Goal: Task Accomplishment & Management: Use online tool/utility

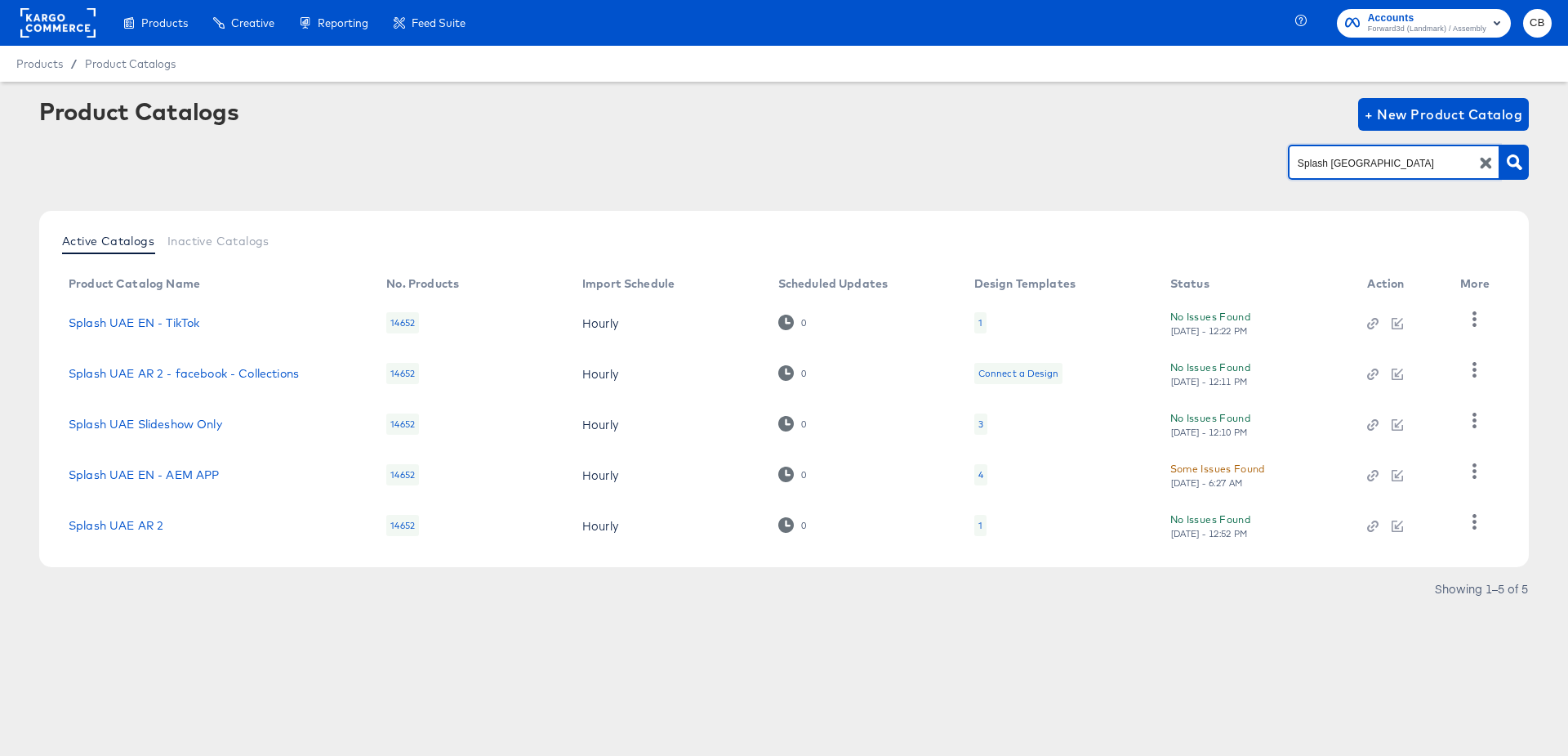
click at [1333, 161] on input "Splash UAE" at bounding box center [1381, 163] width 174 height 19
click at [152, 530] on link "Splash UAE AR 2" at bounding box center [116, 526] width 95 height 13
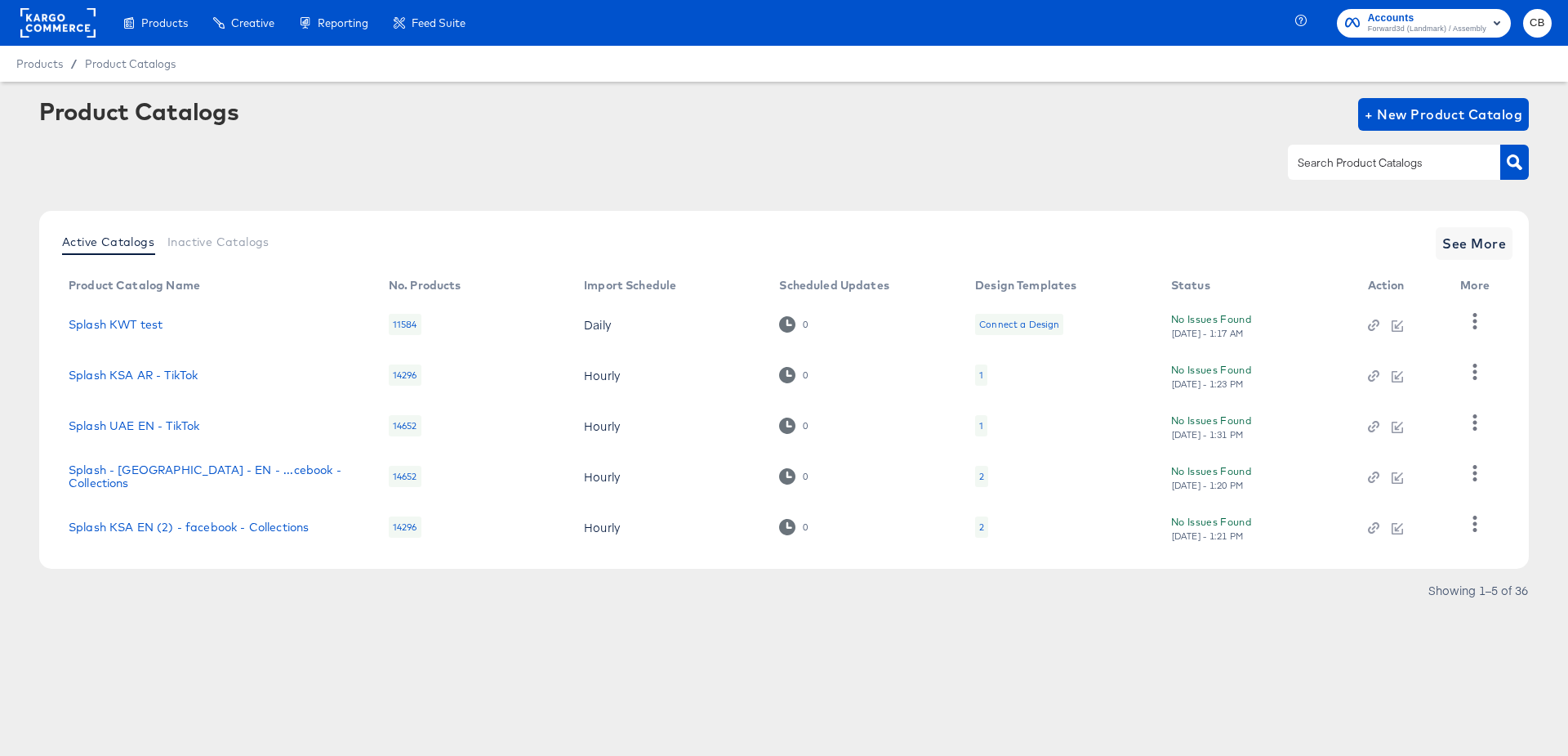
click at [1351, 152] on div at bounding box center [1393, 162] width 212 height 35
paste input "2318"
type input "2318"
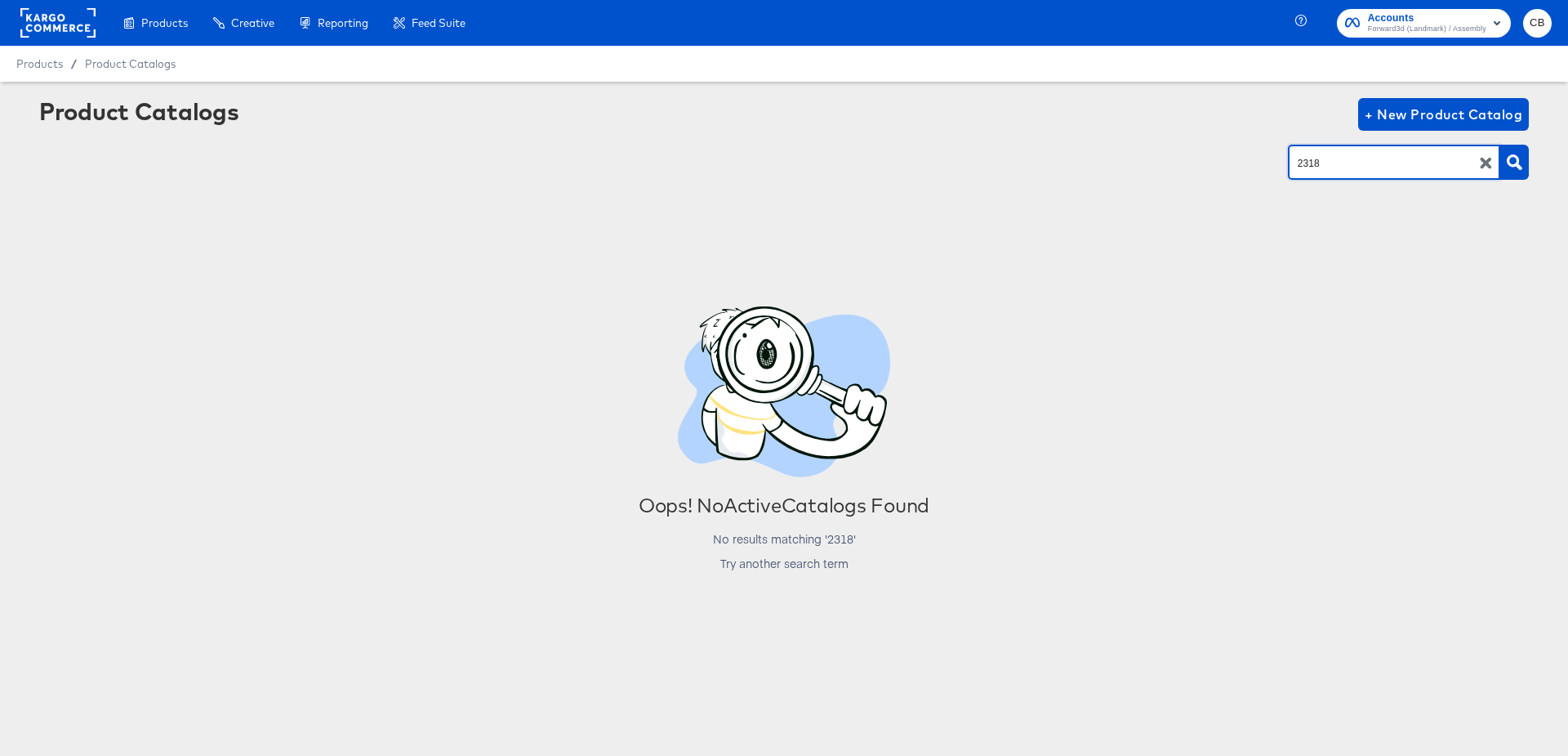
click at [1483, 162] on icon "button" at bounding box center [1486, 163] width 15 height 15
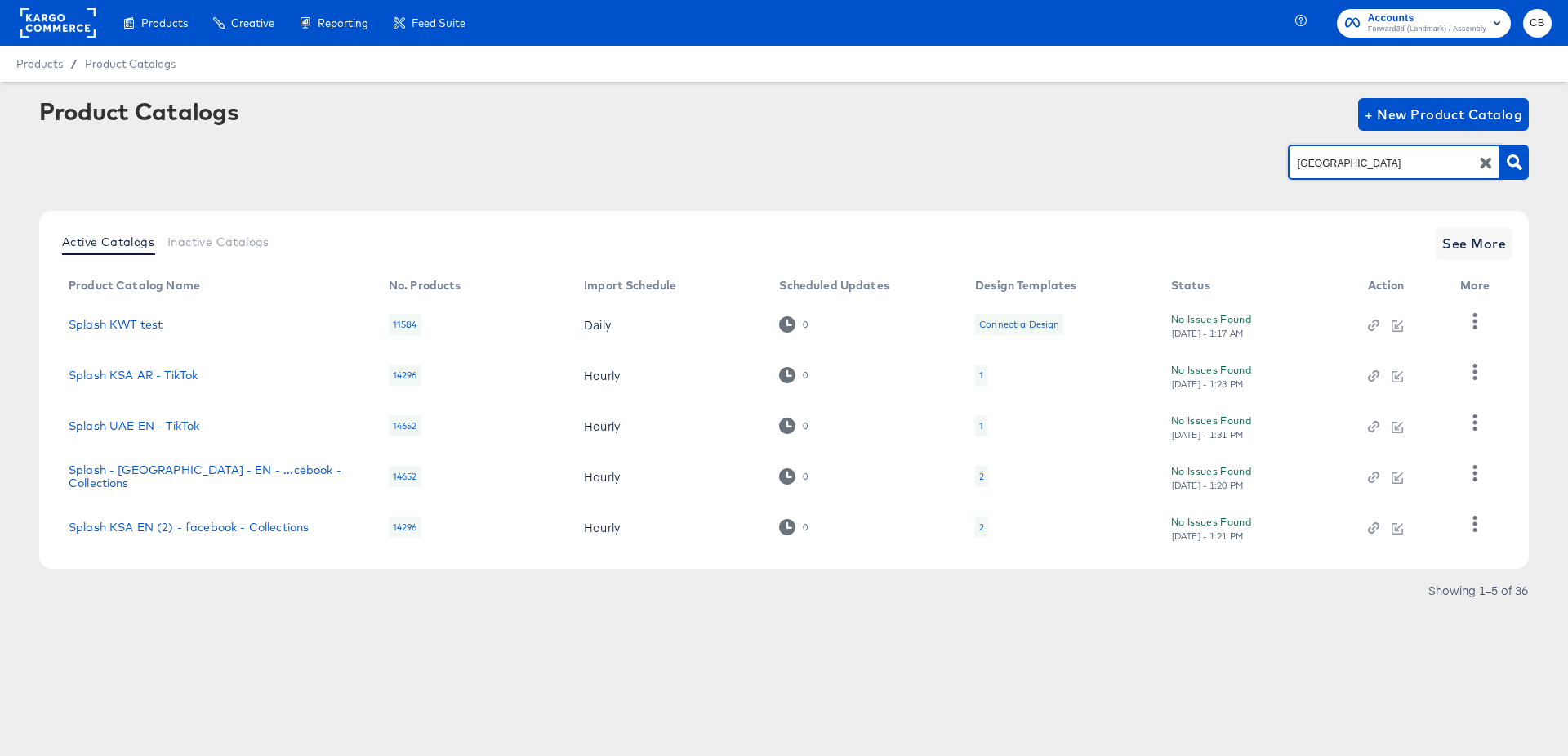
type input "UAE"
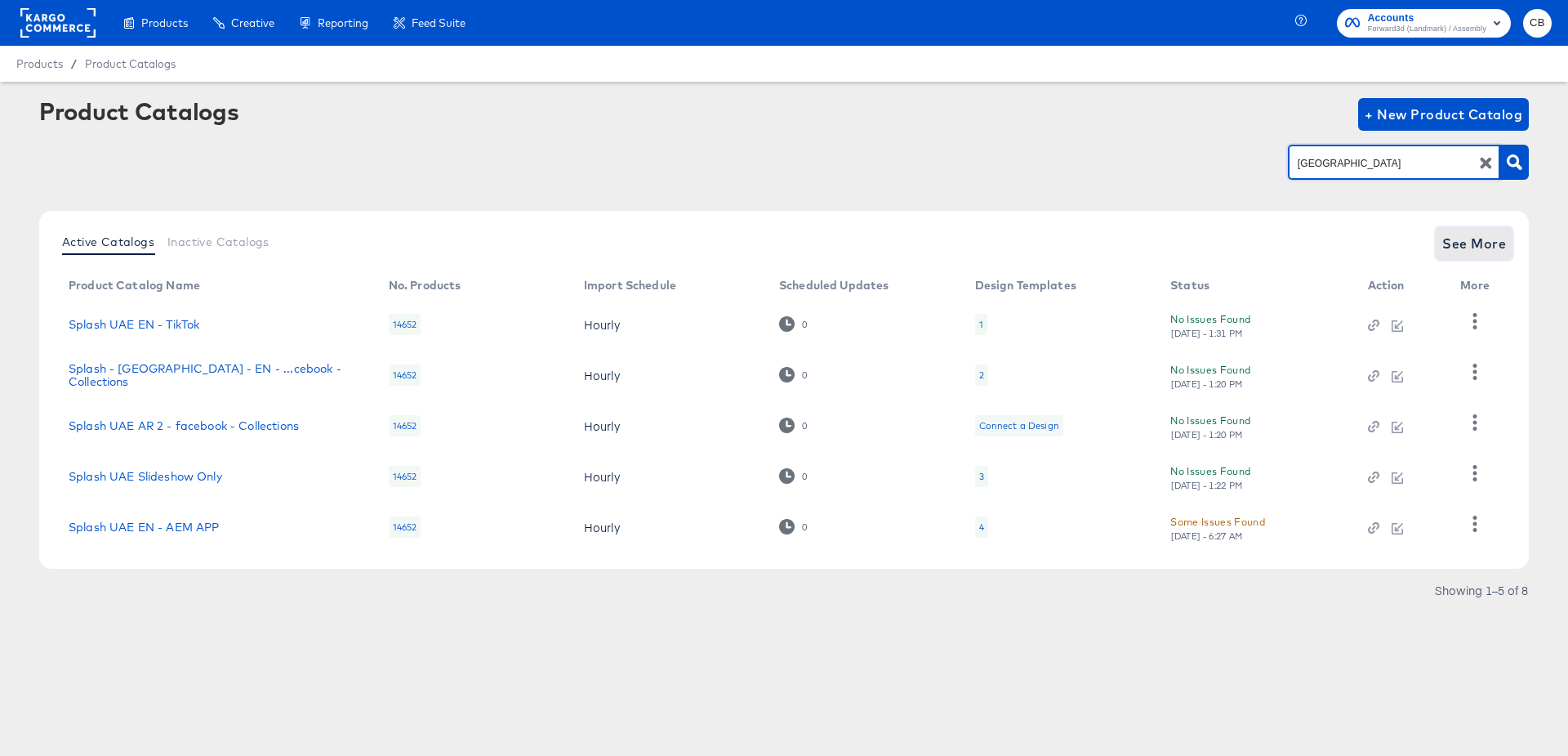
click at [1484, 236] on span "See More" at bounding box center [1474, 244] width 63 height 23
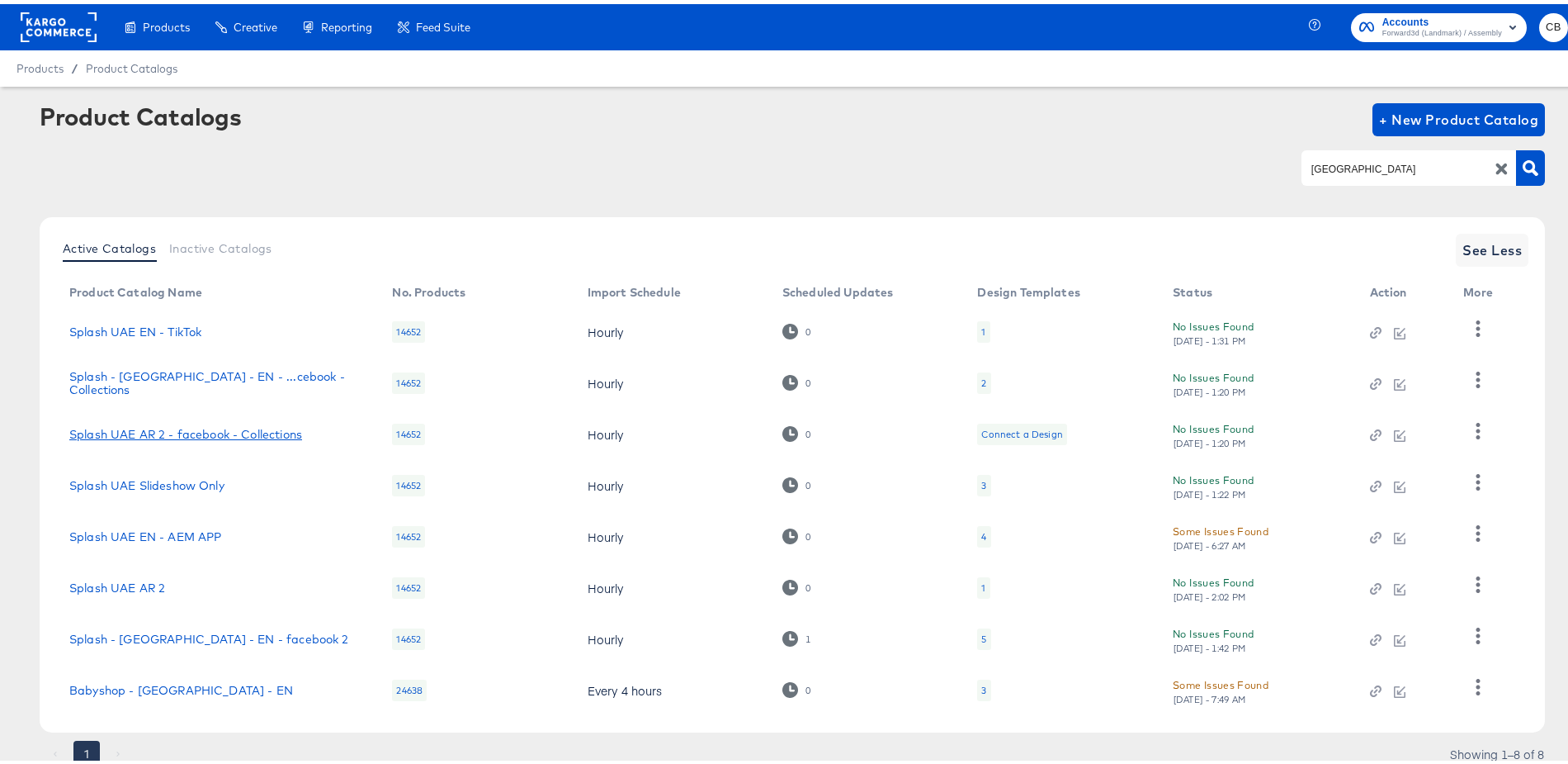
scroll to position [56, 0]
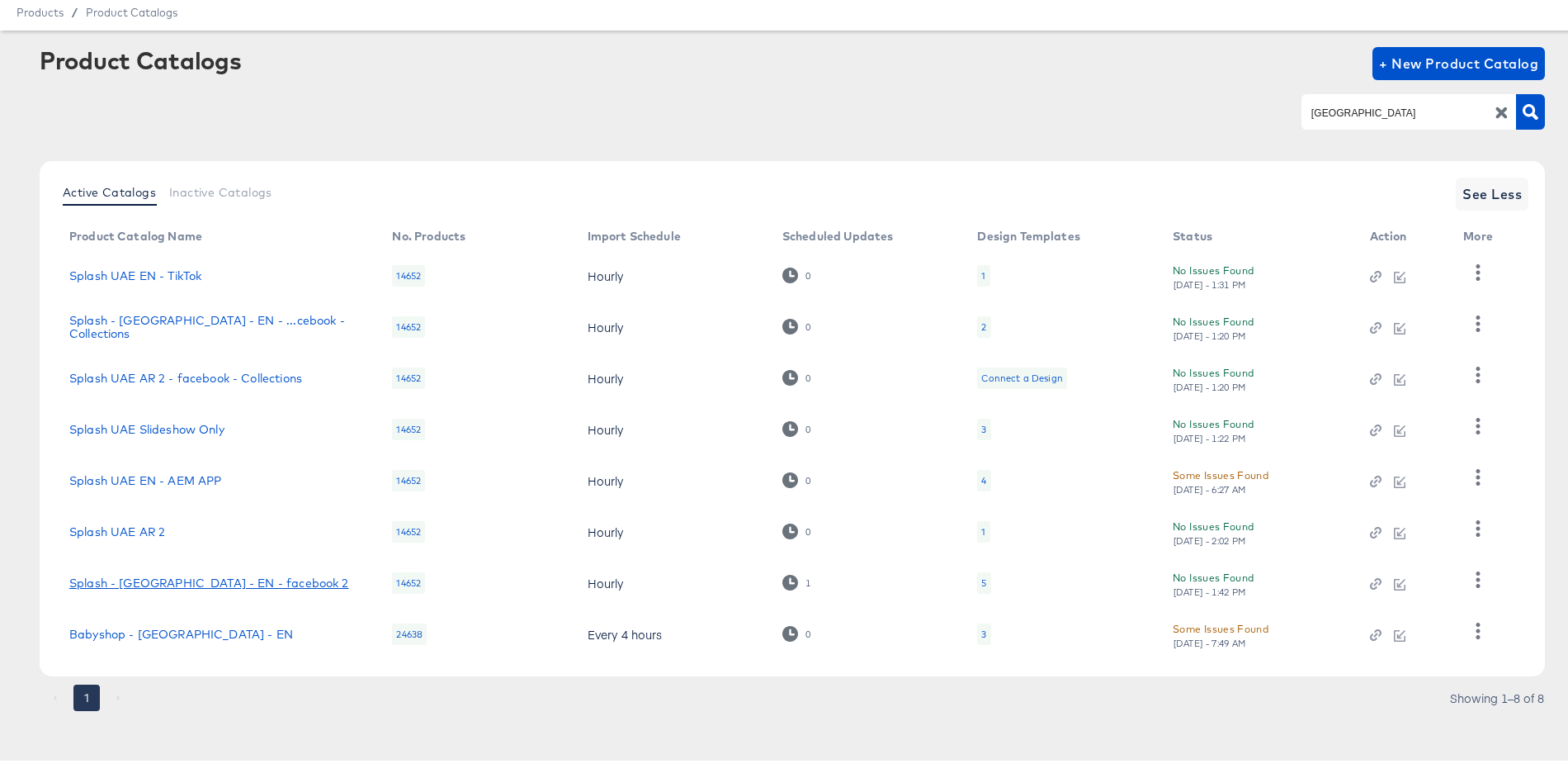
click at [204, 582] on link "Splash - UAE - EN - facebook 2" at bounding box center [209, 579] width 280 height 14
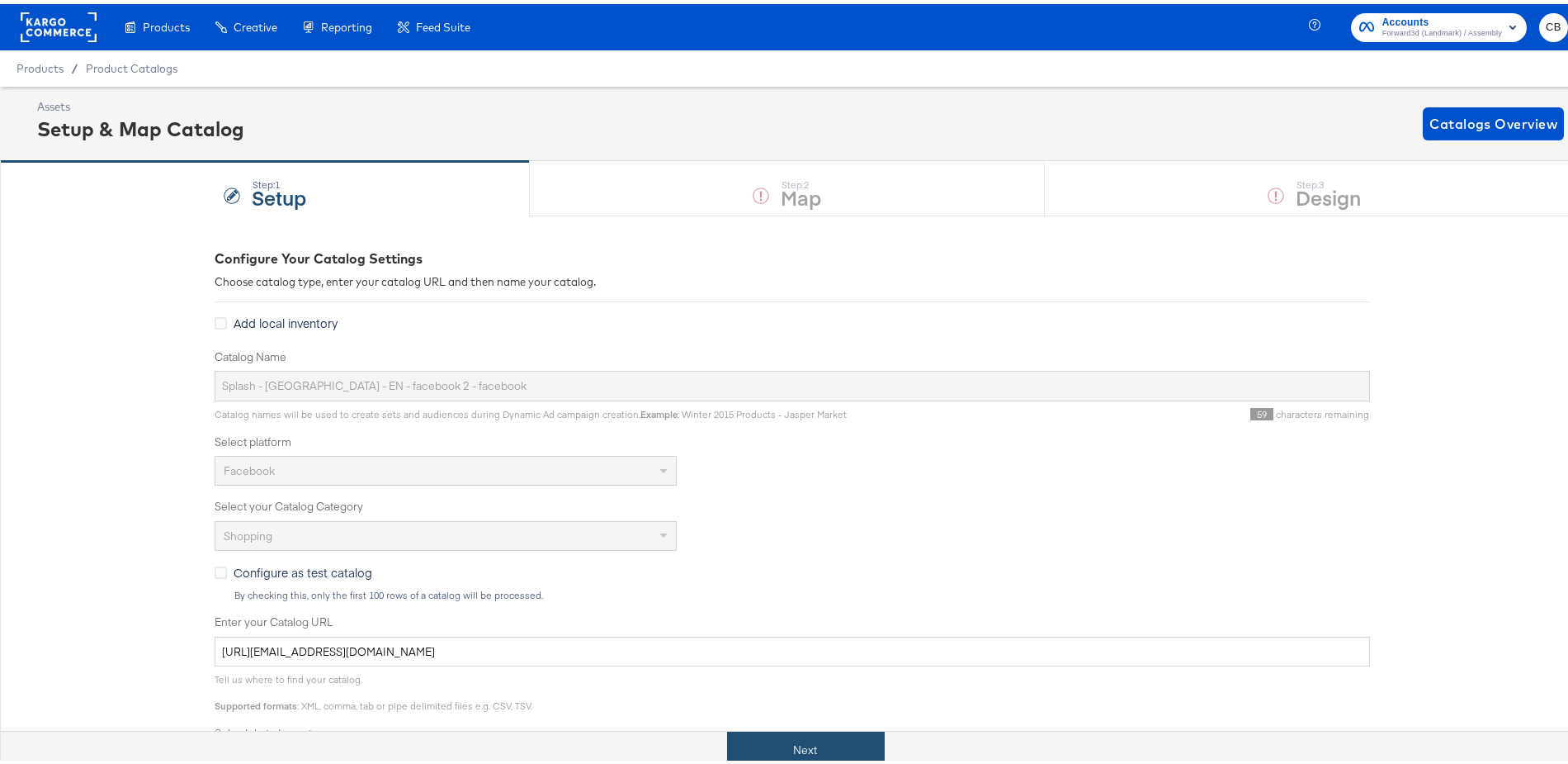
click at [781, 741] on button "Next" at bounding box center [805, 746] width 158 height 37
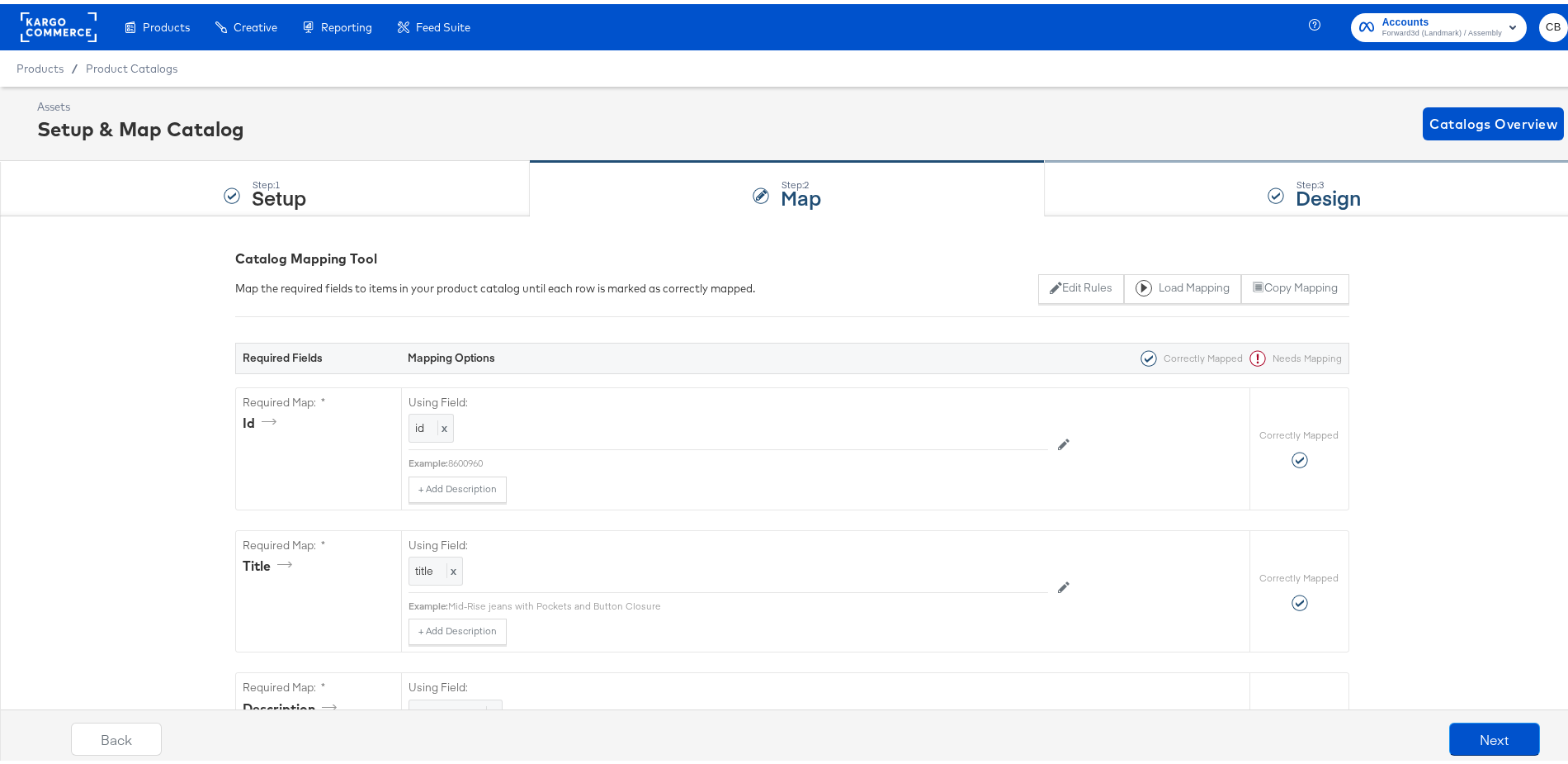
click at [1098, 193] on div "Step: 3 Design" at bounding box center [1314, 185] width 540 height 54
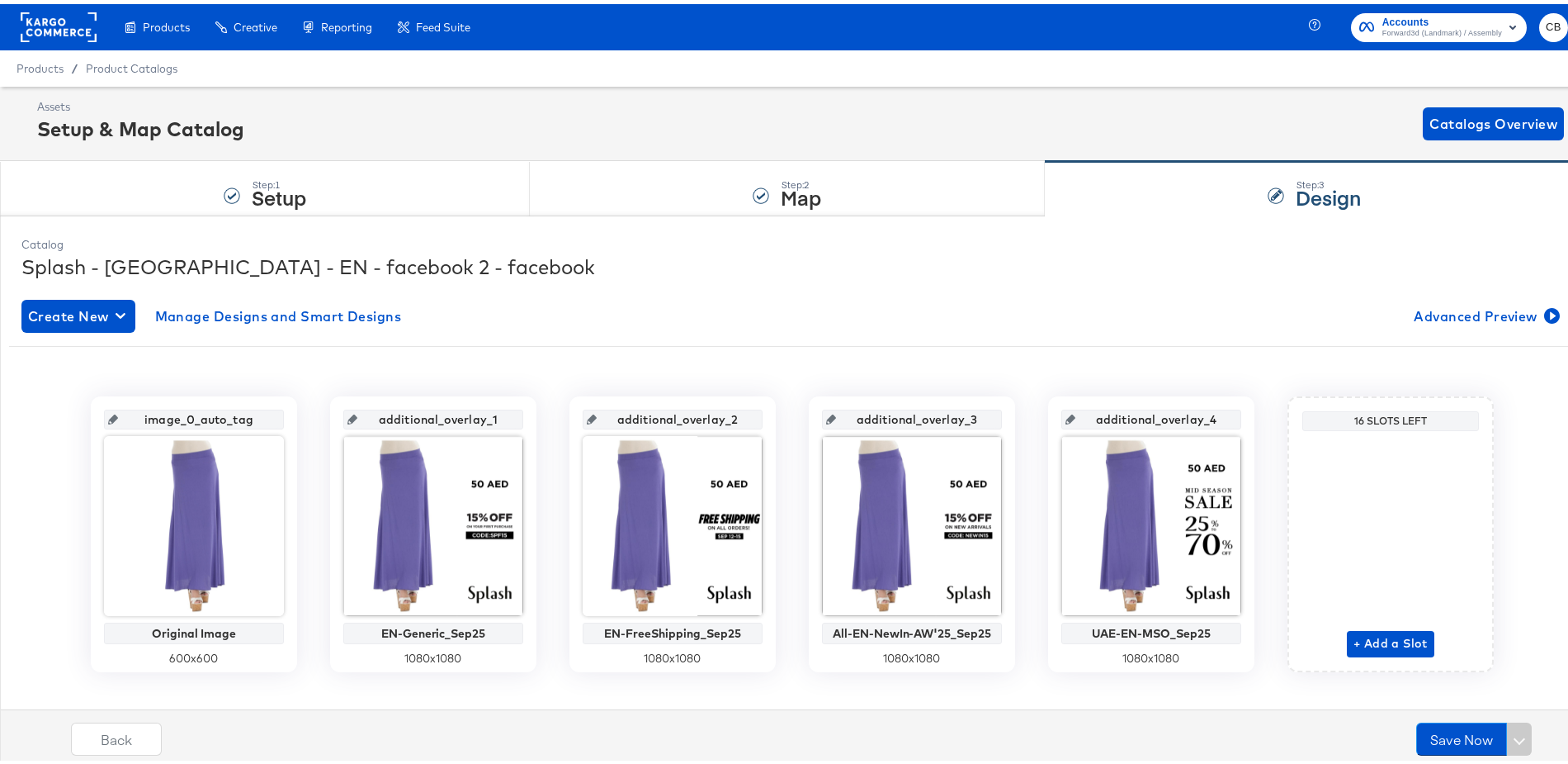
click at [41, 26] on rect at bounding box center [58, 23] width 76 height 30
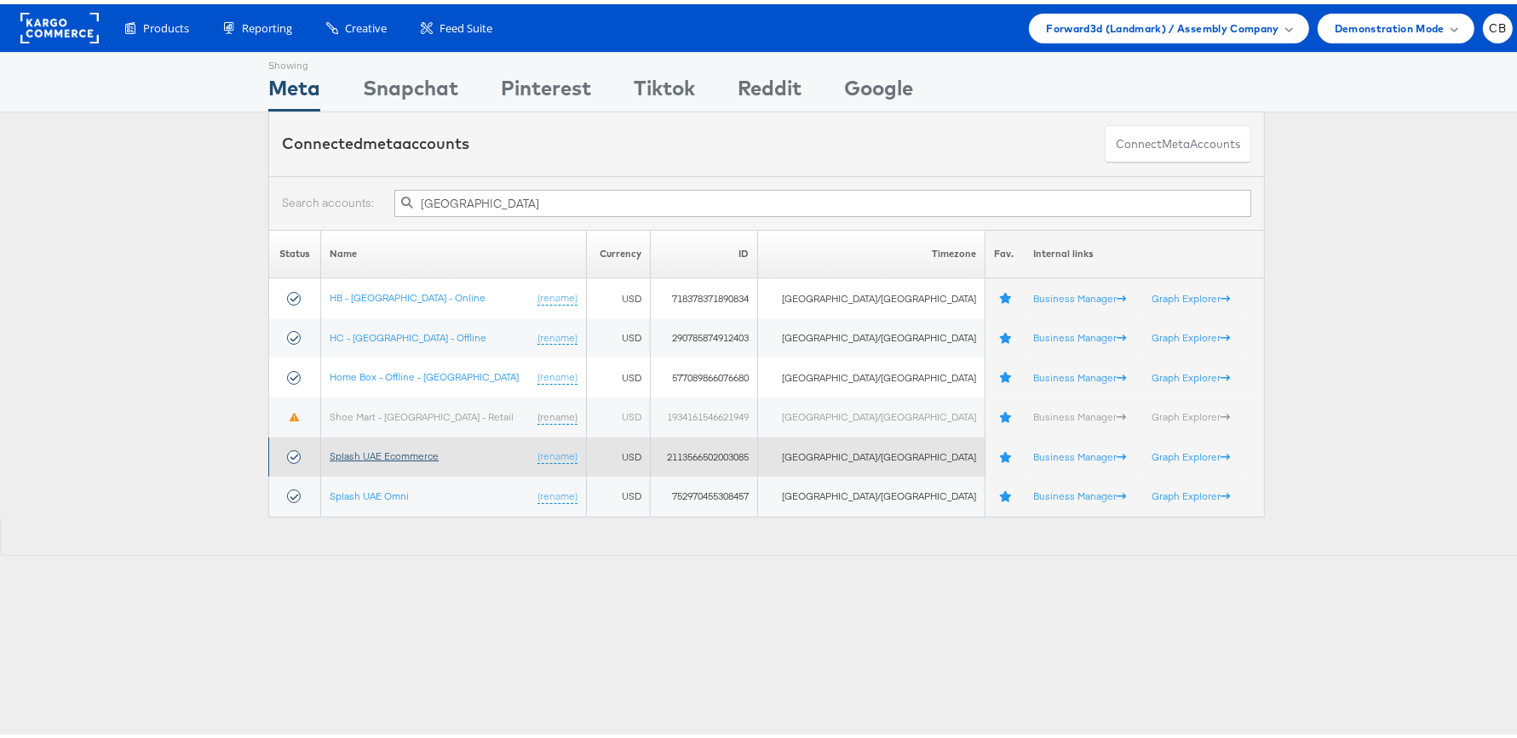
type input "[GEOGRAPHIC_DATA]"
click at [400, 453] on link "Splash UAE Ecommerce" at bounding box center [384, 451] width 109 height 13
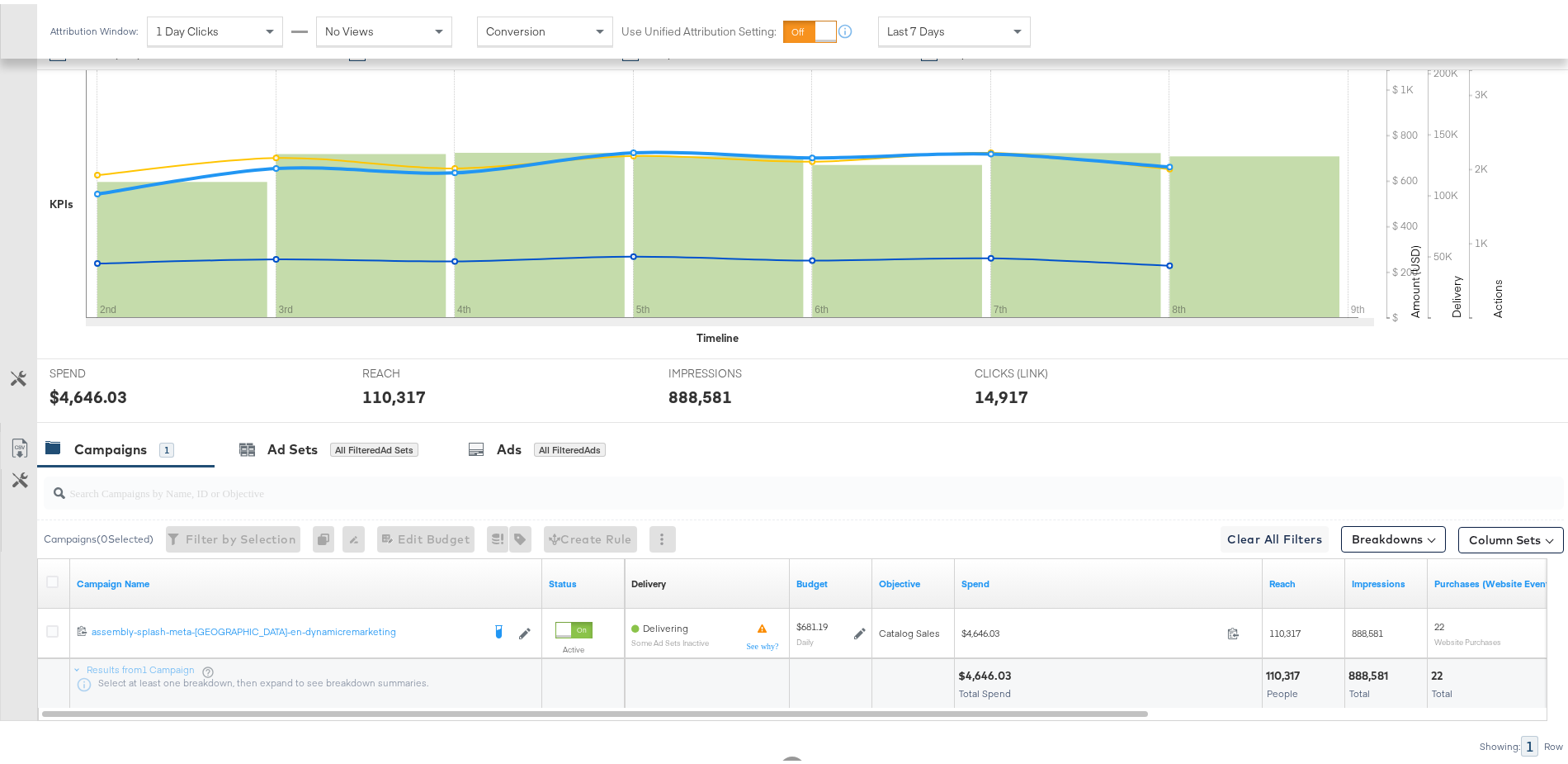
scroll to position [424, 0]
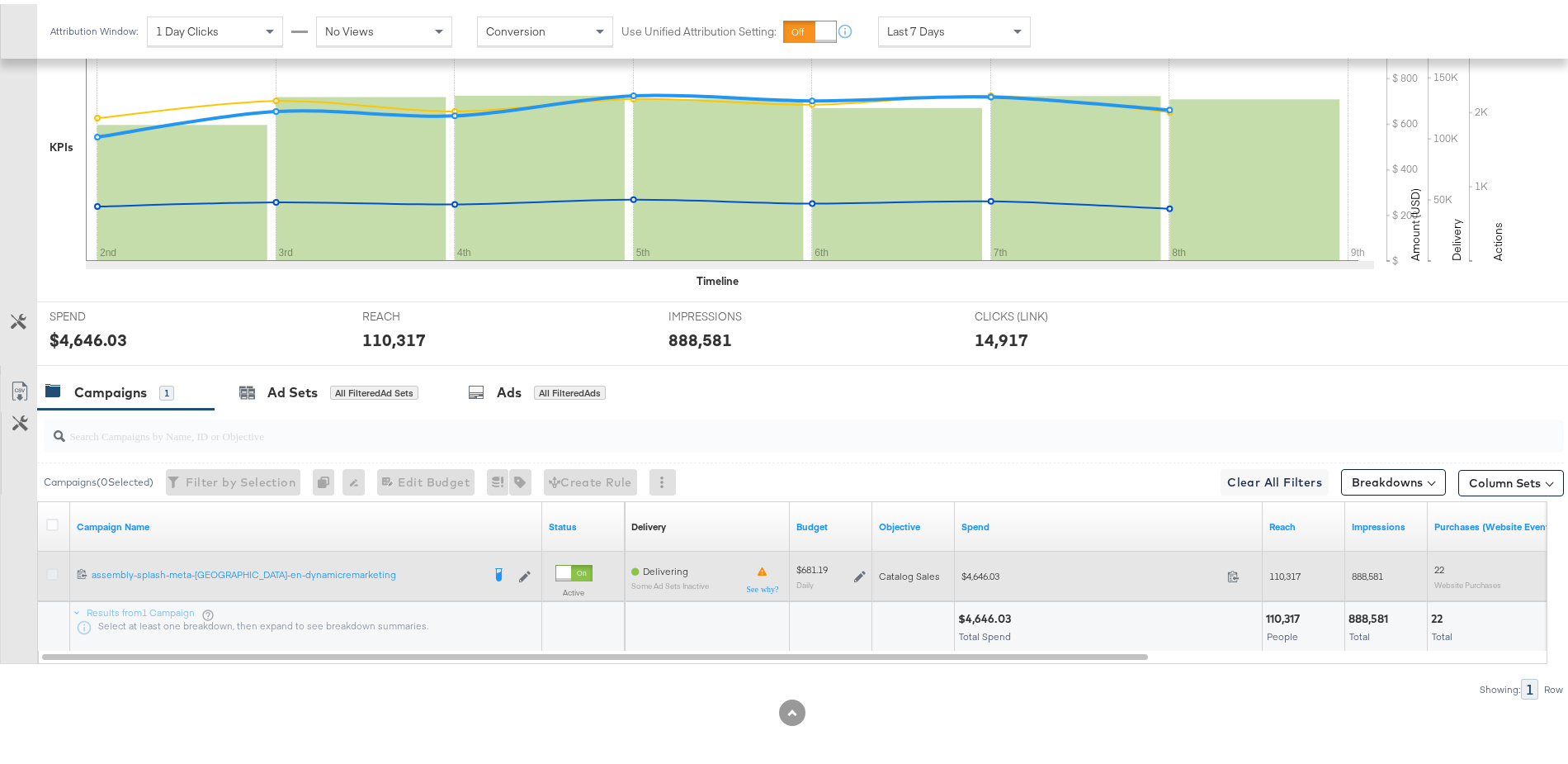
click at [56, 565] on icon at bounding box center [52, 570] width 13 height 13
click at [0, 0] on input "checkbox" at bounding box center [0, 0] width 0 height 0
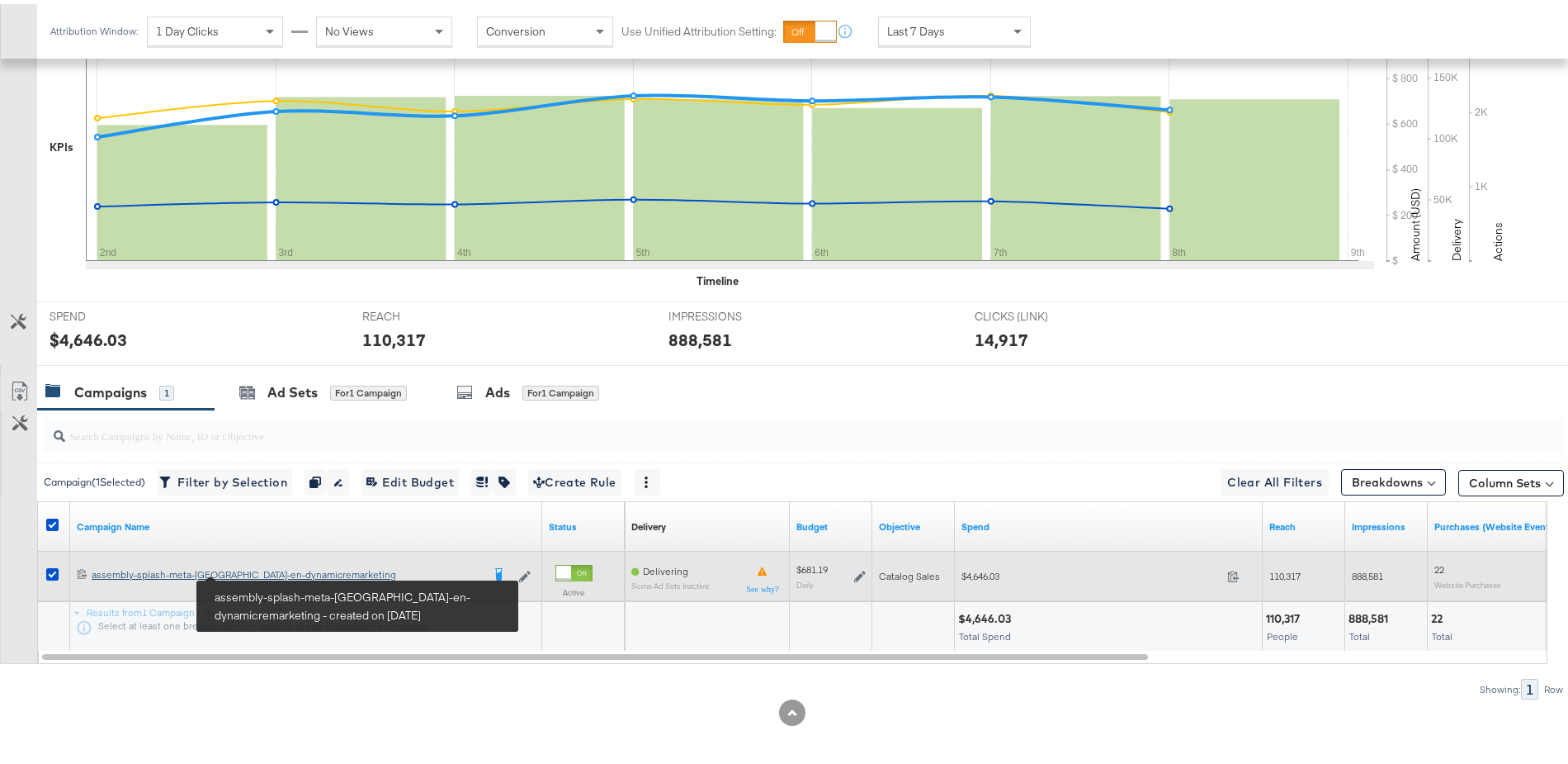
click at [259, 569] on div "assembly-splash-meta-uae-en-dynamicremarketing assembly-splash-meta-uae-en-dyna…" at bounding box center [287, 571] width 390 height 14
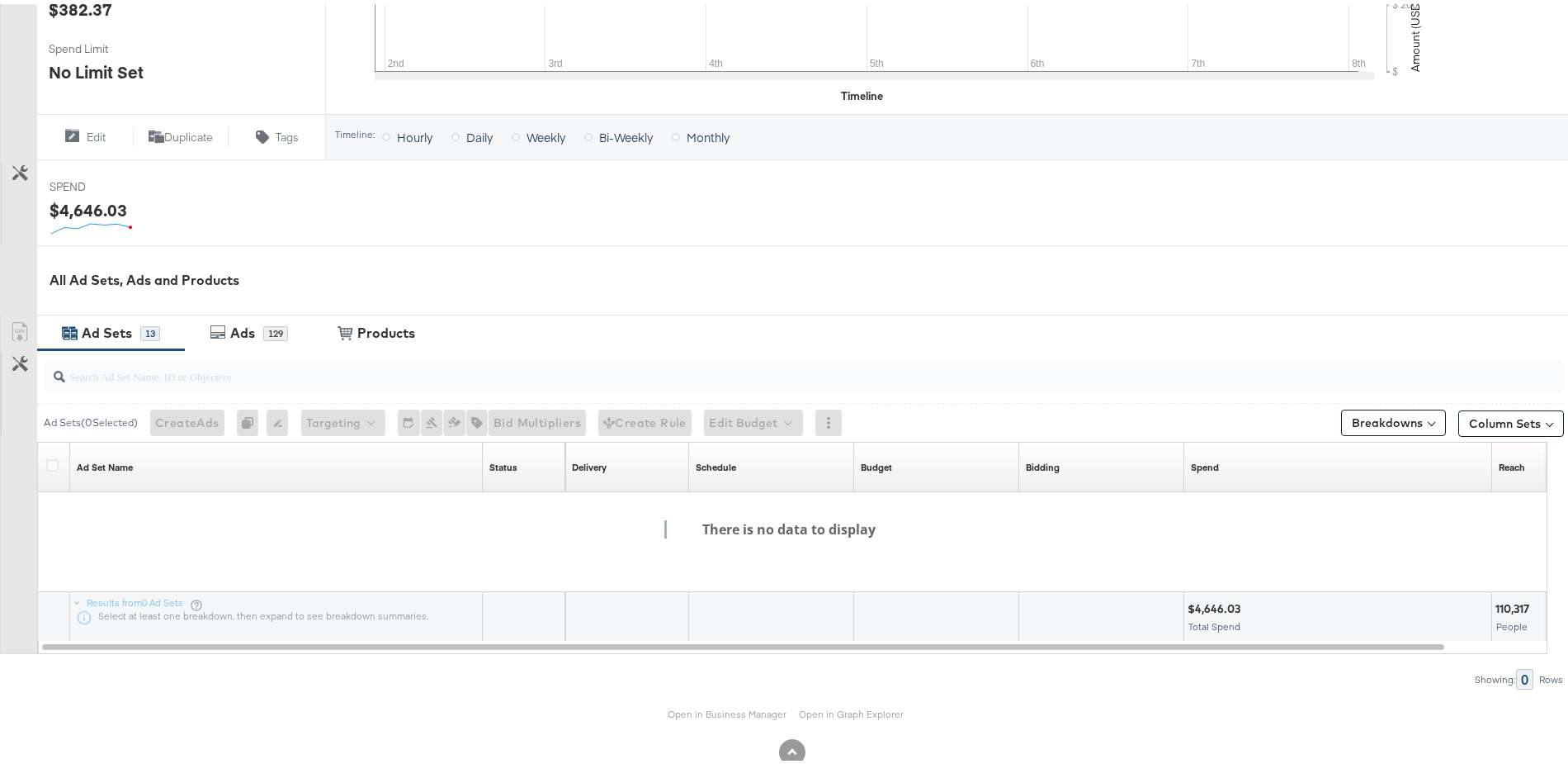
scroll to position [545, 0]
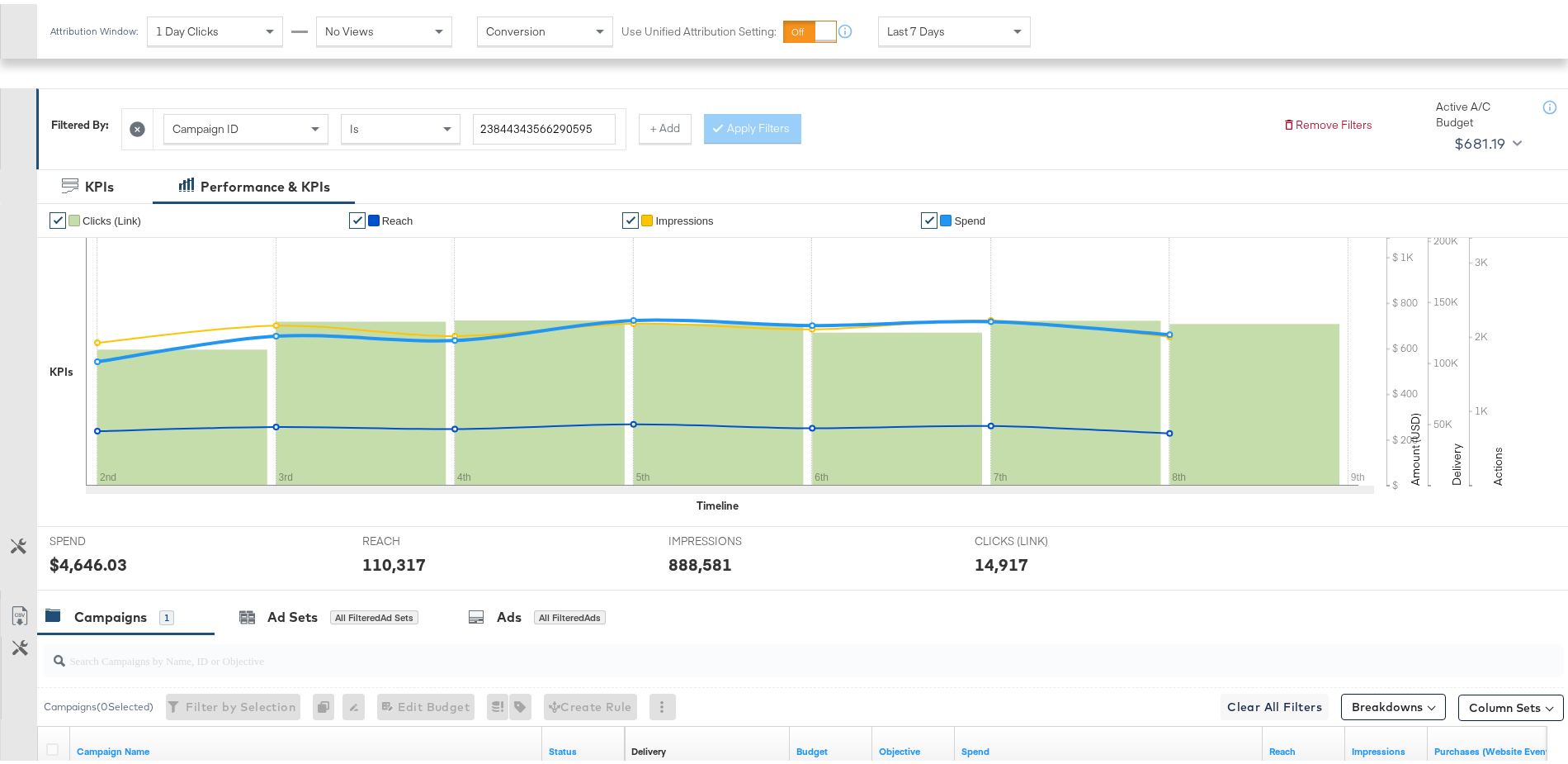
scroll to position [424, 0]
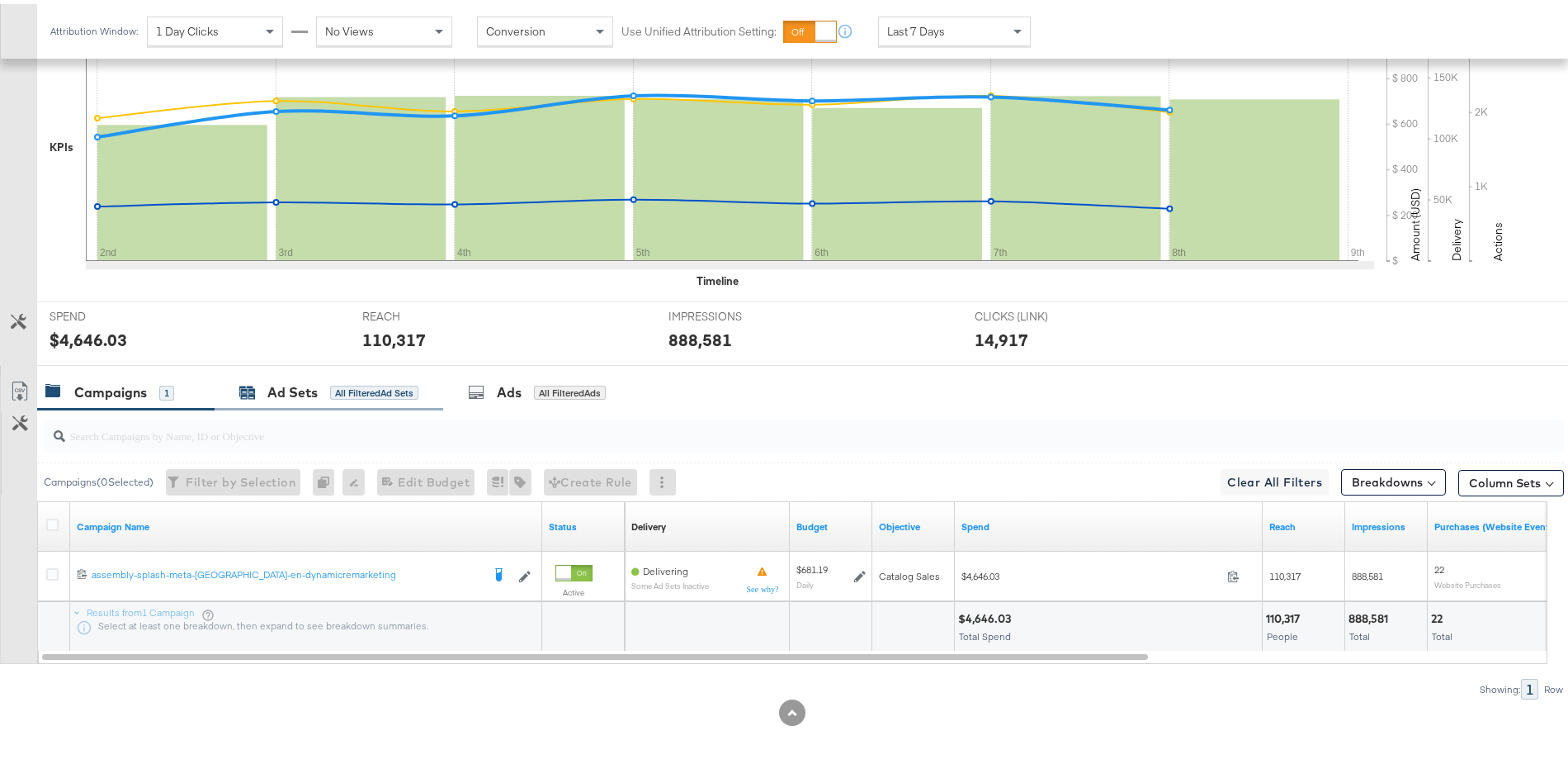
click at [301, 381] on div "Ad Sets" at bounding box center [293, 389] width 50 height 19
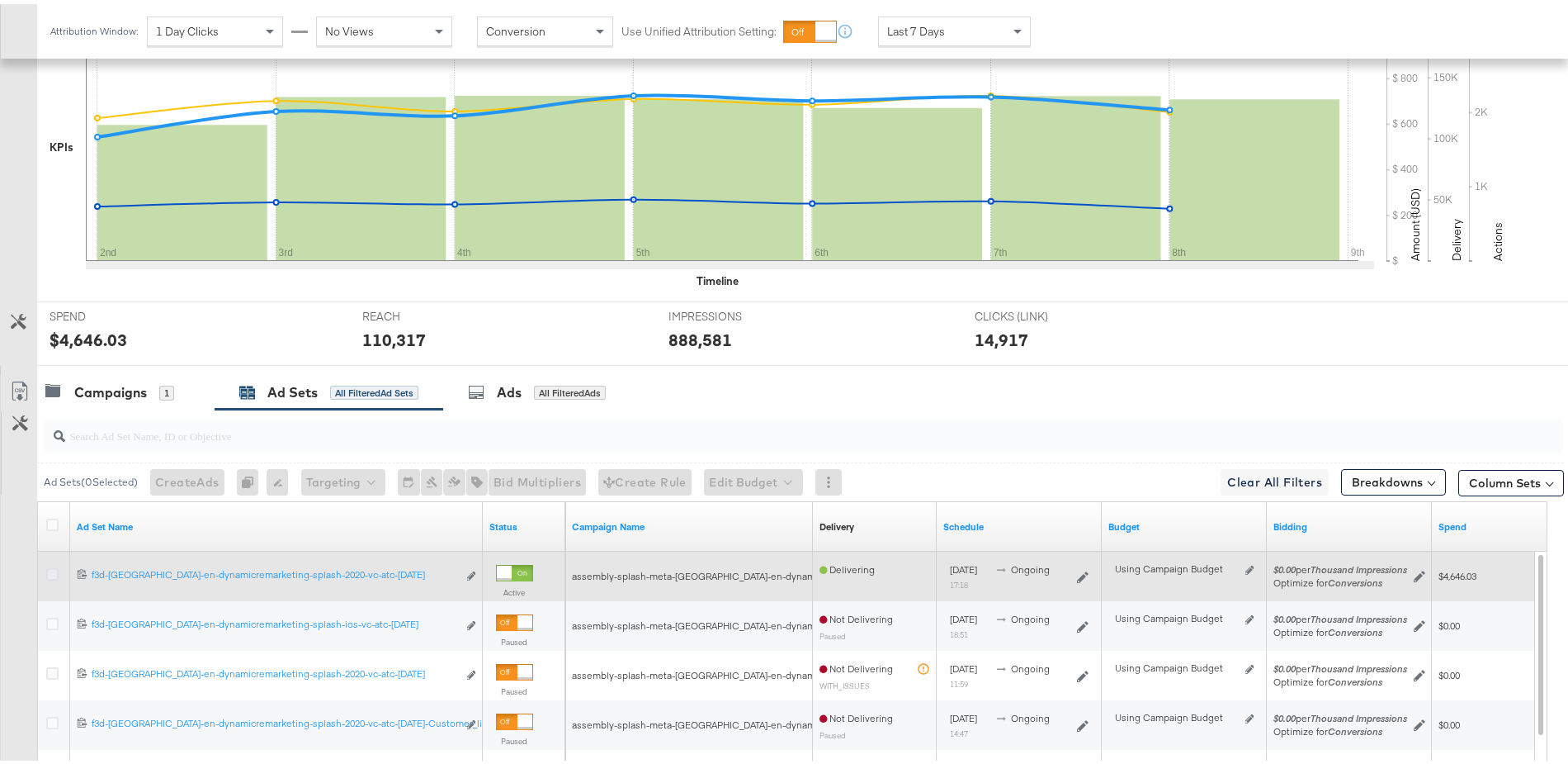
click at [53, 569] on icon at bounding box center [52, 570] width 13 height 13
click at [0, 0] on input "checkbox" at bounding box center [0, 0] width 0 height 0
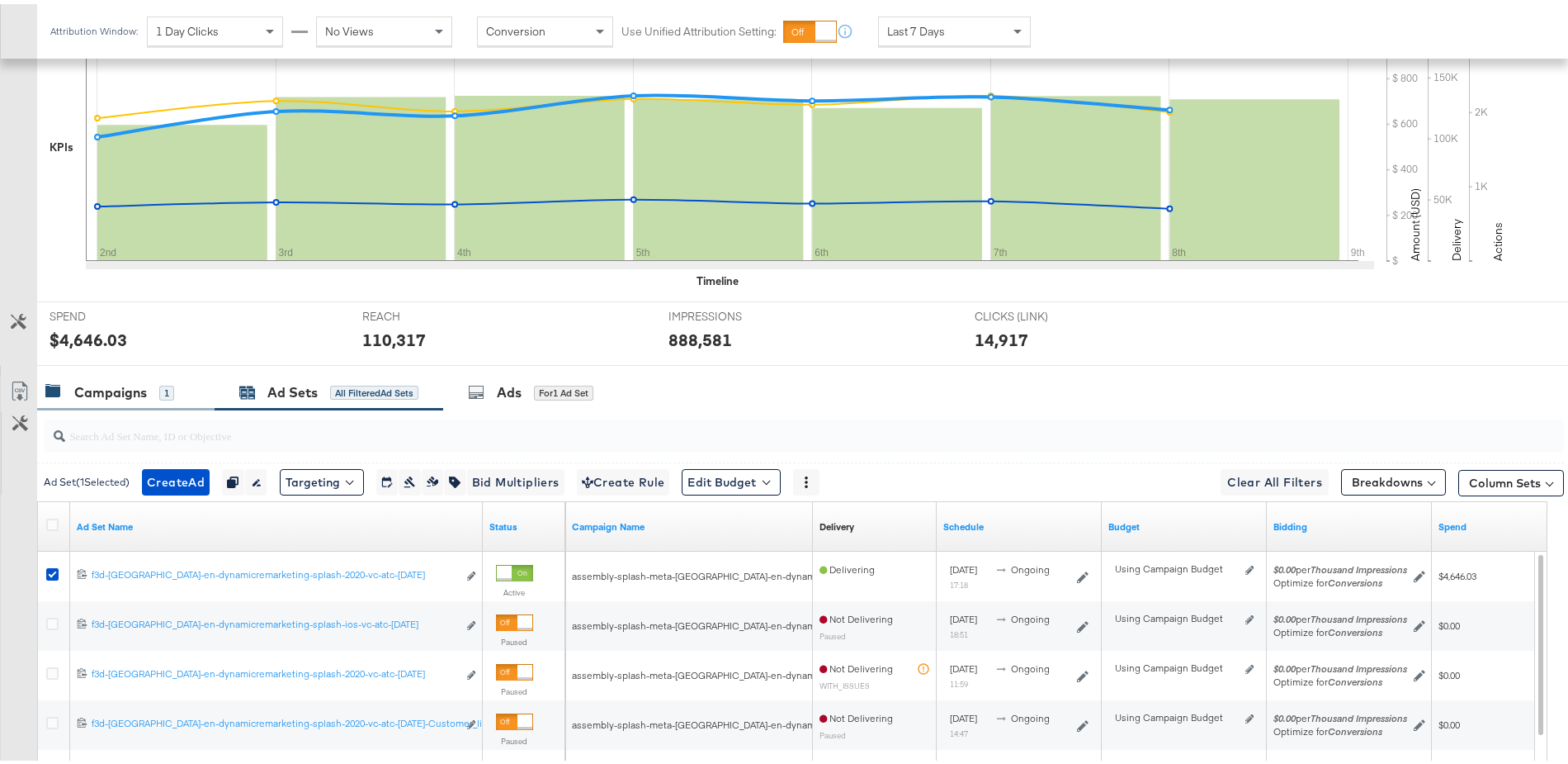
click at [105, 387] on div "Campaigns" at bounding box center [110, 389] width 73 height 19
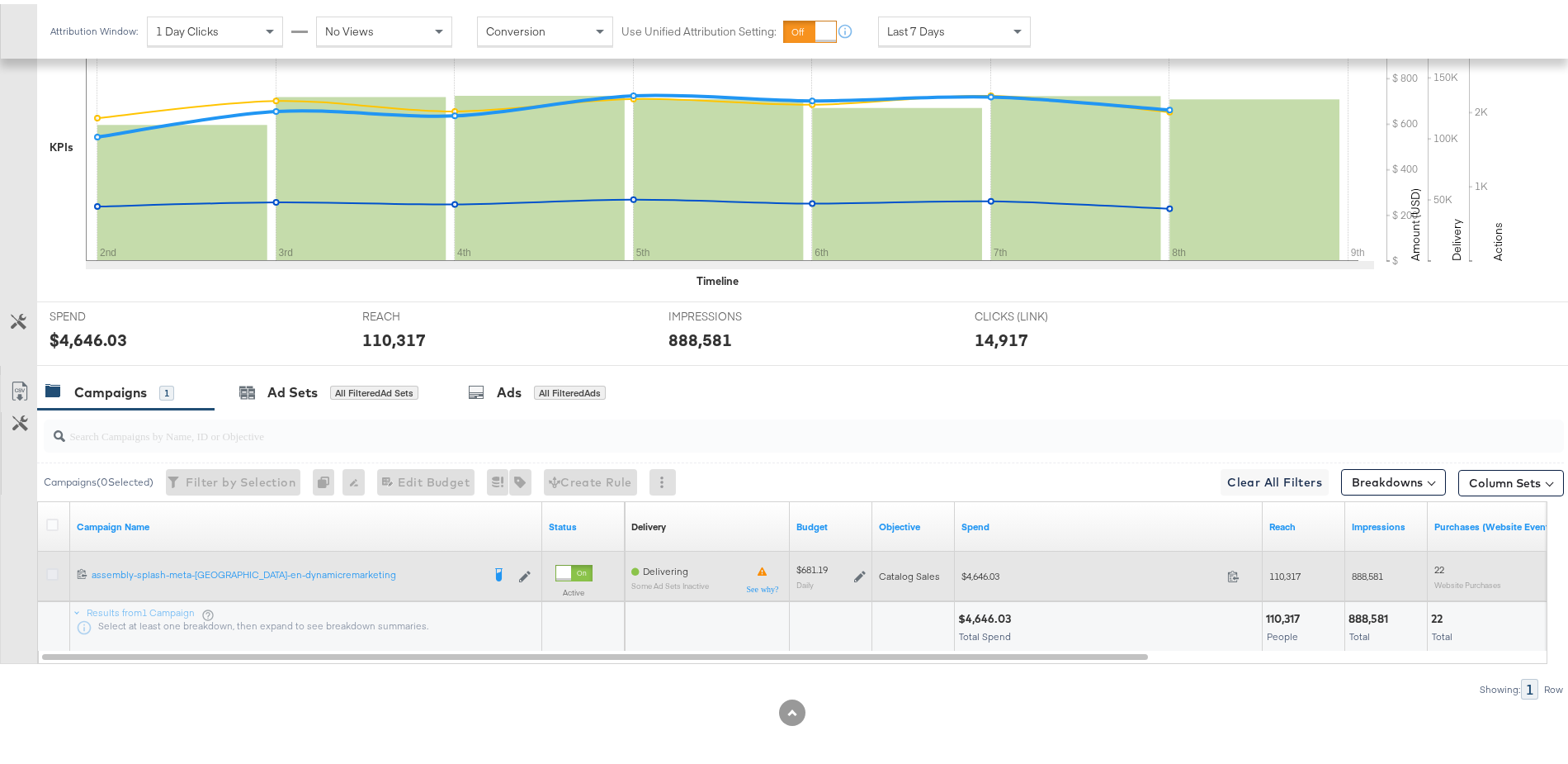
click at [50, 571] on icon at bounding box center [52, 570] width 13 height 13
click at [0, 0] on input "checkbox" at bounding box center [0, 0] width 0 height 0
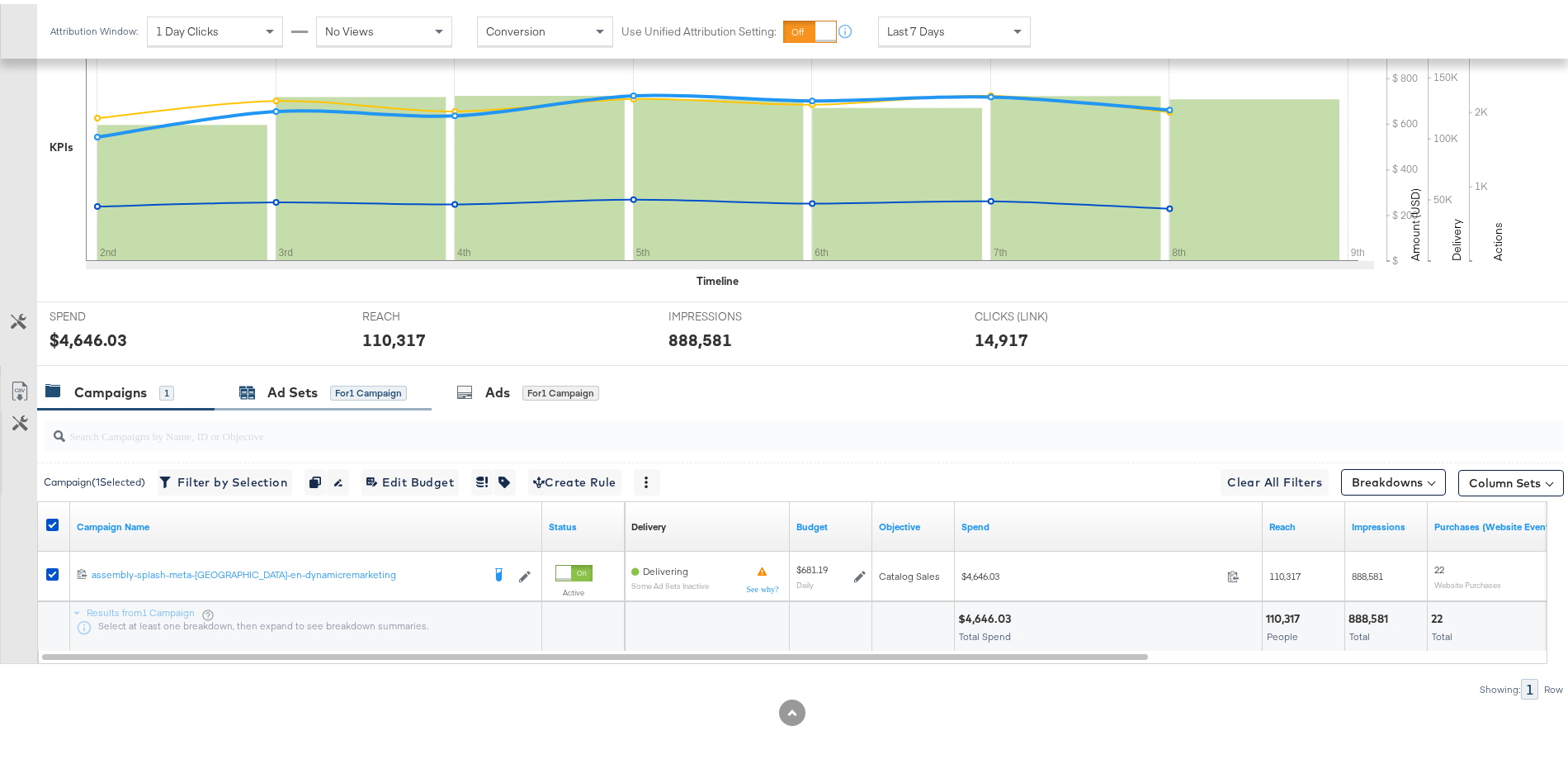
click at [282, 391] on div "Ad Sets" at bounding box center [293, 389] width 50 height 19
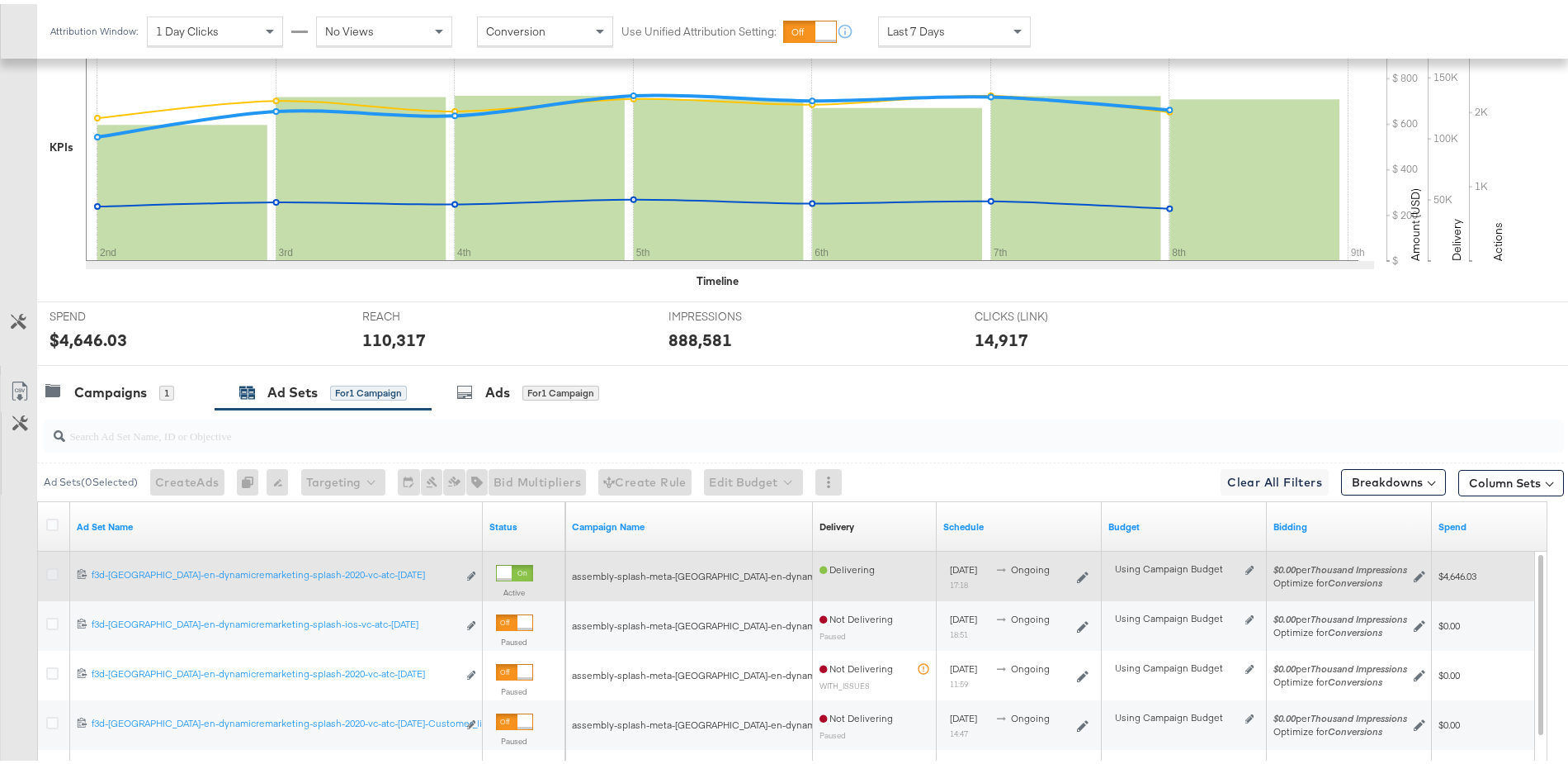
click at [54, 567] on icon at bounding box center [52, 570] width 13 height 13
click at [0, 0] on input "checkbox" at bounding box center [0, 0] width 0 height 0
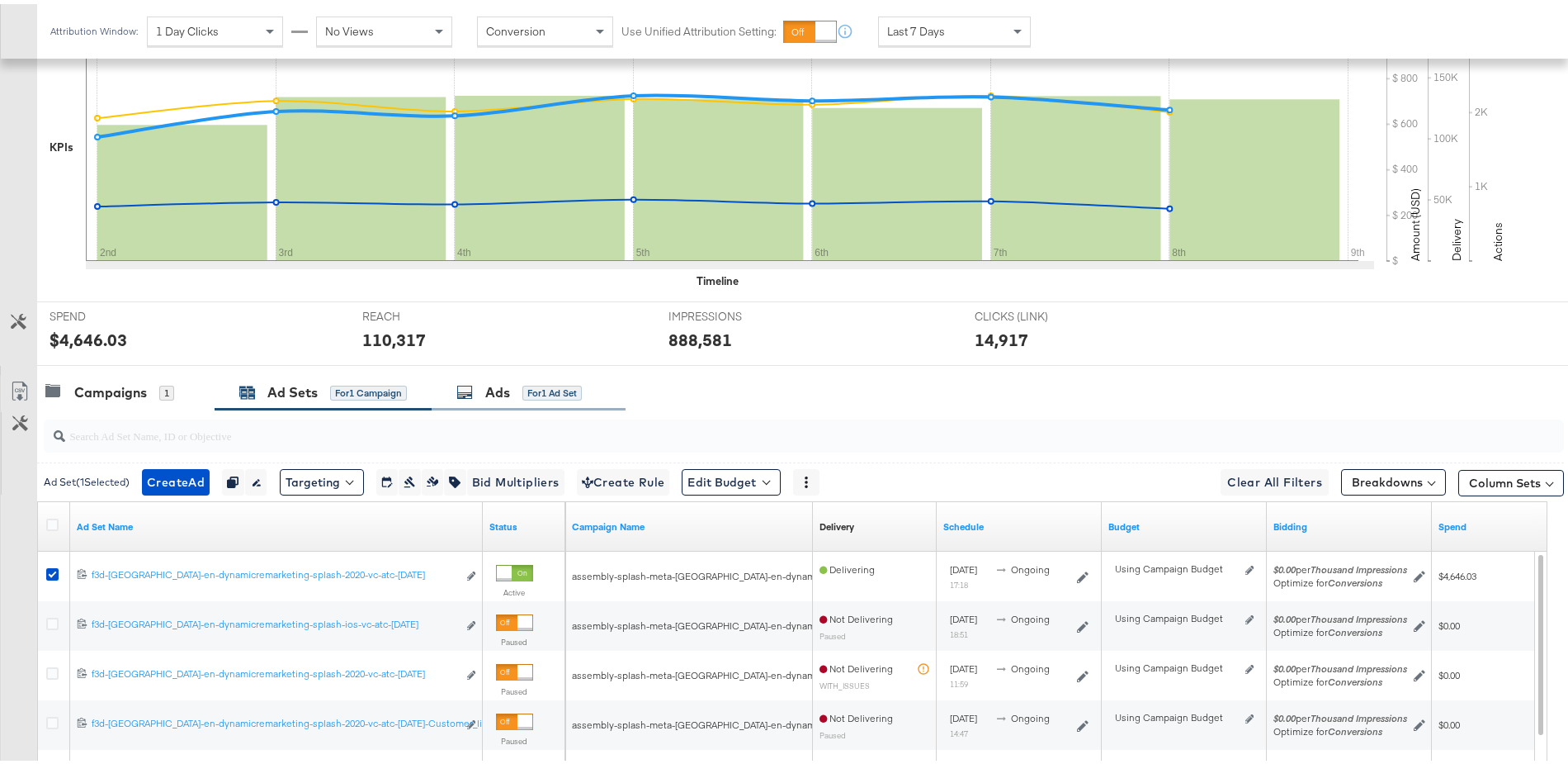
click at [525, 384] on div "for 1 Ad Set" at bounding box center [551, 388] width 59 height 15
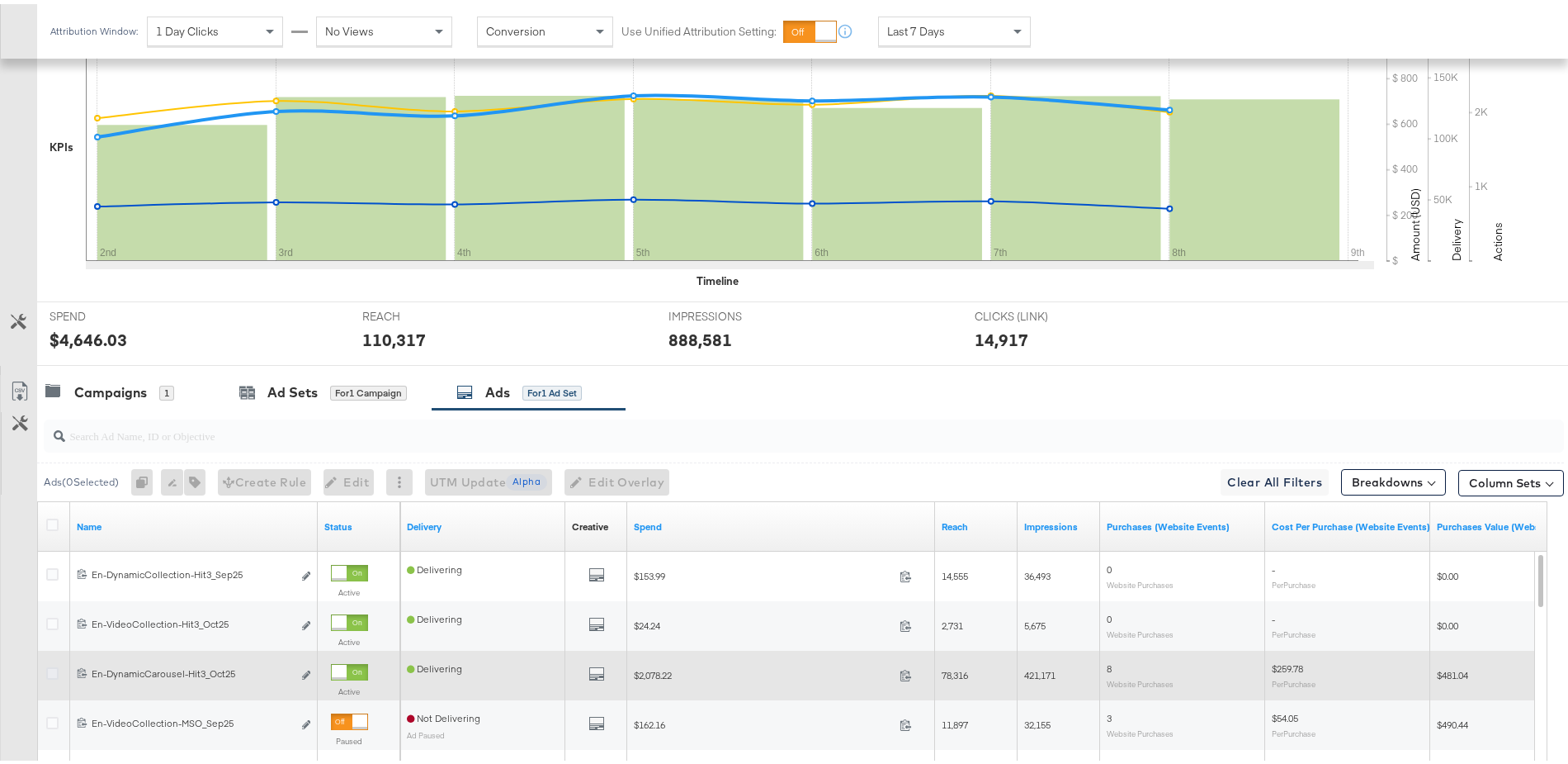
click at [51, 665] on icon at bounding box center [52, 669] width 13 height 13
click at [0, 0] on input "checkbox" at bounding box center [0, 0] width 0 height 0
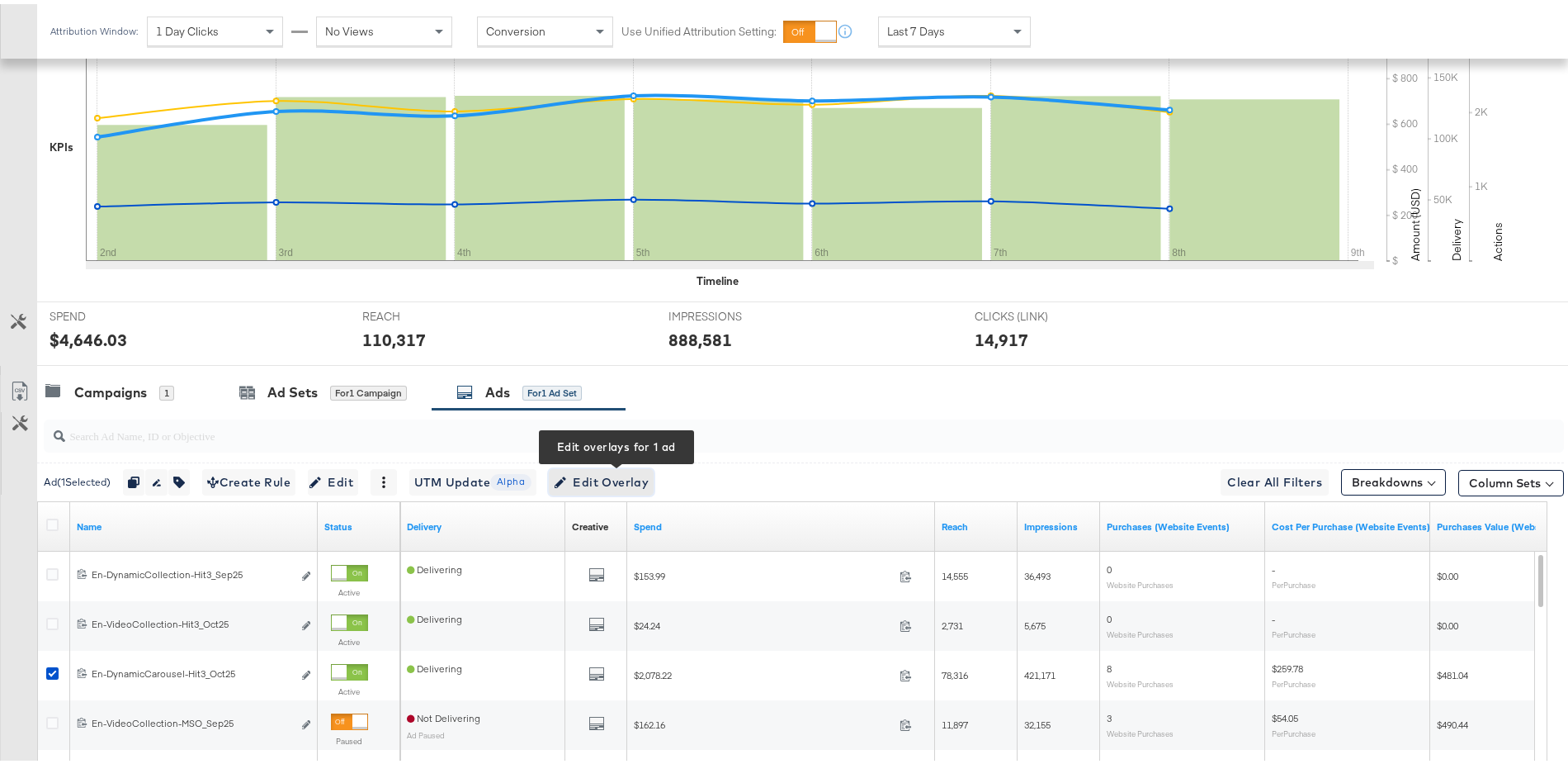
click at [643, 468] on span "Edit Overlay Edit overlays for 1 ad" at bounding box center [602, 478] width 95 height 20
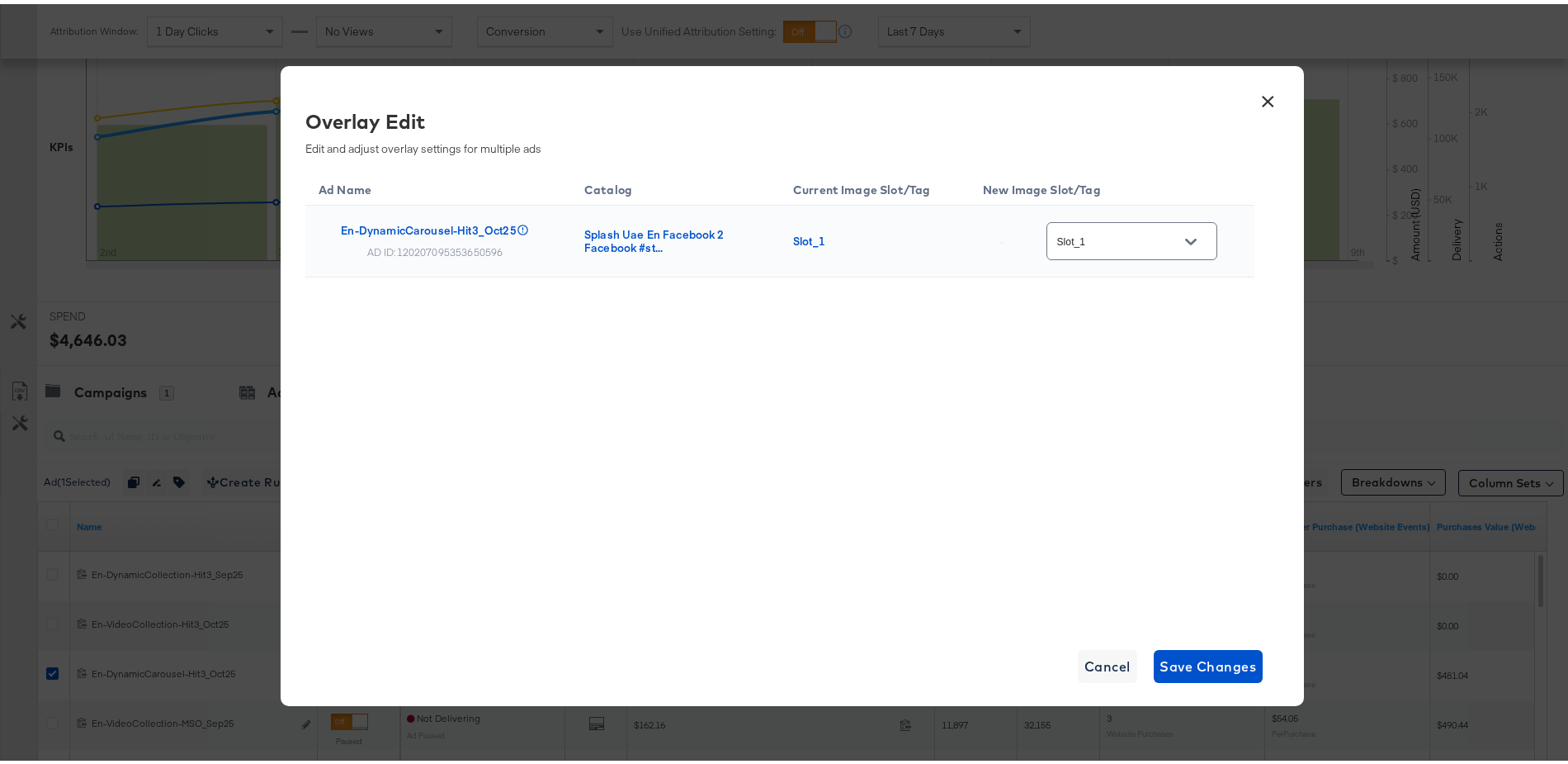
click at [1197, 236] on button "Open" at bounding box center [1191, 239] width 25 height 25
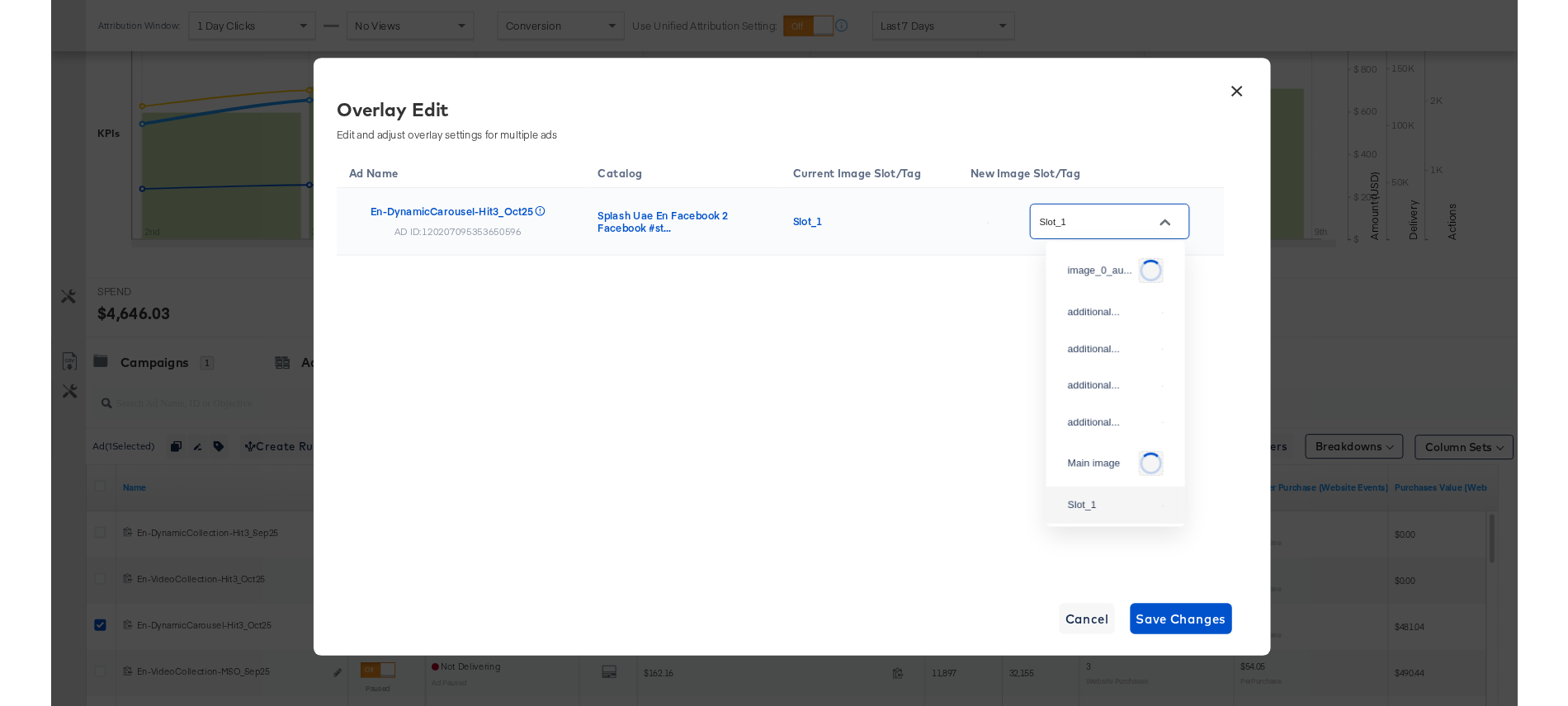
scroll to position [57, 0]
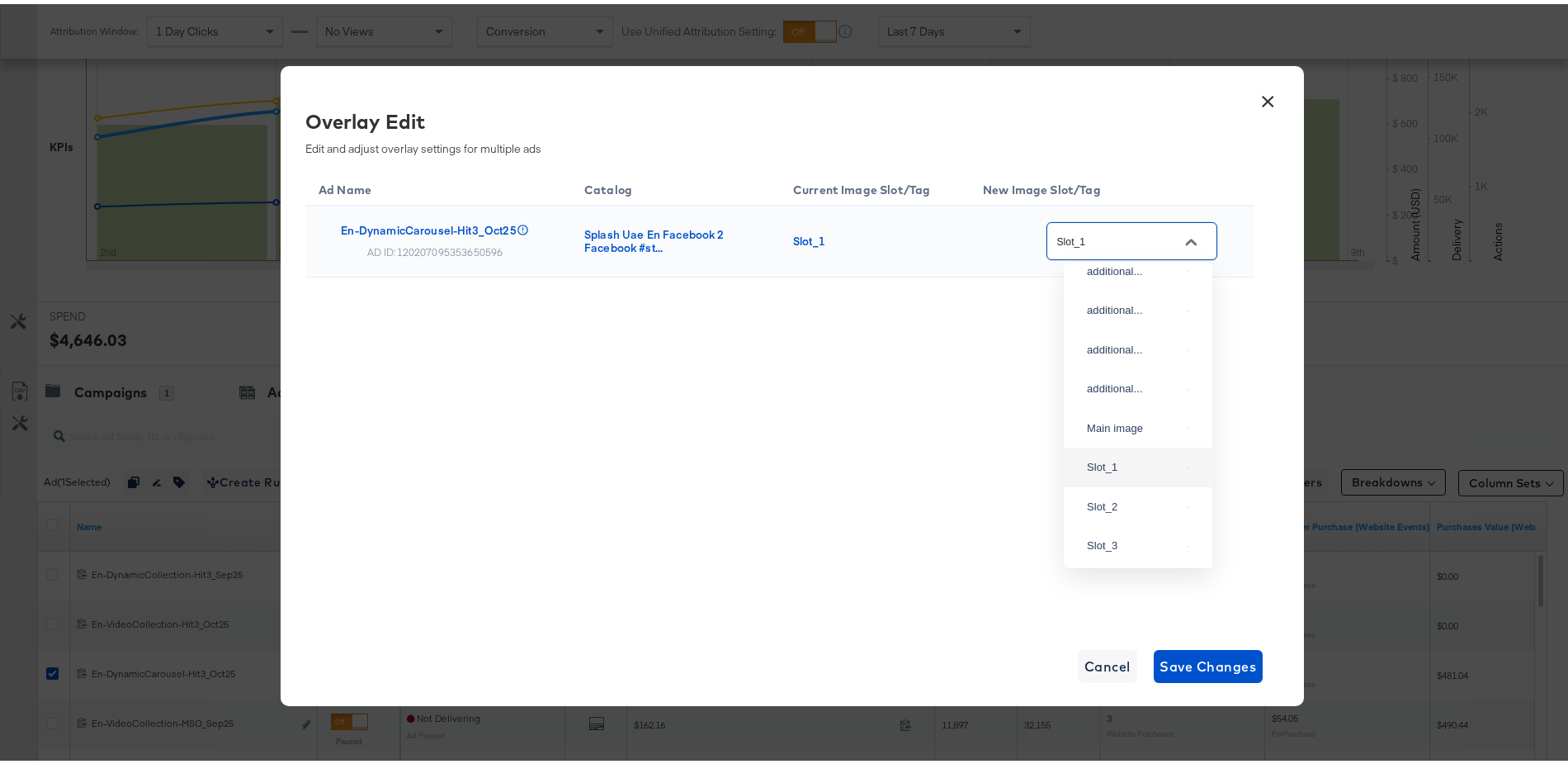
click at [1261, 103] on button "×" at bounding box center [1269, 93] width 30 height 30
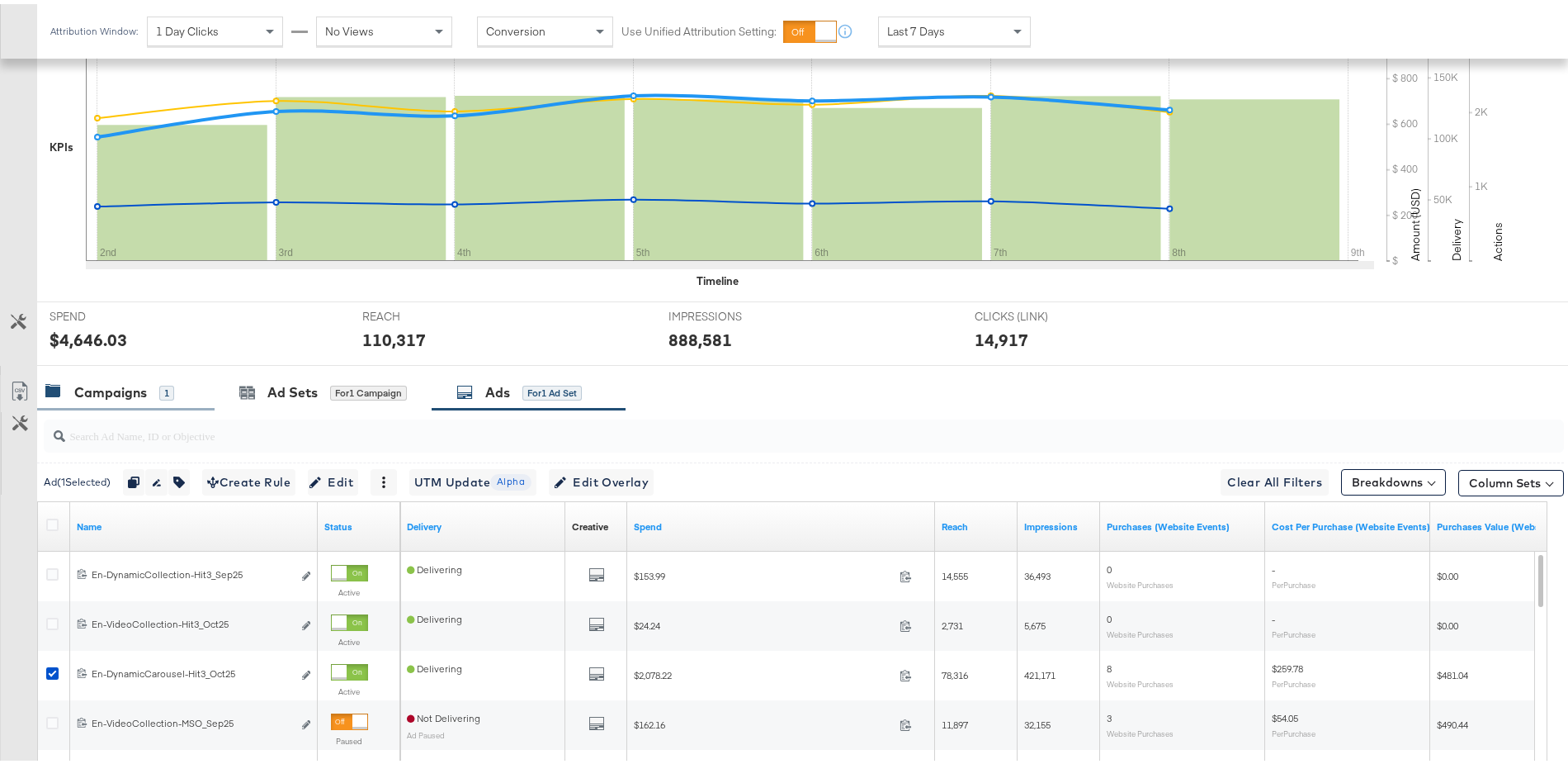
click at [114, 379] on div "Campaigns" at bounding box center [110, 389] width 73 height 19
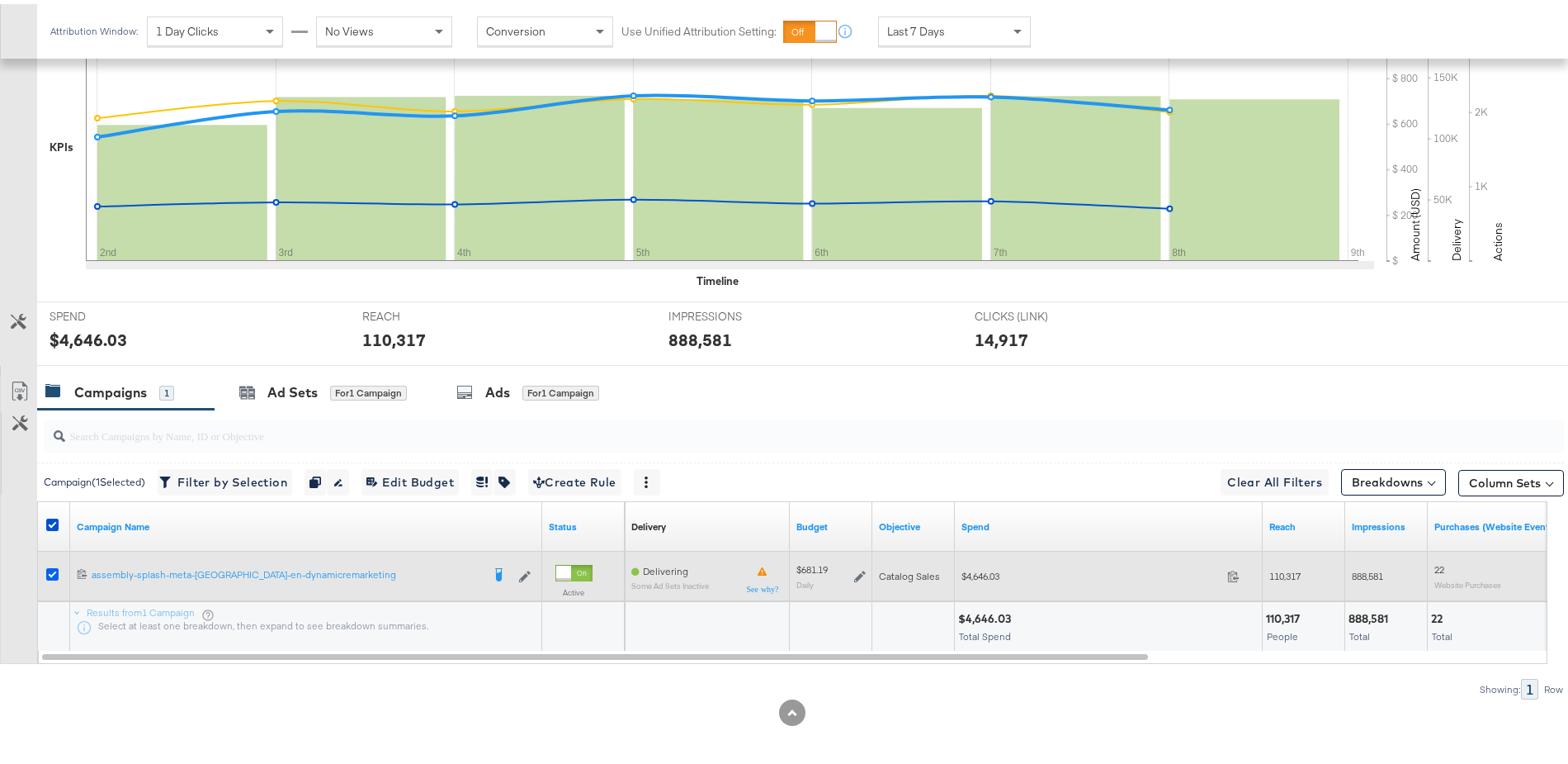
click at [50, 568] on icon at bounding box center [52, 570] width 13 height 13
click at [0, 0] on input "checkbox" at bounding box center [0, 0] width 0 height 0
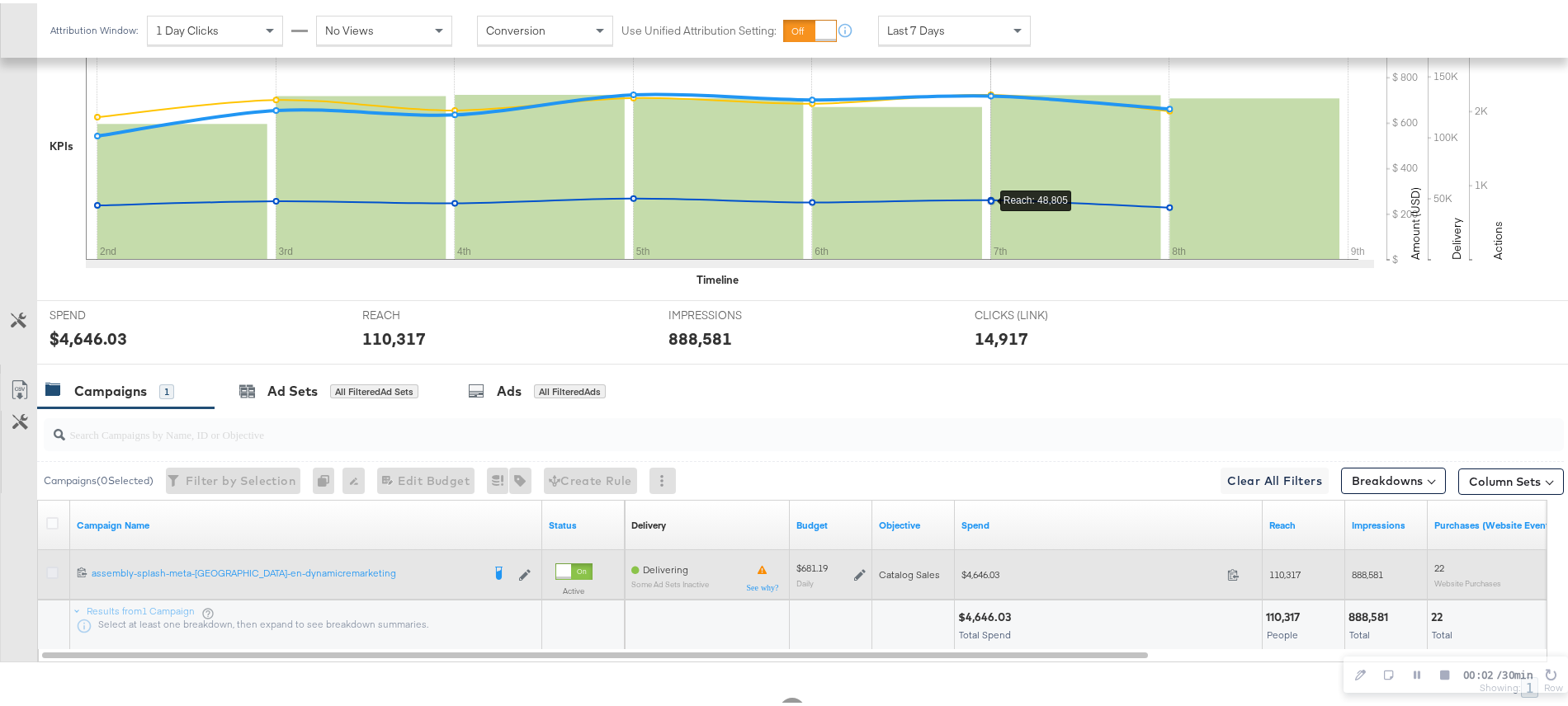
click at [53, 568] on icon at bounding box center [52, 569] width 13 height 13
click at [0, 0] on input "checkbox" at bounding box center [0, 0] width 0 height 0
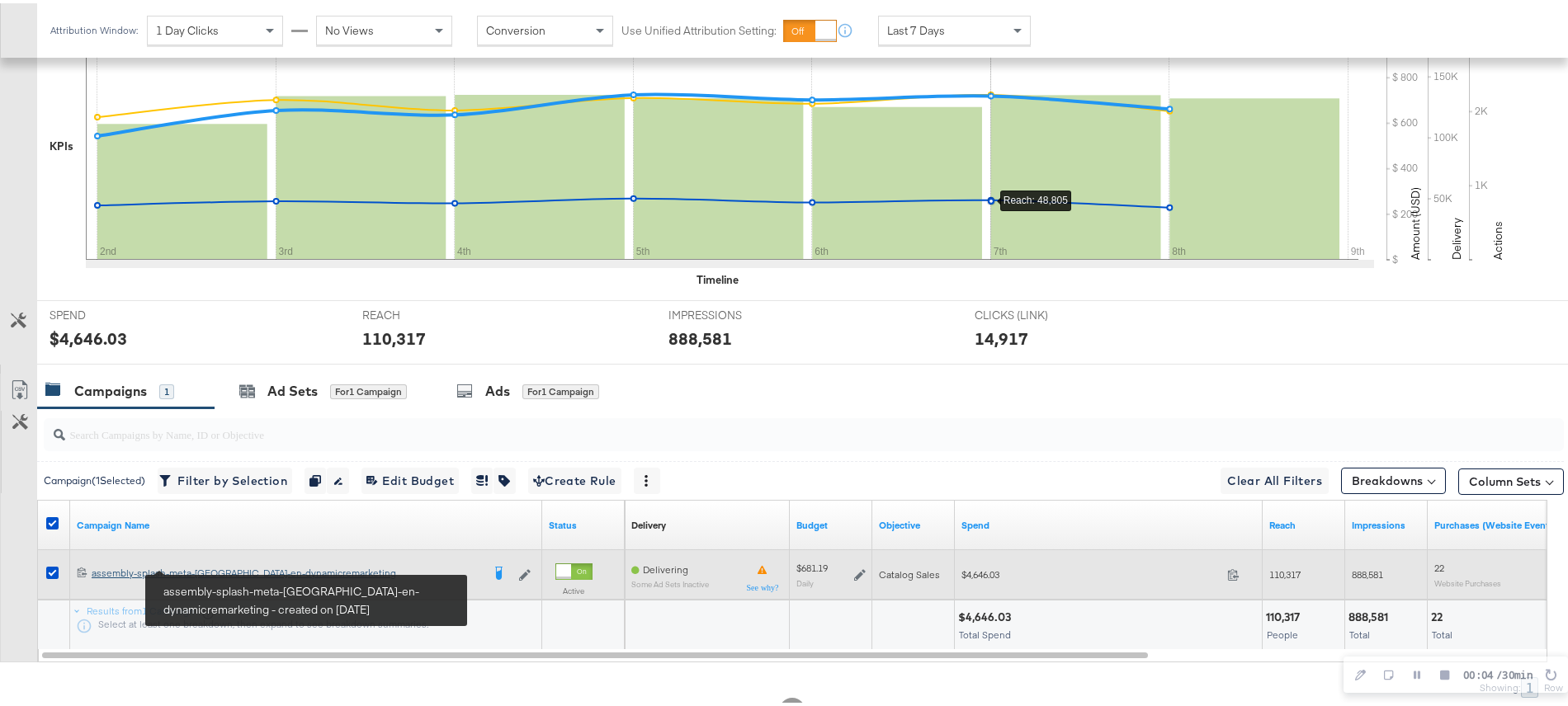
click at [207, 565] on div "assembly-splash-meta-uae-en-dynamicremarketing assembly-splash-meta-uae-en-dyna…" at bounding box center [287, 570] width 390 height 14
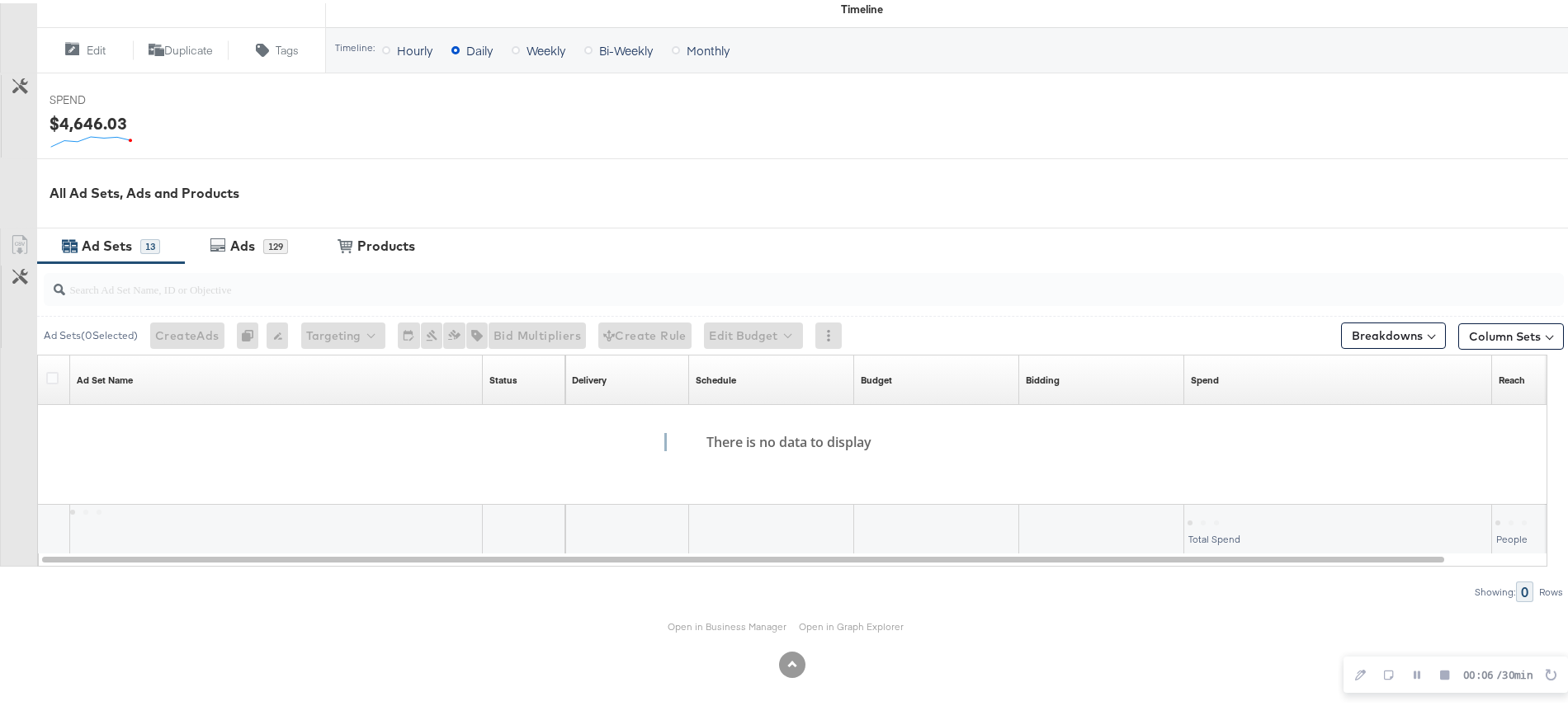
scroll to position [602, 0]
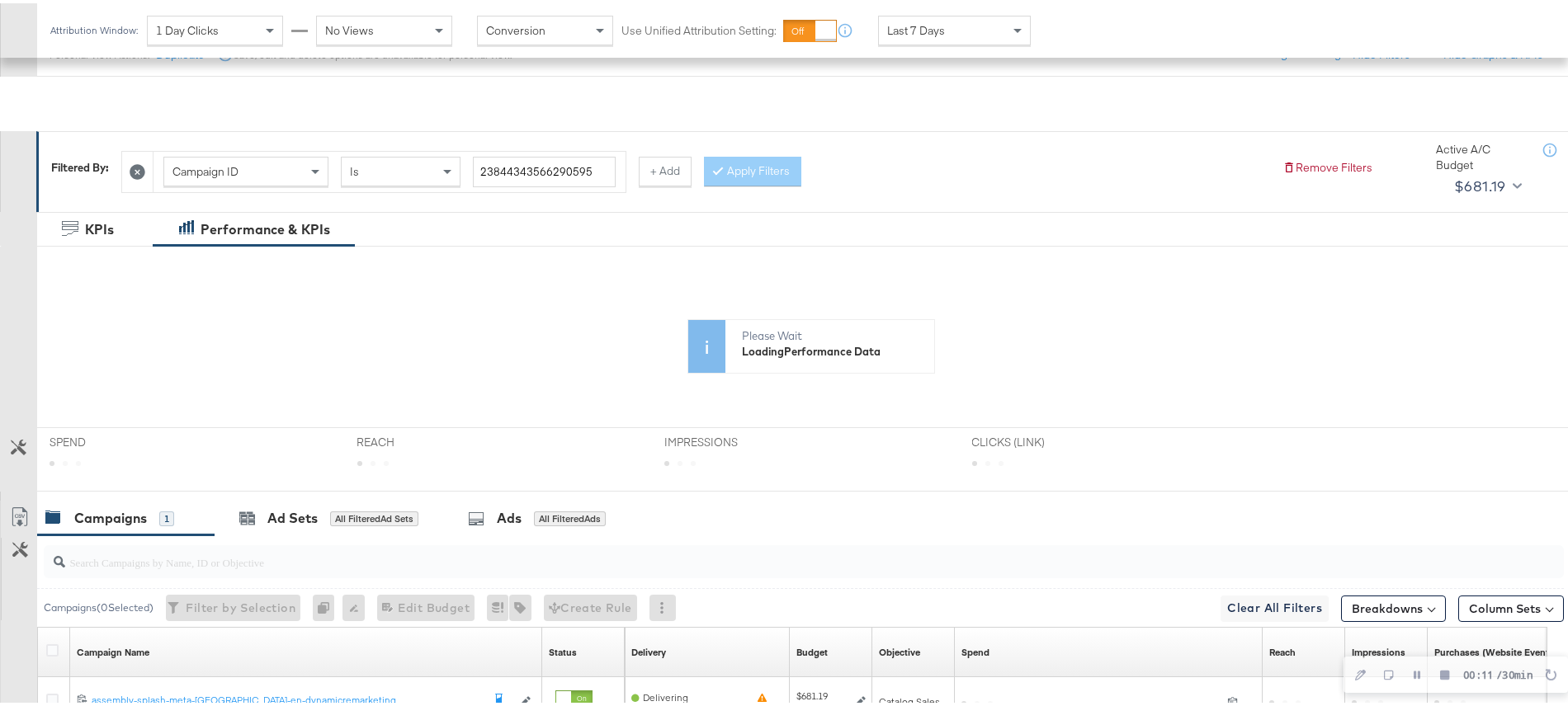
scroll to position [341, 0]
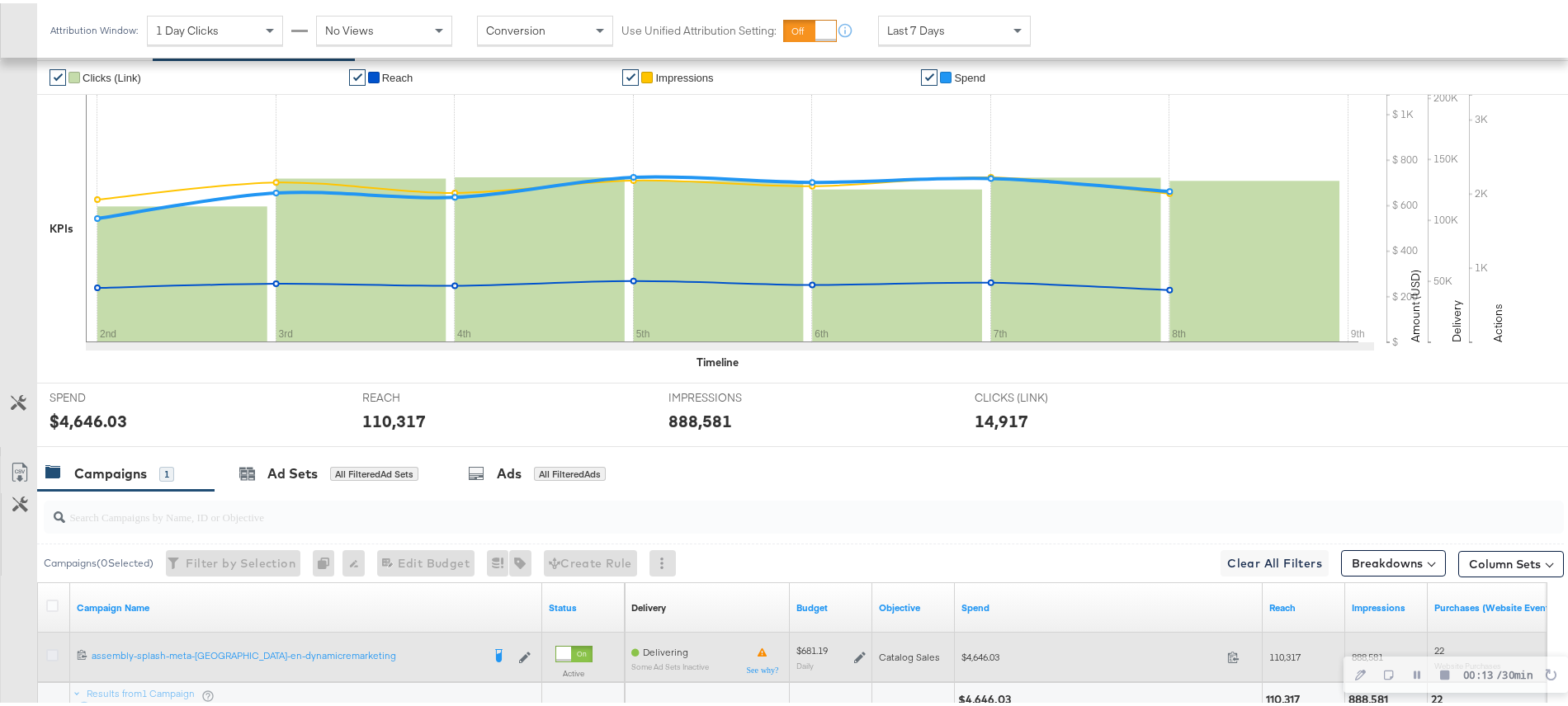
click at [54, 650] on icon at bounding box center [52, 652] width 13 height 13
click at [0, 0] on input "checkbox" at bounding box center [0, 0] width 0 height 0
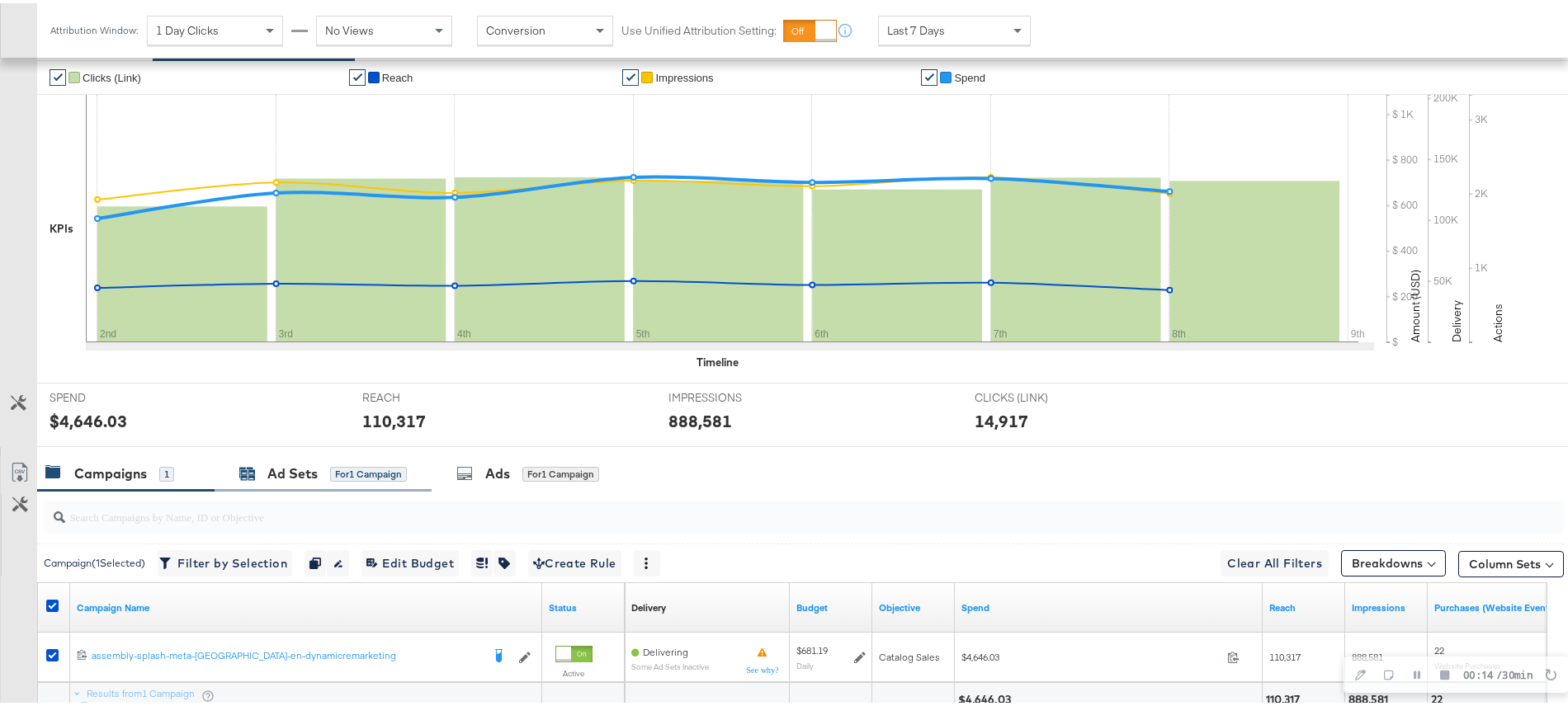
click at [286, 470] on div "Ad Sets" at bounding box center [293, 471] width 50 height 19
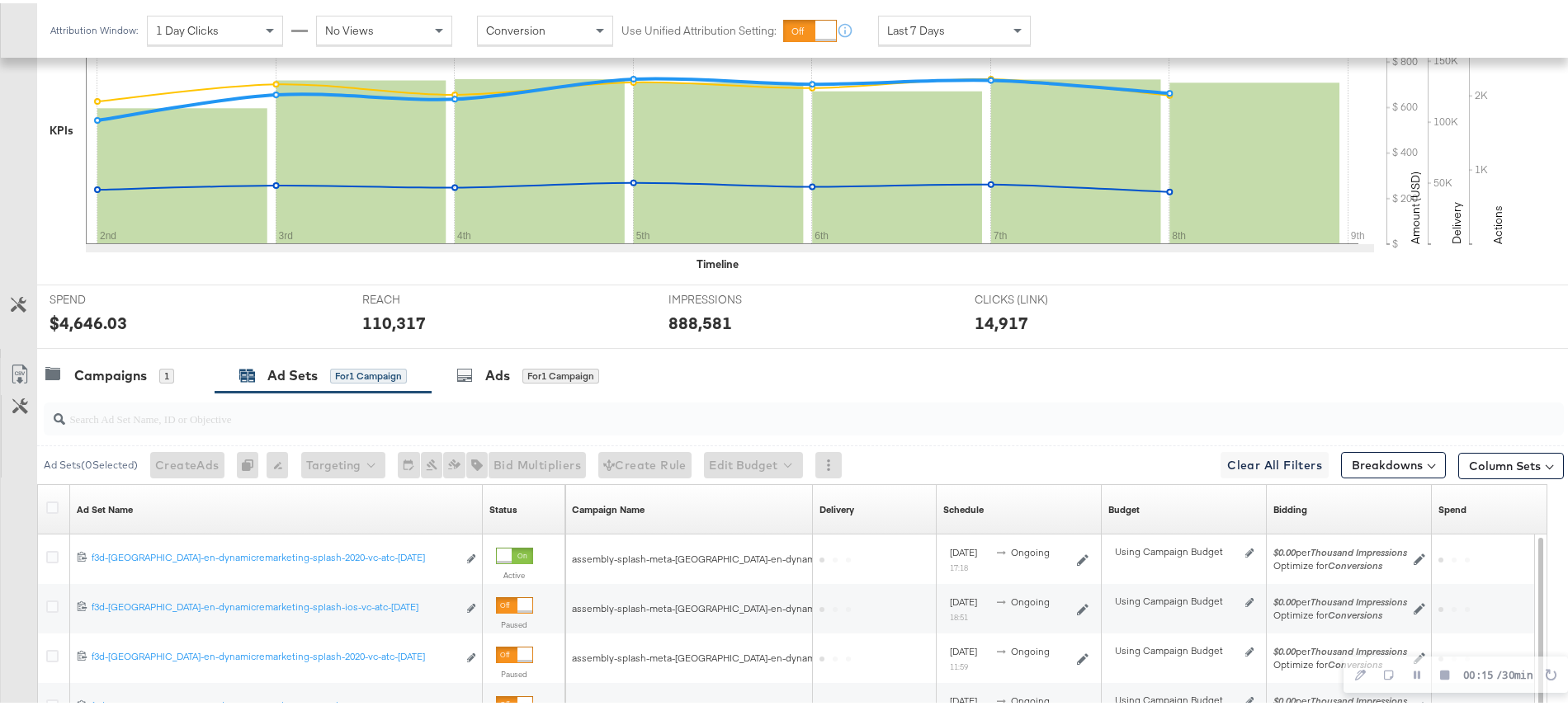
scroll to position [487, 0]
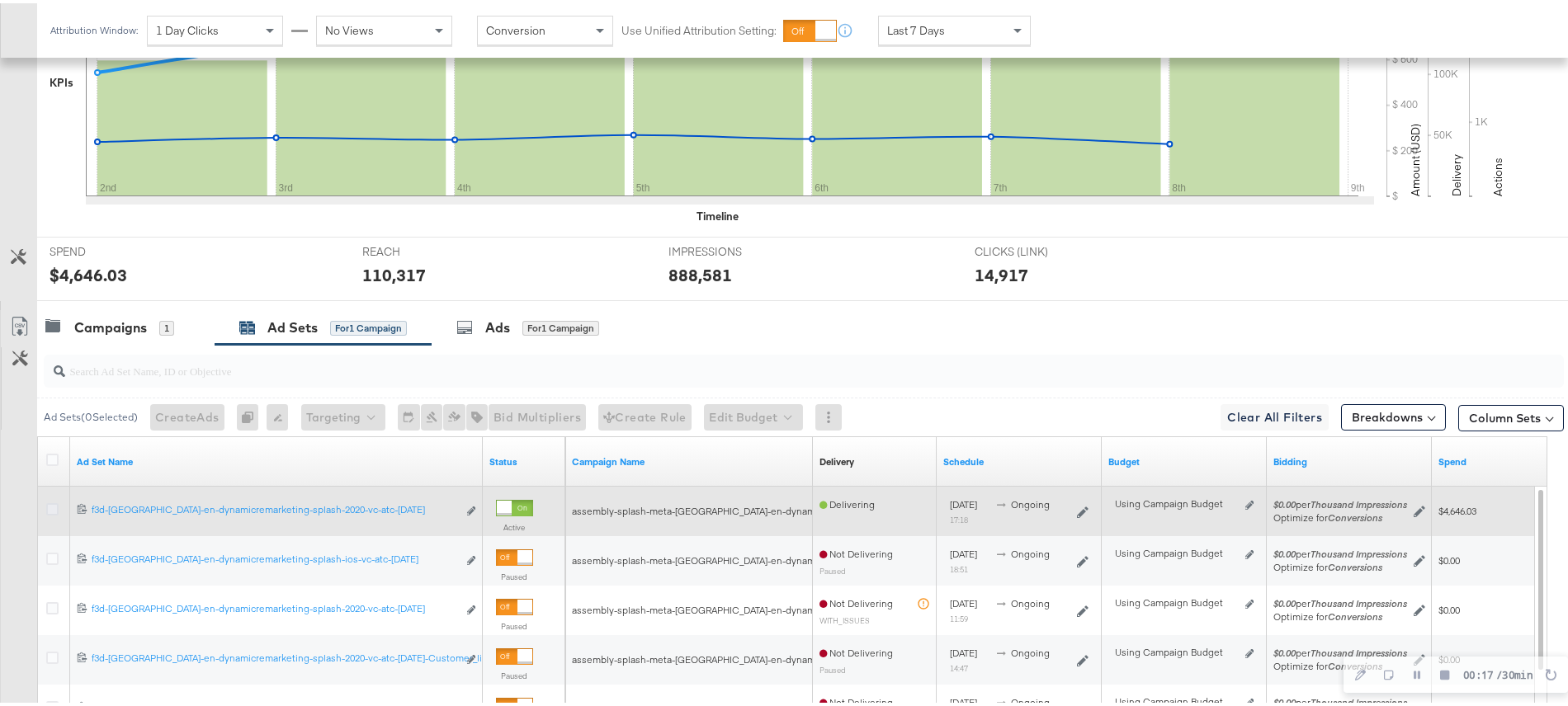
click at [50, 507] on icon at bounding box center [52, 506] width 13 height 13
click at [0, 0] on input "checkbox" at bounding box center [0, 0] width 0 height 0
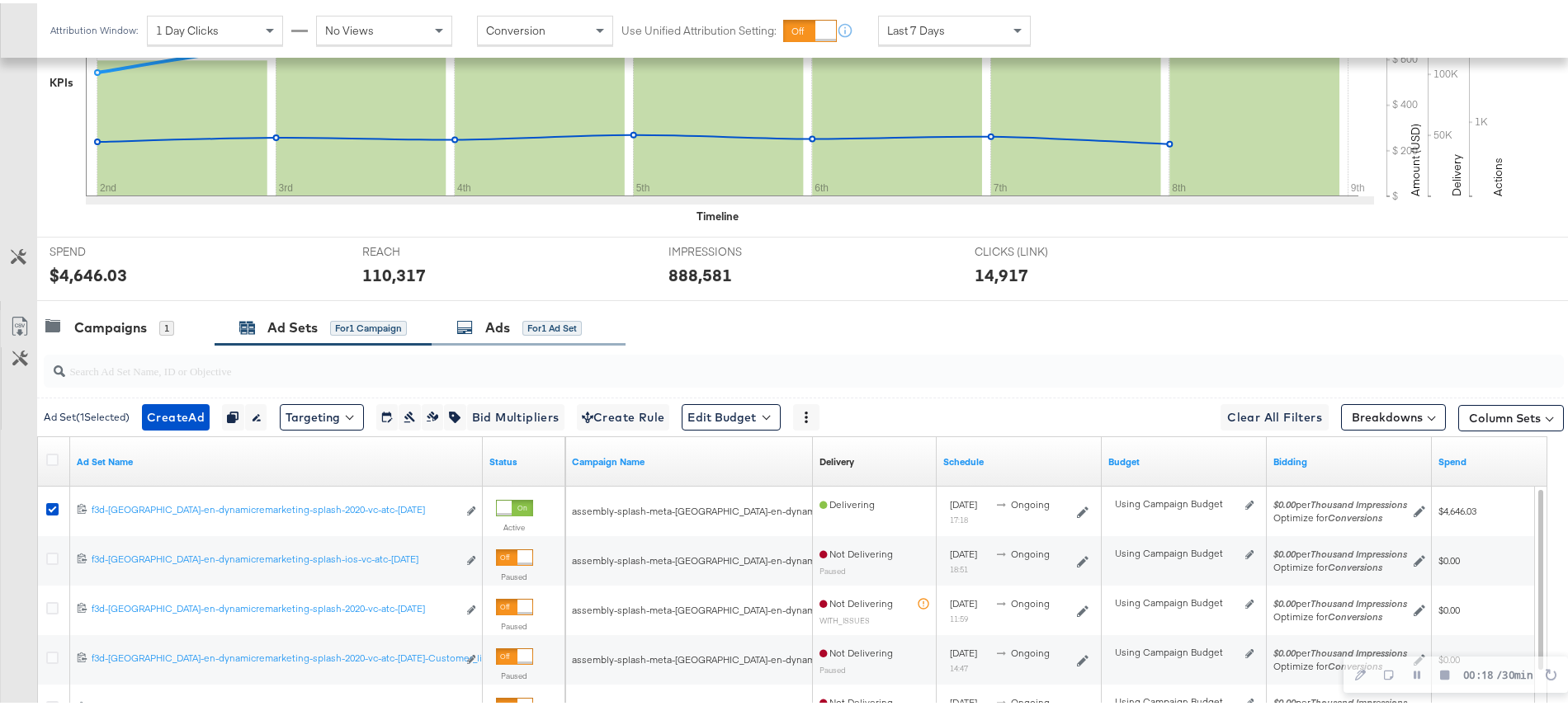
click at [527, 320] on div "for 1 Ad Set" at bounding box center [551, 324] width 59 height 15
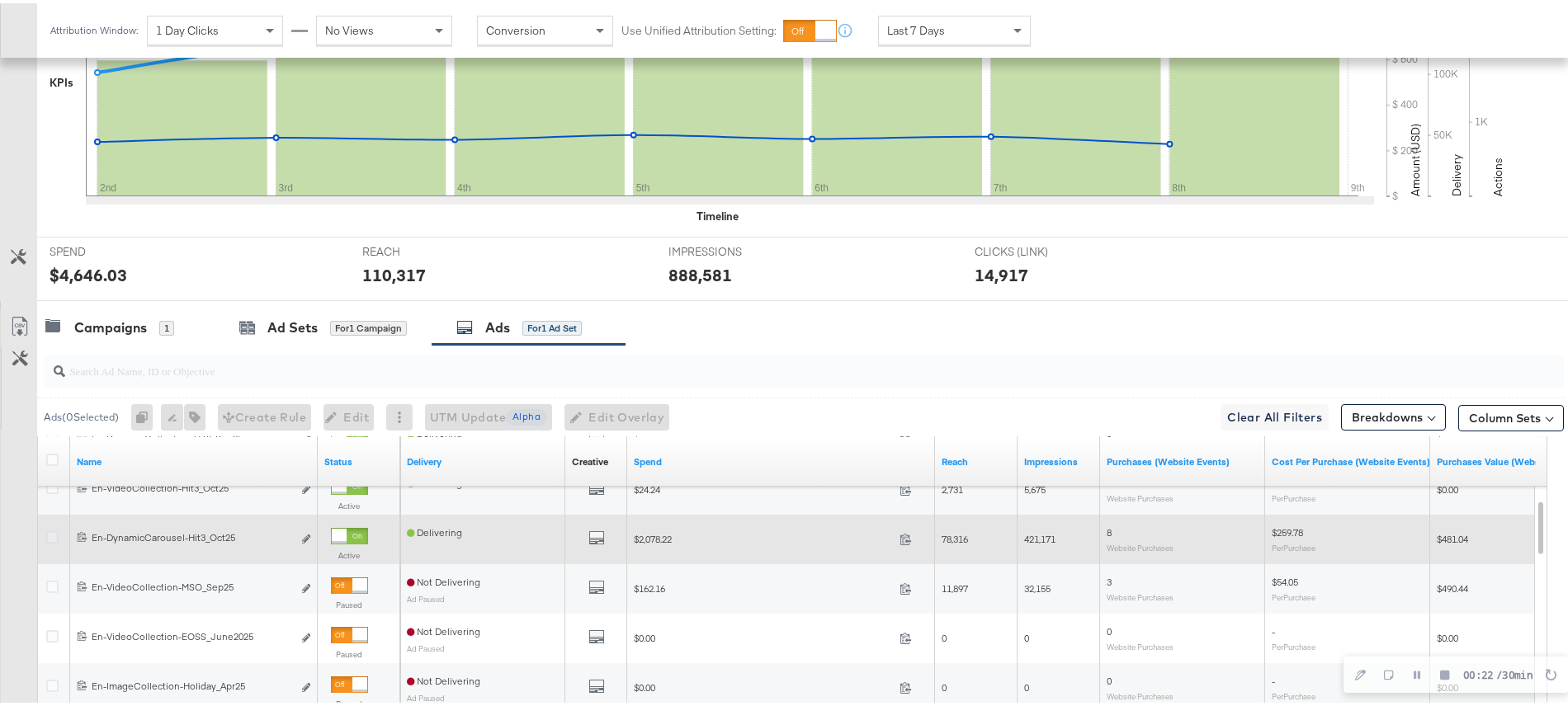
click at [53, 532] on icon at bounding box center [52, 534] width 13 height 13
click at [0, 0] on input "checkbox" at bounding box center [0, 0] width 0 height 0
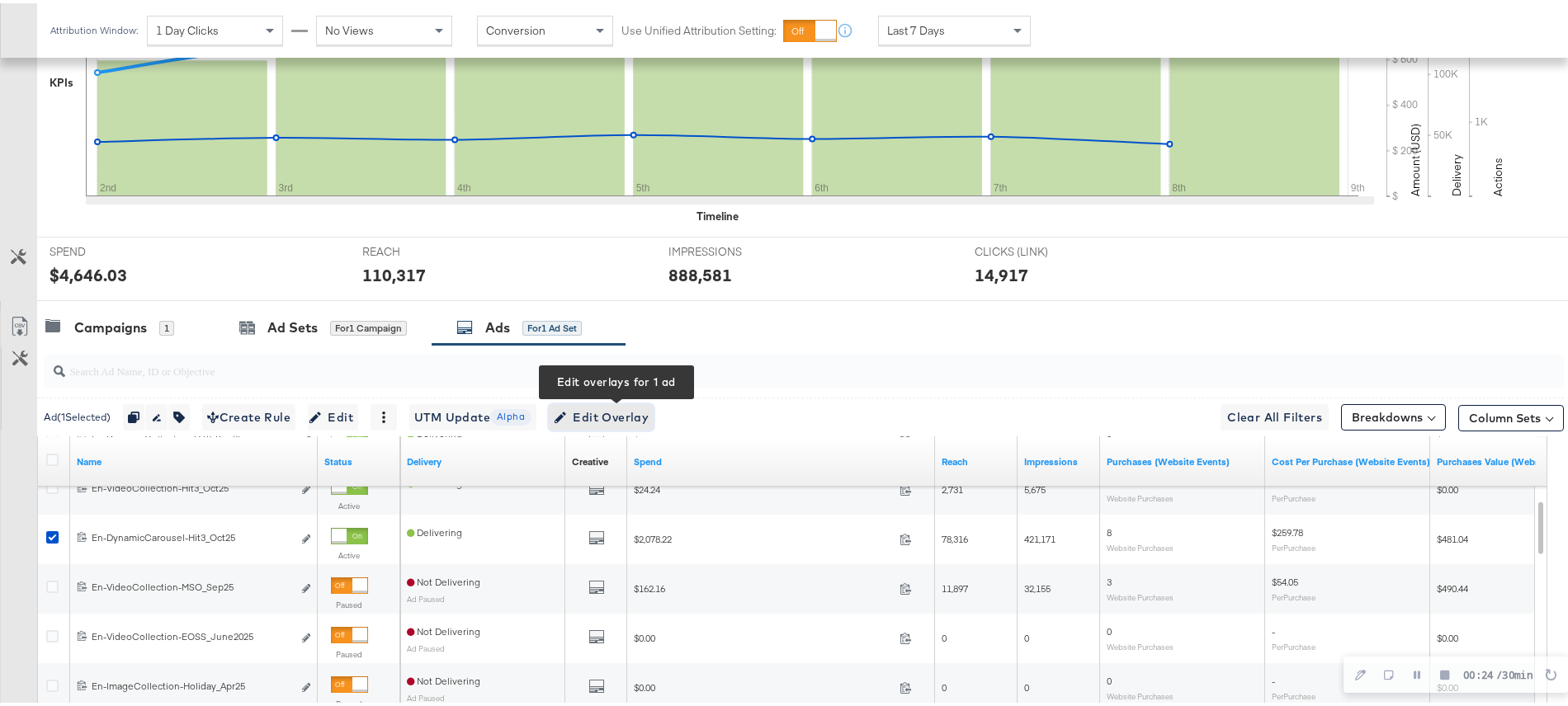
click at [639, 414] on span "Edit Overlay Edit overlays for 1 ad" at bounding box center [602, 414] width 95 height 20
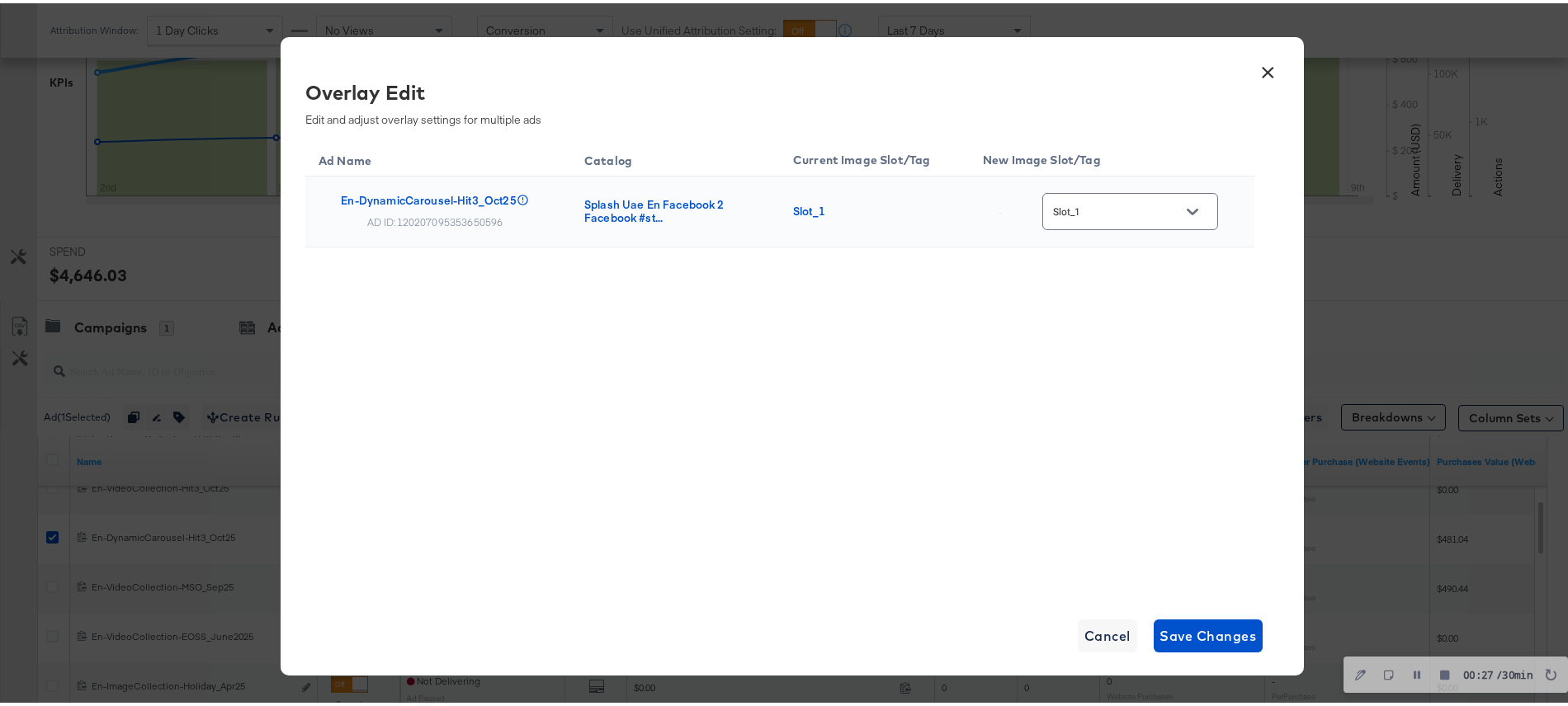
click at [1193, 194] on div "Slot_1" at bounding box center [1130, 208] width 175 height 37
click at [1193, 220] on button "Open" at bounding box center [1193, 209] width 25 height 25
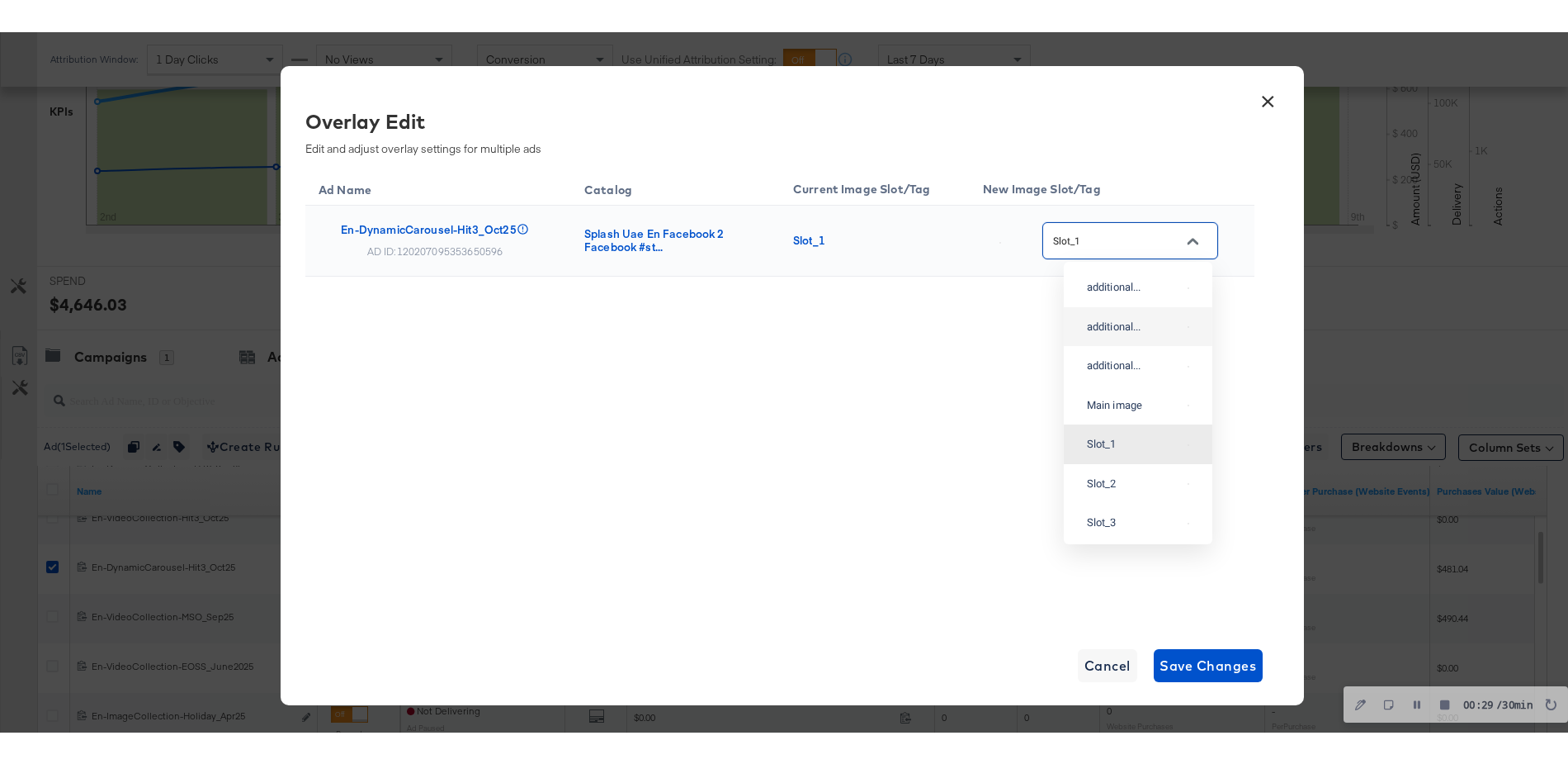
scroll to position [111, 0]
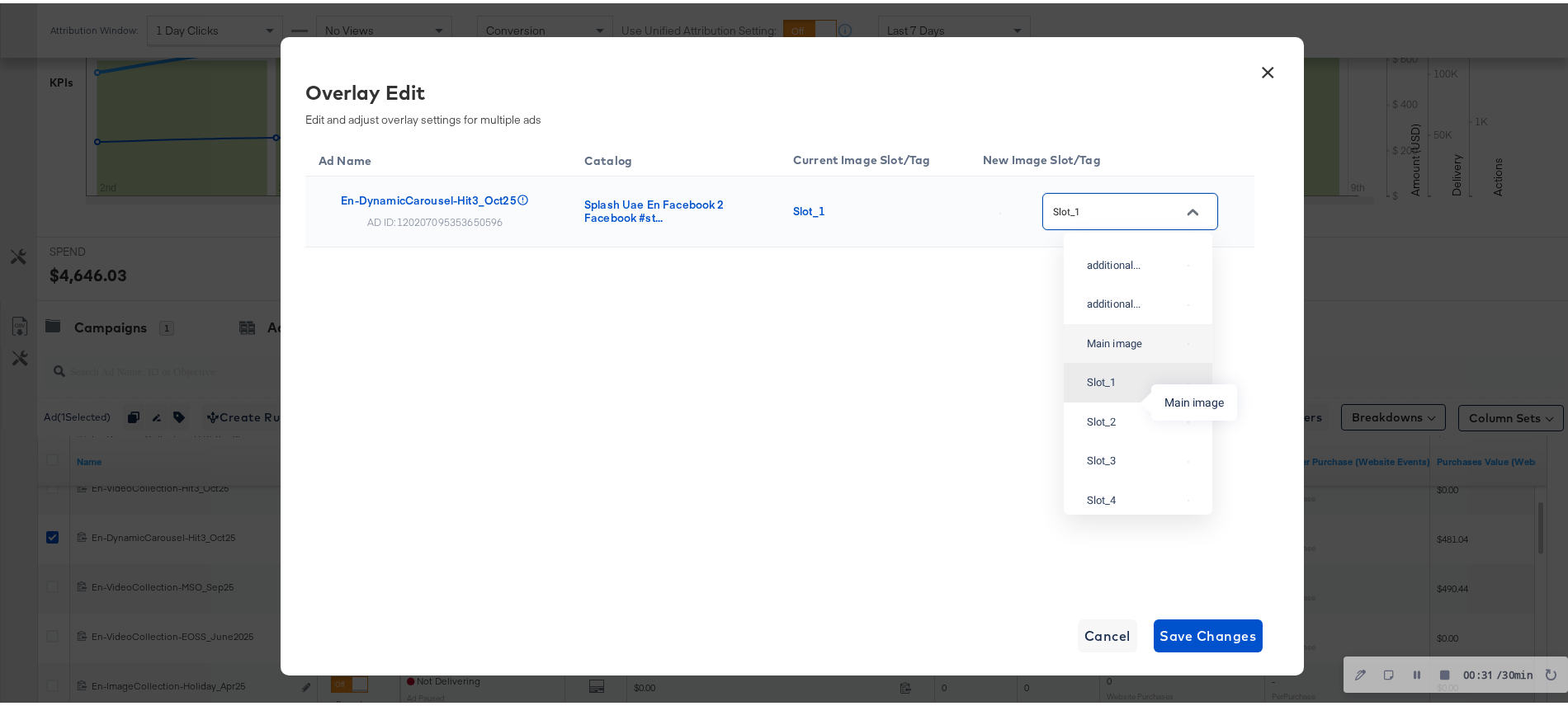
click at [1107, 349] on div "Main image" at bounding box center [1134, 340] width 94 height 16
type input "Main image"
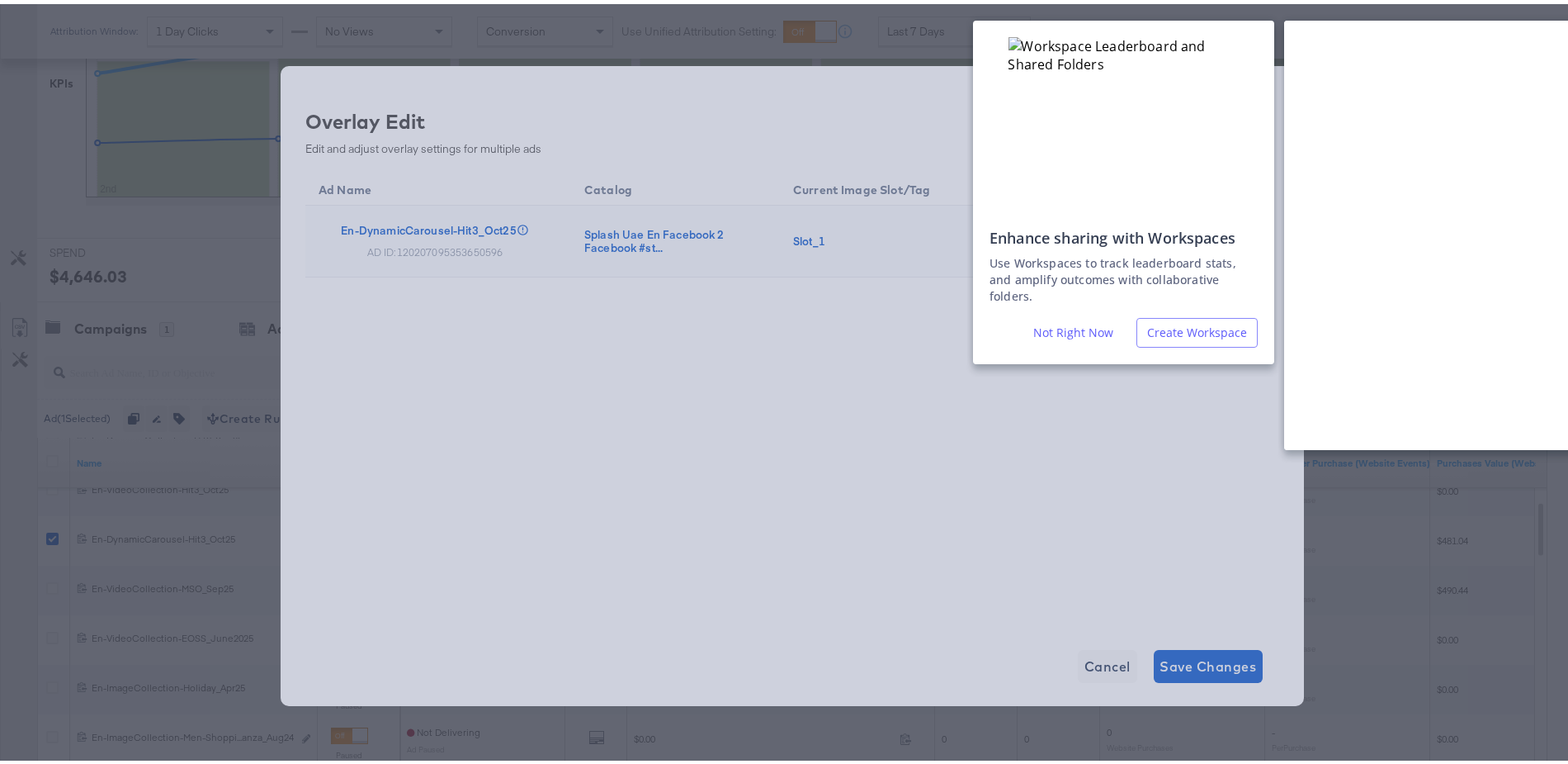
click at [962, 468] on div "Enhance sharing with Workspaces Use Workspaces to track leaderboard stats, and …" at bounding box center [792, 382] width 1584 height 764
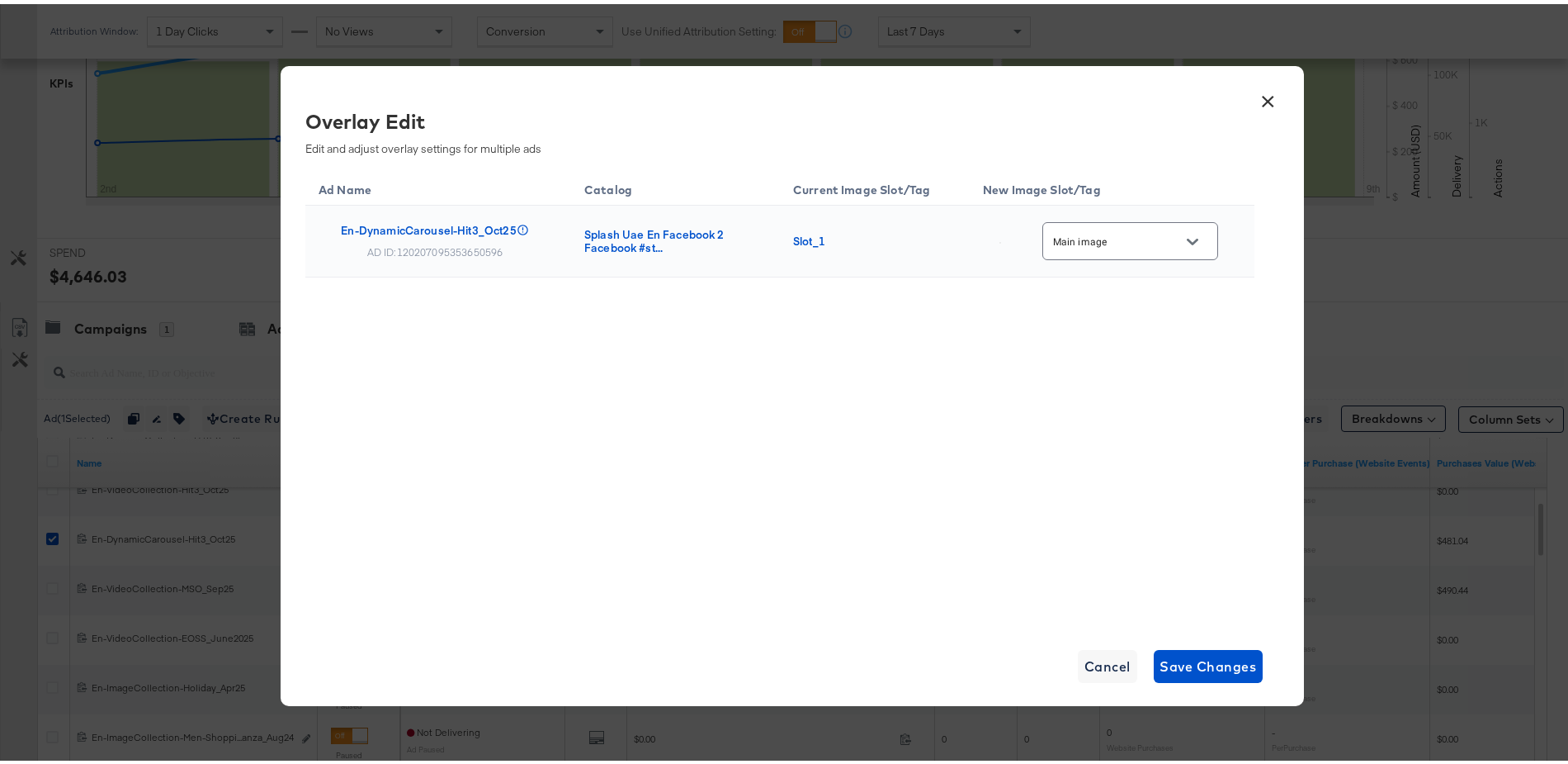
click at [1261, 99] on button "×" at bounding box center [1269, 93] width 30 height 30
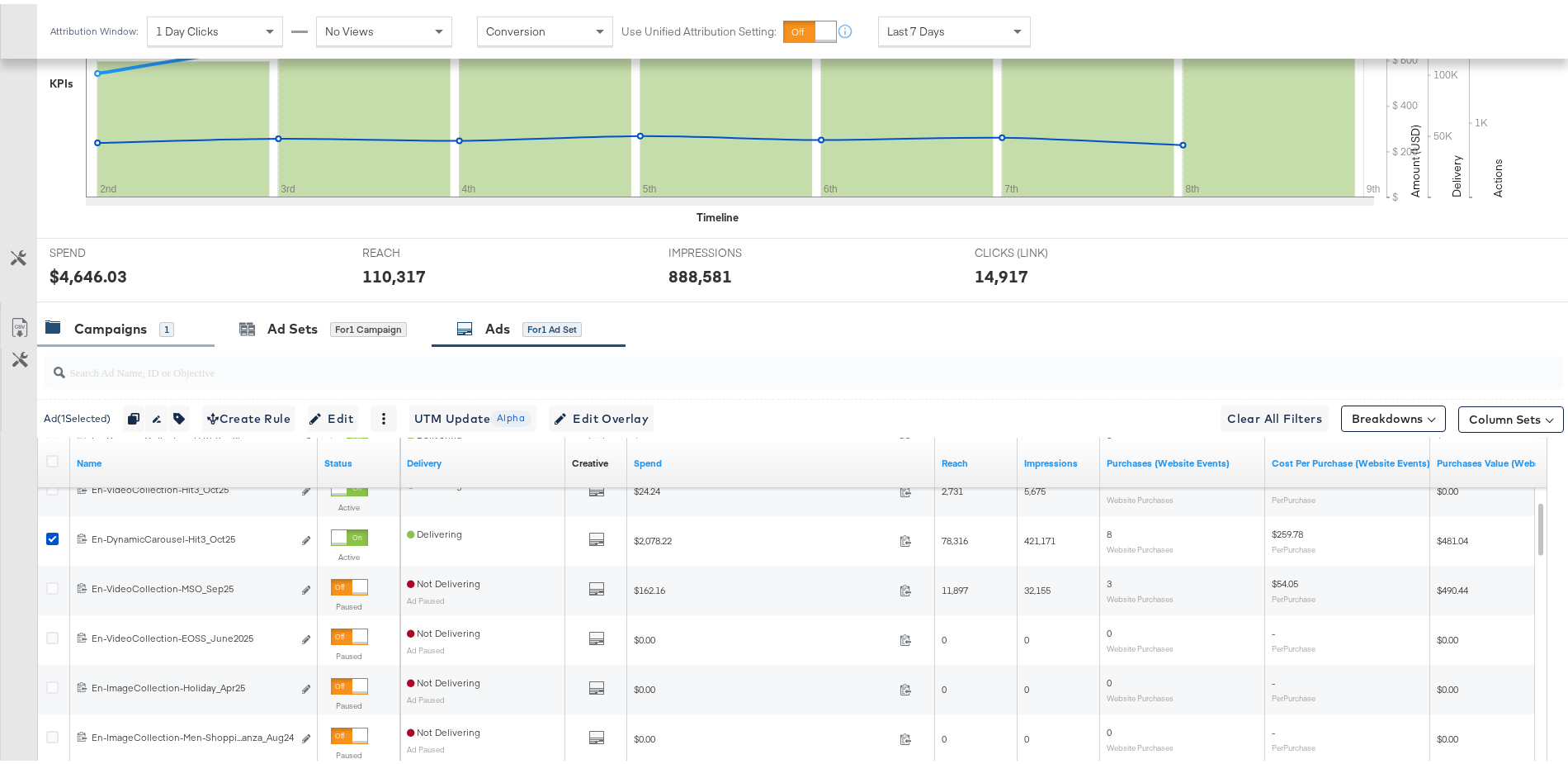
click at [119, 317] on div "Campaigns" at bounding box center [110, 325] width 73 height 19
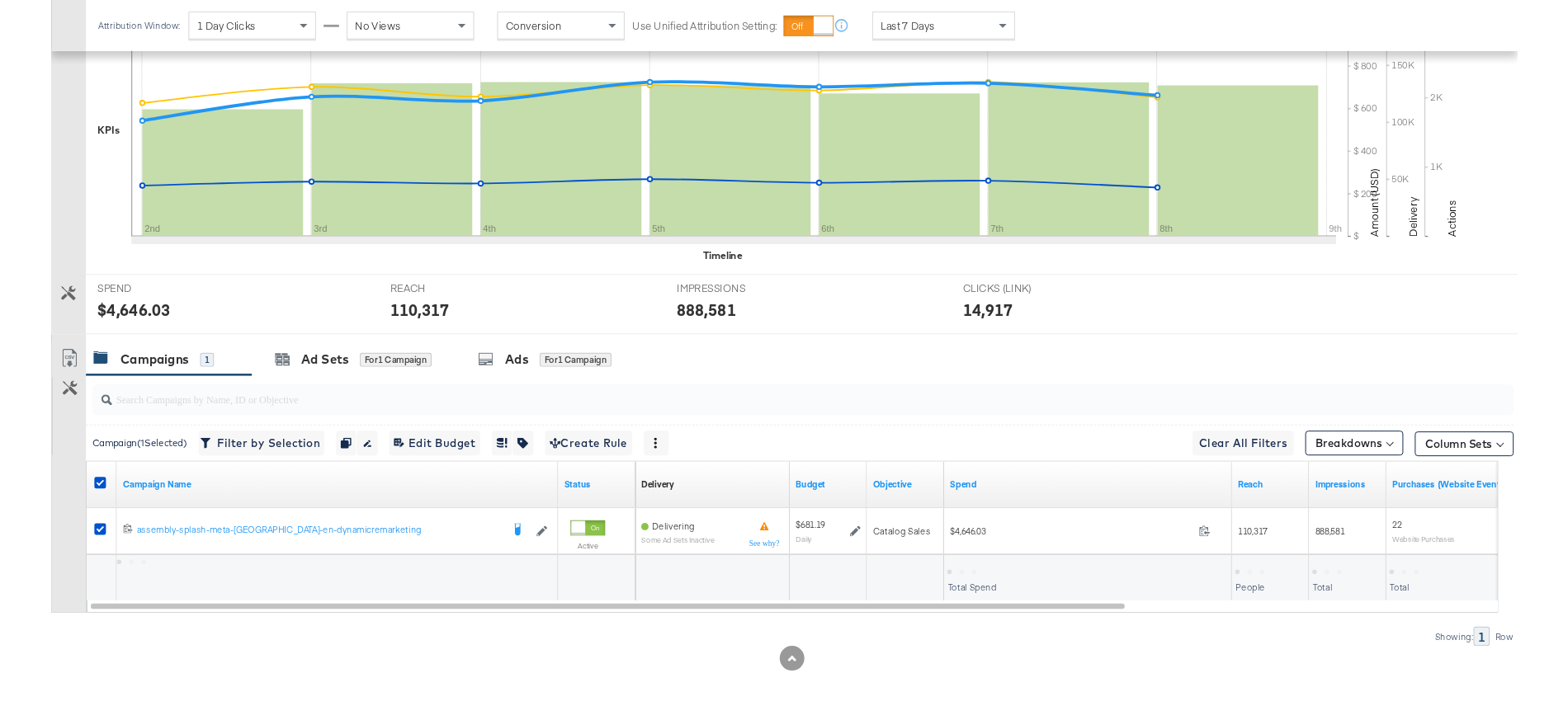
scroll to position [423, 0]
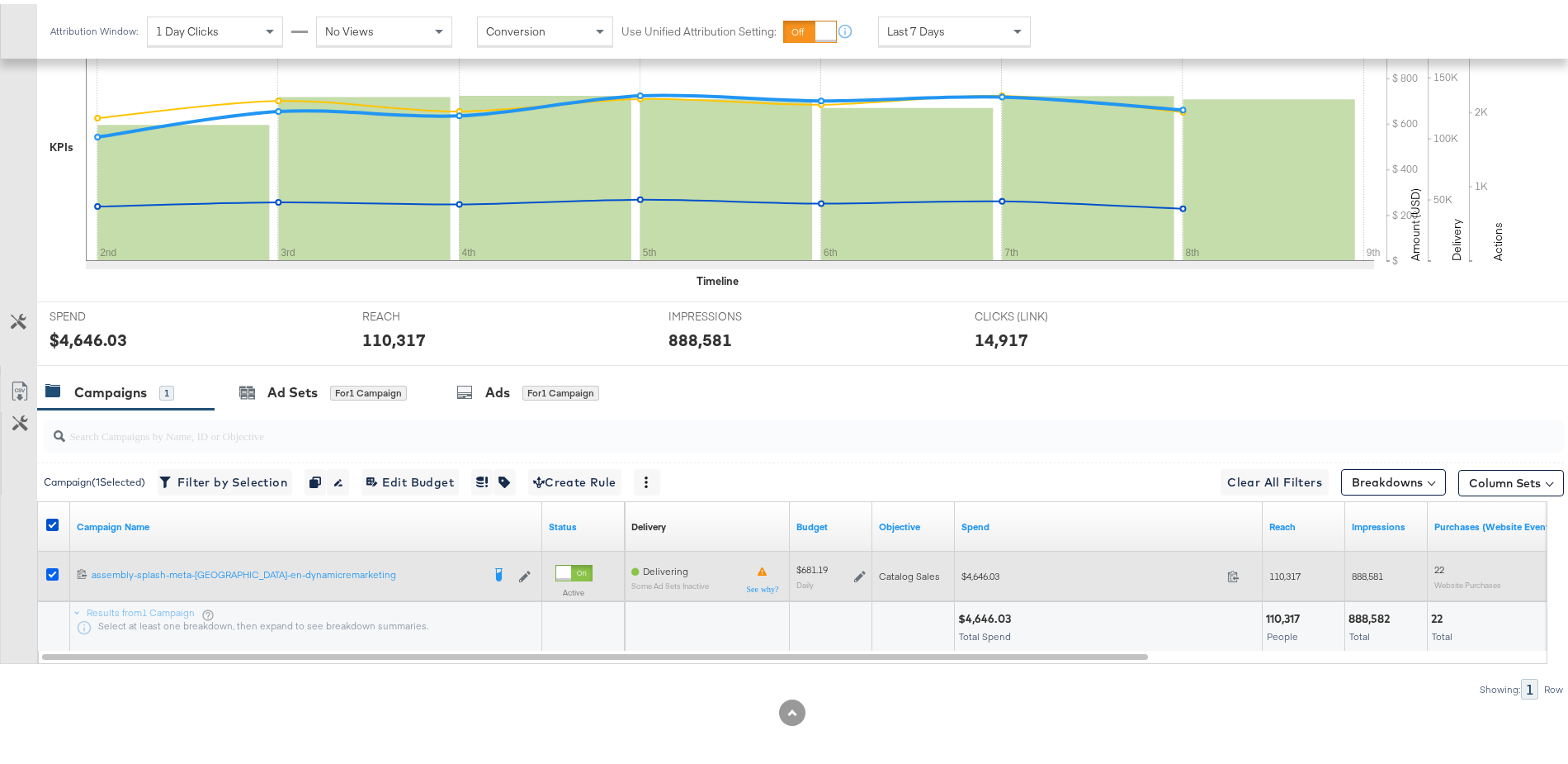
click at [47, 564] on icon at bounding box center [52, 570] width 13 height 13
click at [0, 0] on input "checkbox" at bounding box center [0, 0] width 0 height 0
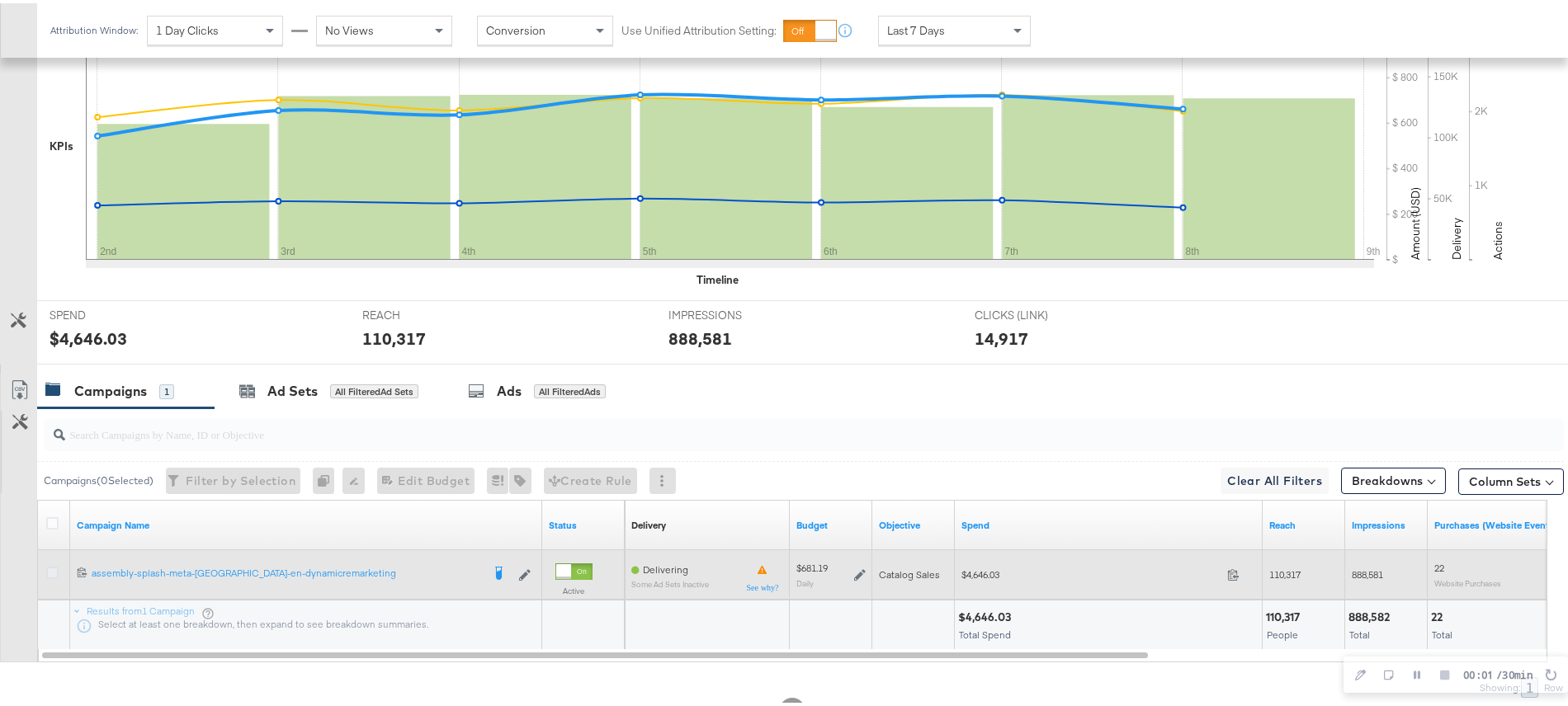
click at [54, 568] on icon at bounding box center [52, 569] width 13 height 13
click at [0, 0] on input "checkbox" at bounding box center [0, 0] width 0 height 0
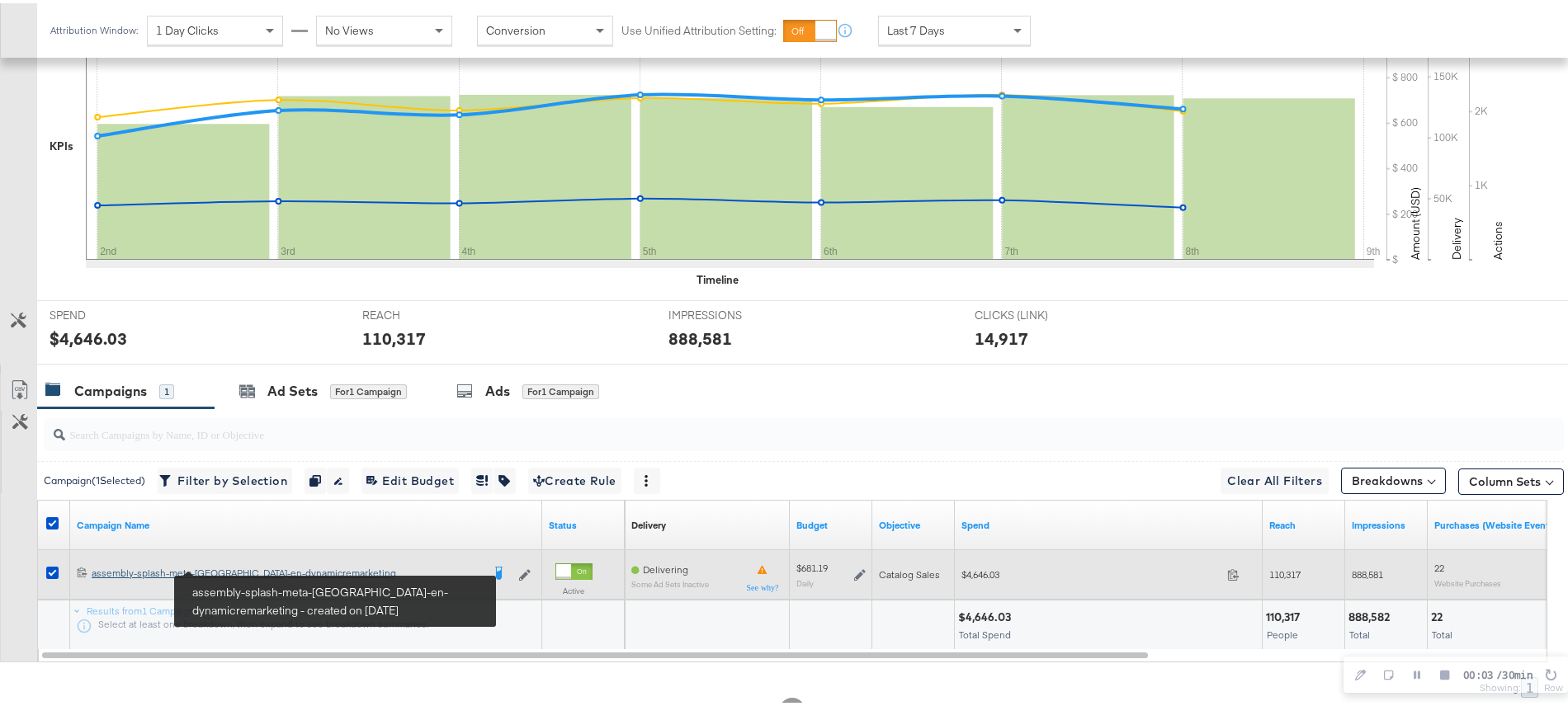
click at [236, 565] on div "assembly-splash-meta-uae-en-dynamicremarketing assembly-splash-meta-uae-en-dyna…" at bounding box center [287, 570] width 390 height 14
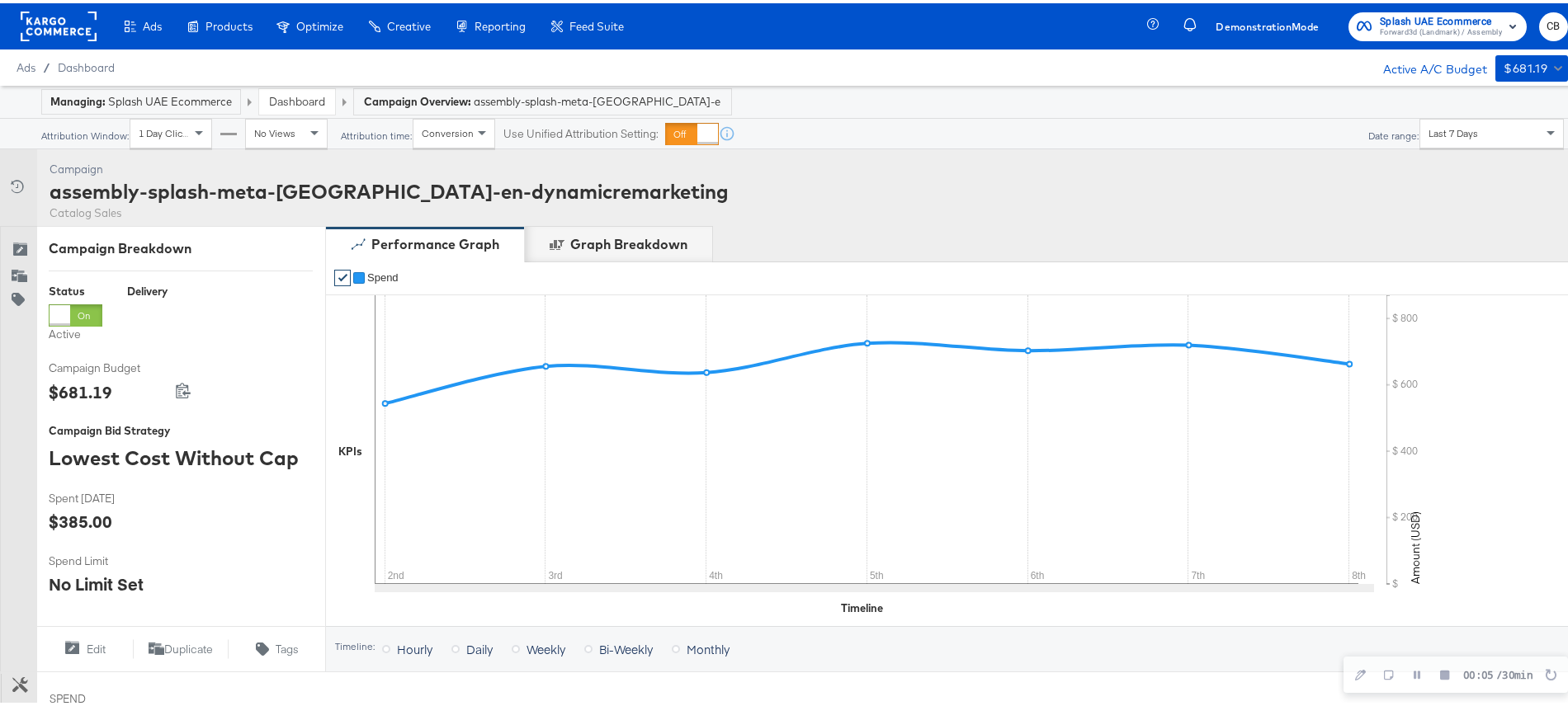
scroll to position [602, 0]
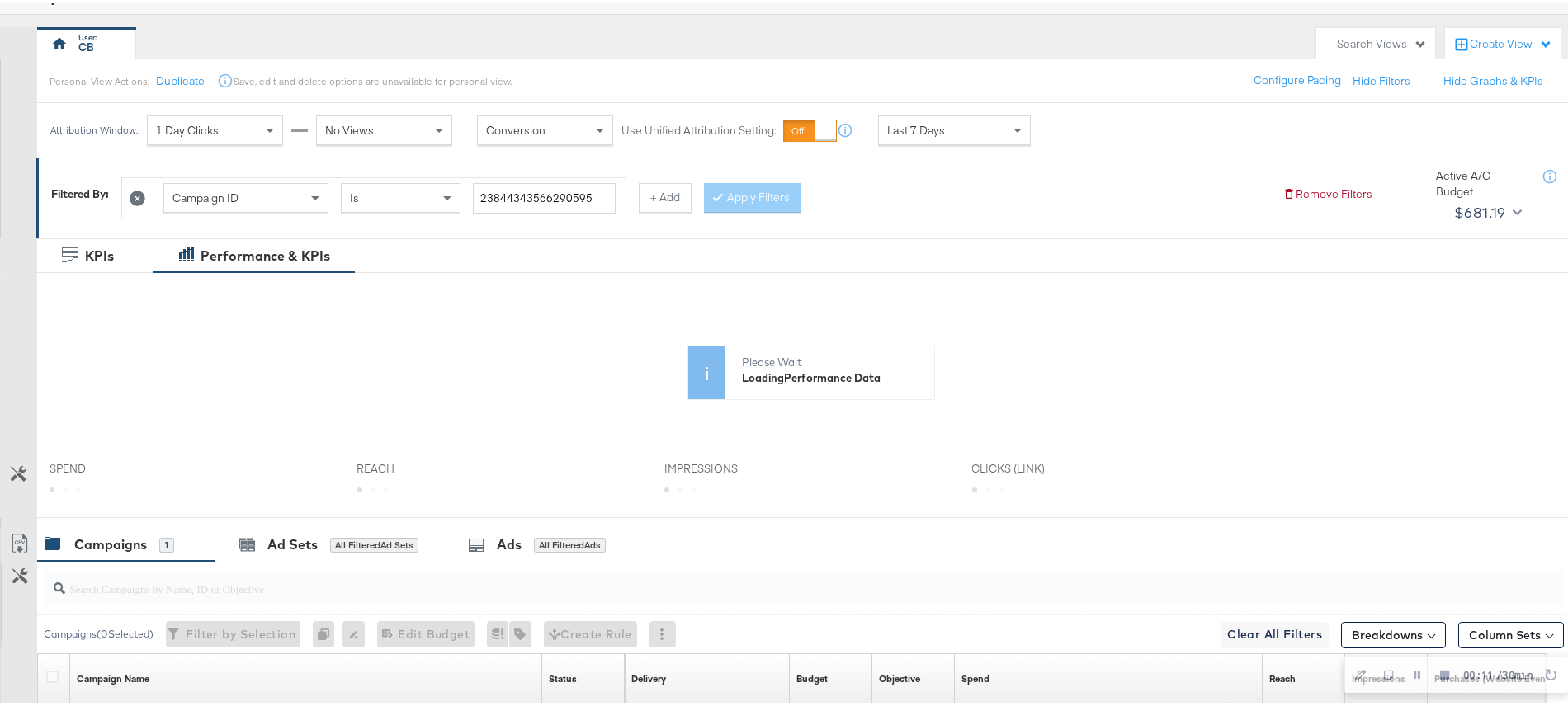
scroll to position [341, 0]
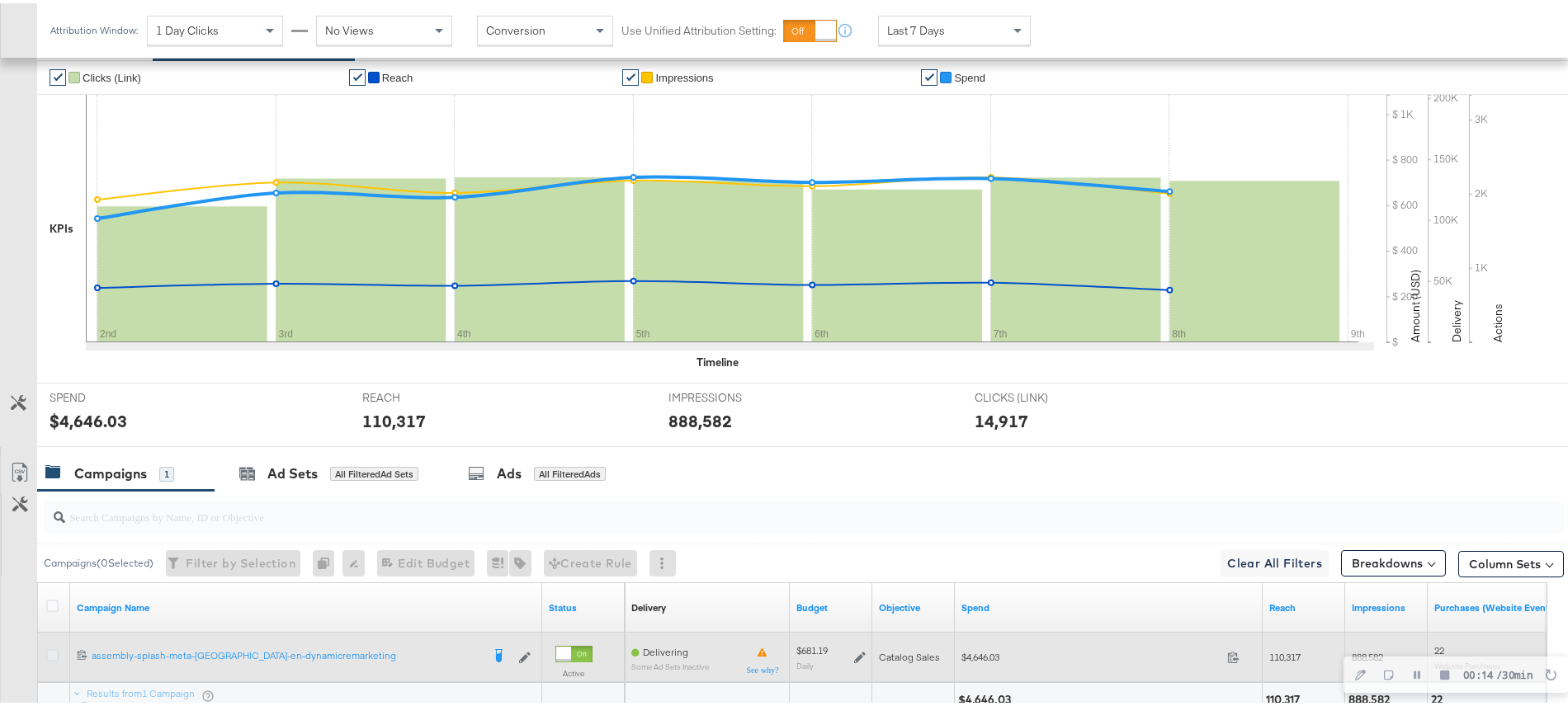
click at [52, 648] on icon at bounding box center [52, 652] width 13 height 13
click at [0, 0] on input "checkbox" at bounding box center [0, 0] width 0 height 0
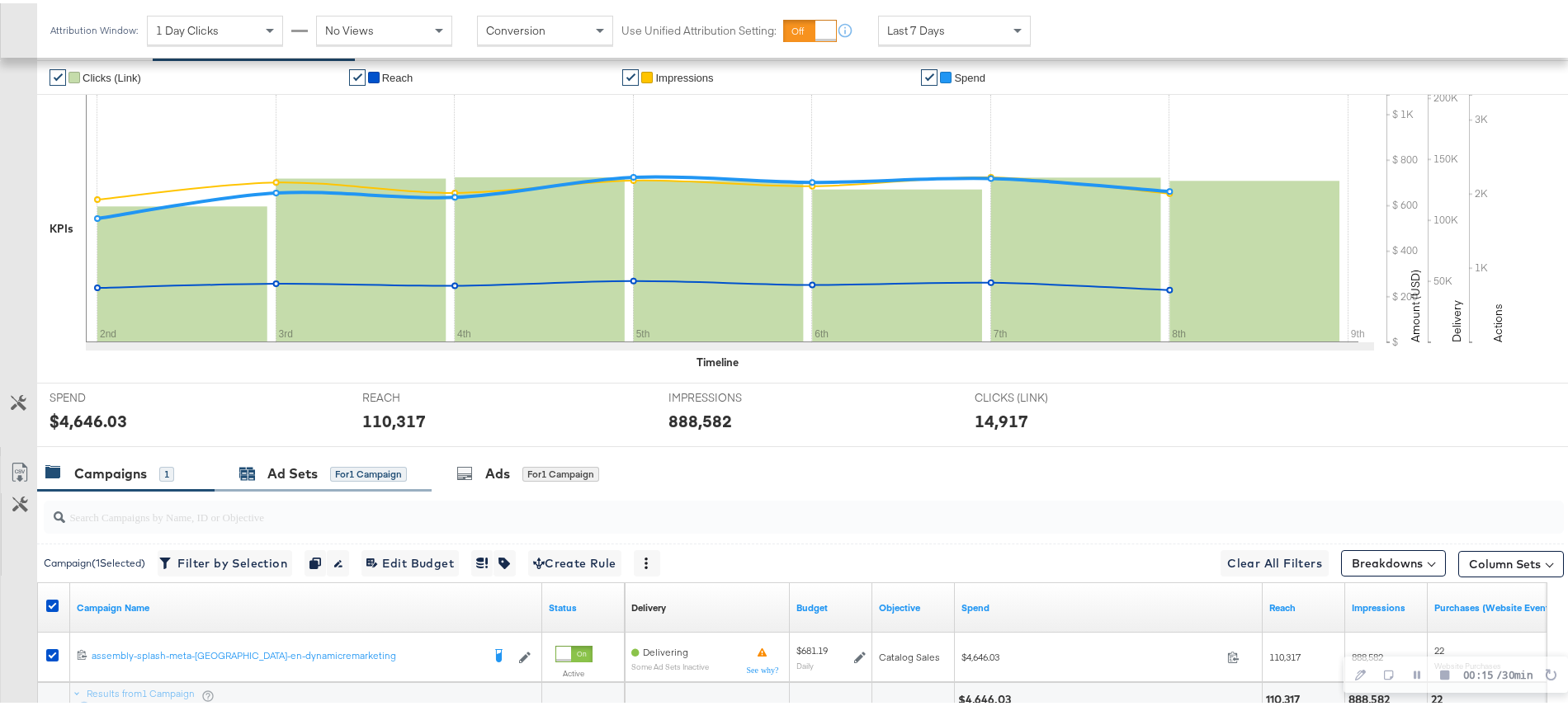
click at [287, 468] on div "Ad Sets" at bounding box center [293, 471] width 50 height 19
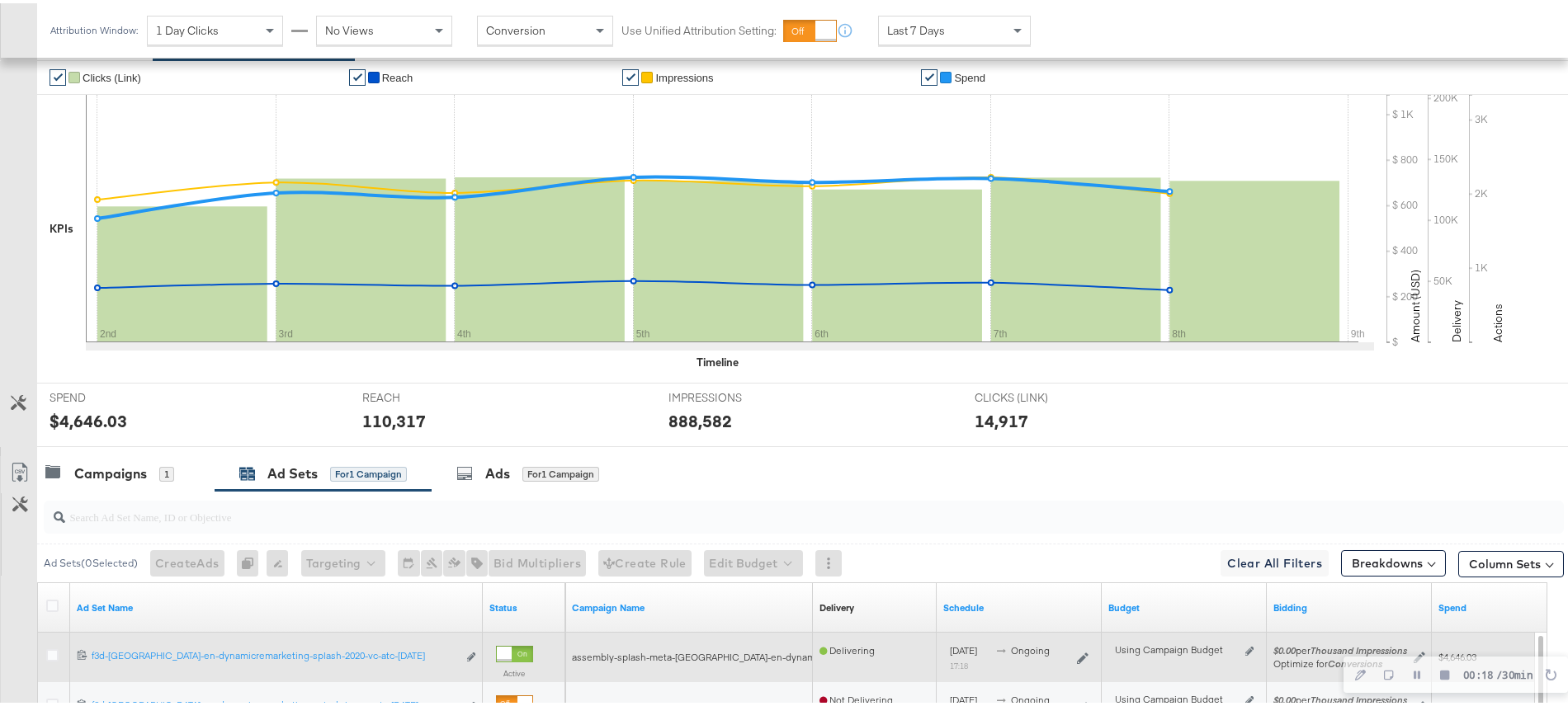
scroll to position [530, 0]
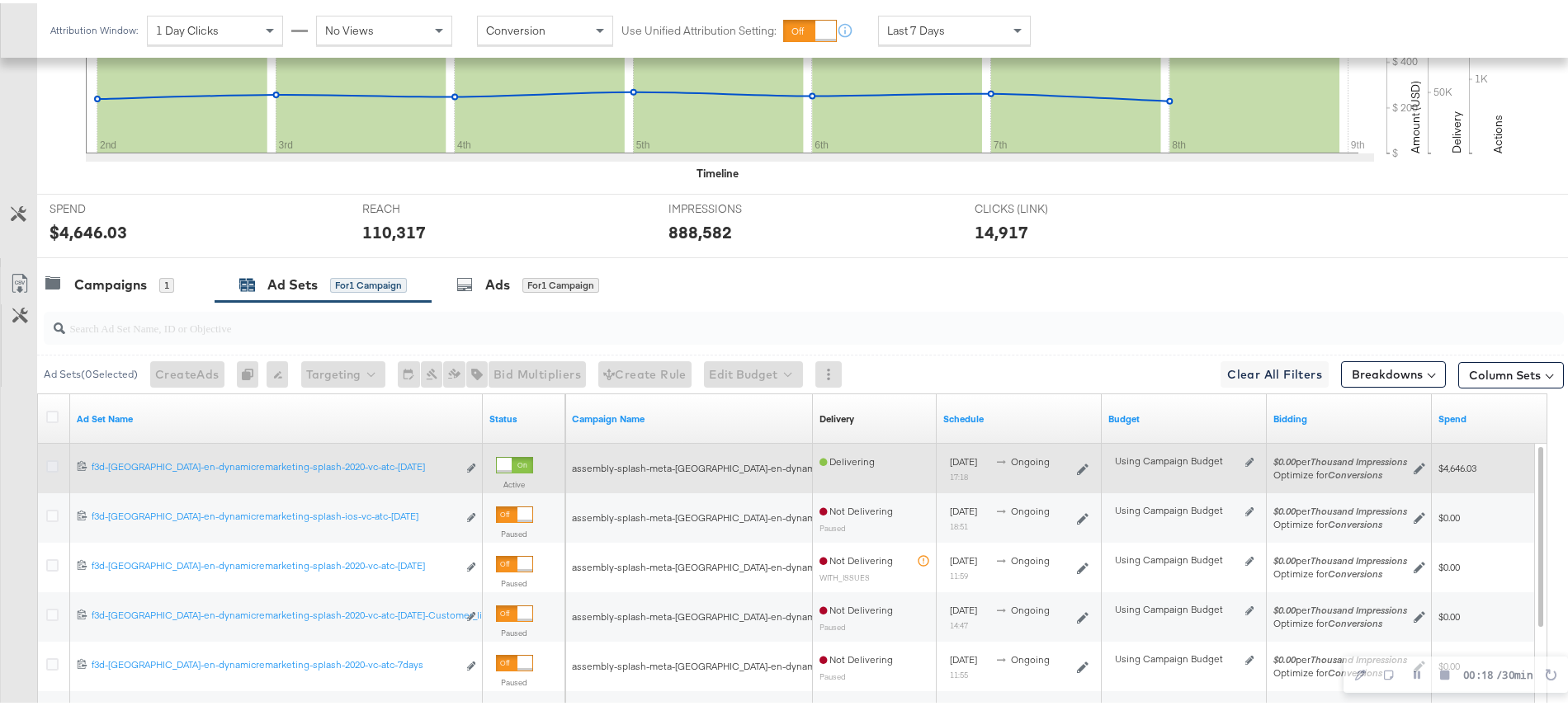
click at [55, 463] on icon at bounding box center [52, 463] width 13 height 13
click at [0, 0] on input "checkbox" at bounding box center [0, 0] width 0 height 0
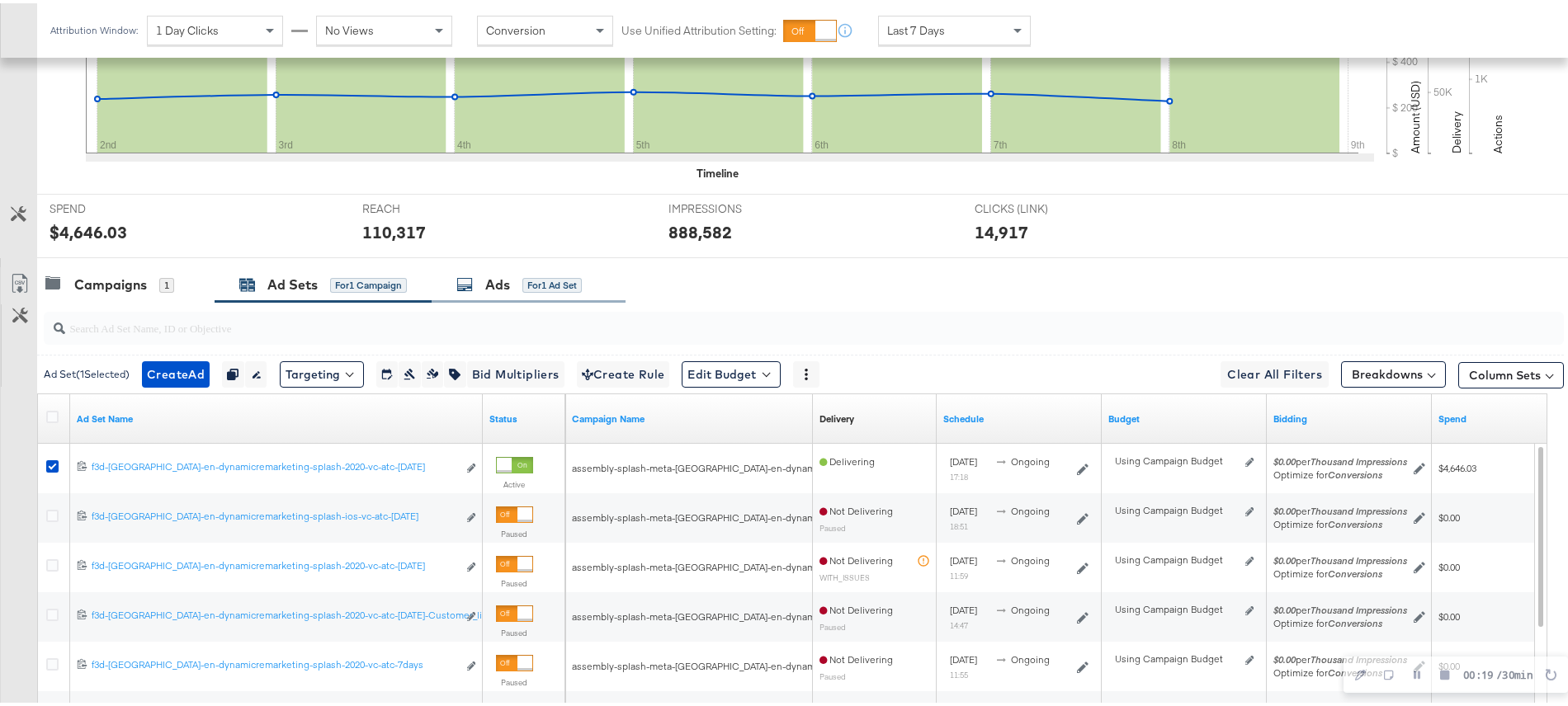
click at [512, 274] on div "Ads for 1 Ad Set" at bounding box center [518, 282] width 125 height 19
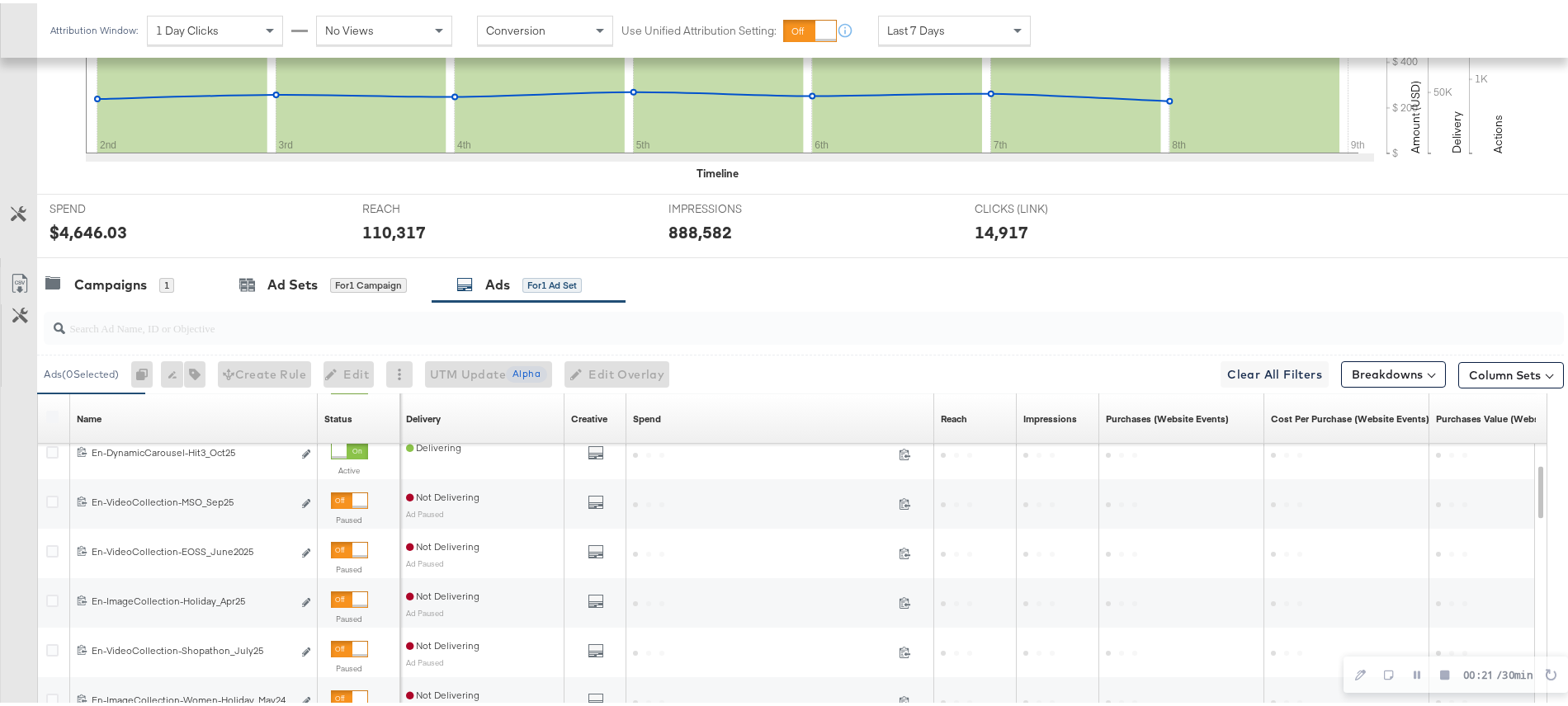
scroll to position [534, 0]
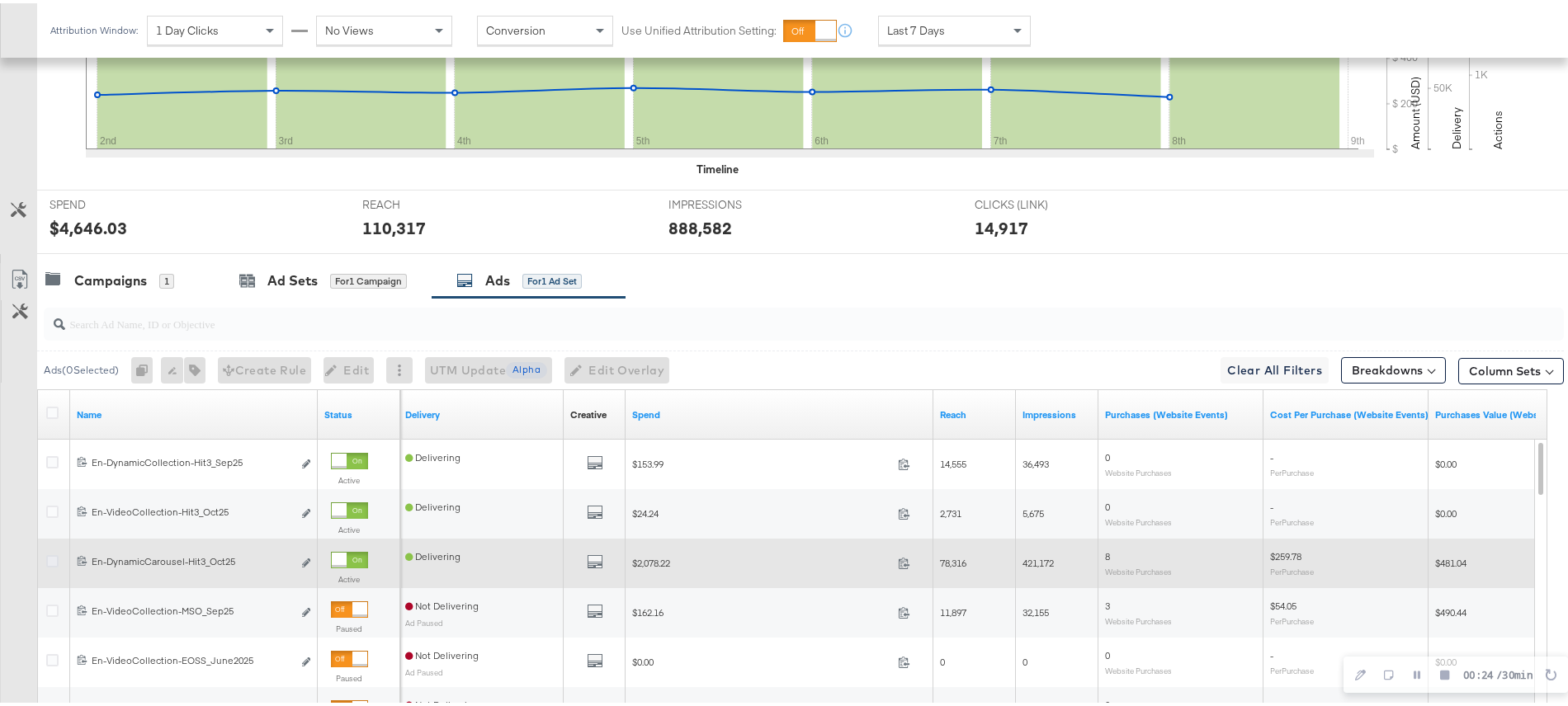
click at [54, 555] on icon at bounding box center [52, 558] width 13 height 13
click at [0, 0] on input "checkbox" at bounding box center [0, 0] width 0 height 0
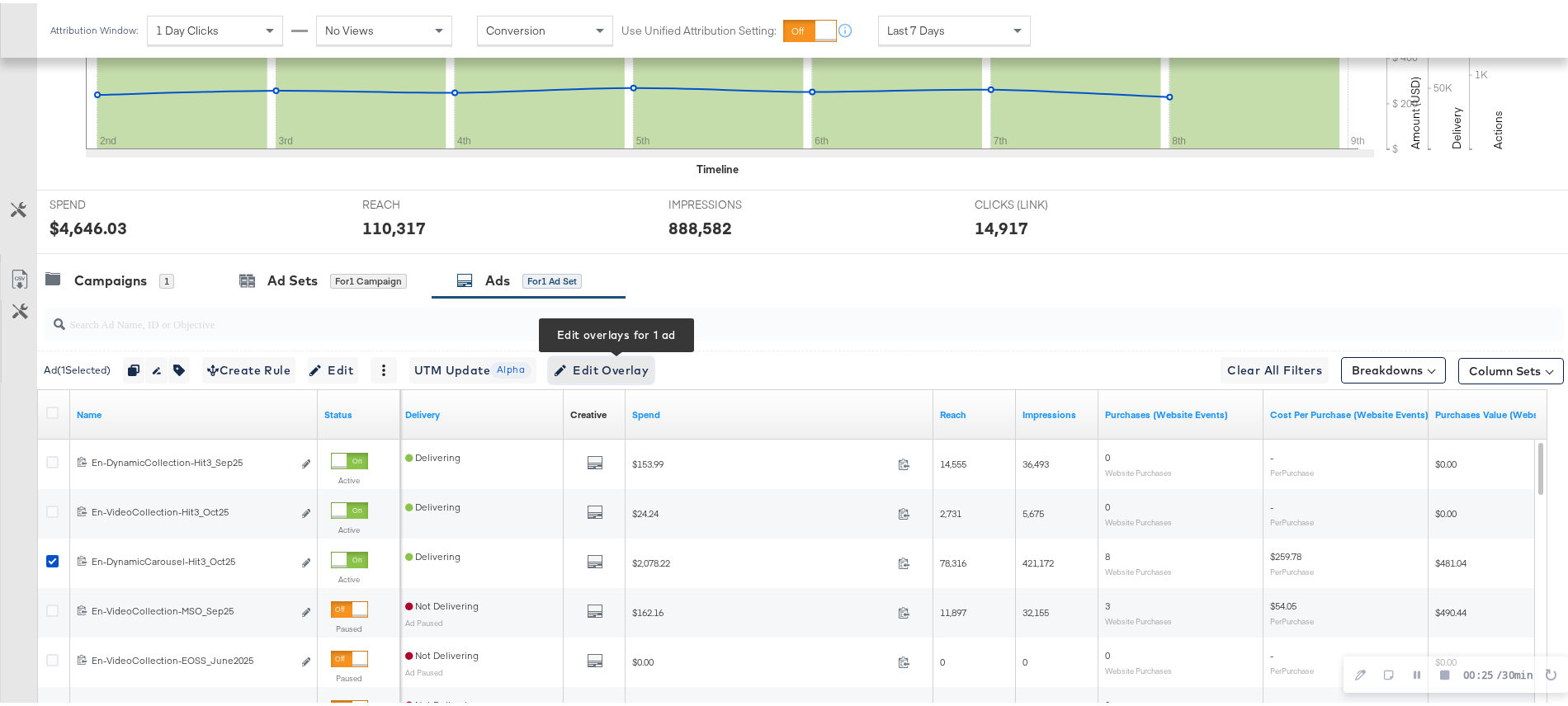
click at [633, 362] on span "Edit Overlay Edit overlays for 1 ad" at bounding box center [602, 367] width 95 height 20
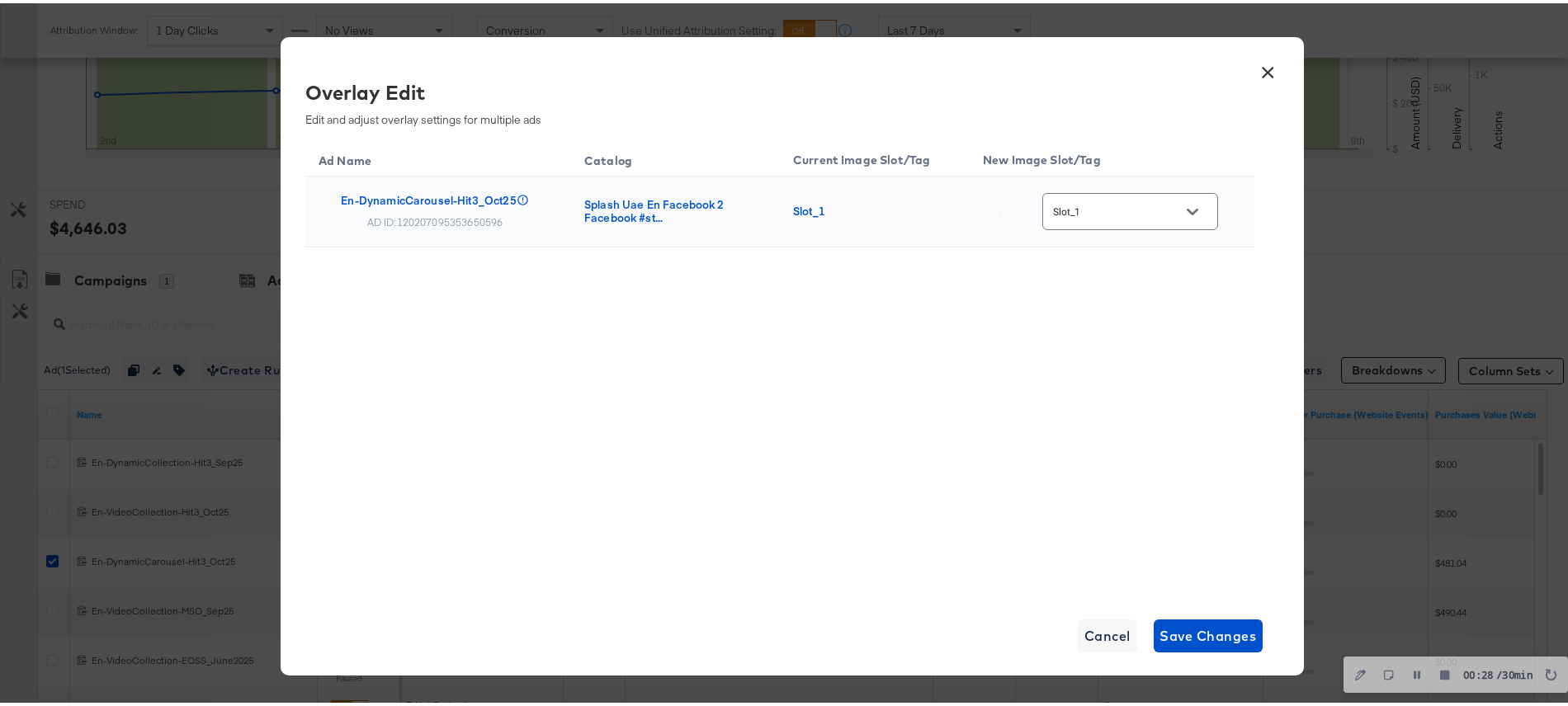
click at [1194, 202] on button "Open" at bounding box center [1193, 209] width 25 height 25
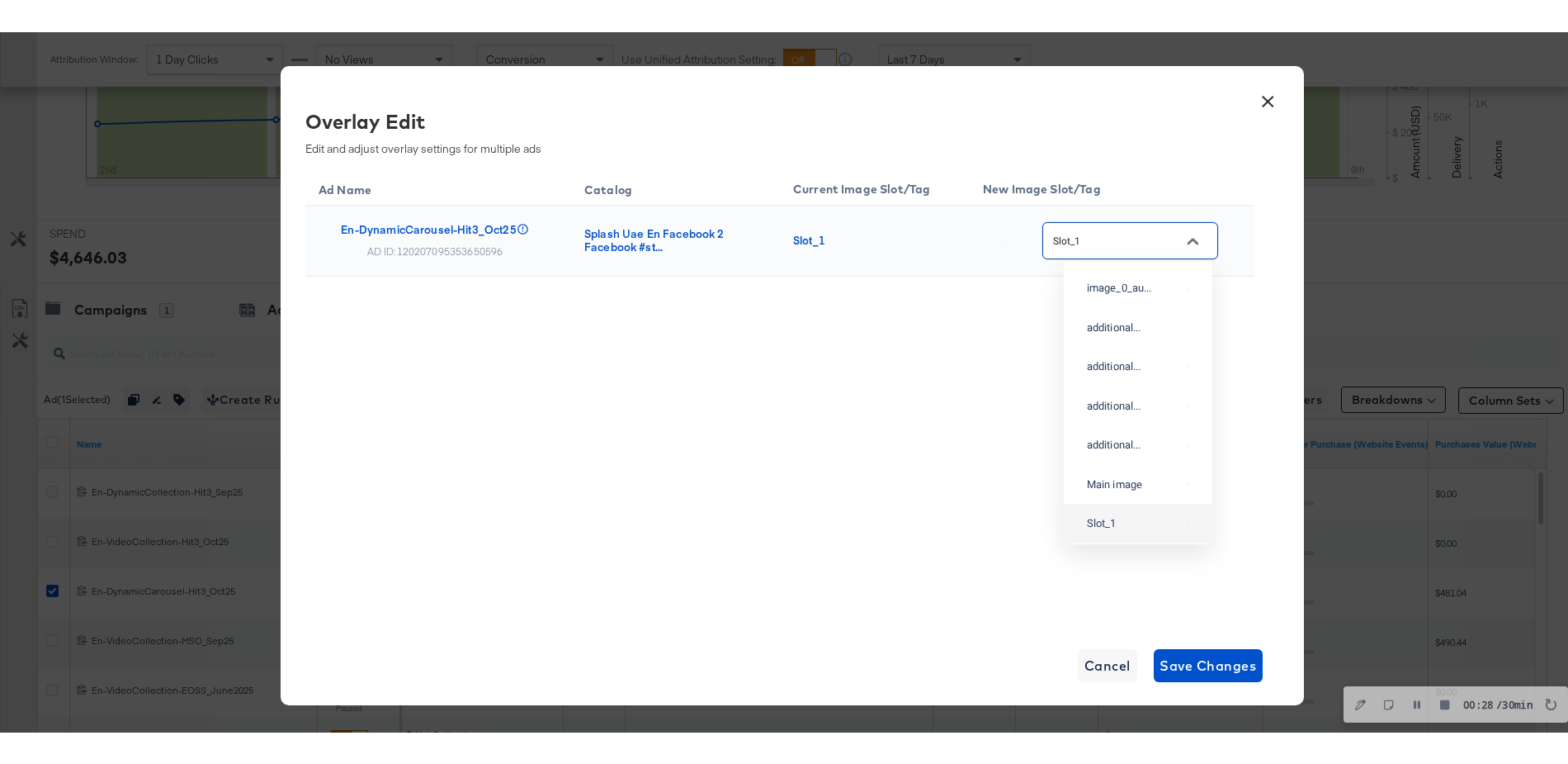
scroll to position [80, 0]
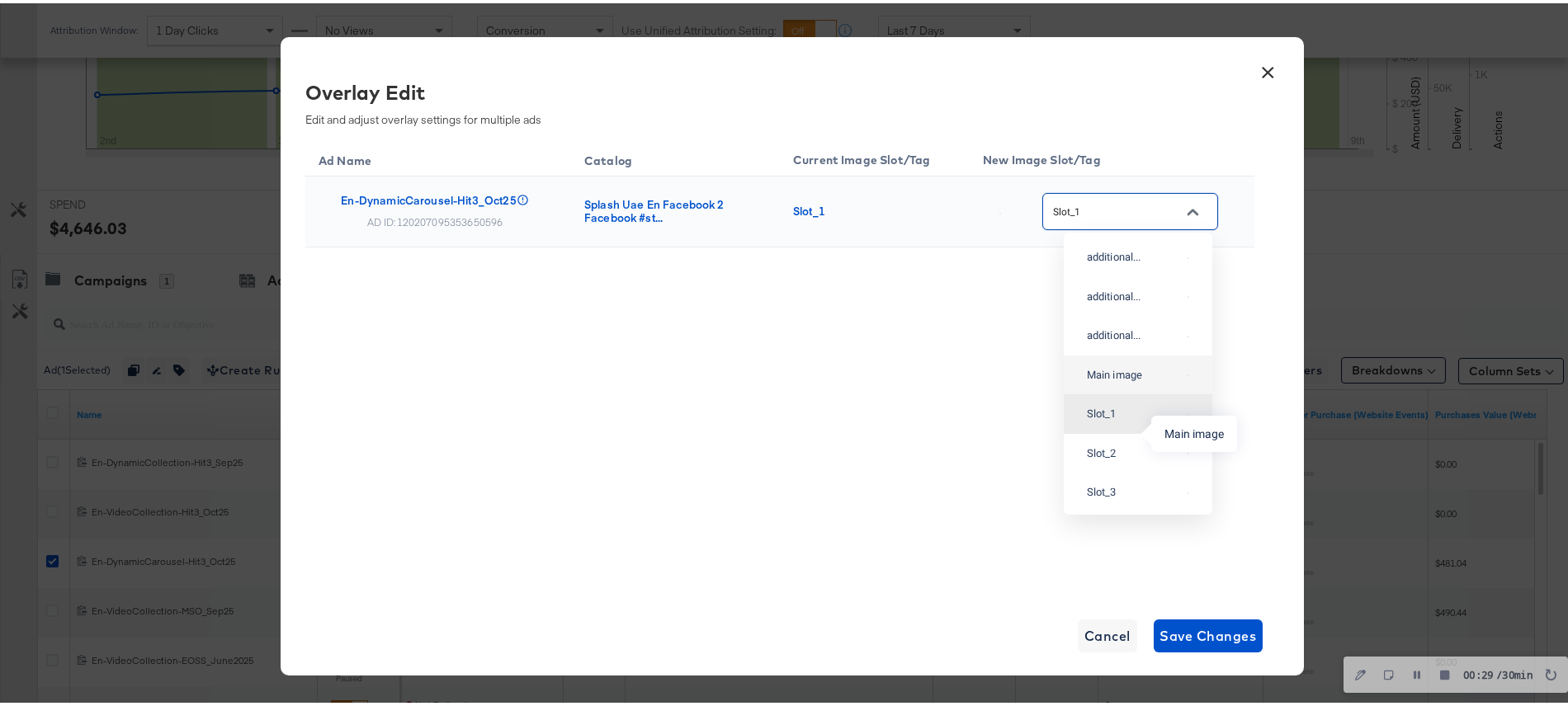
click at [1112, 381] on div "Main image" at bounding box center [1134, 372] width 94 height 16
type input "Main image"
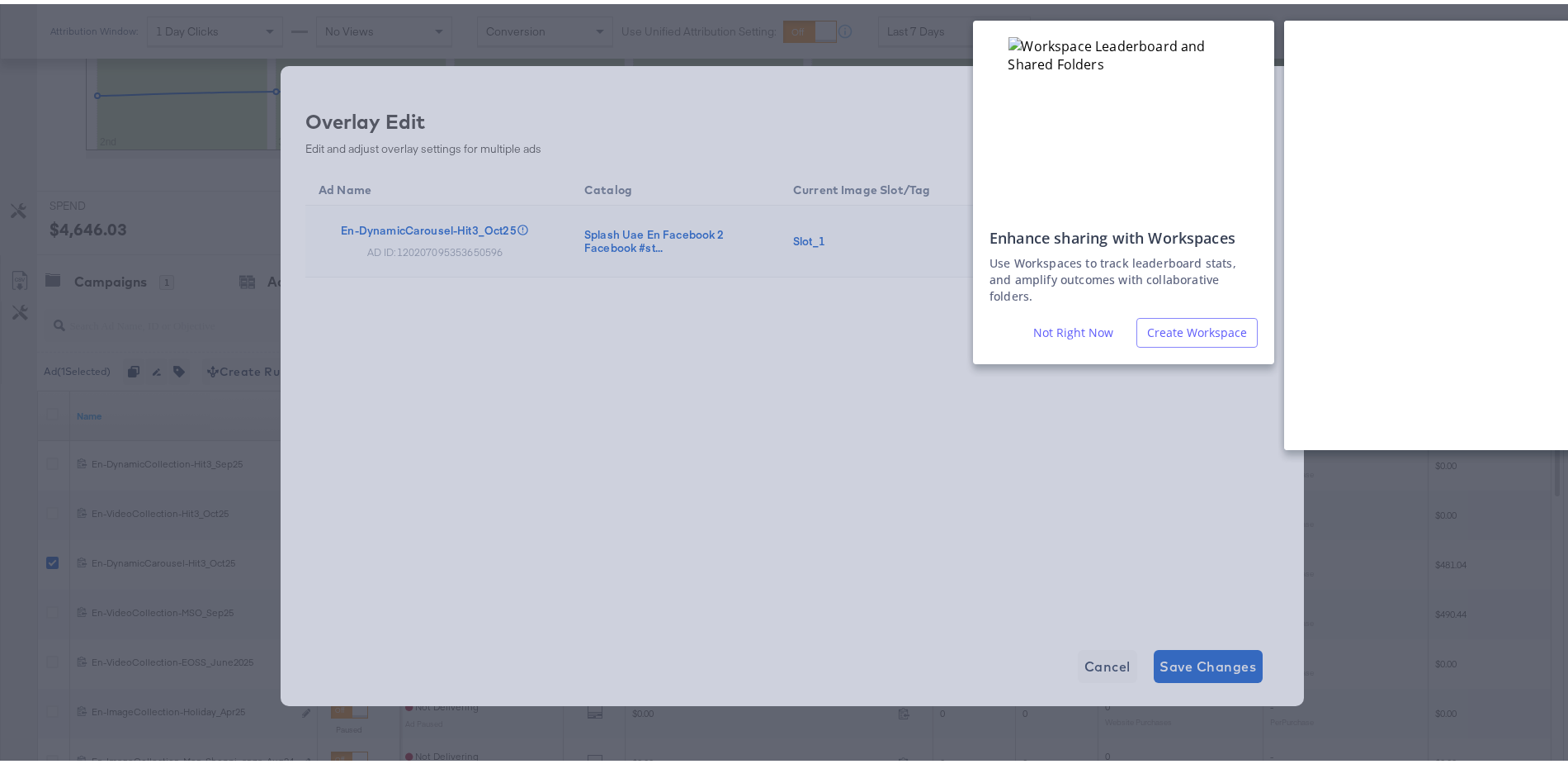
scroll to position [493, 0]
click at [960, 413] on div "Enhance sharing with Workspaces Use Workspaces to track leaderboard stats, and …" at bounding box center [792, 382] width 1584 height 764
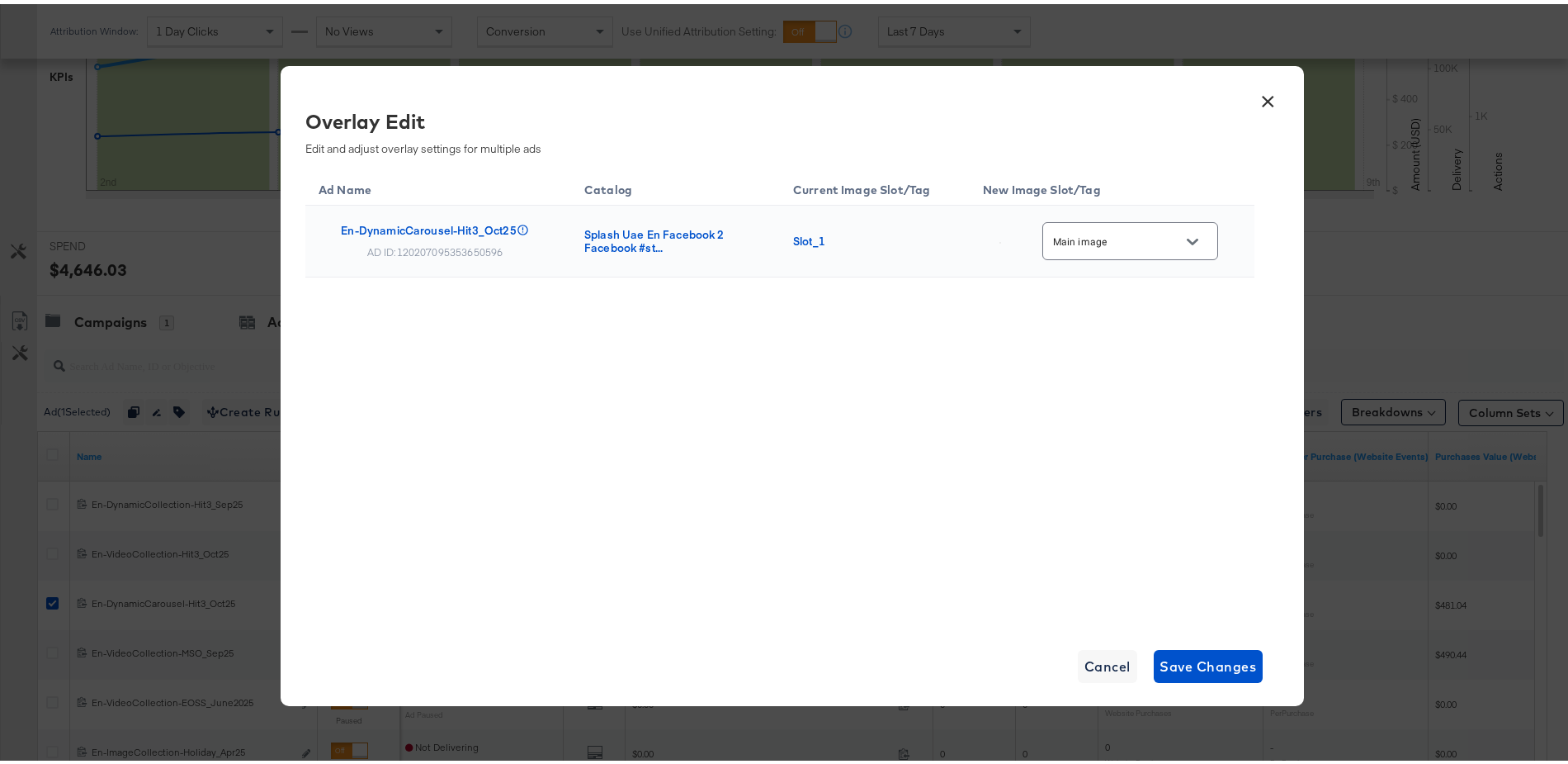
click at [1254, 96] on button "×" at bounding box center [1269, 93] width 30 height 30
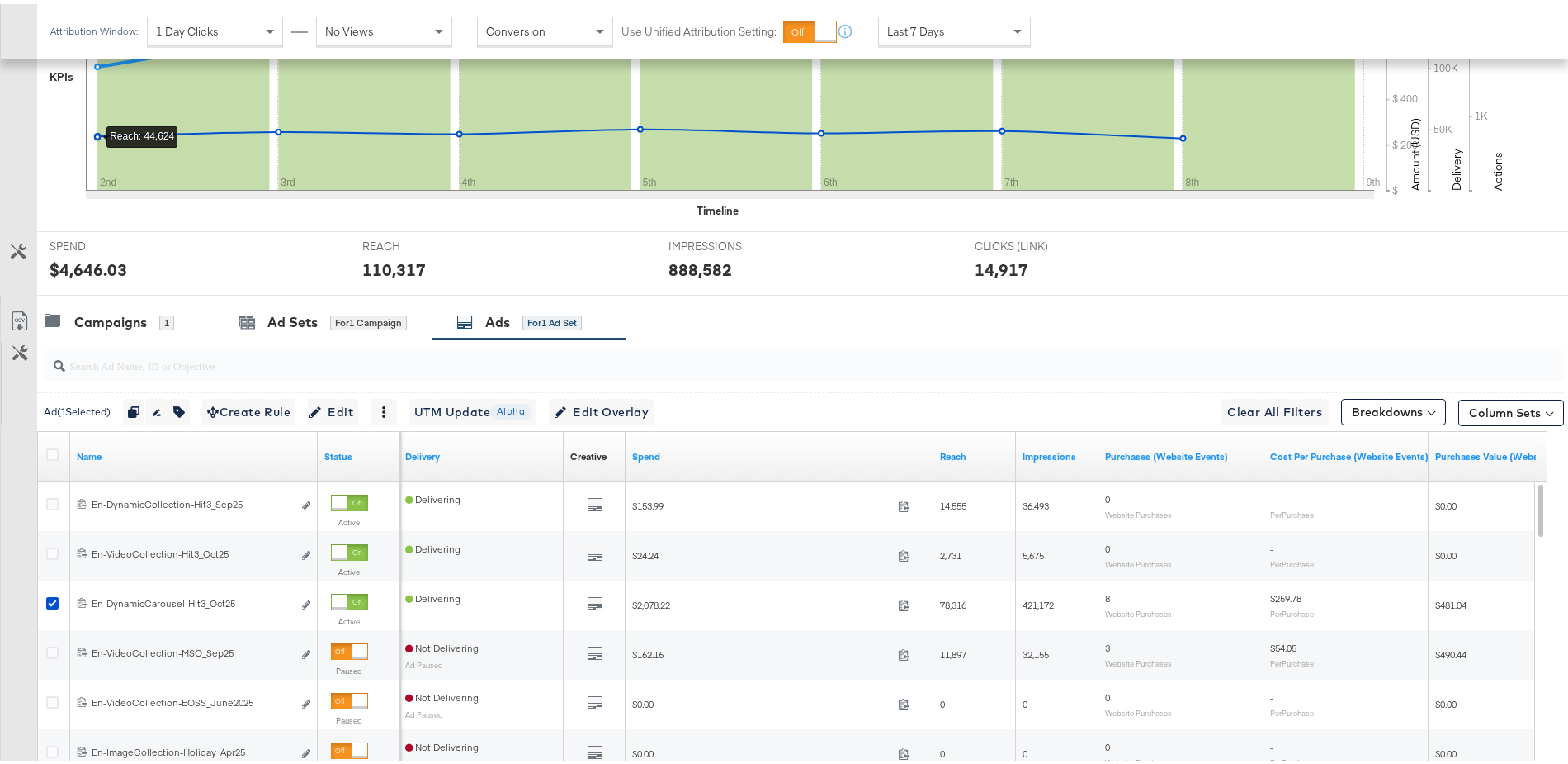
scroll to position [0, 0]
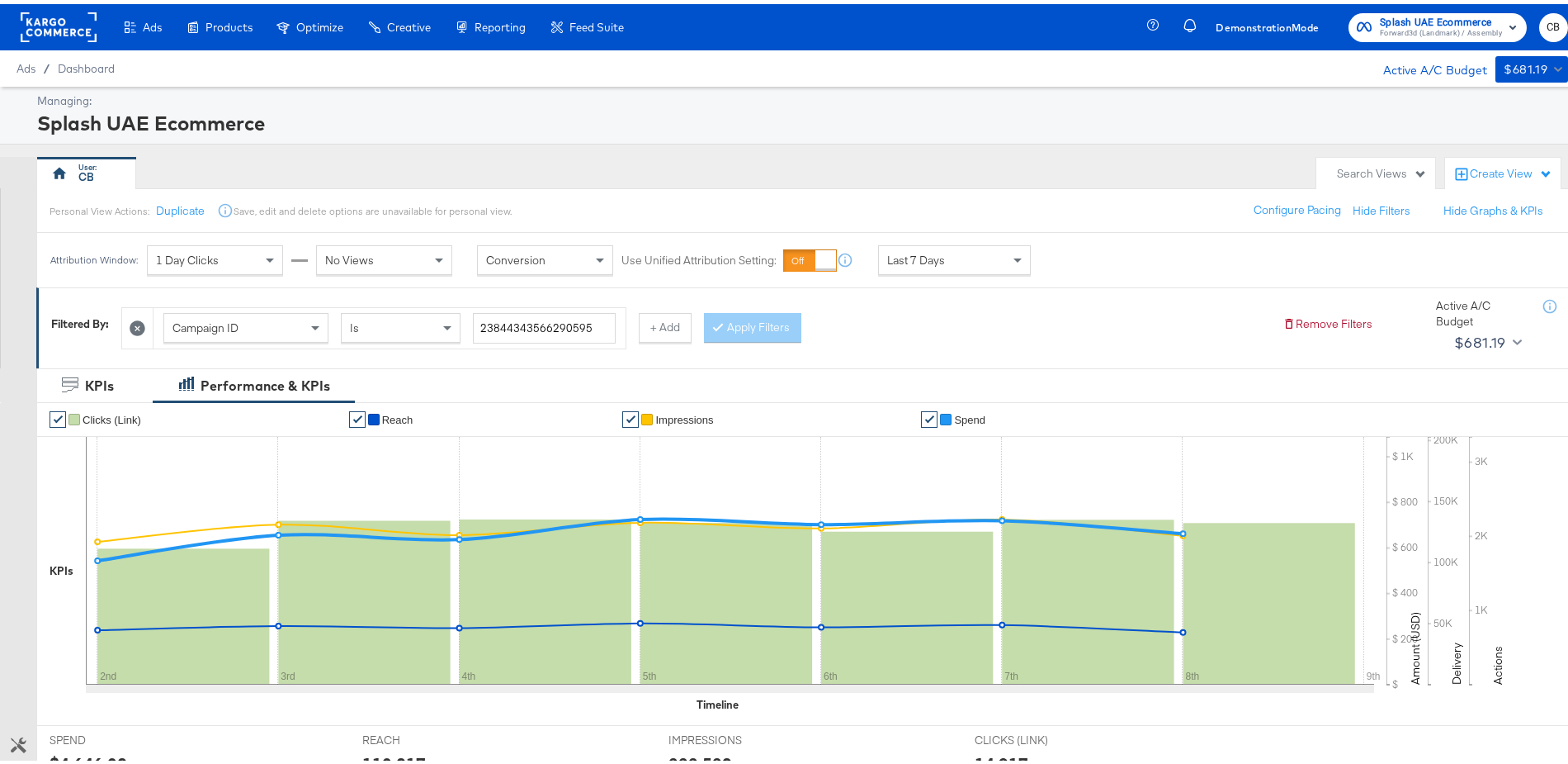
click at [63, 22] on rect at bounding box center [58, 23] width 76 height 30
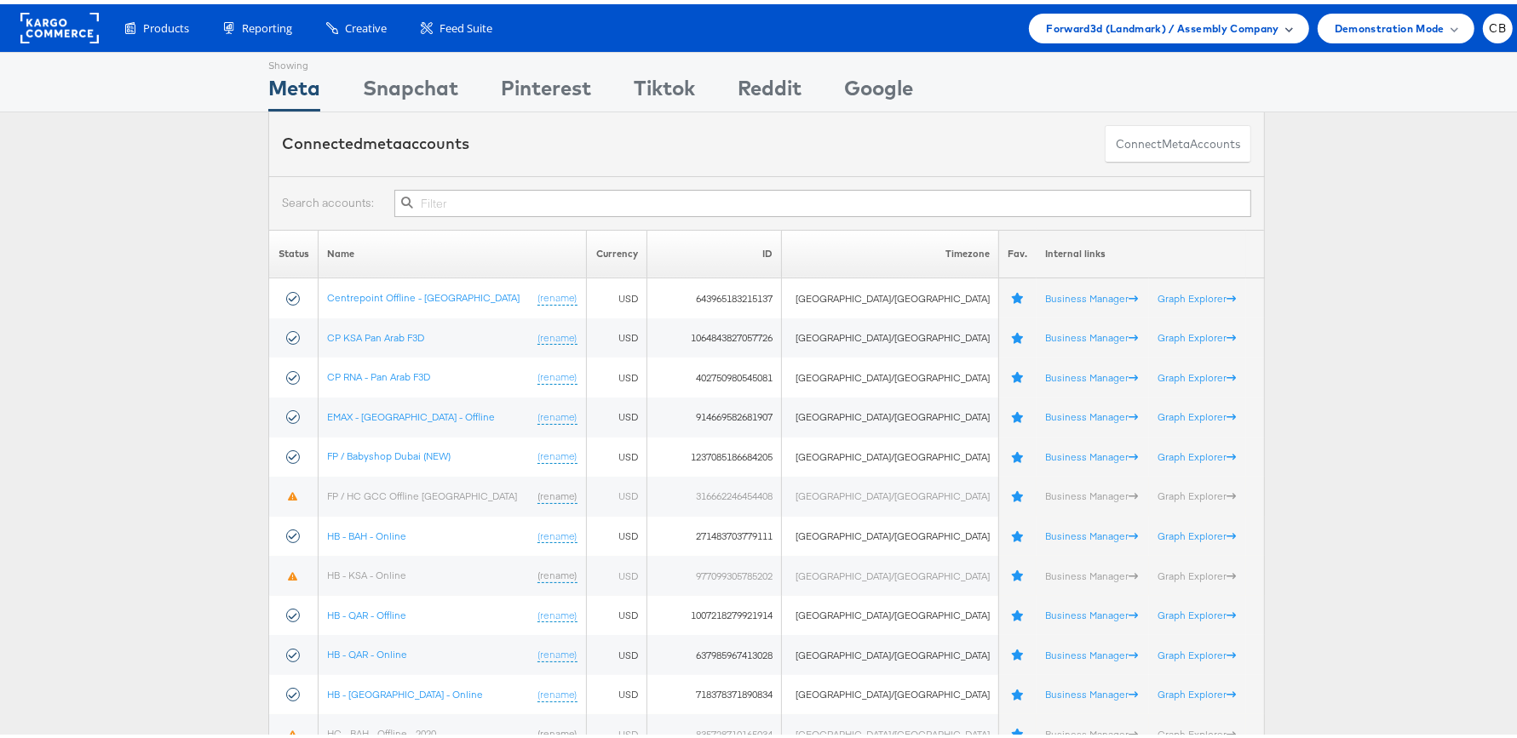
click at [1217, 20] on span "Forward3d (Landmark) / Assembly Company" at bounding box center [1162, 24] width 233 height 18
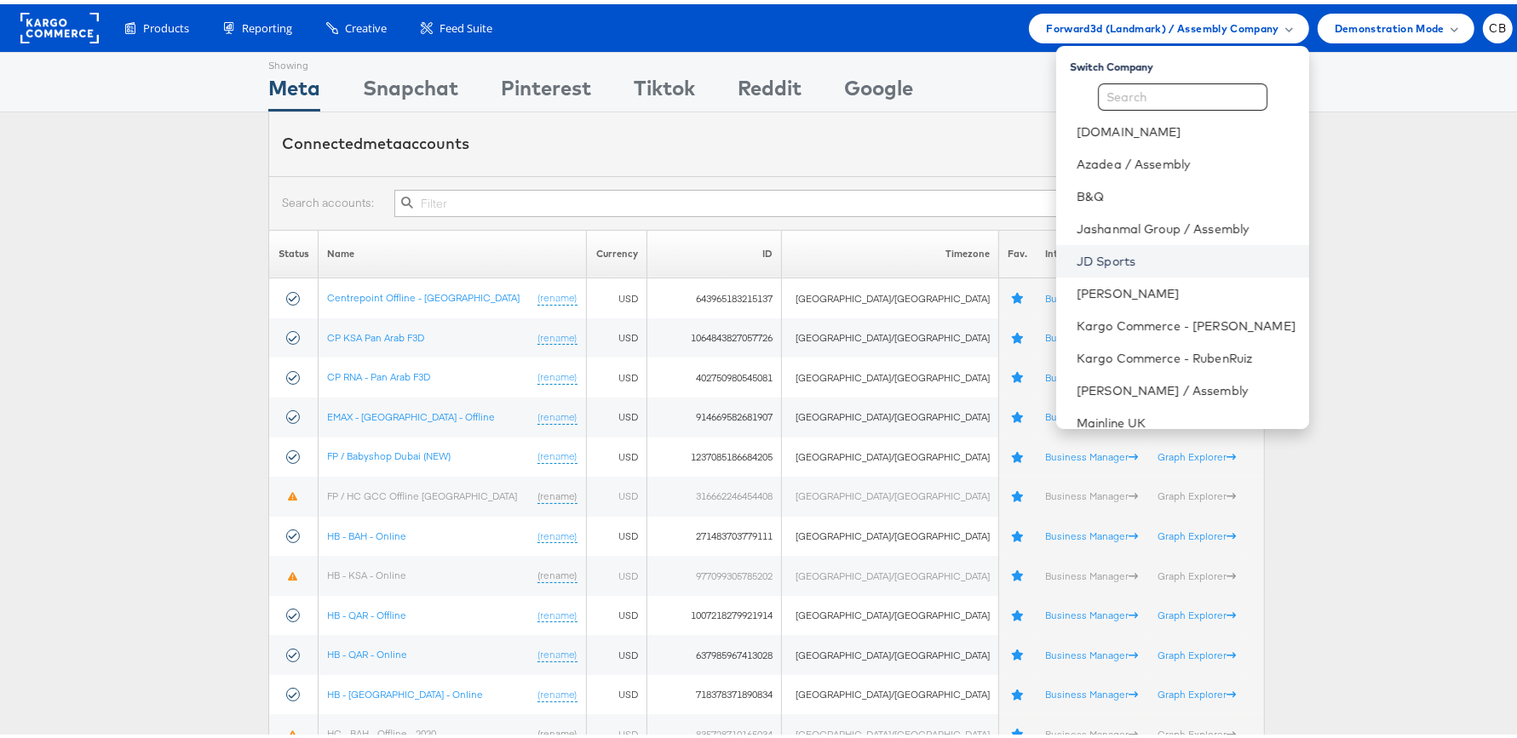
click at [1117, 250] on link "JD Sports" at bounding box center [1186, 257] width 219 height 17
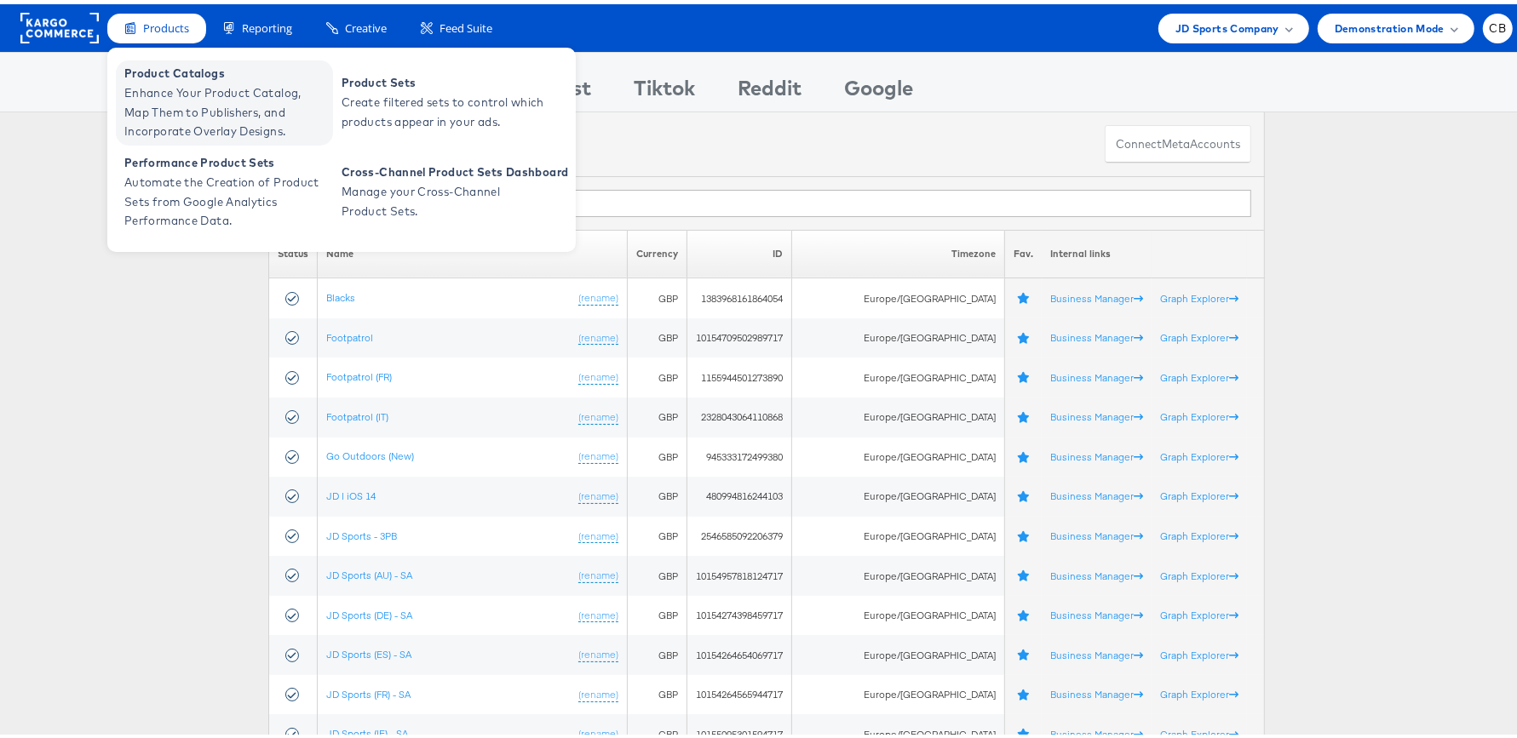
click at [181, 132] on span "Enhance Your Product Catalog, Map Them to Publishers, and Incorporate Overlay D…" at bounding box center [226, 108] width 204 height 58
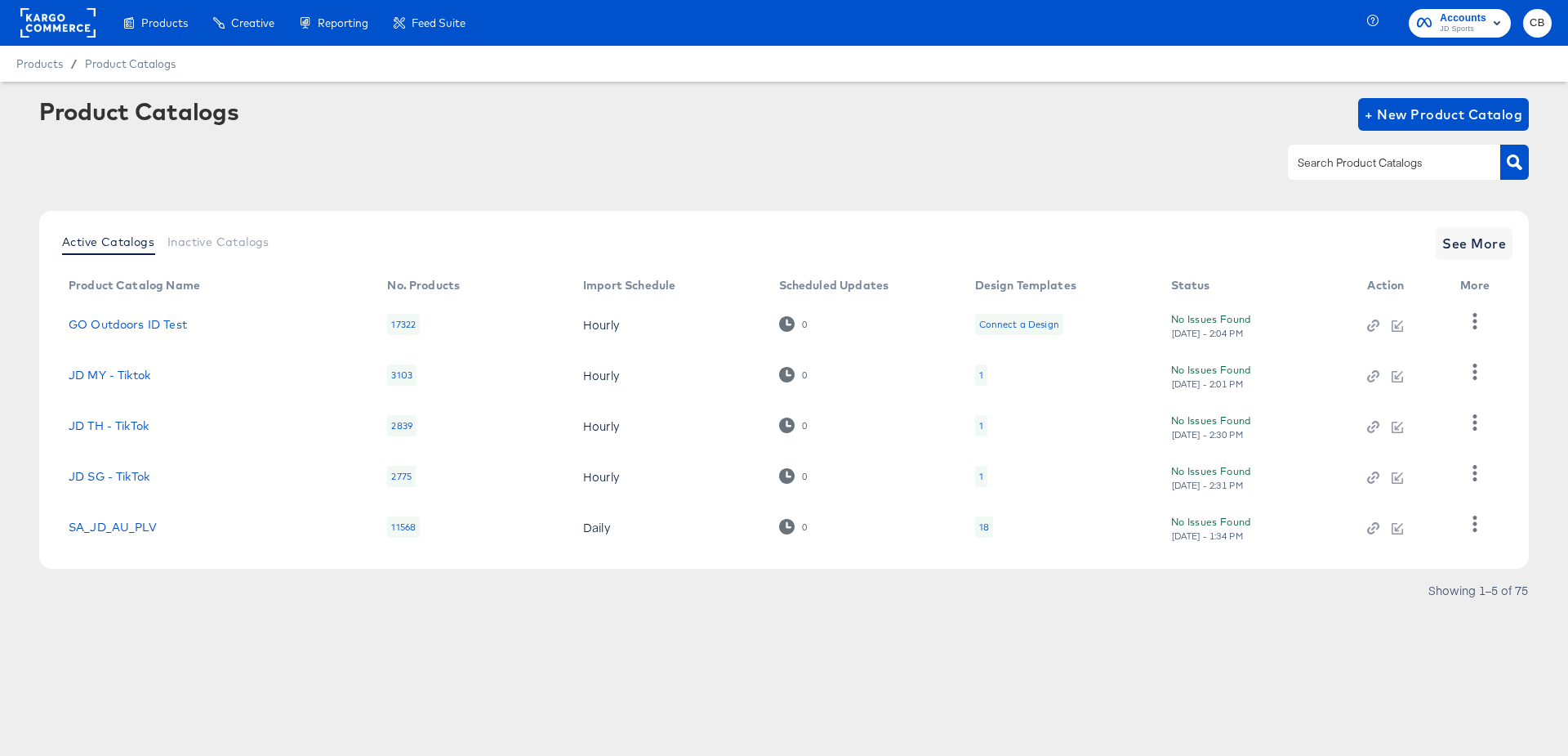
click at [1337, 160] on input "text" at bounding box center [1381, 163] width 174 height 19
type input "AU"
click at [1501, 168] on button "button" at bounding box center [1515, 162] width 29 height 35
click at [106, 417] on link "JD AU - TikTok" at bounding box center [109, 424] width 82 height 13
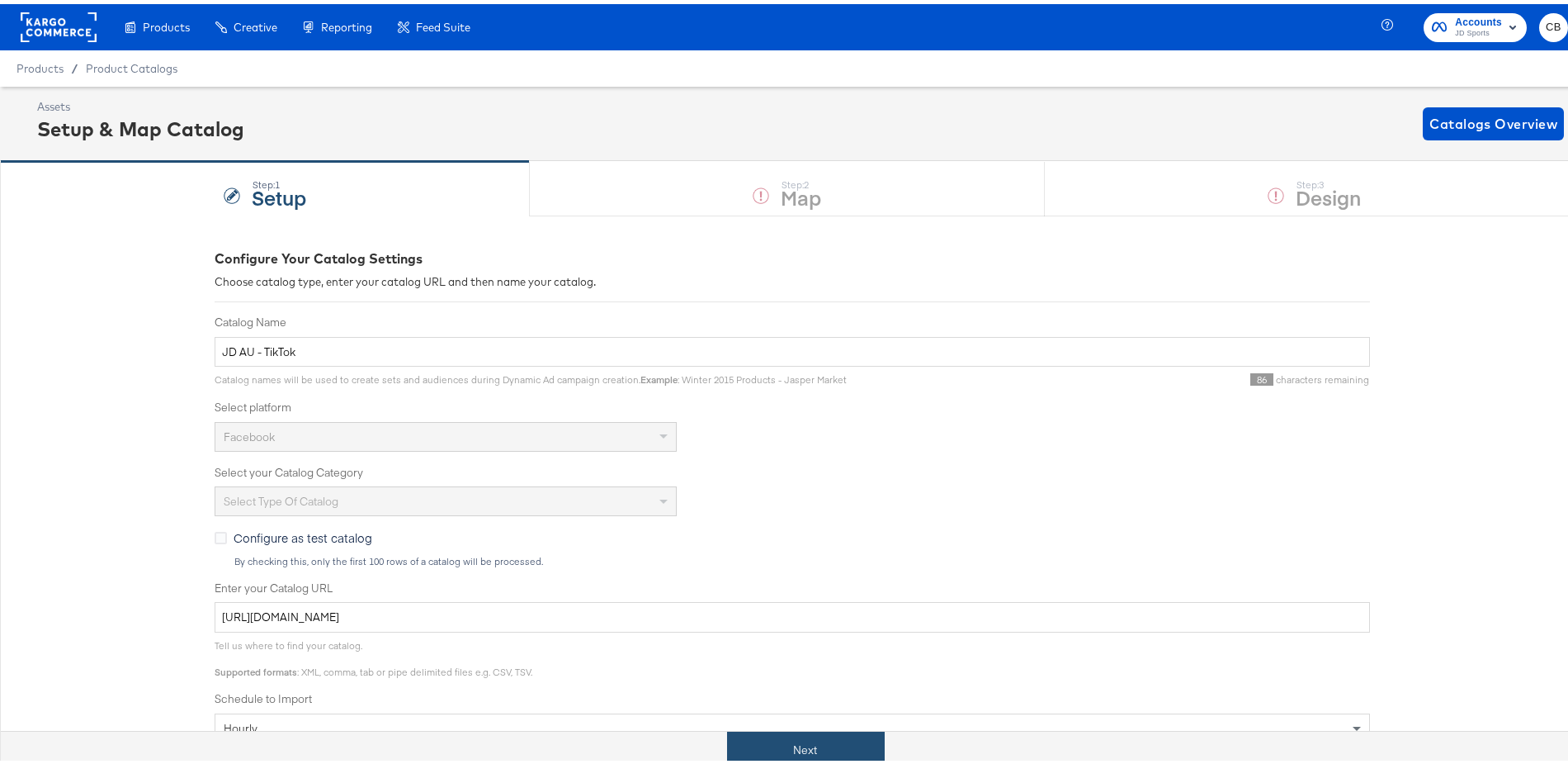
click at [803, 732] on button "Next" at bounding box center [805, 746] width 158 height 37
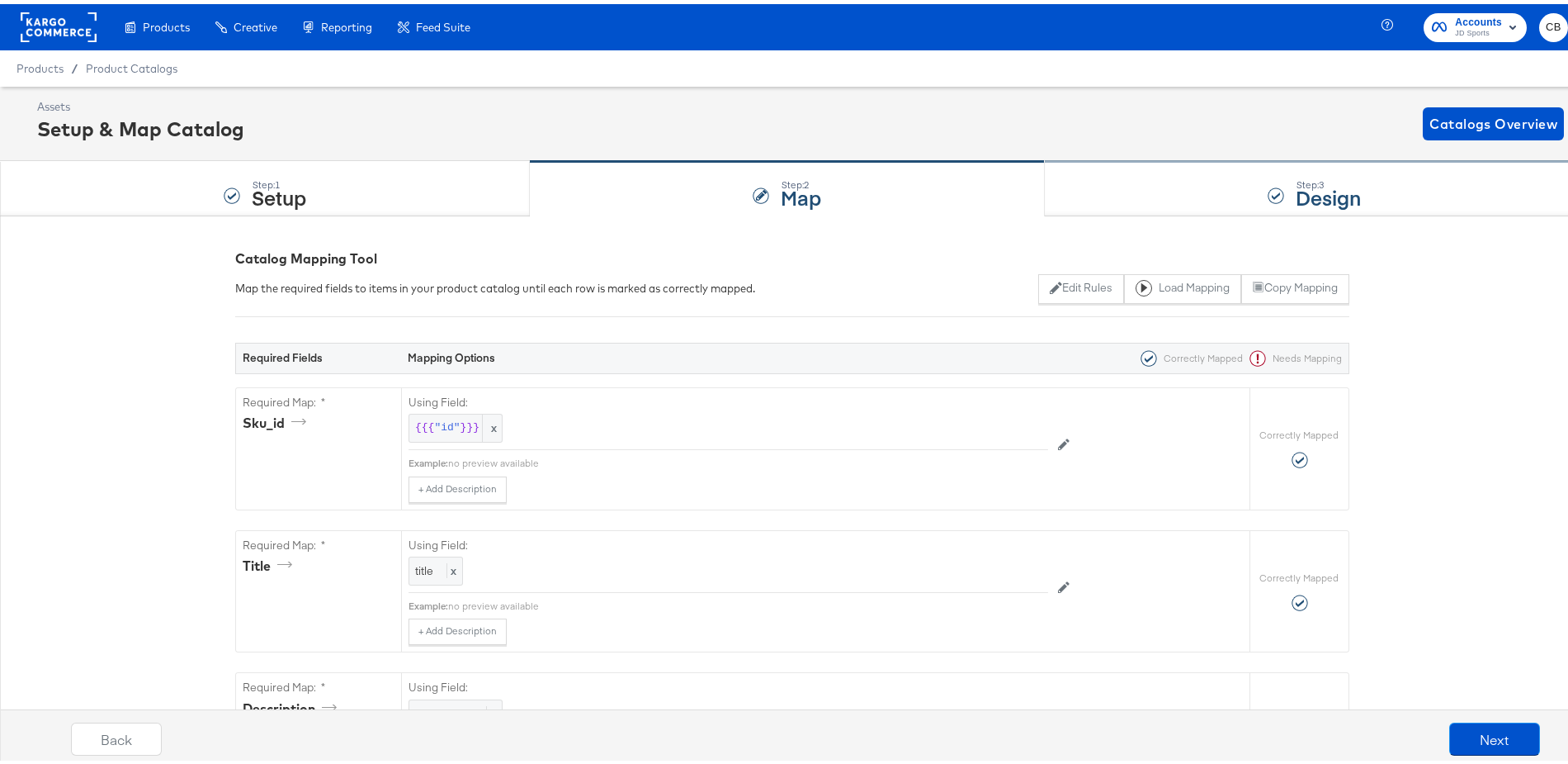
click at [1095, 187] on div "Step: 3 Design" at bounding box center [1314, 185] width 540 height 54
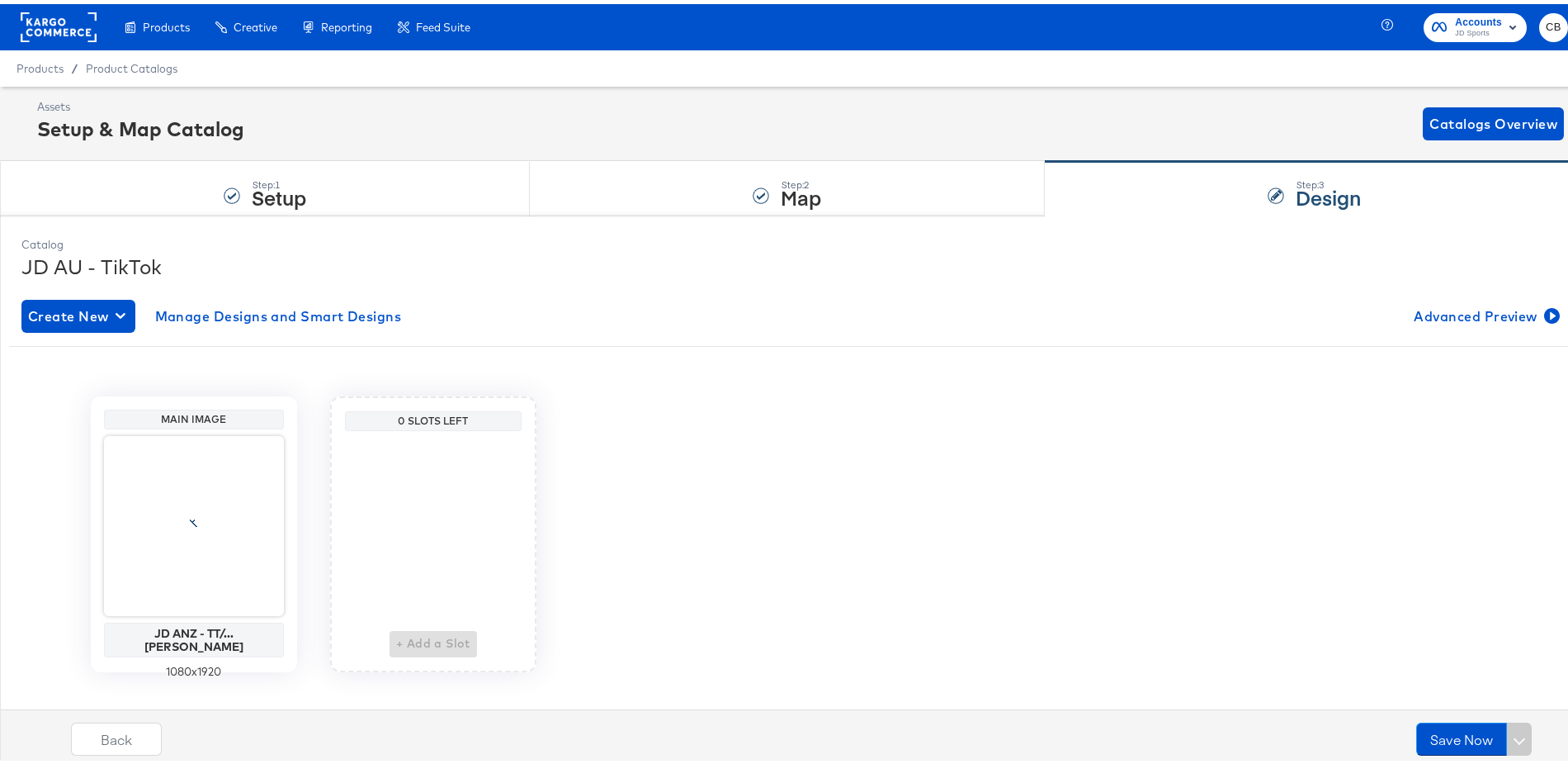
scroll to position [22, 0]
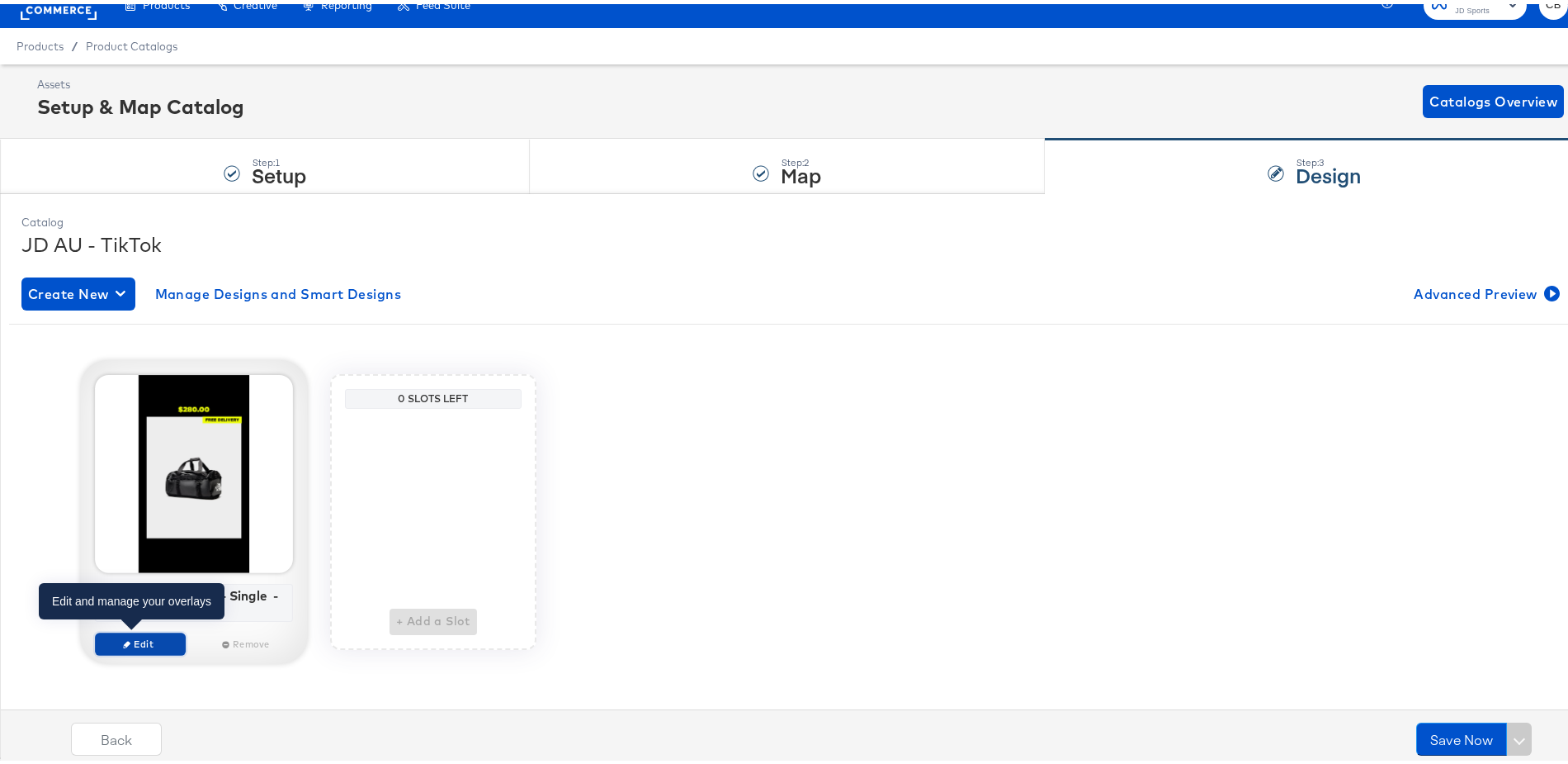
click at [130, 640] on span "Edit" at bounding box center [141, 639] width 76 height 13
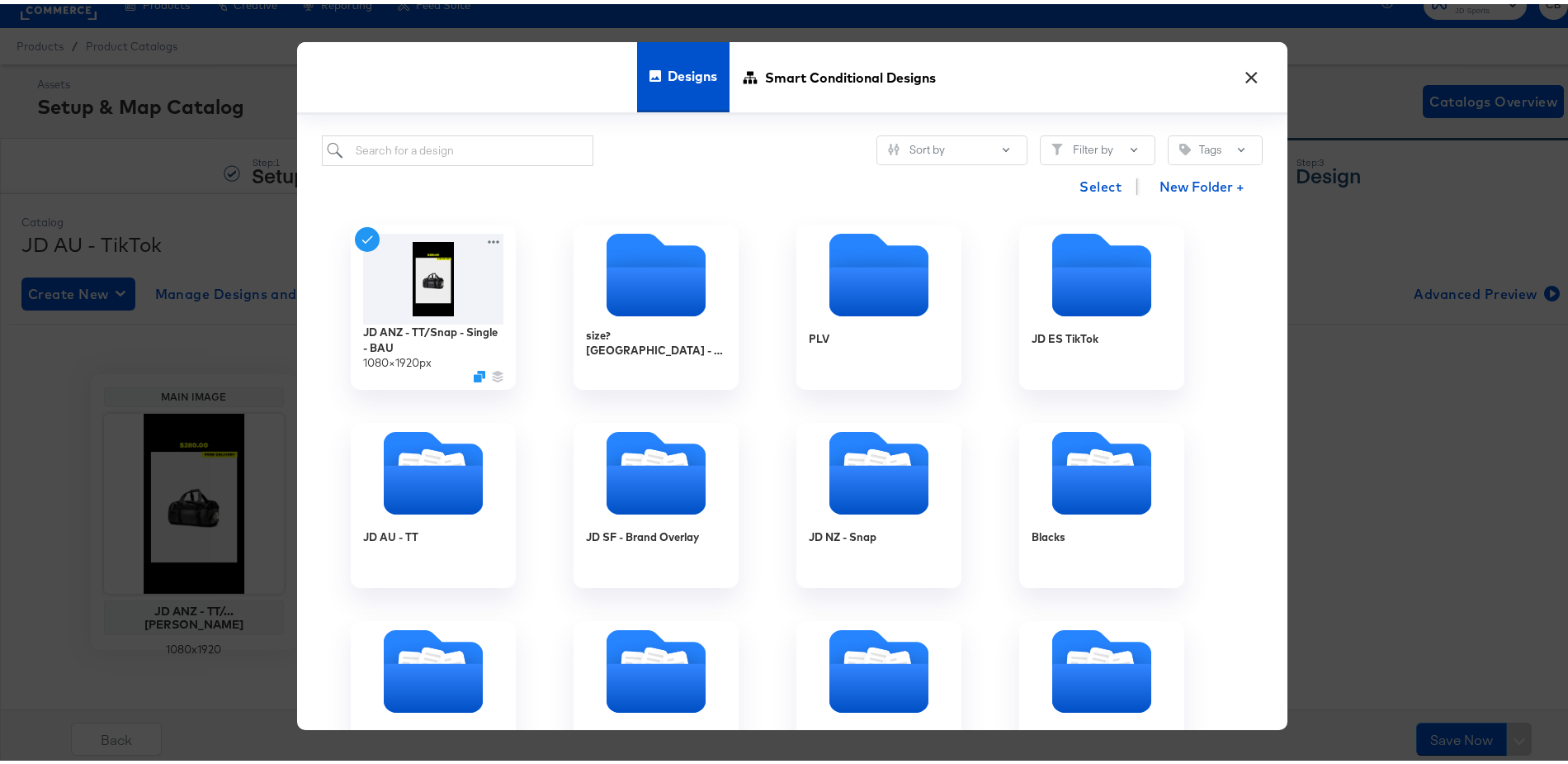
click at [1238, 76] on button "×" at bounding box center [1252, 69] width 30 height 30
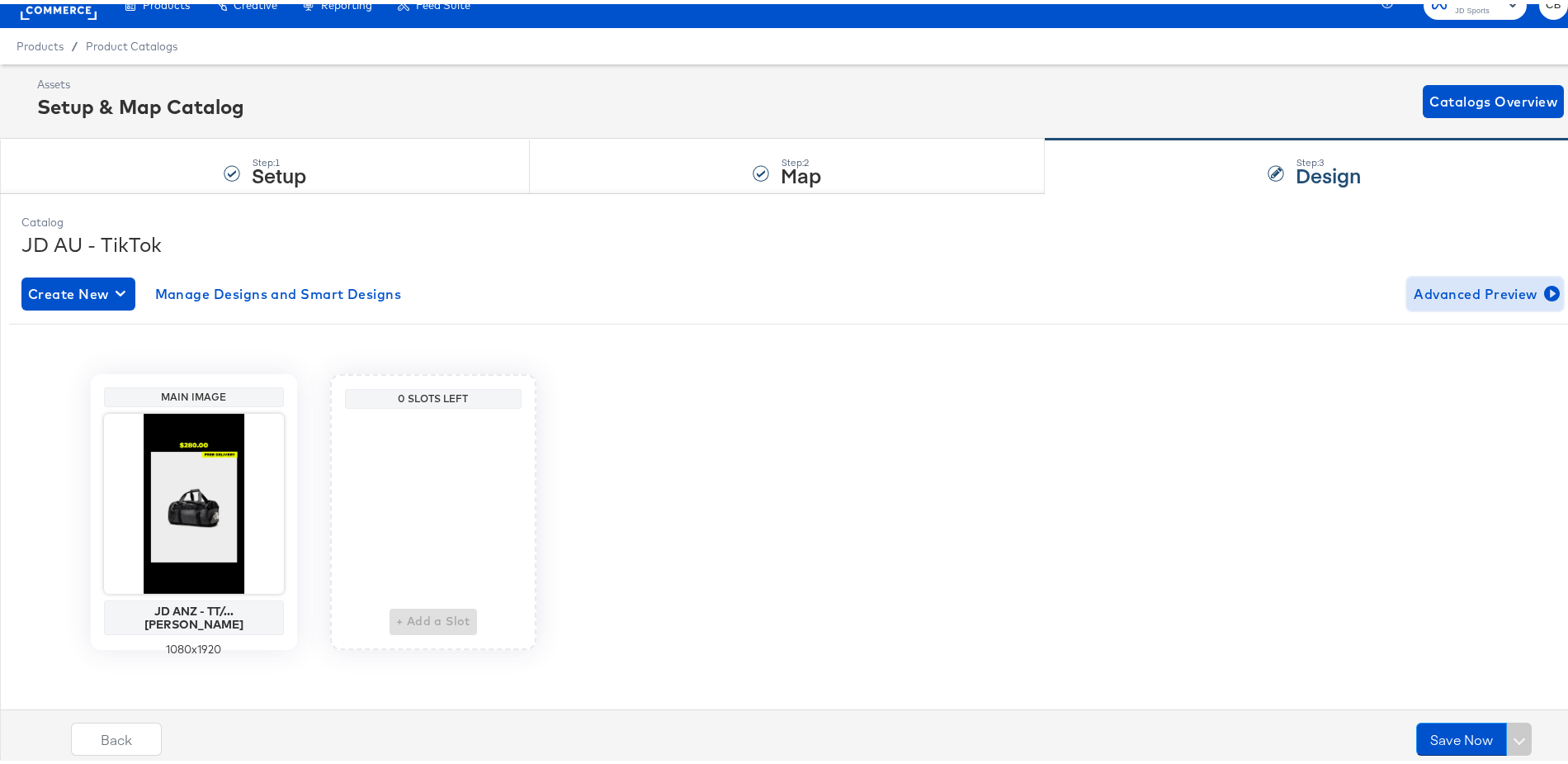
click at [1455, 279] on span "Advanced Preview" at bounding box center [1485, 290] width 142 height 23
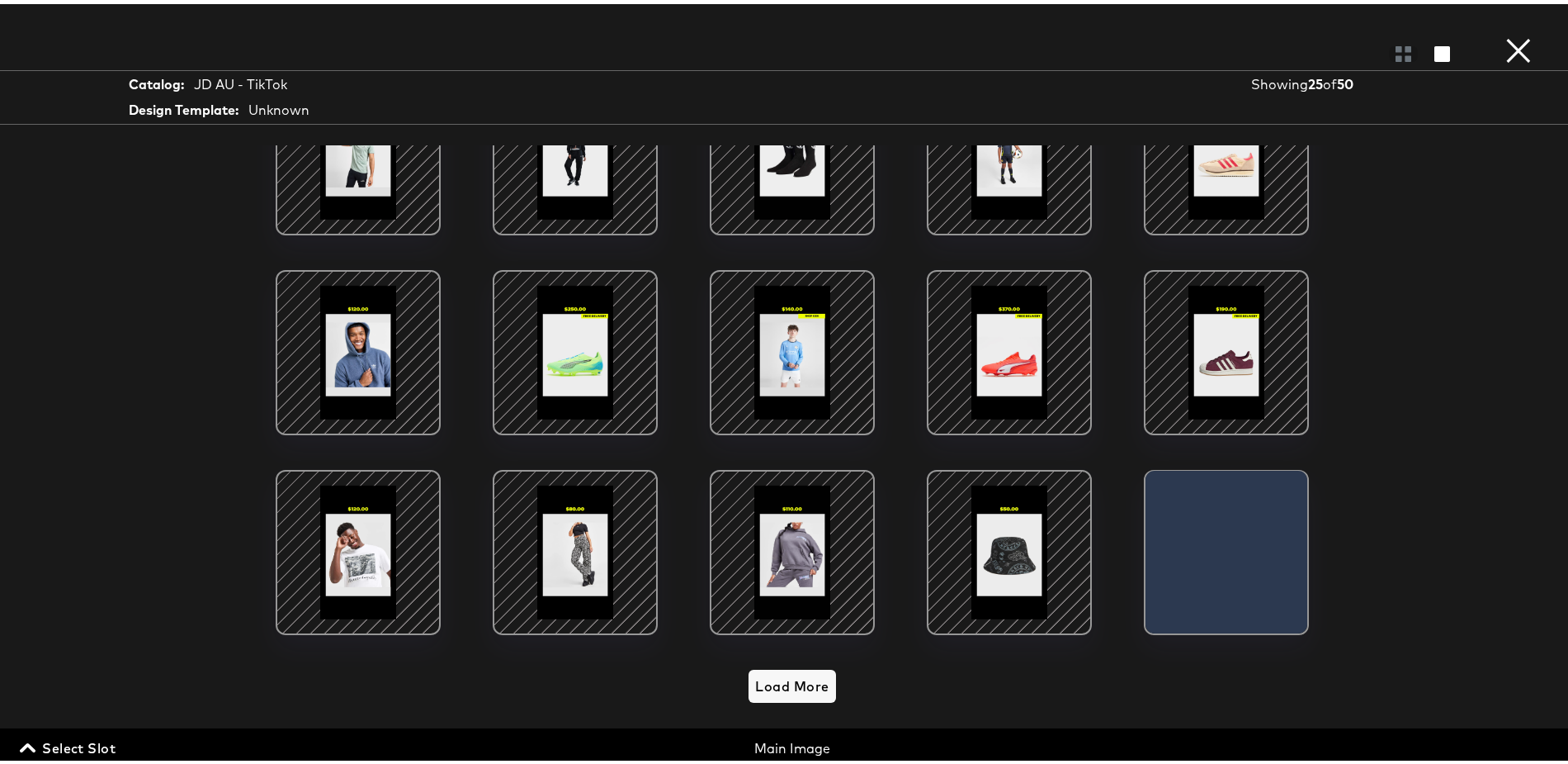
scroll to position [491, 0]
click at [774, 665] on button "Load More" at bounding box center [792, 682] width 86 height 33
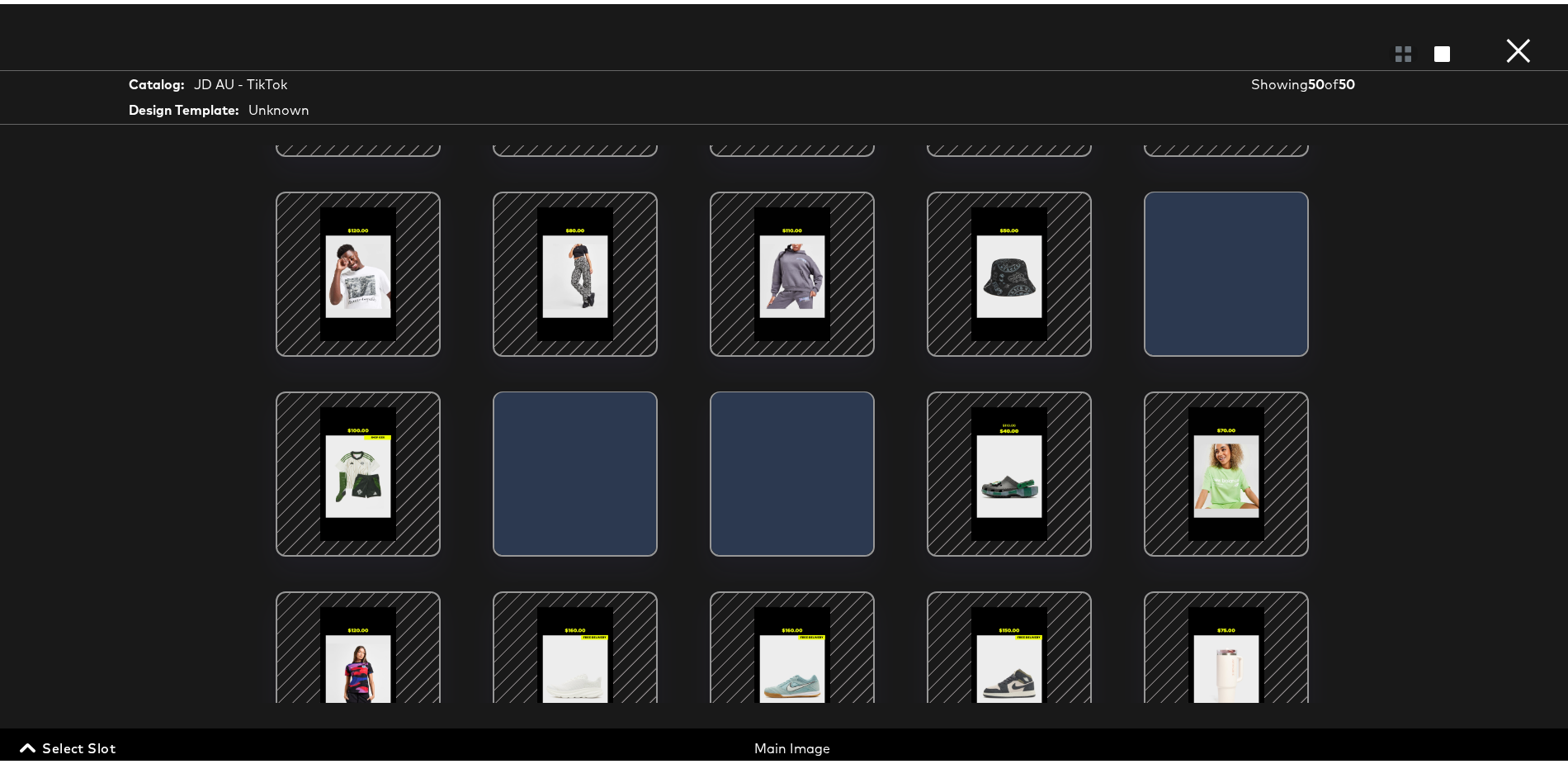
scroll to position [771, 0]
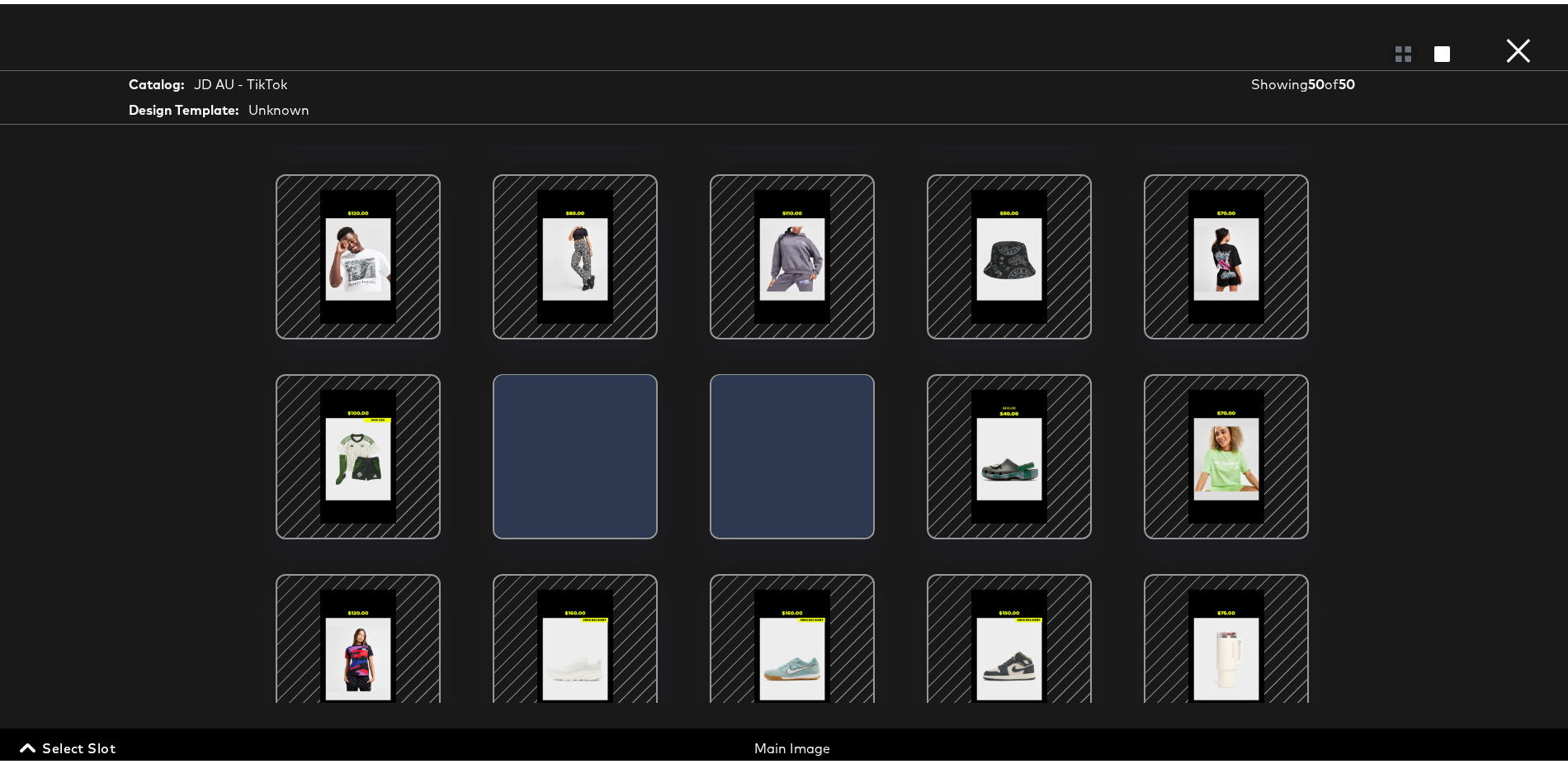
click at [976, 442] on div at bounding box center [1009, 452] width 141 height 141
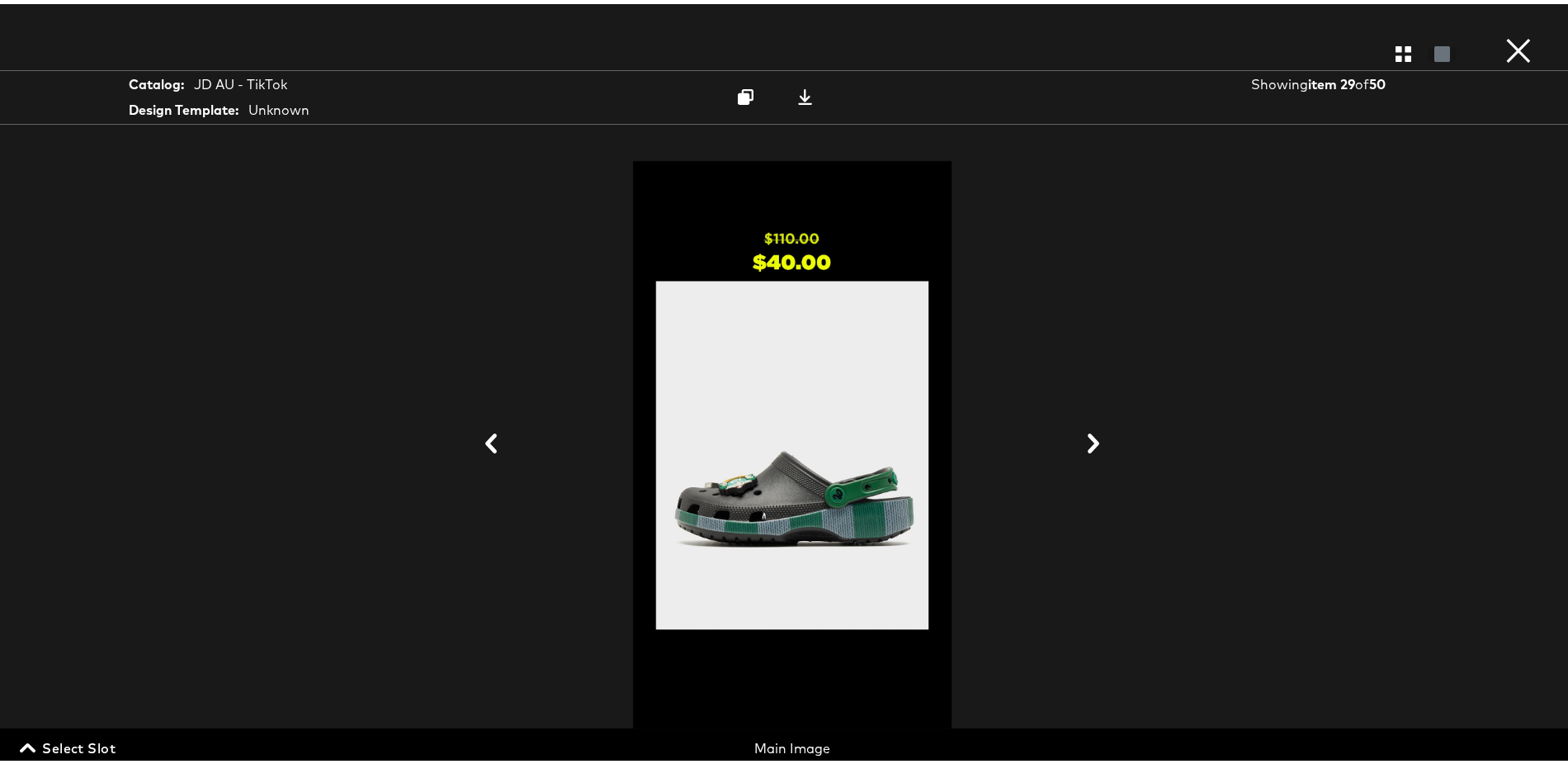
click at [1508, 33] on button "×" at bounding box center [1519, 16] width 33 height 33
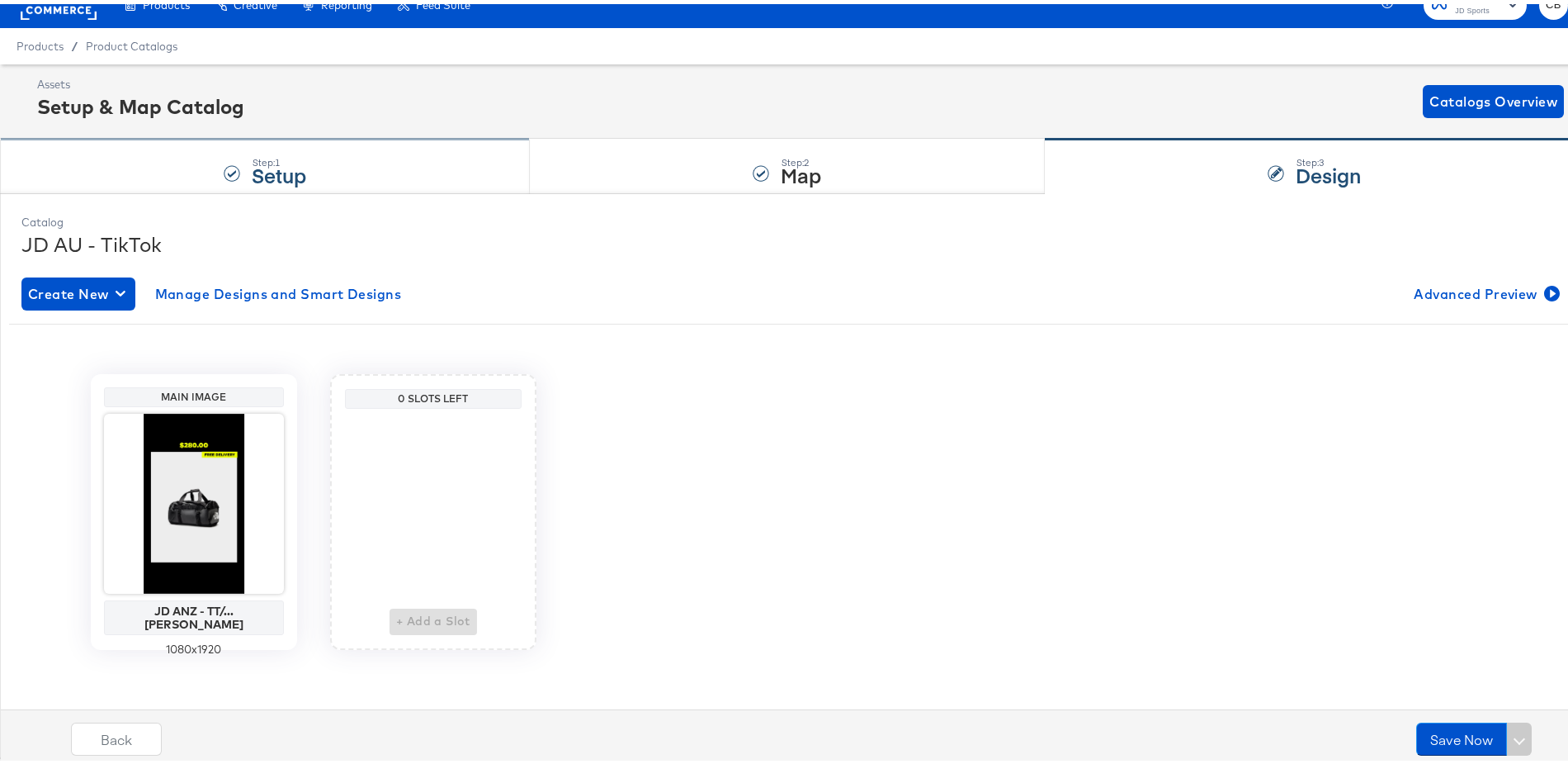
click at [100, 167] on div "Step: 1 Setup" at bounding box center [265, 163] width 530 height 54
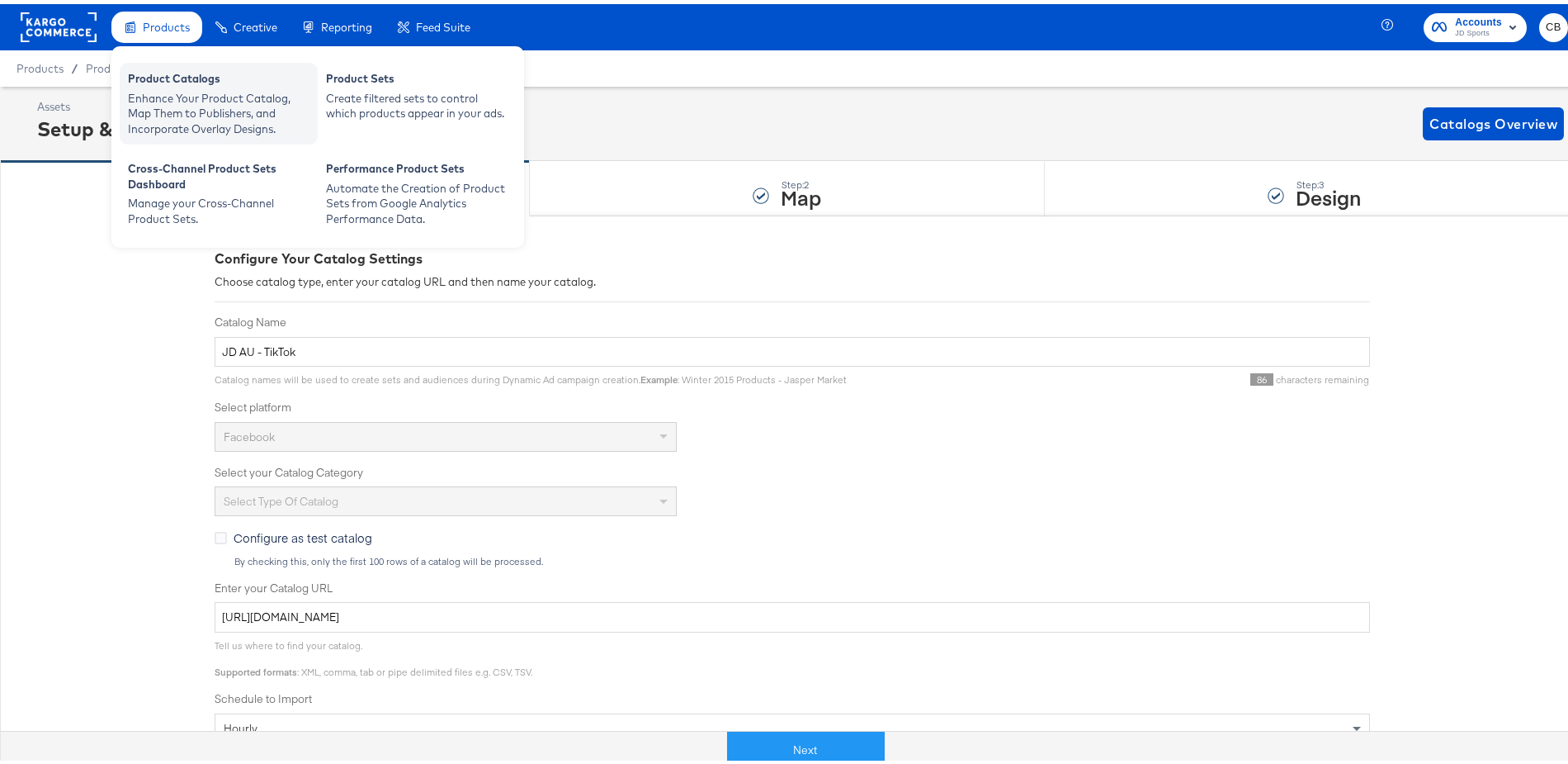
click at [178, 80] on div "Product Catalogs" at bounding box center [218, 77] width 181 height 19
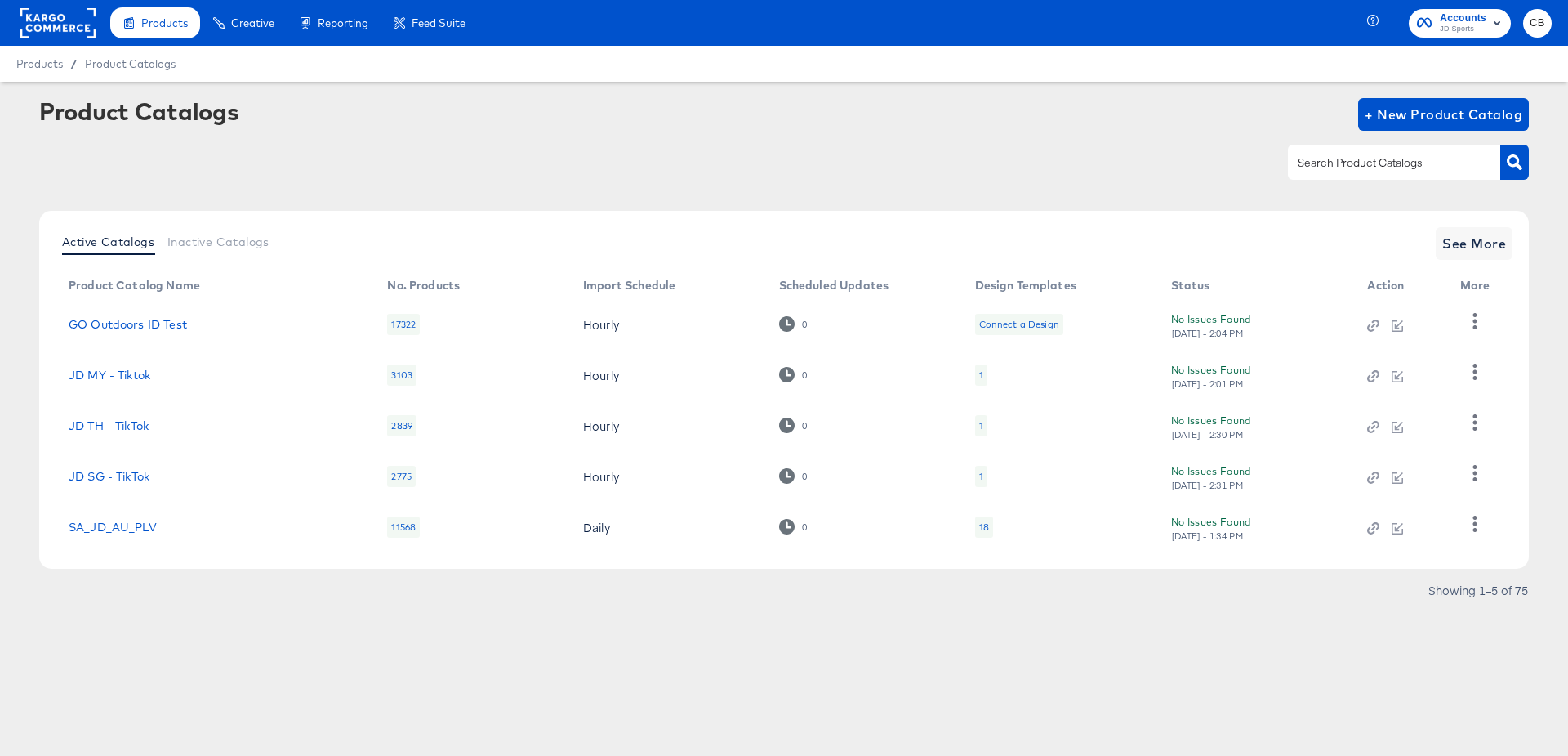
click at [1357, 161] on input "text" at bounding box center [1381, 163] width 174 height 19
type input "AU"
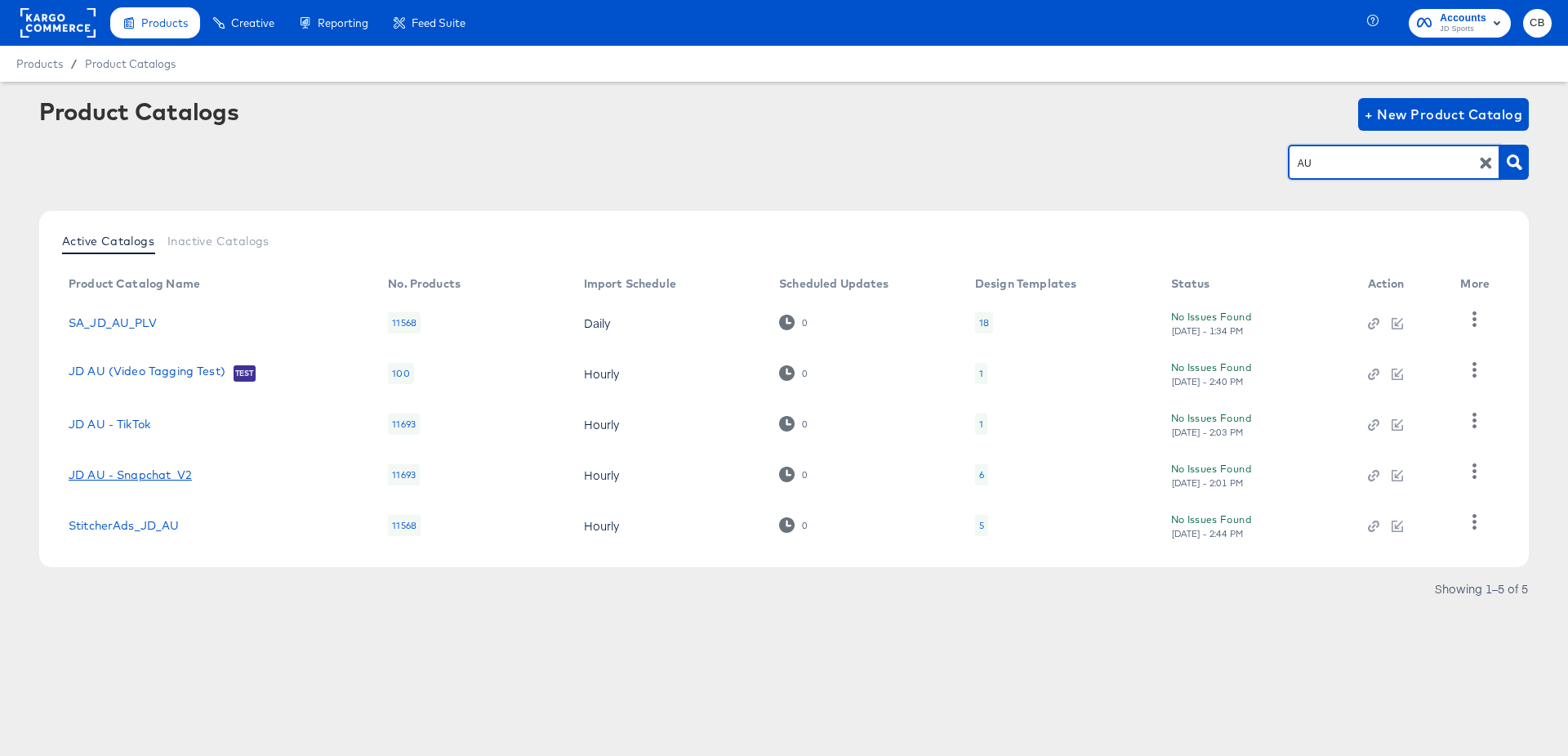
click at [130, 471] on link "JD AU - Snapchat_V2" at bounding box center [130, 475] width 124 height 13
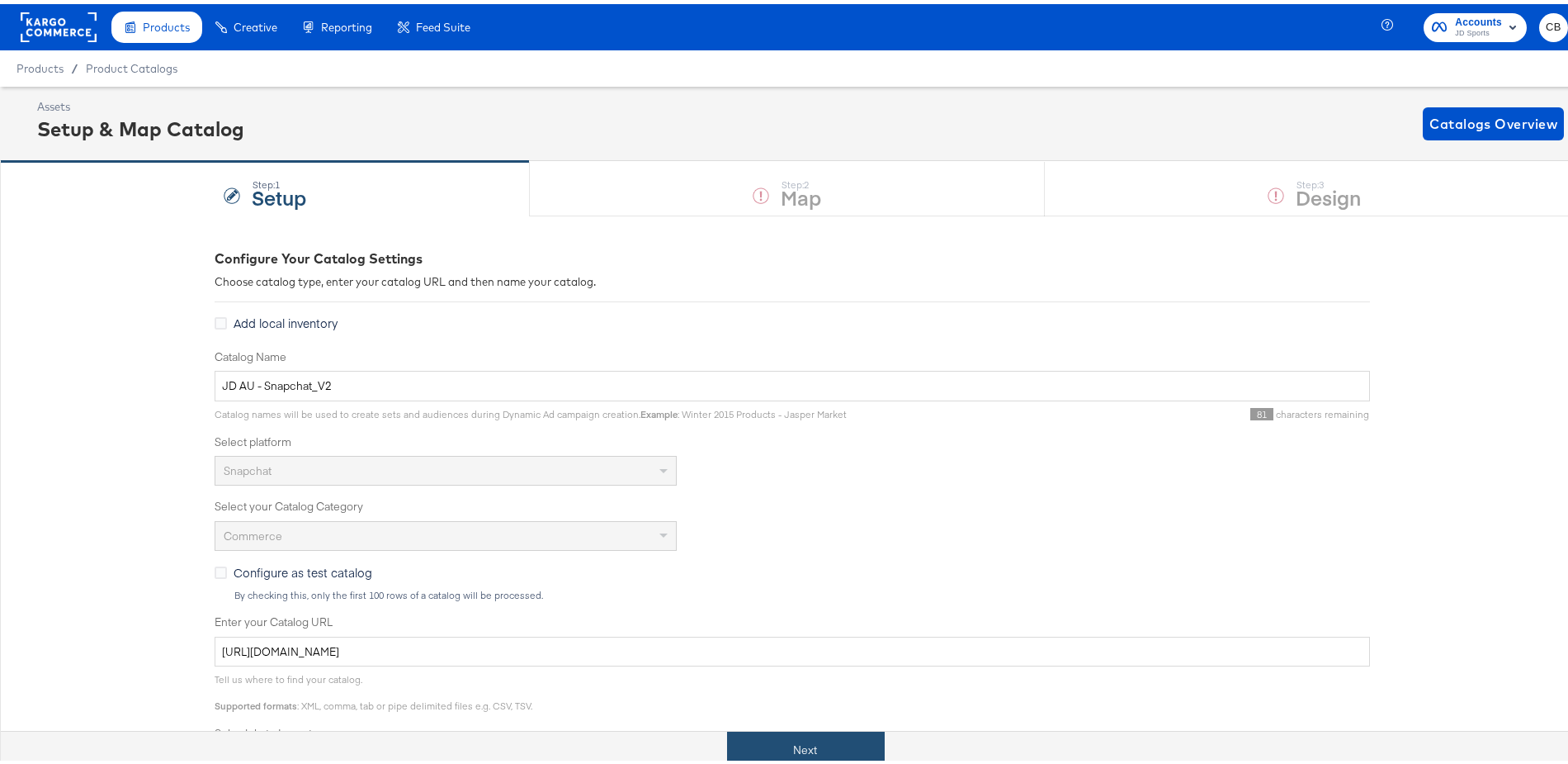
click at [766, 733] on button "Next" at bounding box center [805, 746] width 158 height 37
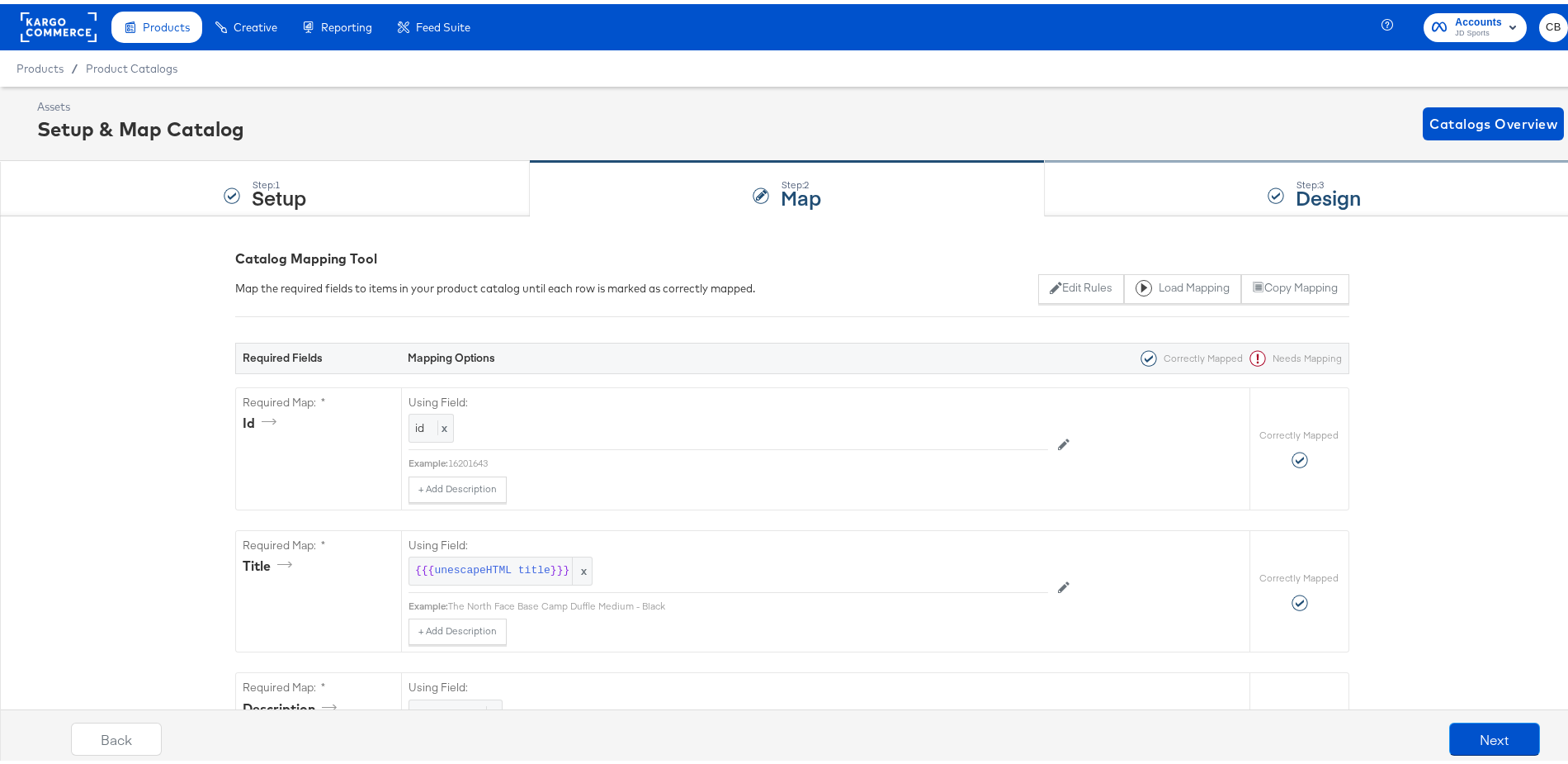
click at [1073, 168] on div "Step: 3 Design" at bounding box center [1314, 185] width 540 height 54
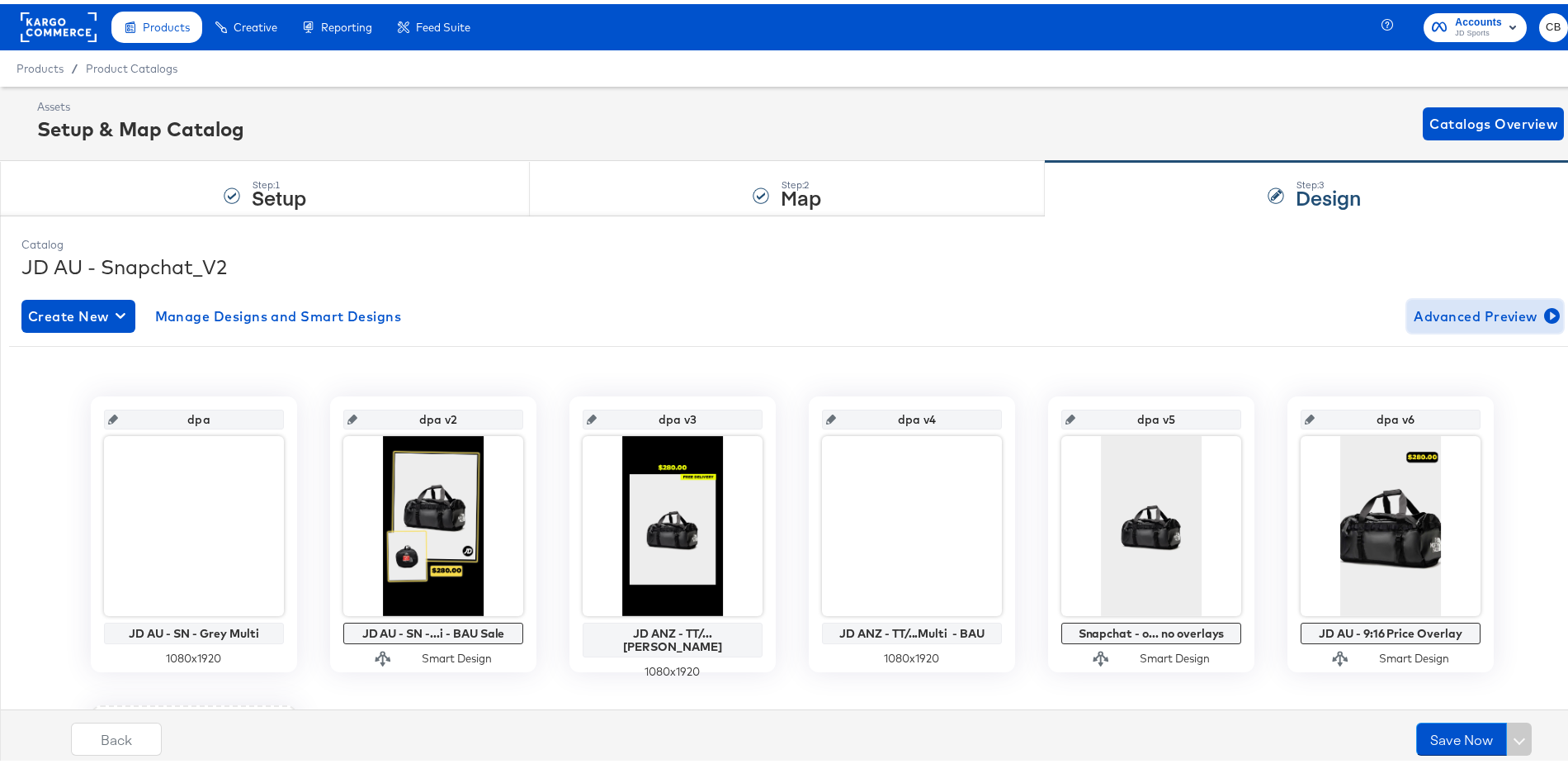
click at [1462, 303] on span "Advanced Preview" at bounding box center [1485, 312] width 142 height 23
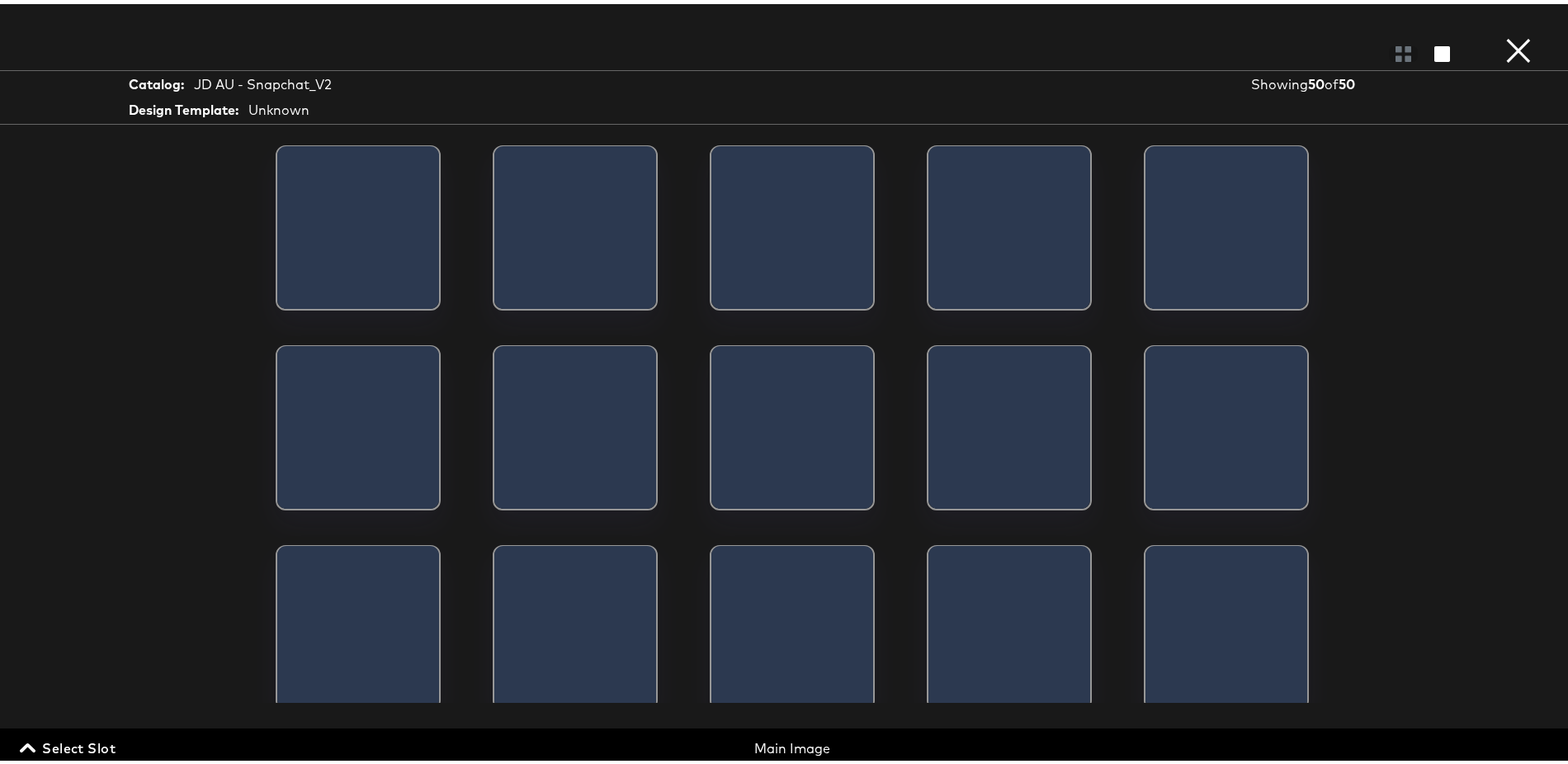
click at [63, 748] on span "Select Slot" at bounding box center [69, 744] width 92 height 23
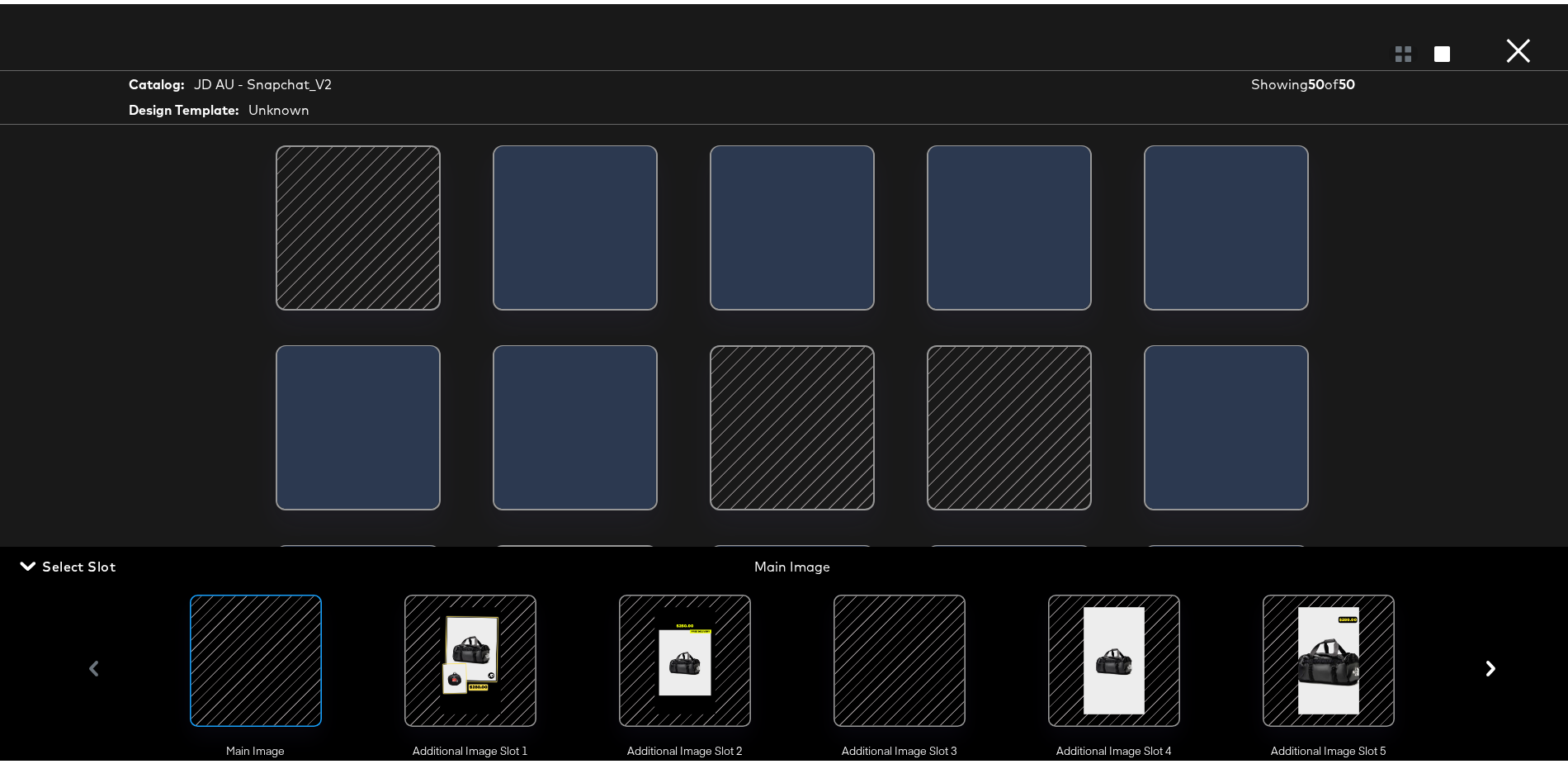
click at [476, 653] on div at bounding box center [471, 656] width 112 height 112
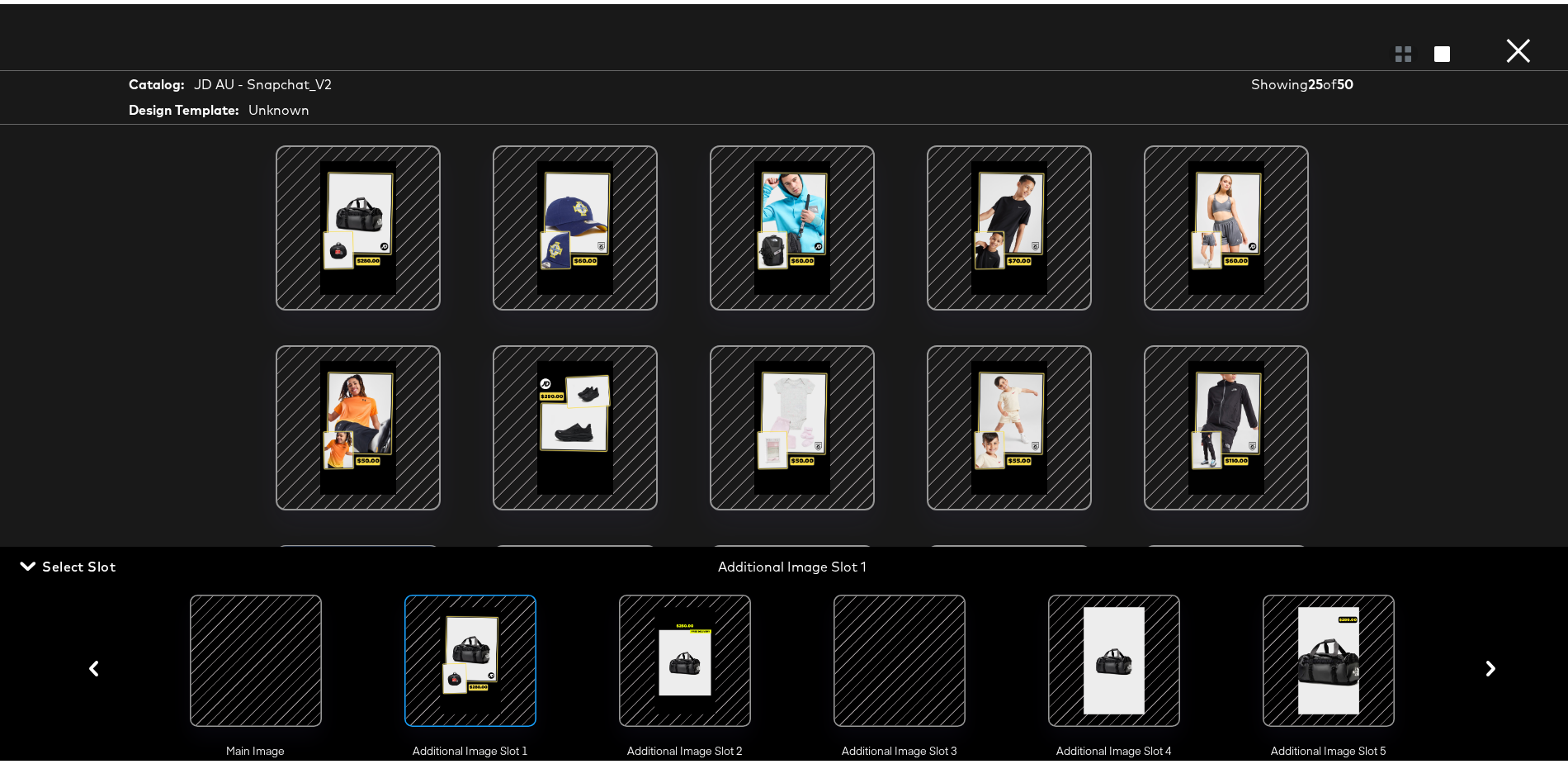
click at [78, 287] on div "Catalog: JD AU - Snapchat_V2 Design Template: Unknown Showing 25 of 50 Load Mor…" at bounding box center [792, 382] width 1584 height 698
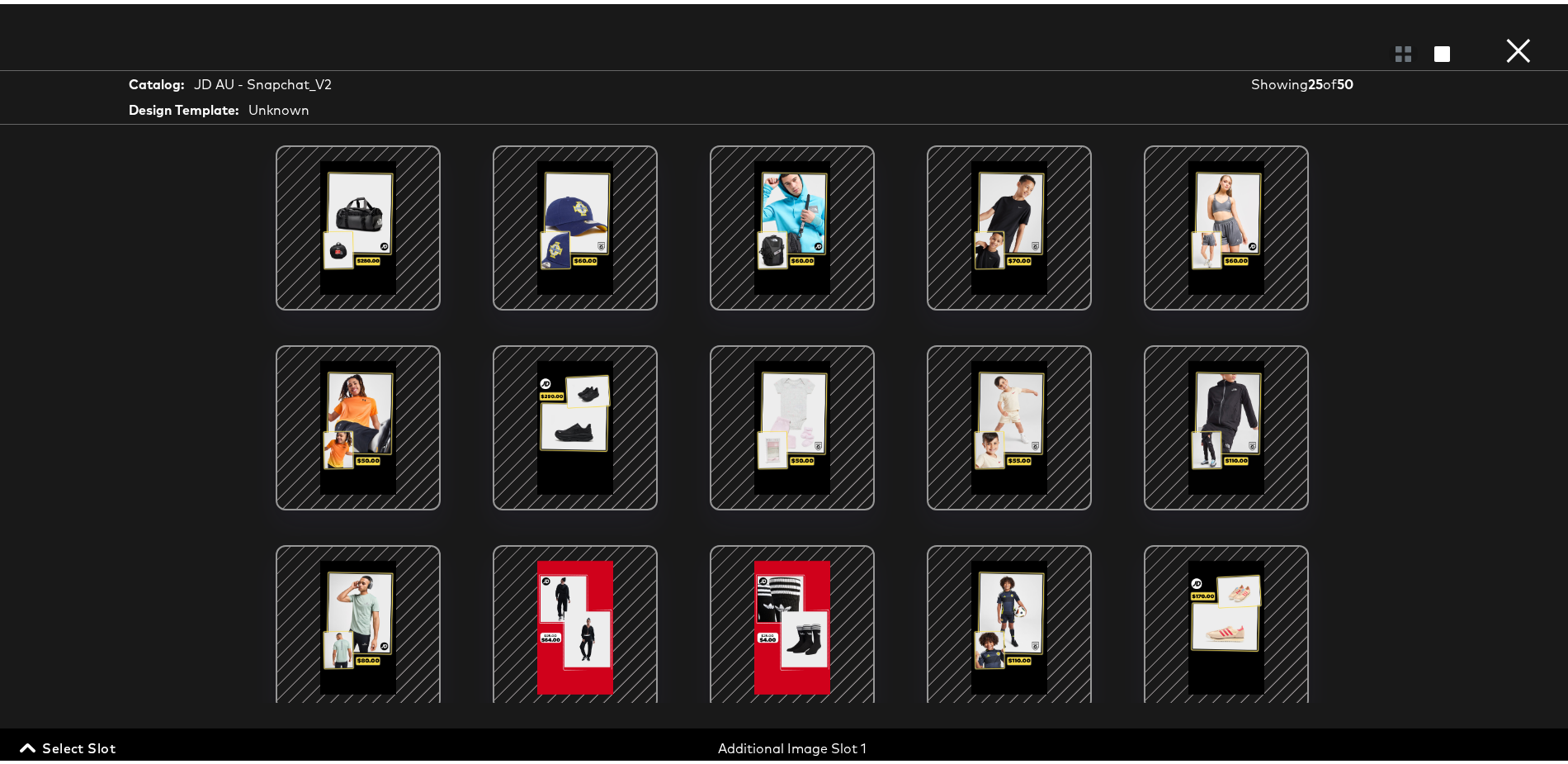
click at [86, 742] on span "Select Slot" at bounding box center [69, 744] width 92 height 23
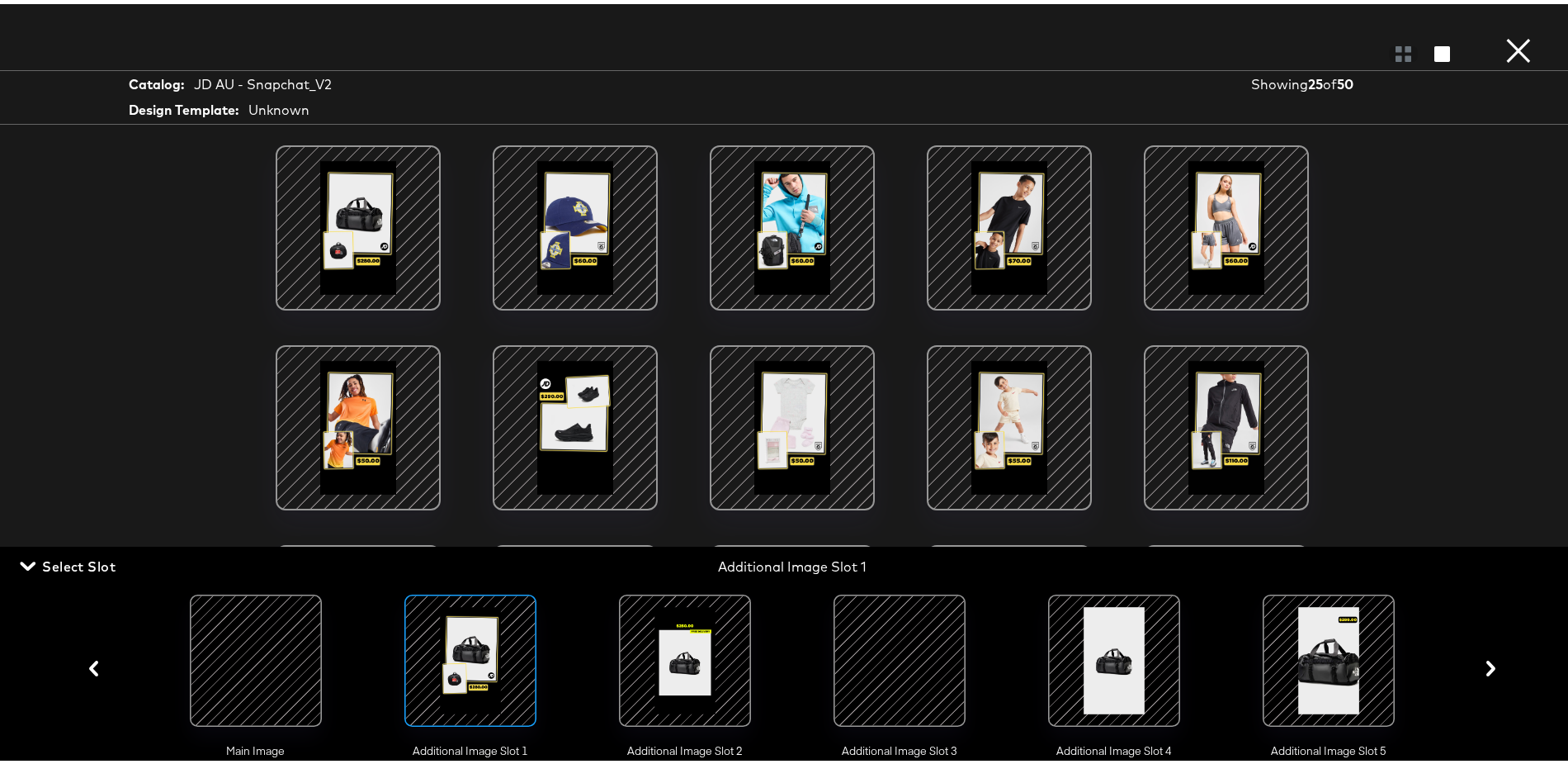
click at [706, 639] on div at bounding box center [685, 656] width 112 height 112
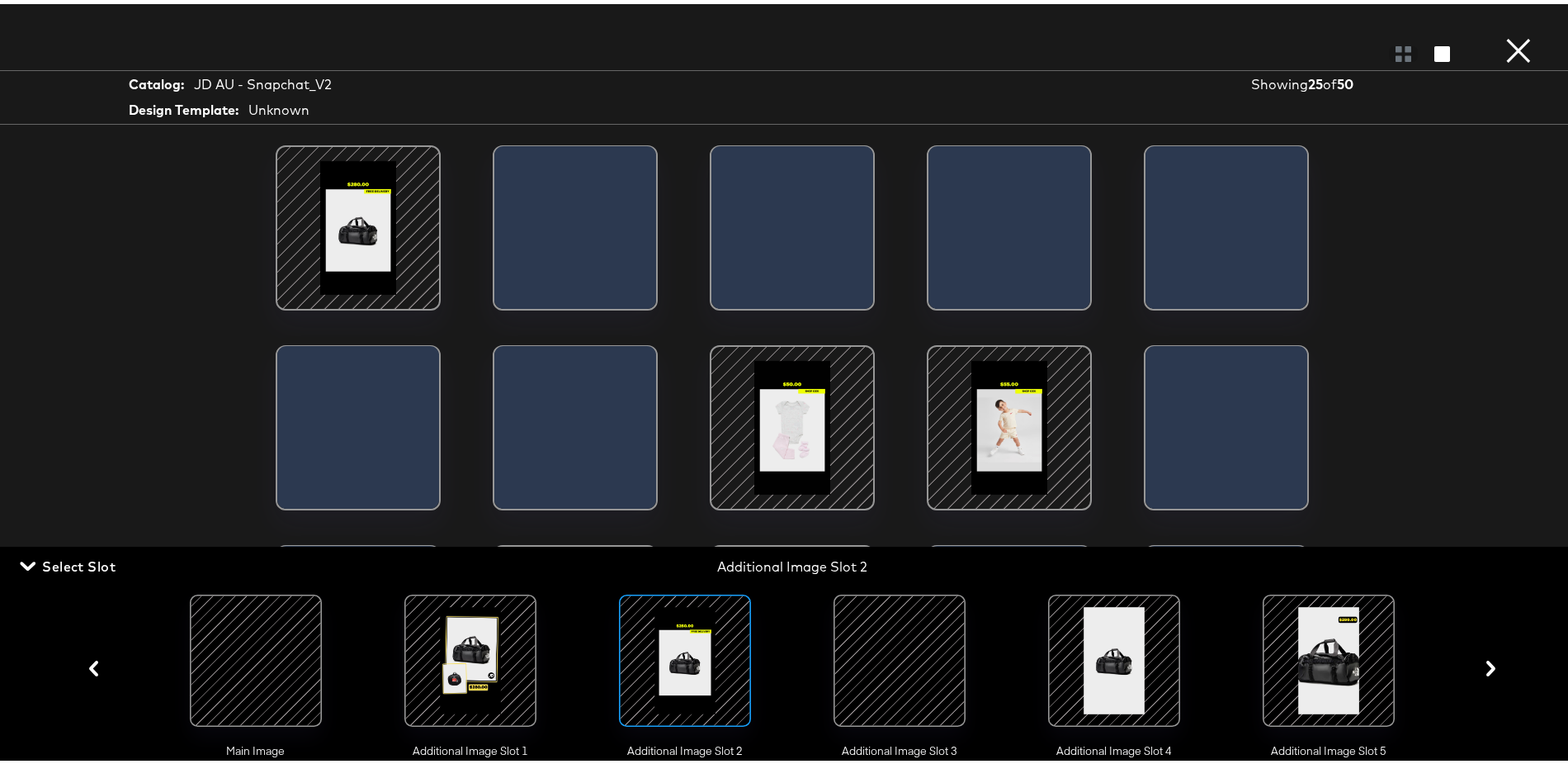
click at [178, 298] on div "Load More" at bounding box center [793, 420] width 1239 height 557
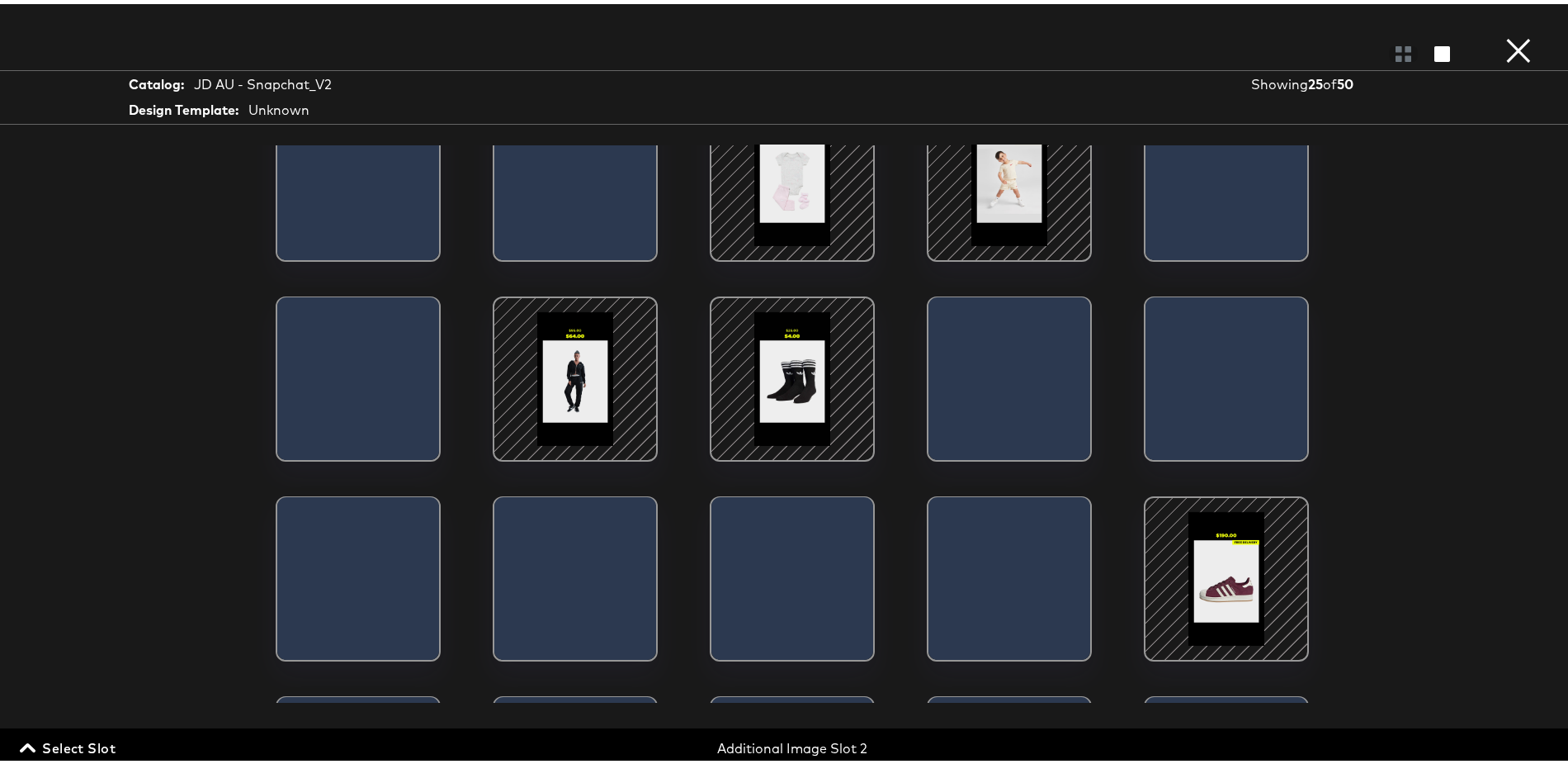
scroll to position [252, 0]
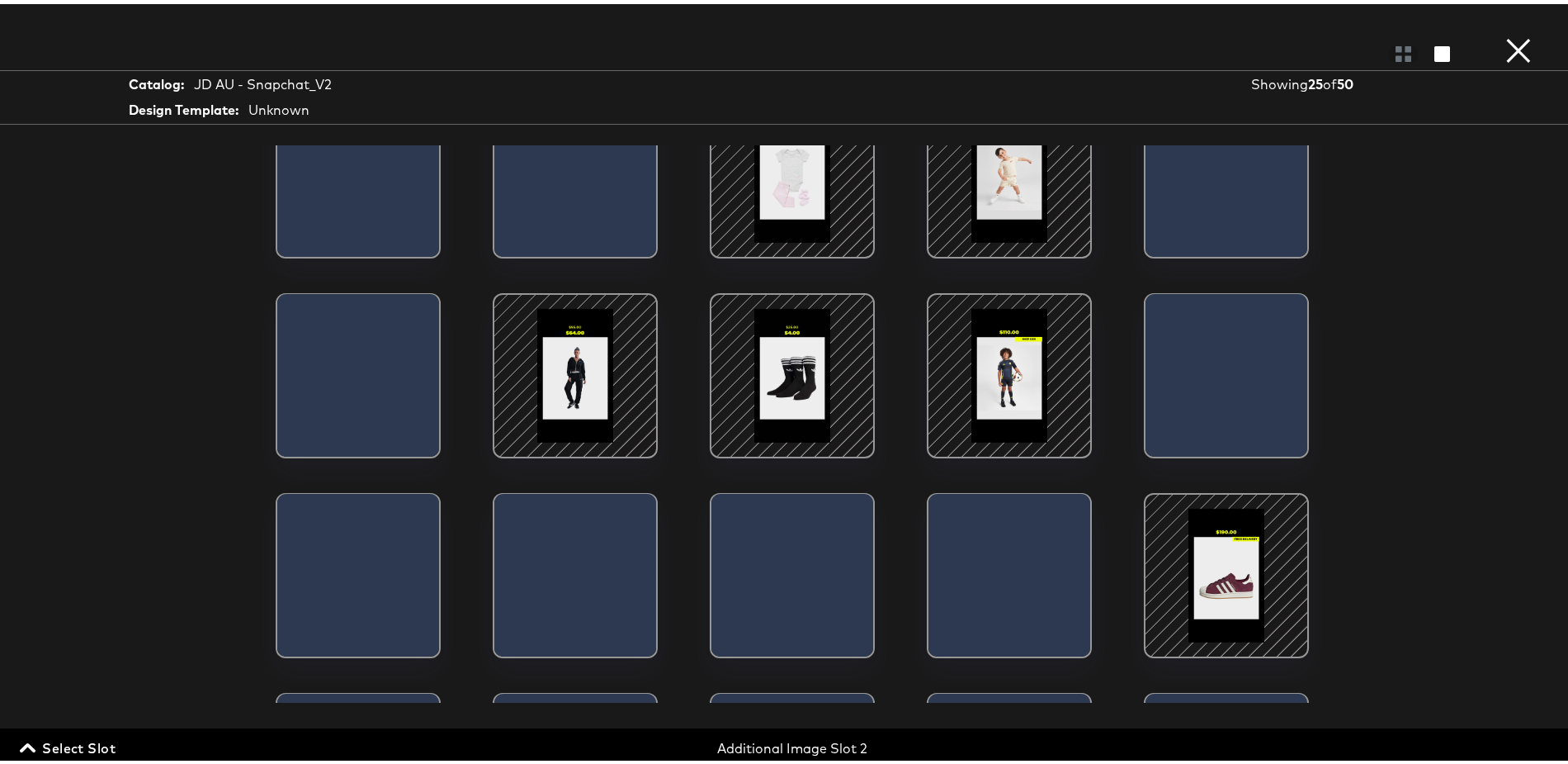
click at [70, 749] on span "Select Slot" at bounding box center [69, 744] width 92 height 23
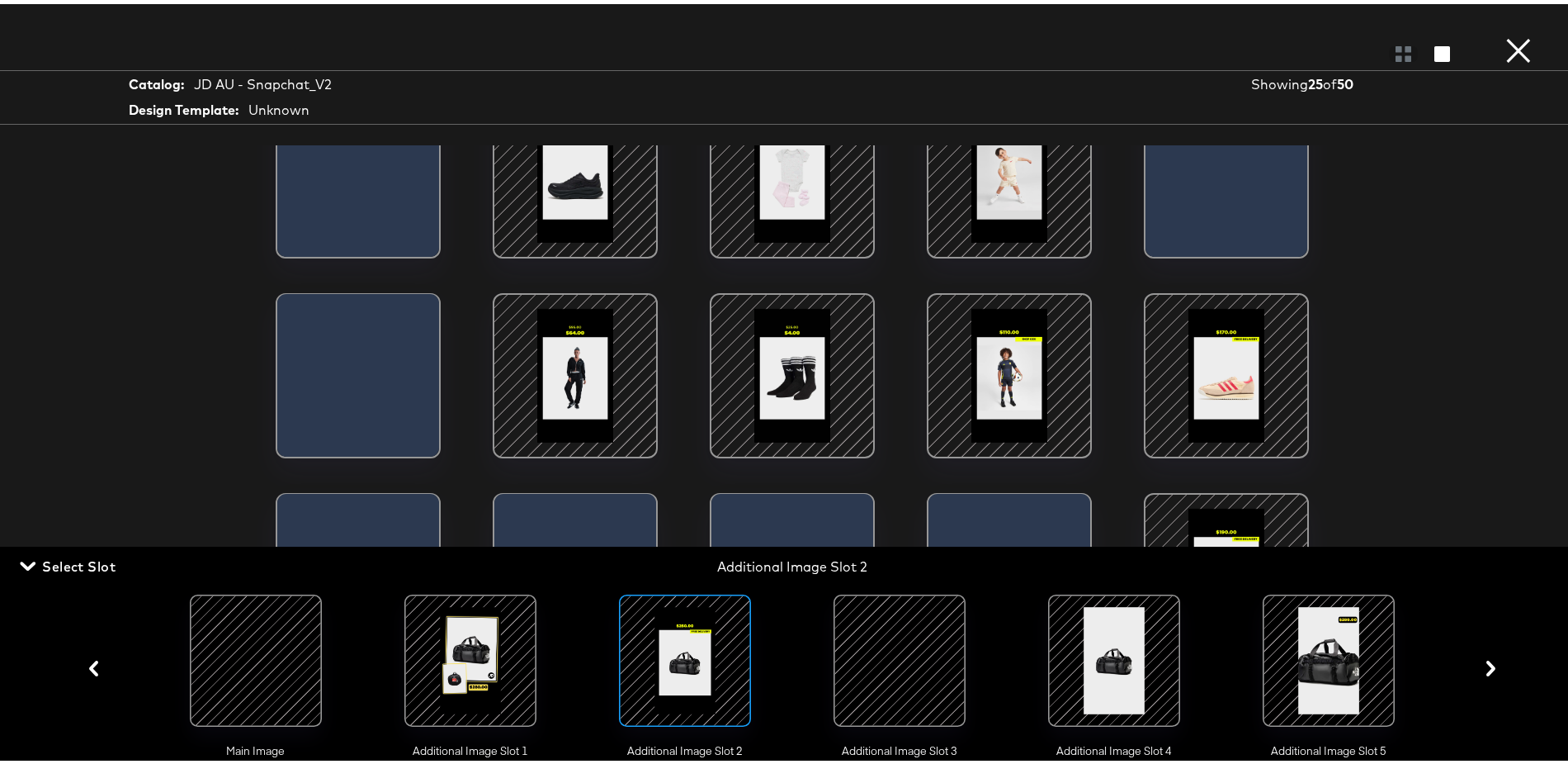
click at [878, 648] on div at bounding box center [899, 656] width 112 height 112
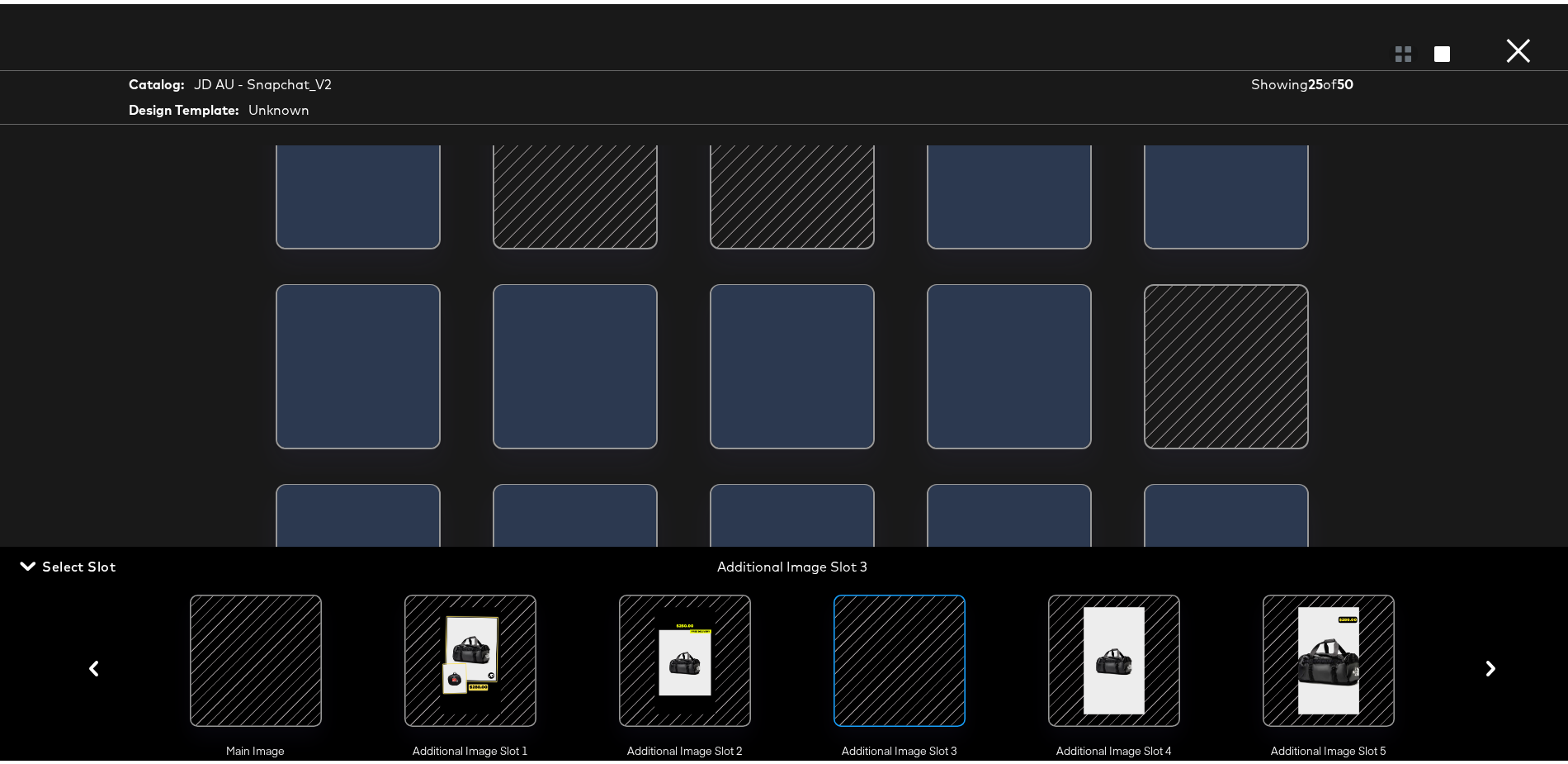
scroll to position [462, 0]
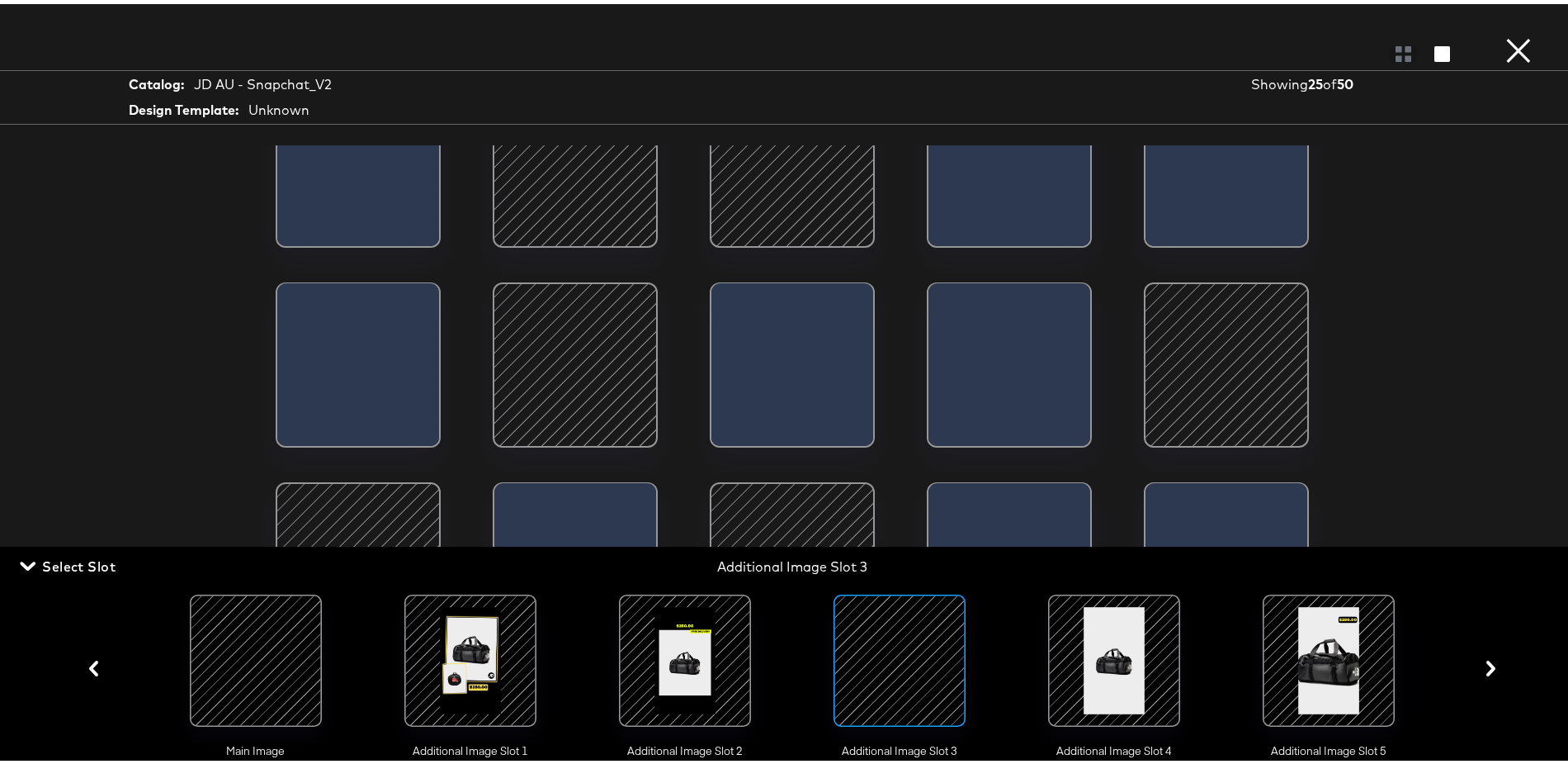
click at [1105, 668] on div at bounding box center [1114, 656] width 112 height 112
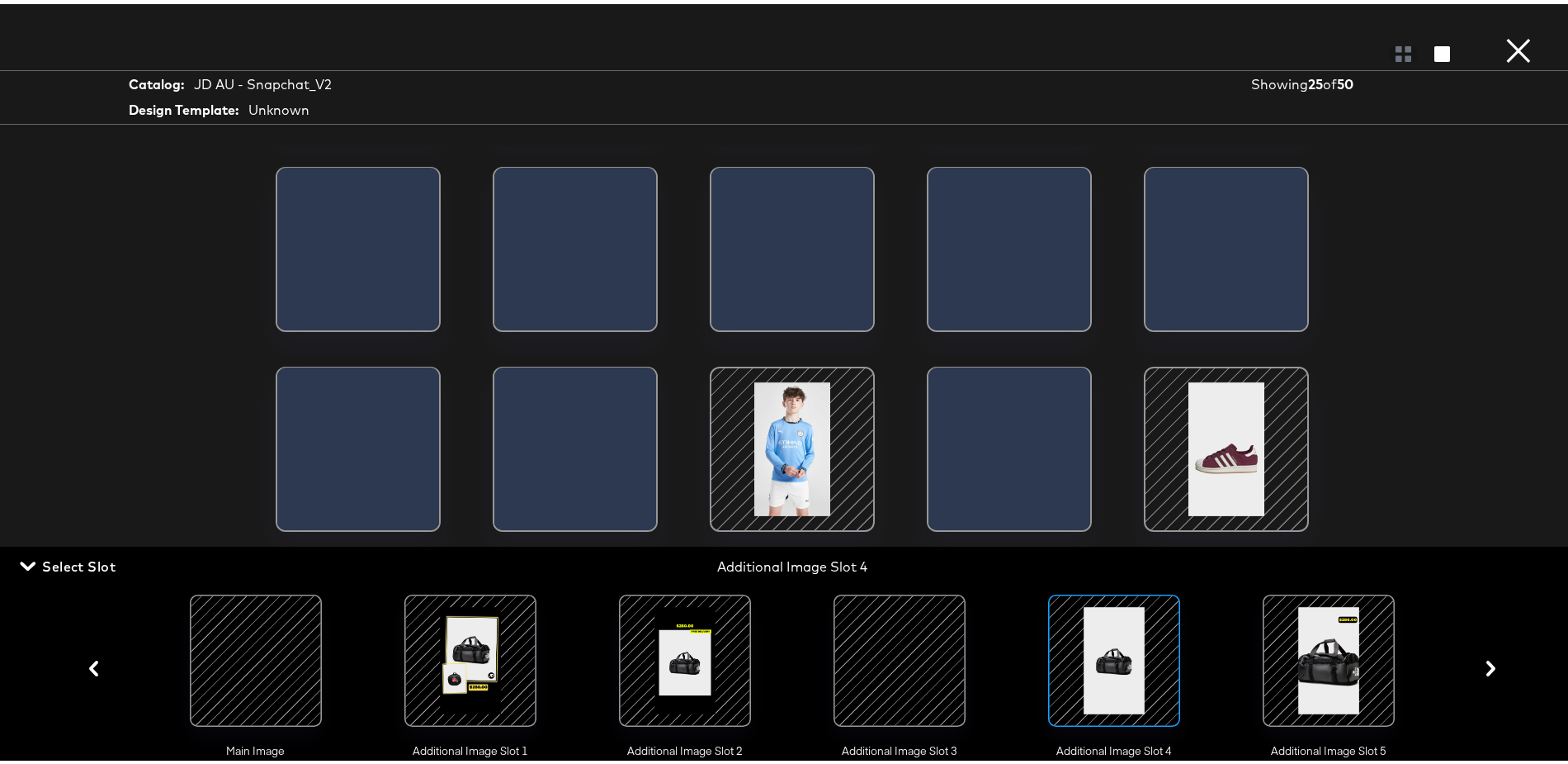
scroll to position [397, 0]
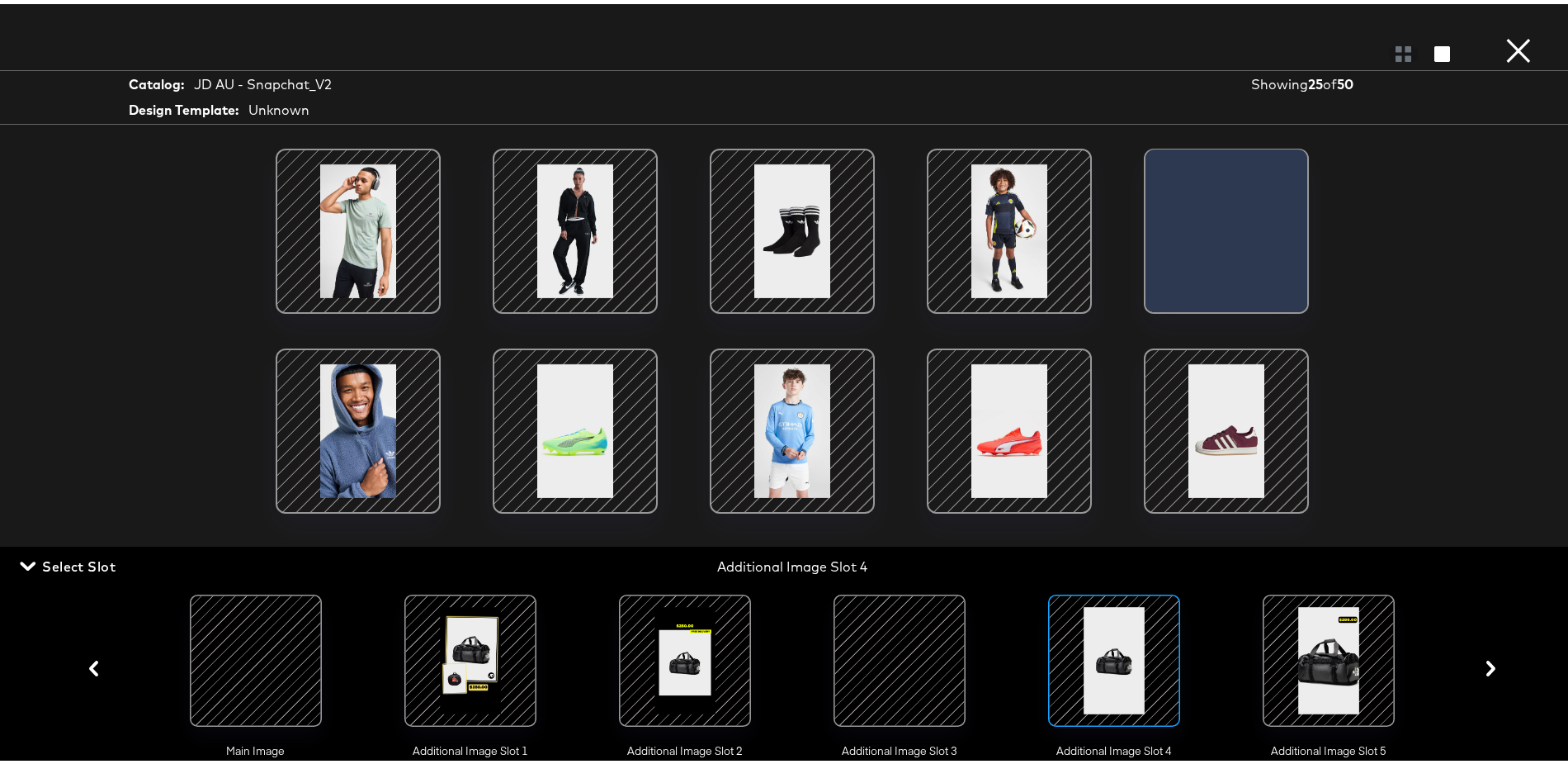
click at [1324, 647] on div at bounding box center [1329, 656] width 112 height 112
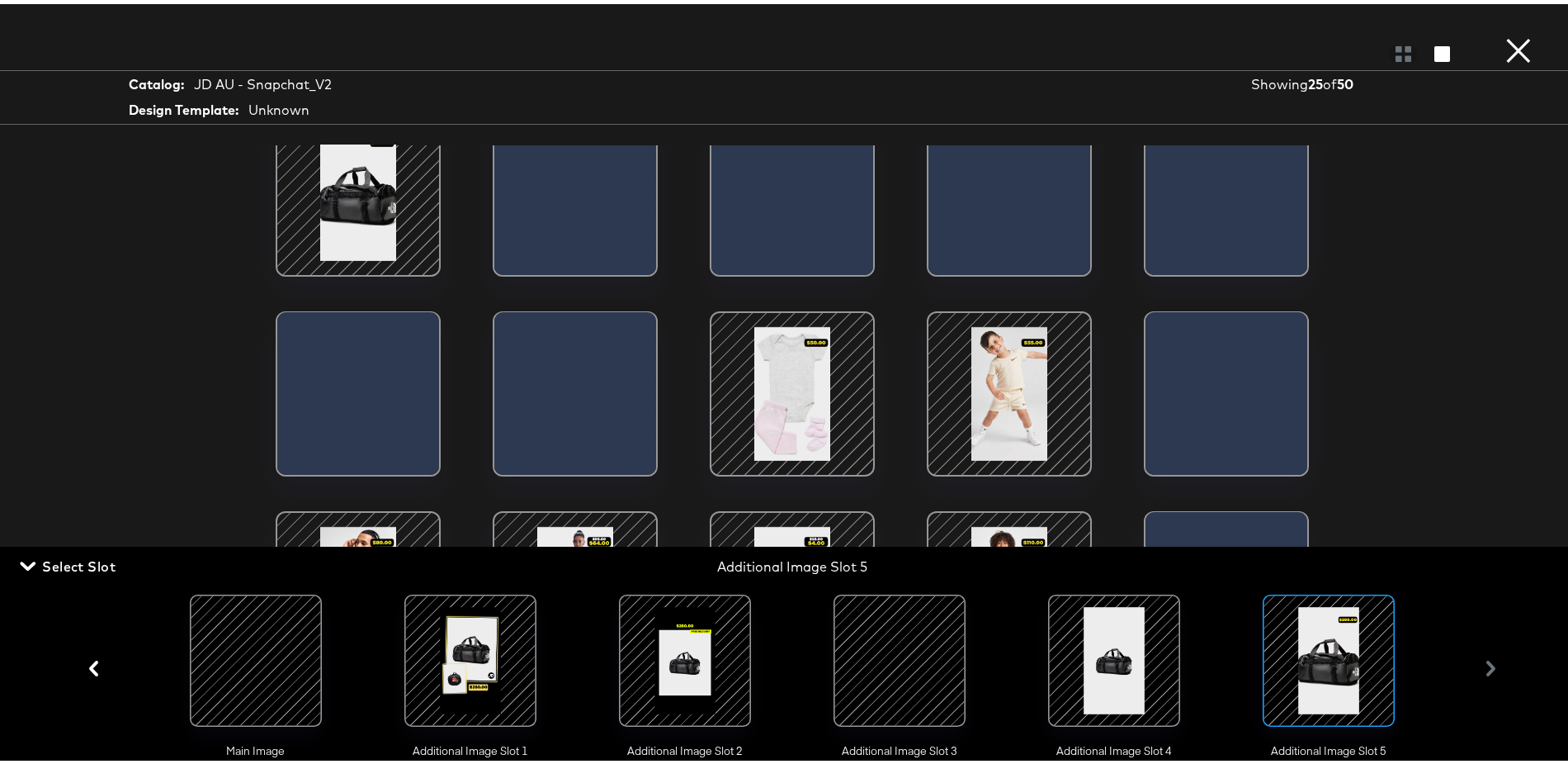
scroll to position [33, 0]
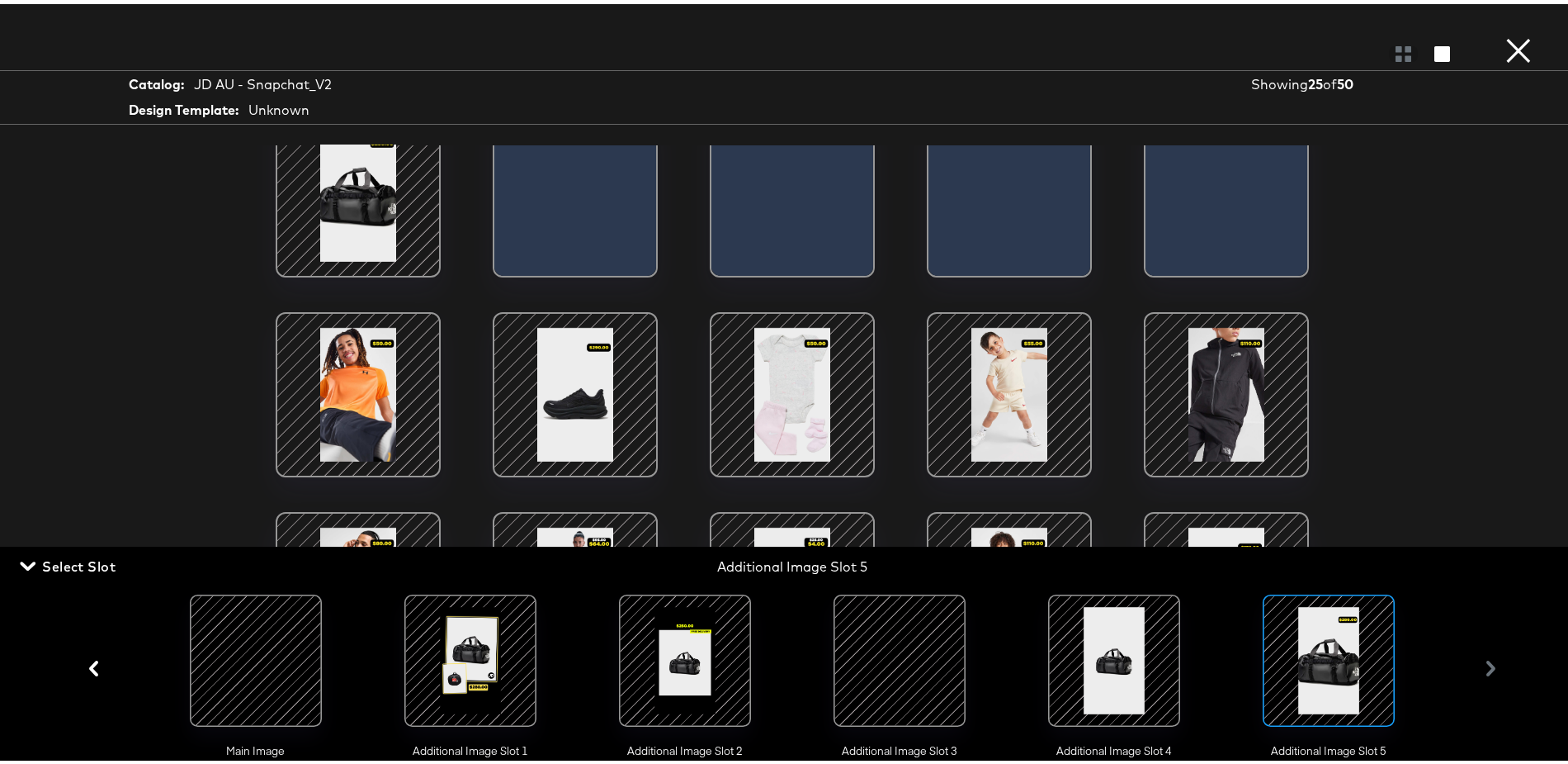
click at [1511, 33] on button "×" at bounding box center [1519, 16] width 33 height 33
type input "dpa v5"
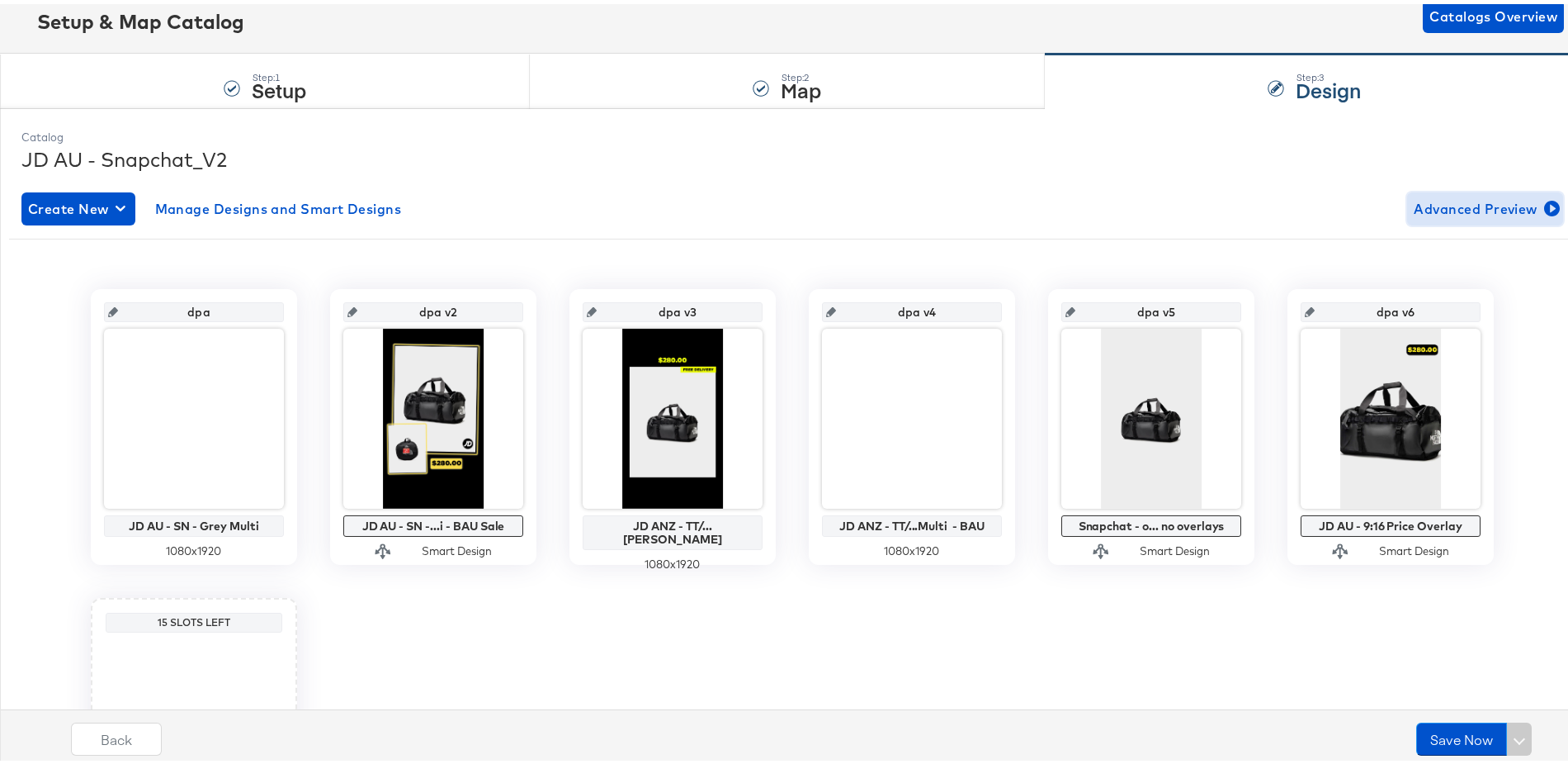
scroll to position [0, 0]
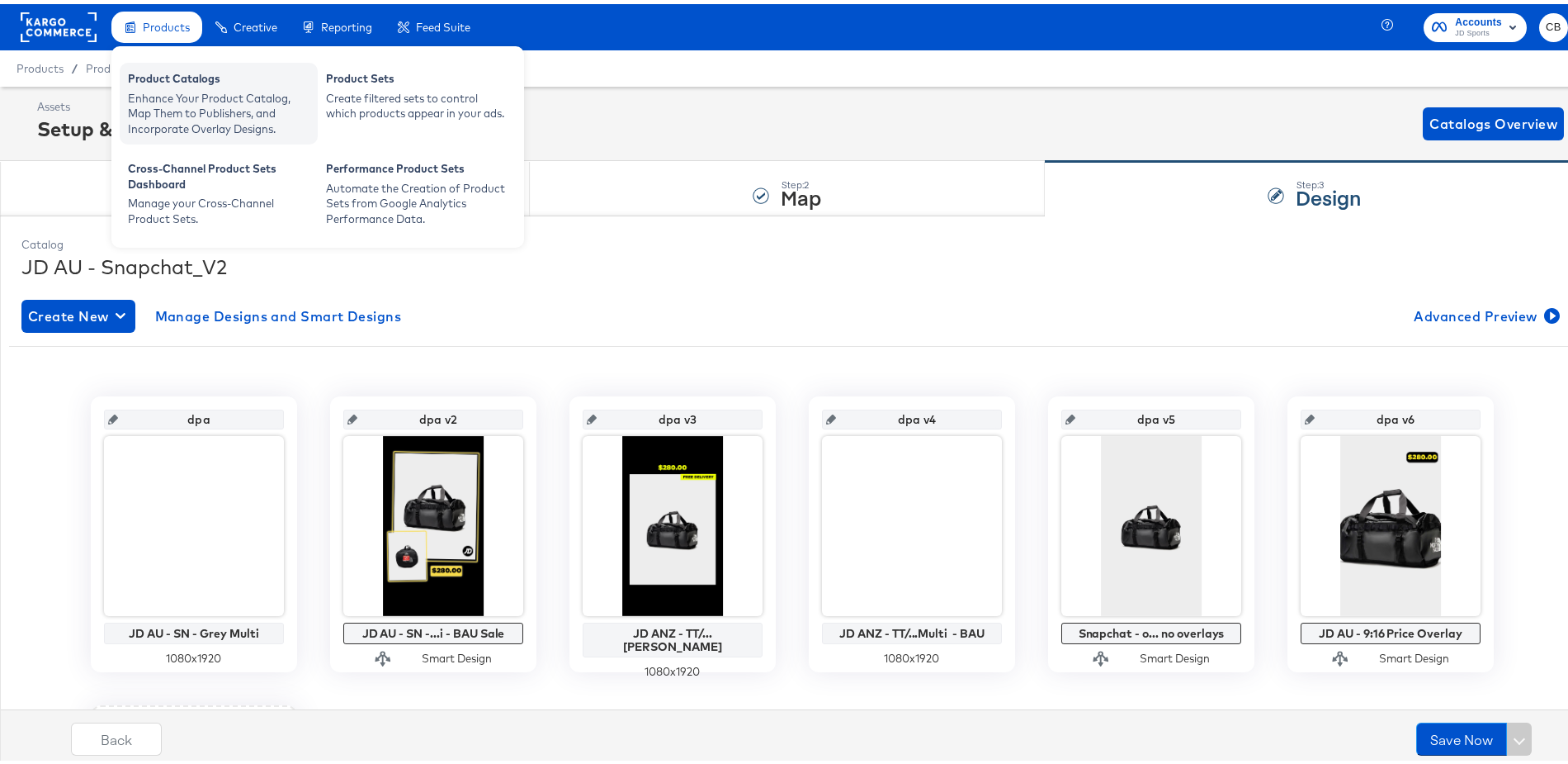
click at [172, 111] on div "Enhance Your Product Catalog, Map Them to Publishers, and Incorporate Overlay D…" at bounding box center [218, 110] width 181 height 47
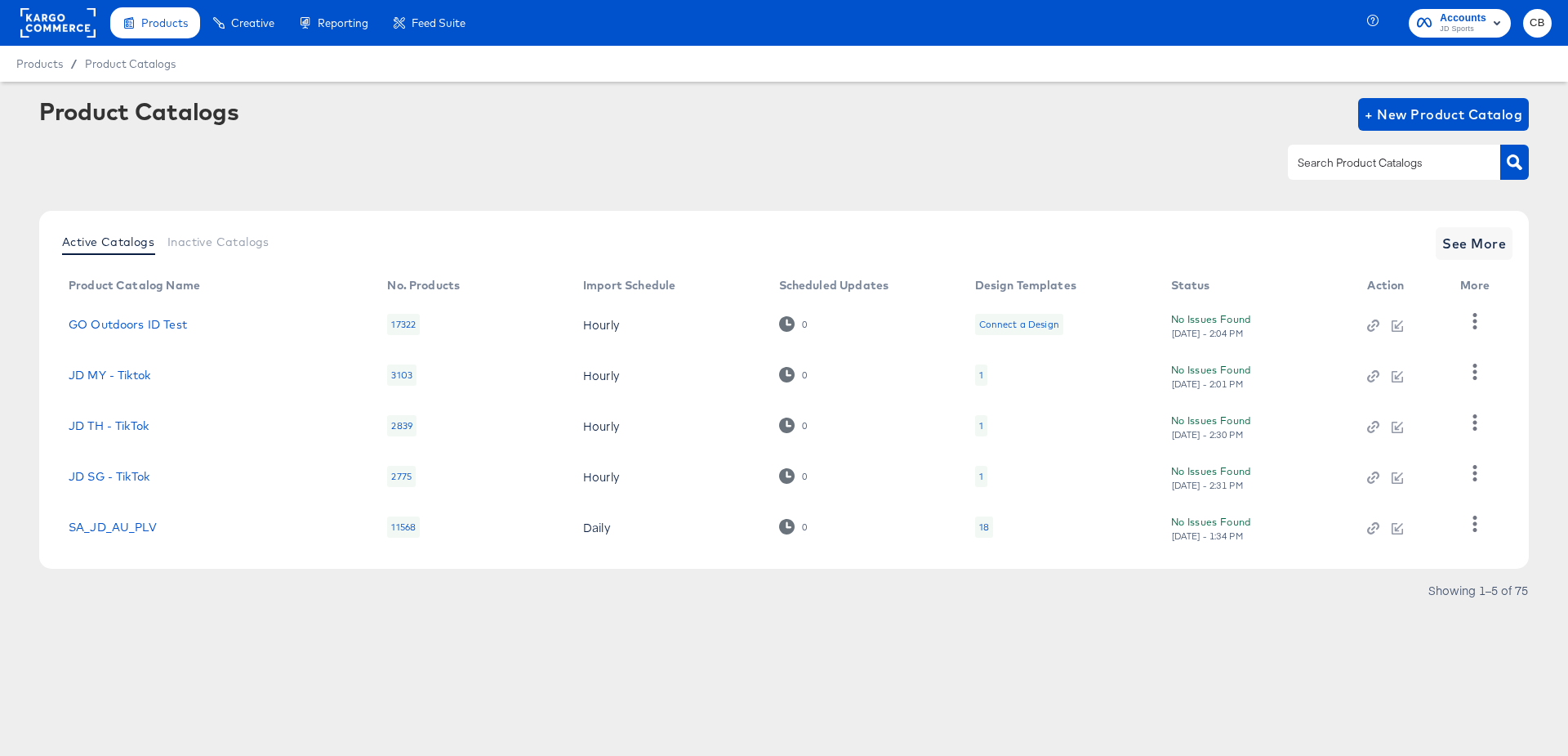
click at [1346, 162] on input "text" at bounding box center [1381, 163] width 174 height 19
type input "NZ"
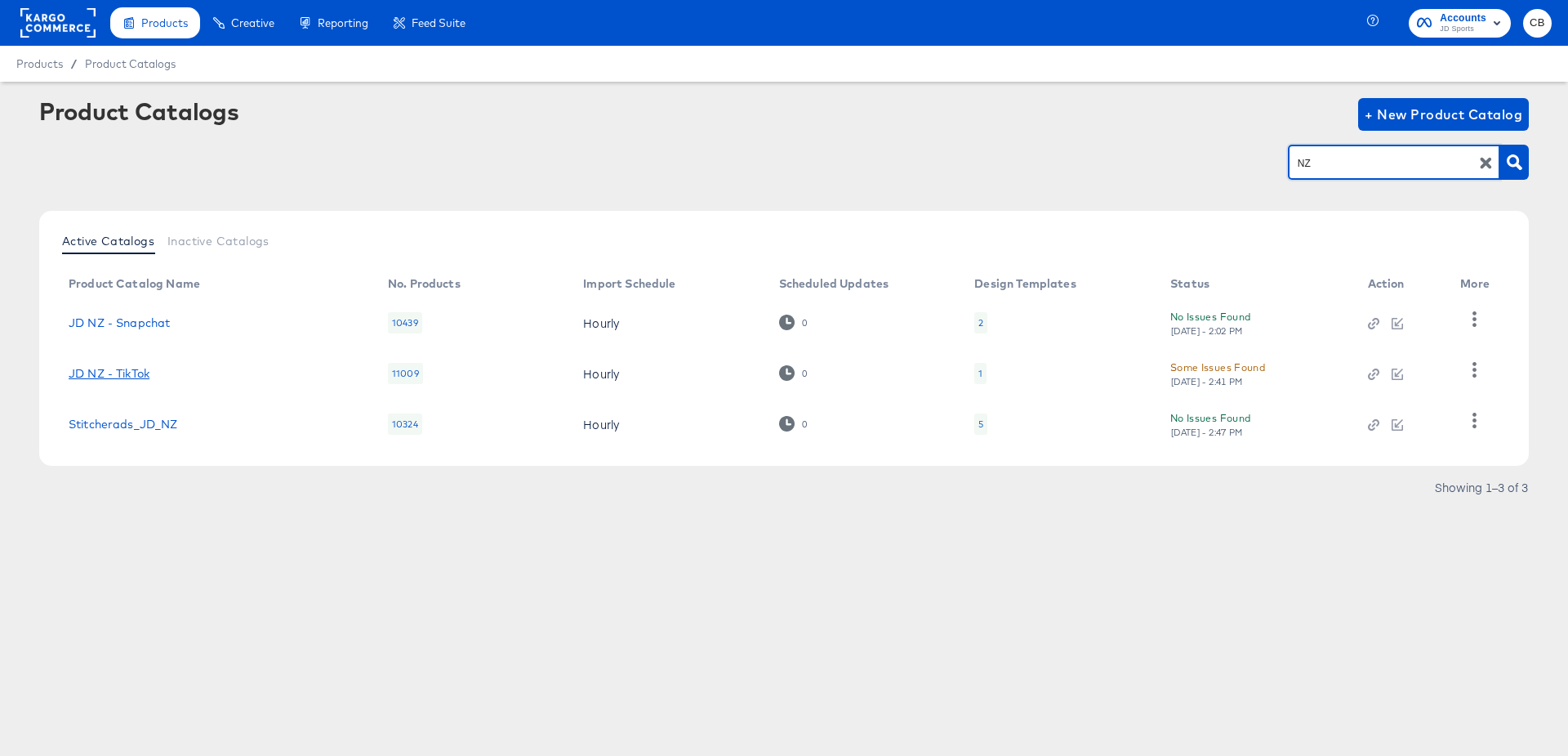
click at [126, 372] on link "JD NZ - TikTok" at bounding box center [109, 373] width 81 height 13
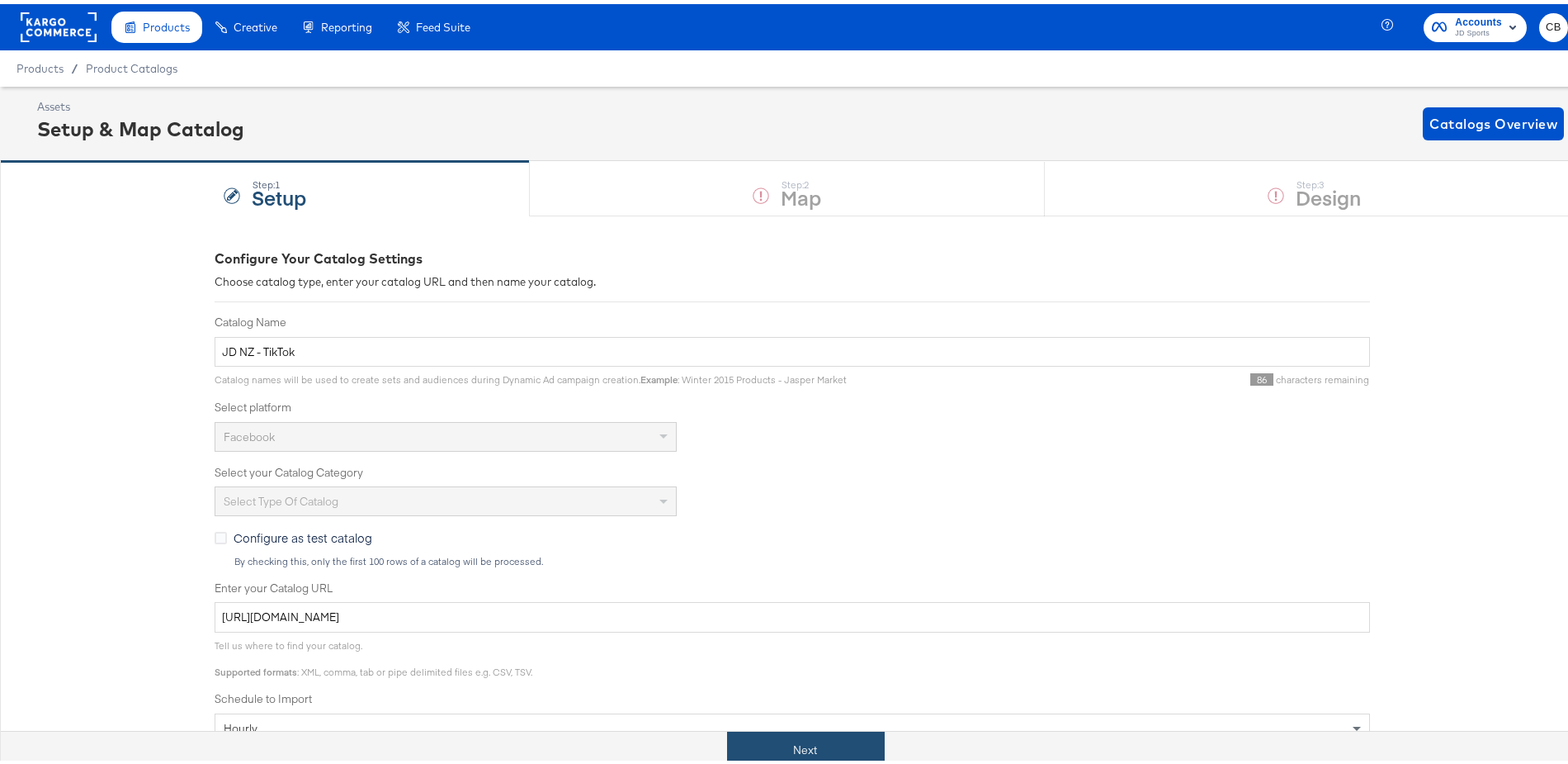
click at [821, 745] on button "Next" at bounding box center [805, 746] width 158 height 37
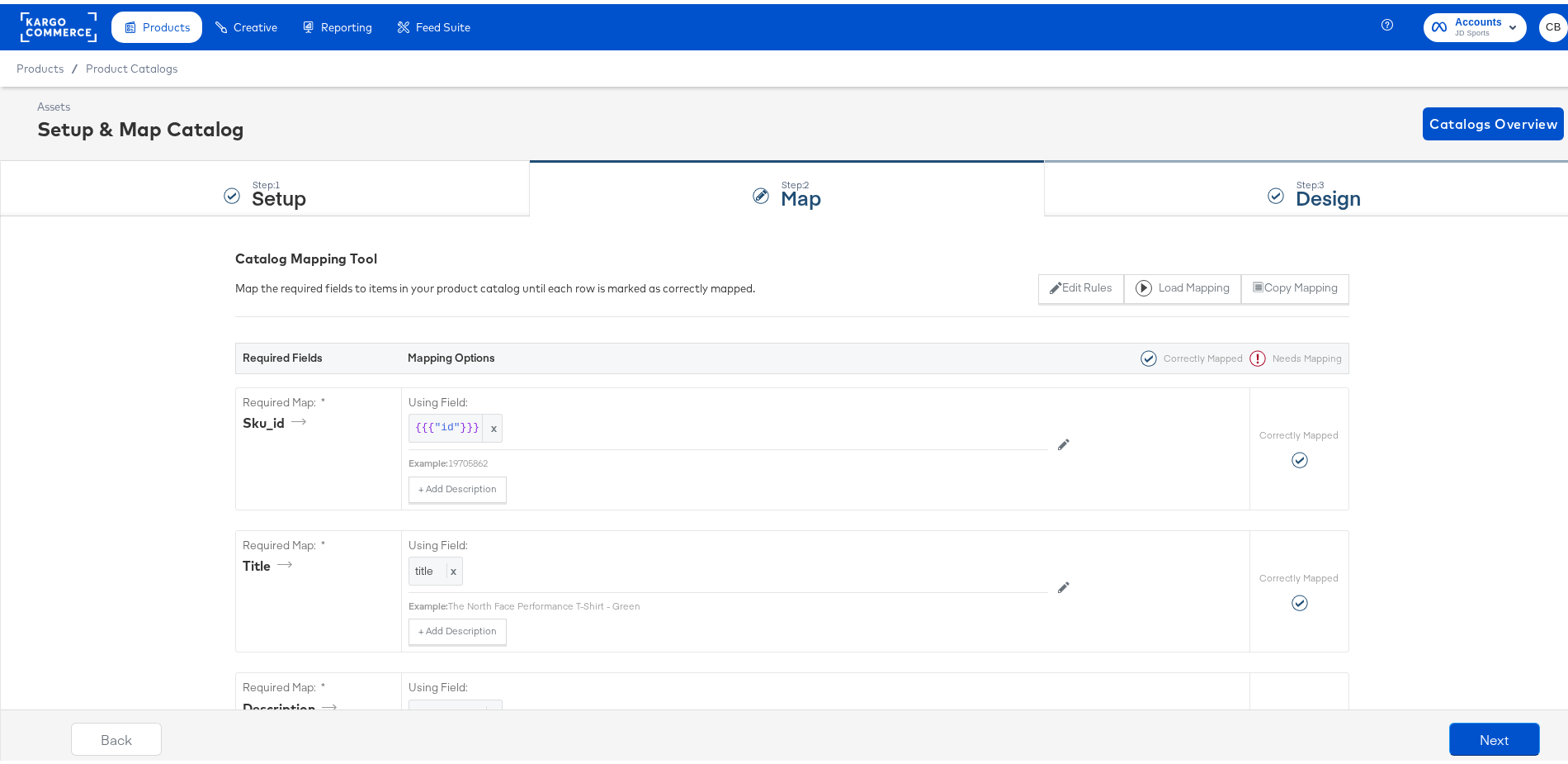
click at [1126, 184] on div "Step: 3 Design" at bounding box center [1314, 185] width 540 height 54
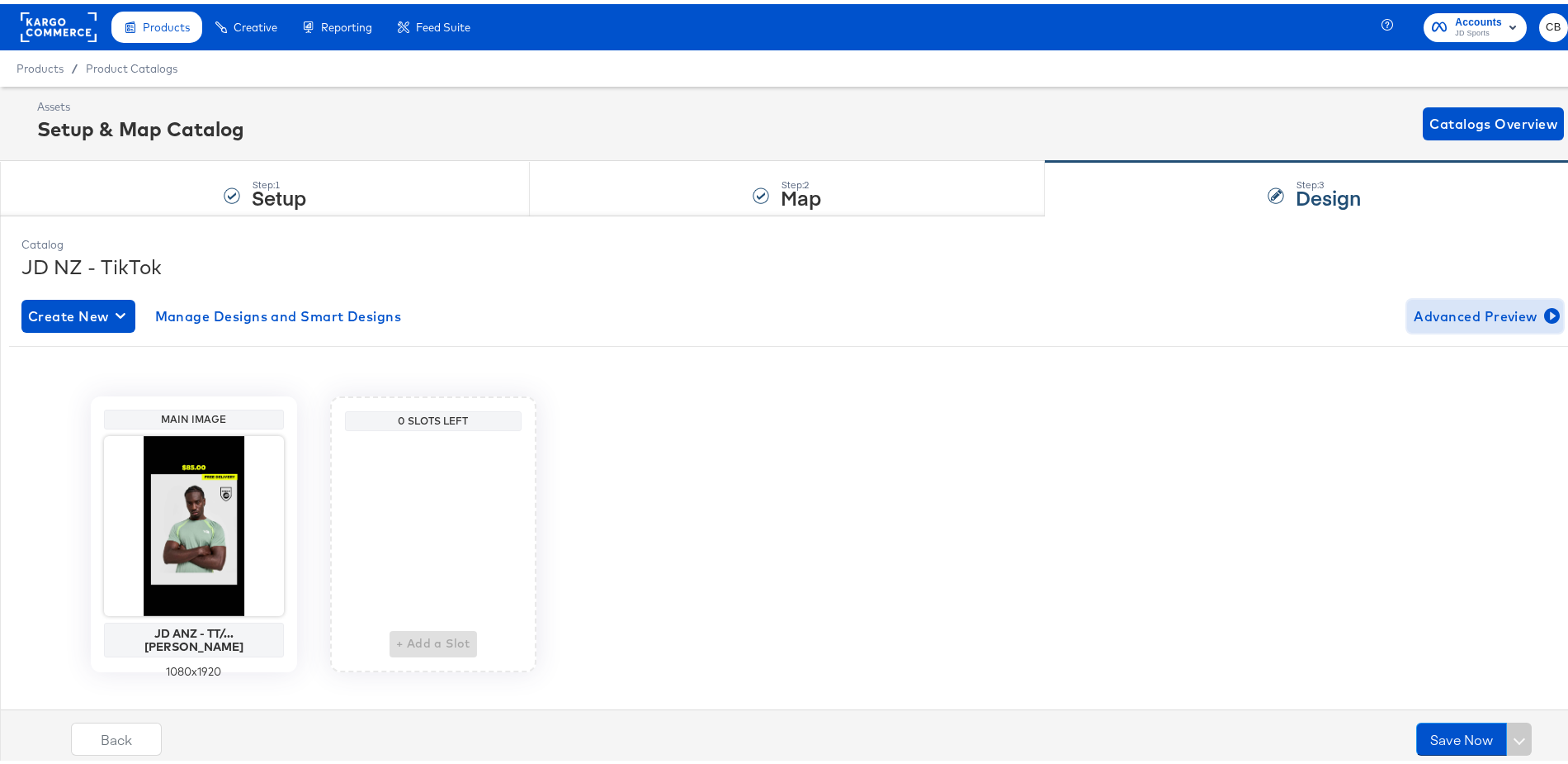
click at [1464, 319] on span "Advanced Preview" at bounding box center [1485, 312] width 142 height 23
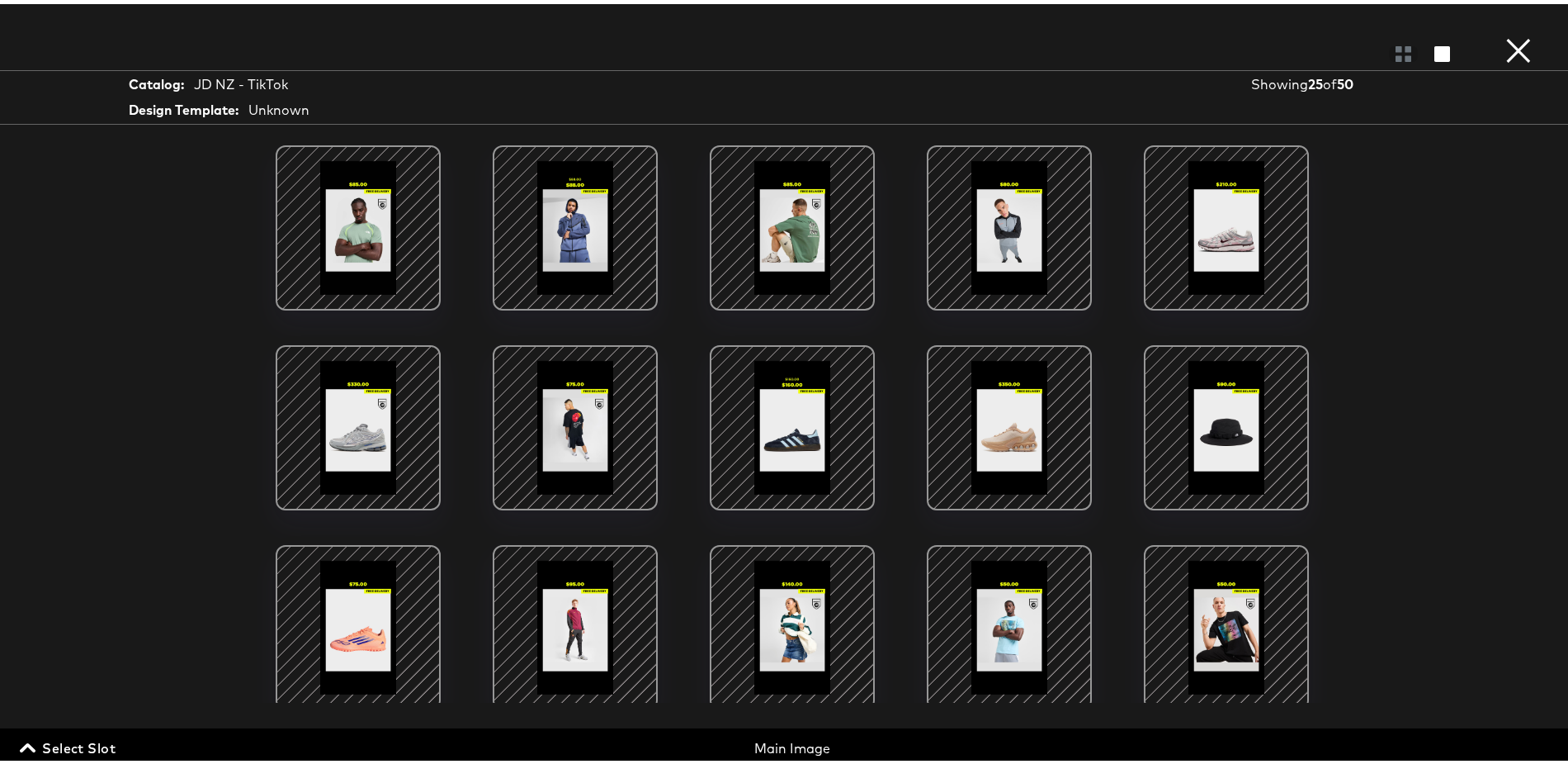
click at [360, 237] on div at bounding box center [358, 223] width 141 height 141
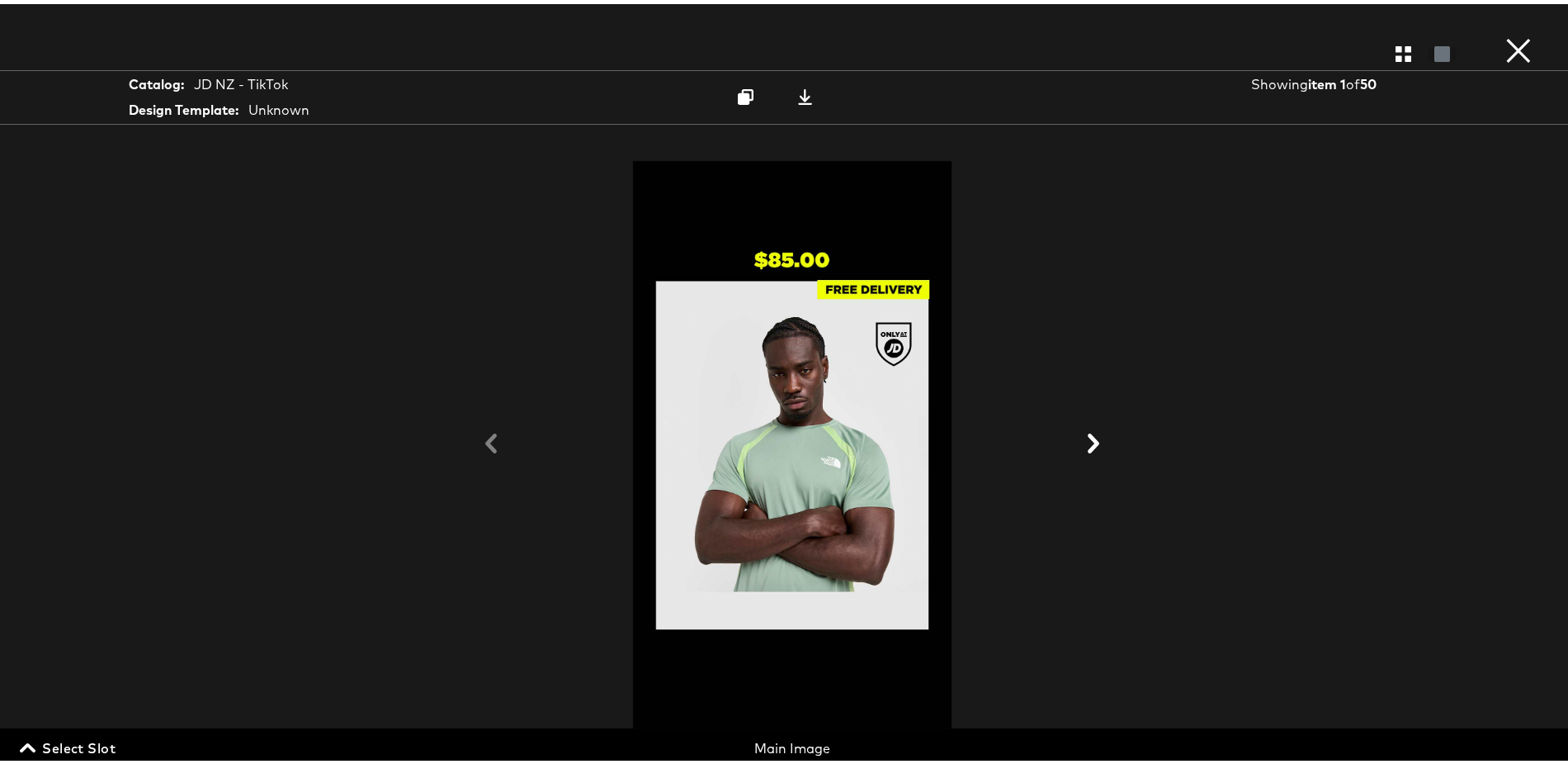
click at [1504, 33] on button "×" at bounding box center [1519, 16] width 33 height 33
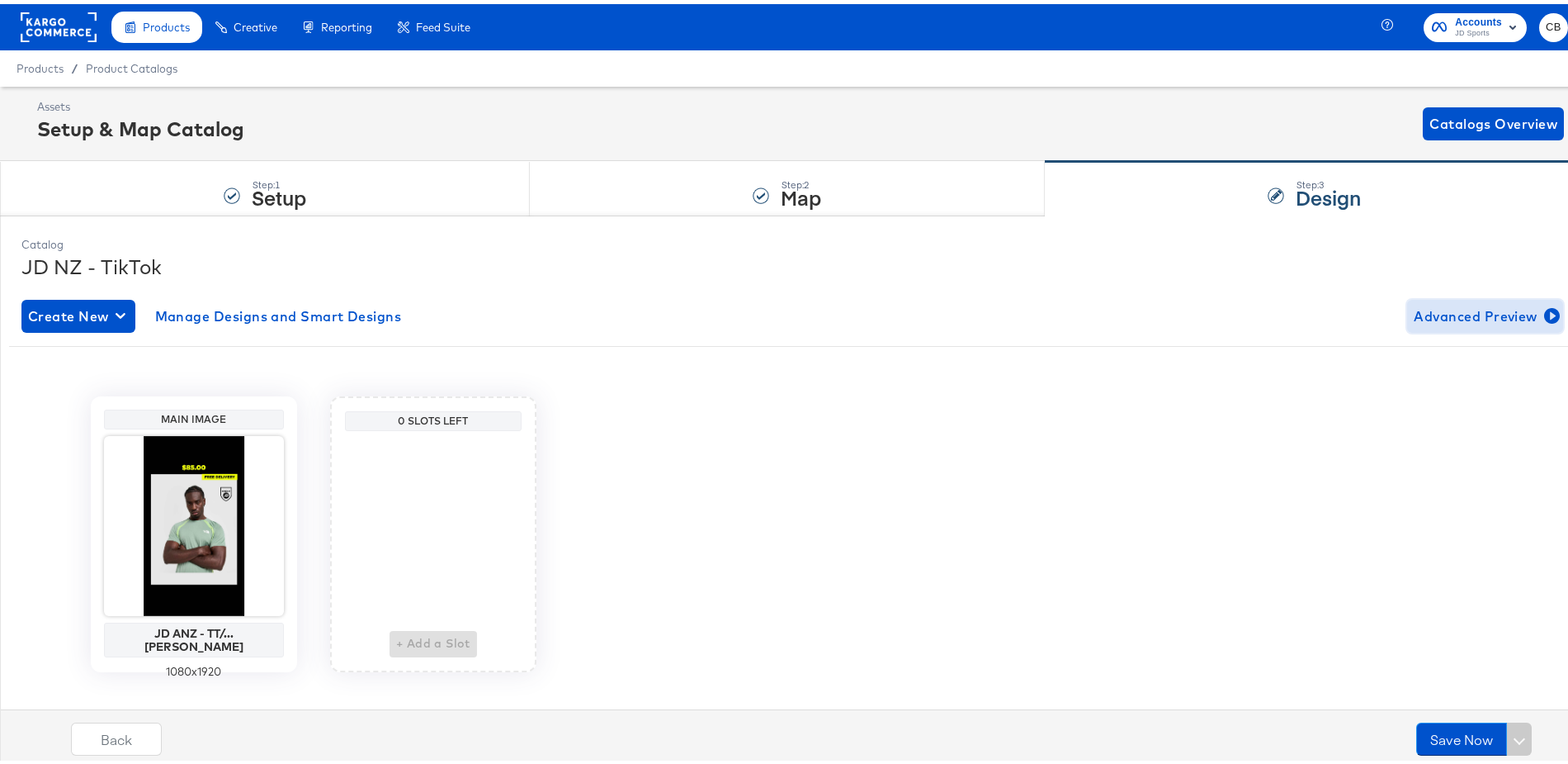
click at [1478, 324] on button "Advanced Preview" at bounding box center [1485, 312] width 156 height 33
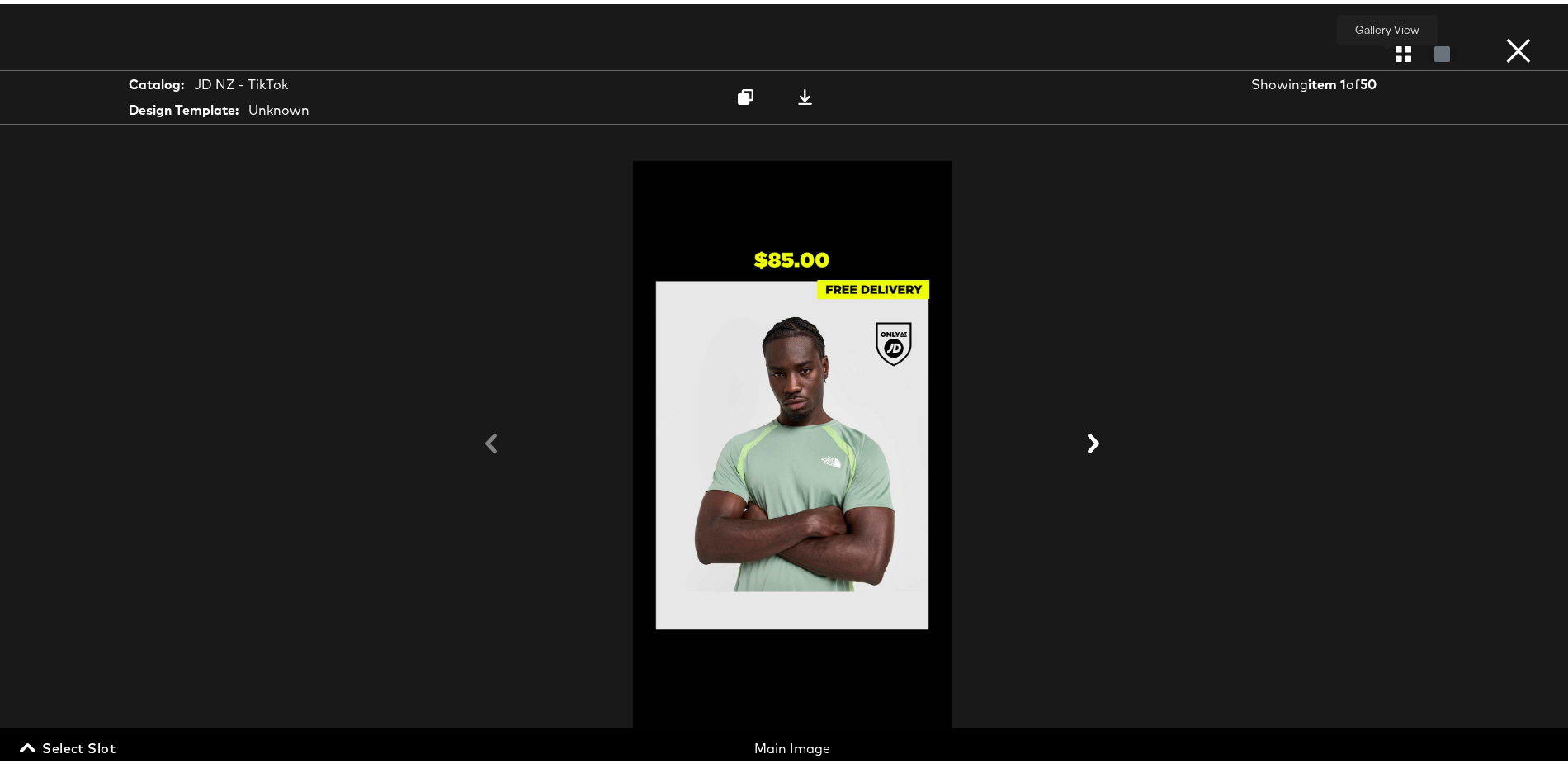
click at [1396, 45] on icon "button" at bounding box center [1403, 49] width 16 height 16
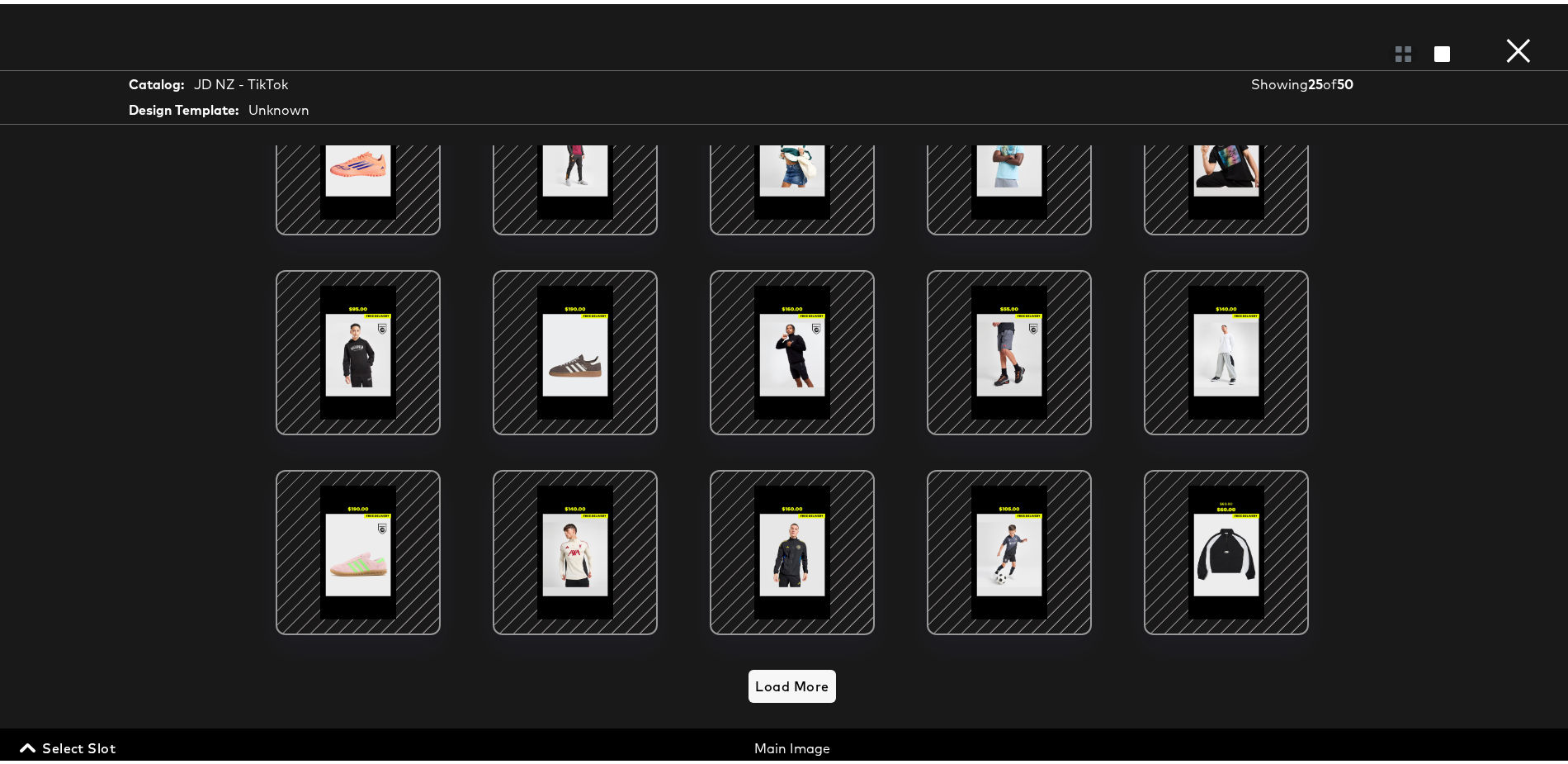
scroll to position [22, 0]
click at [385, 532] on div at bounding box center [358, 548] width 141 height 141
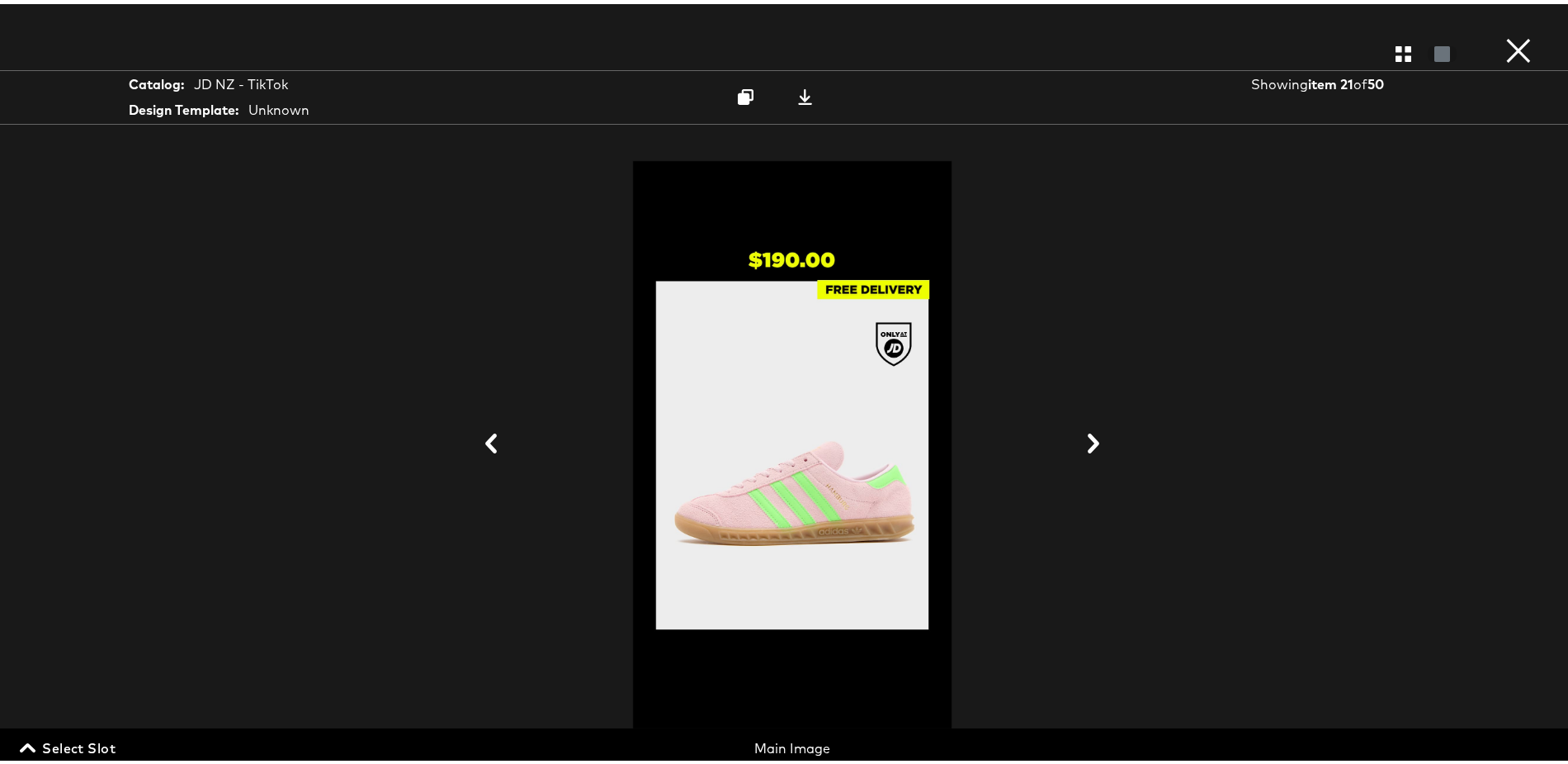
click at [1502, 33] on button "×" at bounding box center [1519, 16] width 33 height 33
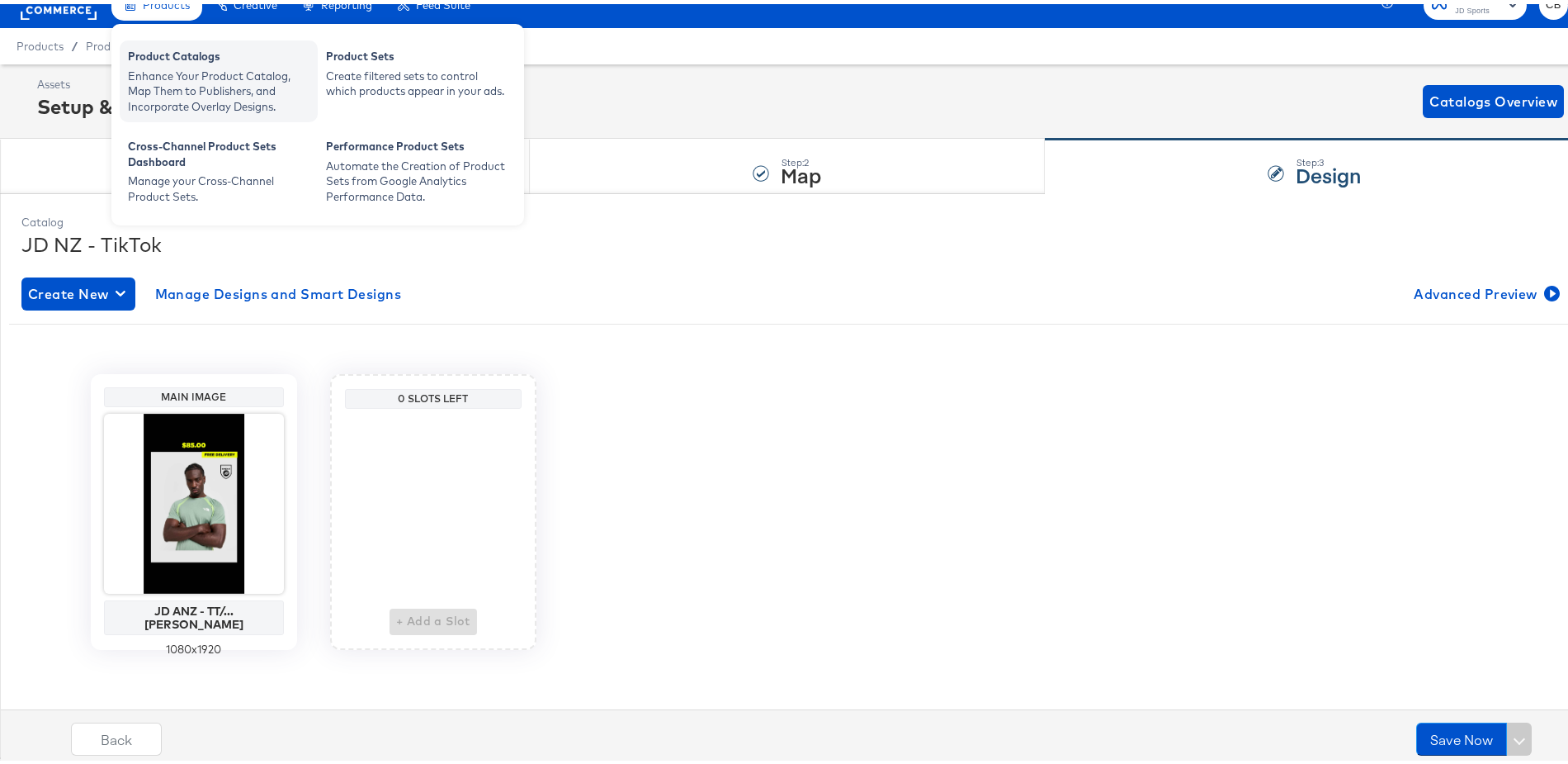
click at [178, 70] on div "Enhance Your Product Catalog, Map Them to Publishers, and Incorporate Overlay D…" at bounding box center [218, 87] width 181 height 47
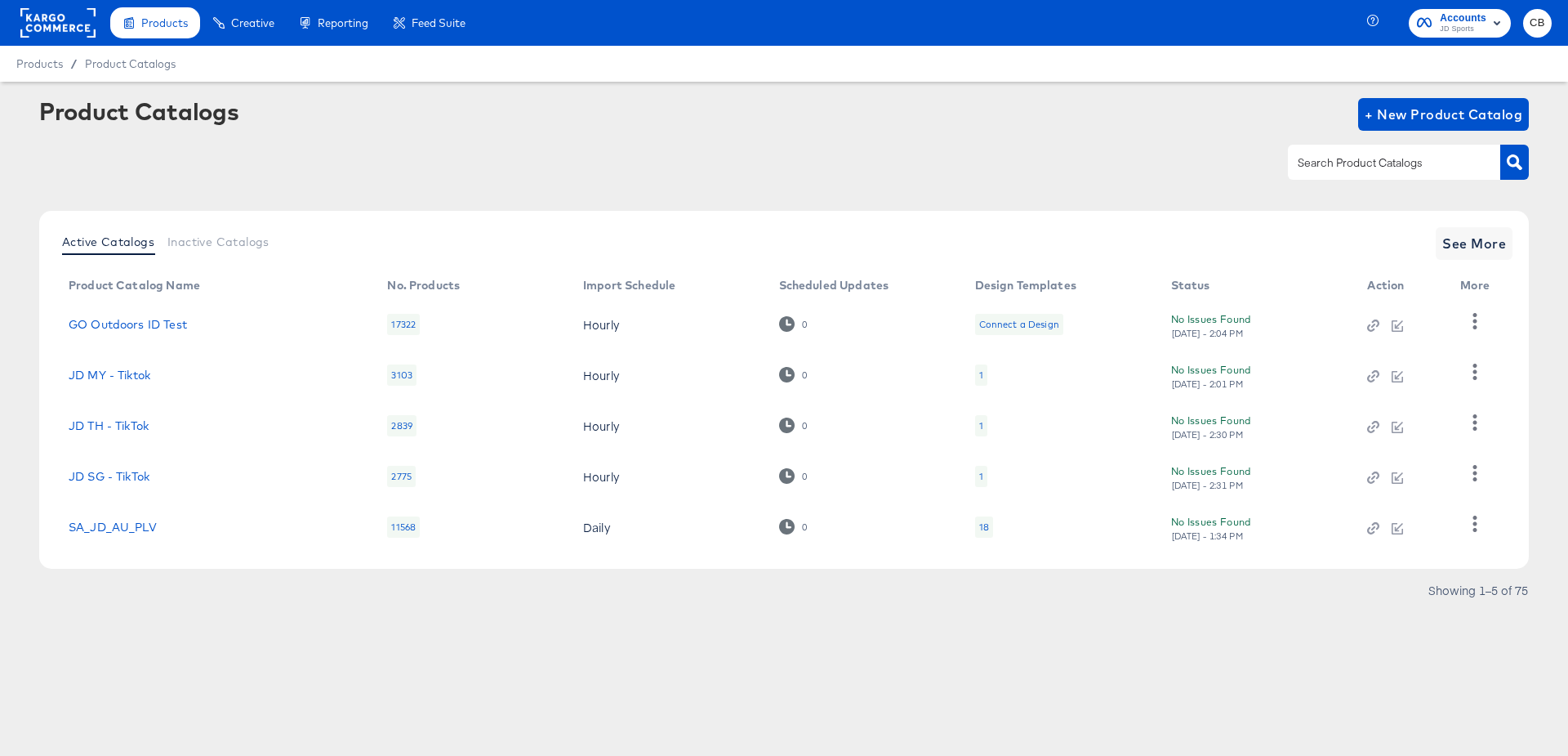
click at [1339, 162] on input "text" at bounding box center [1381, 163] width 174 height 19
type input "NZ"
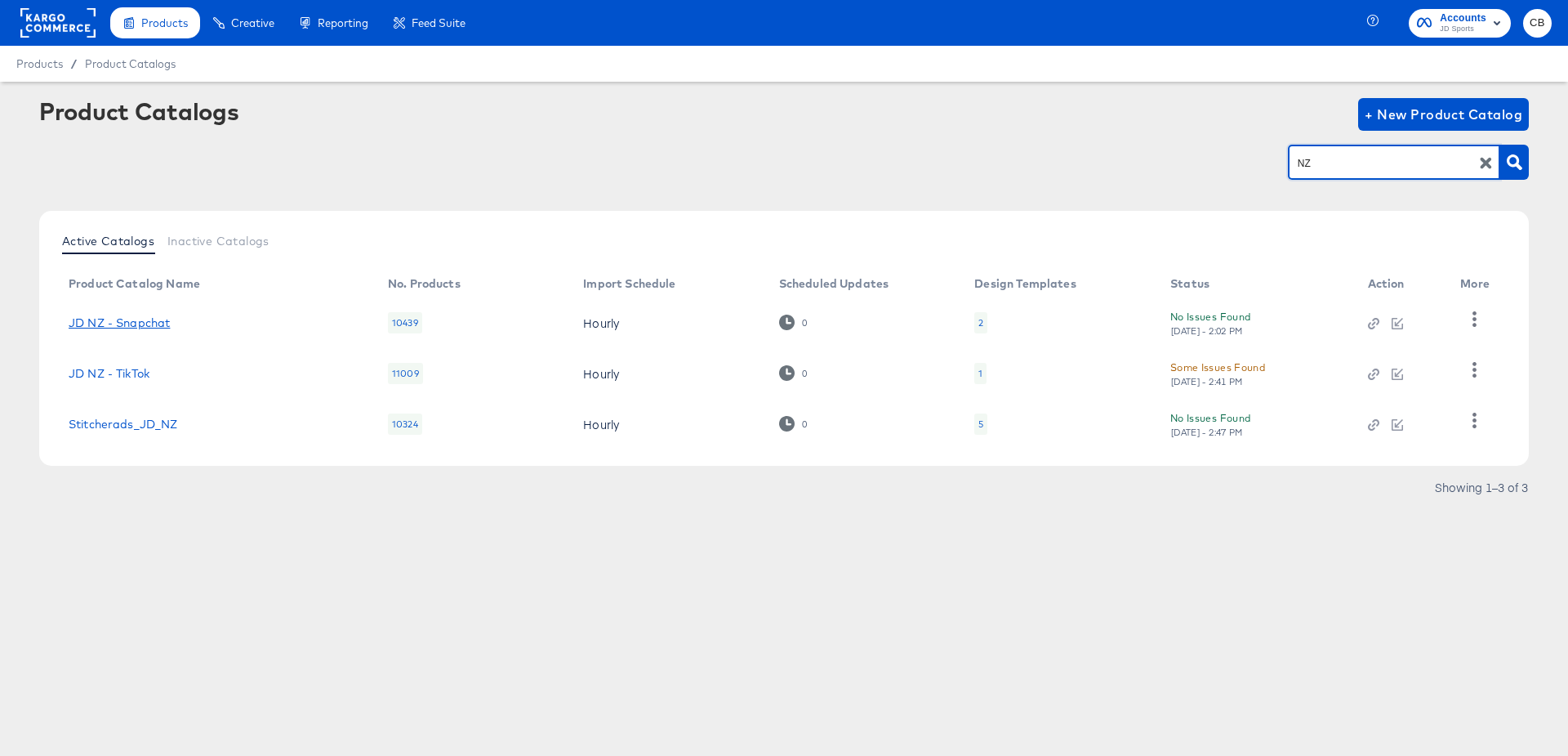
click at [141, 325] on link "JD NZ - Snapchat" at bounding box center [120, 323] width 102 height 13
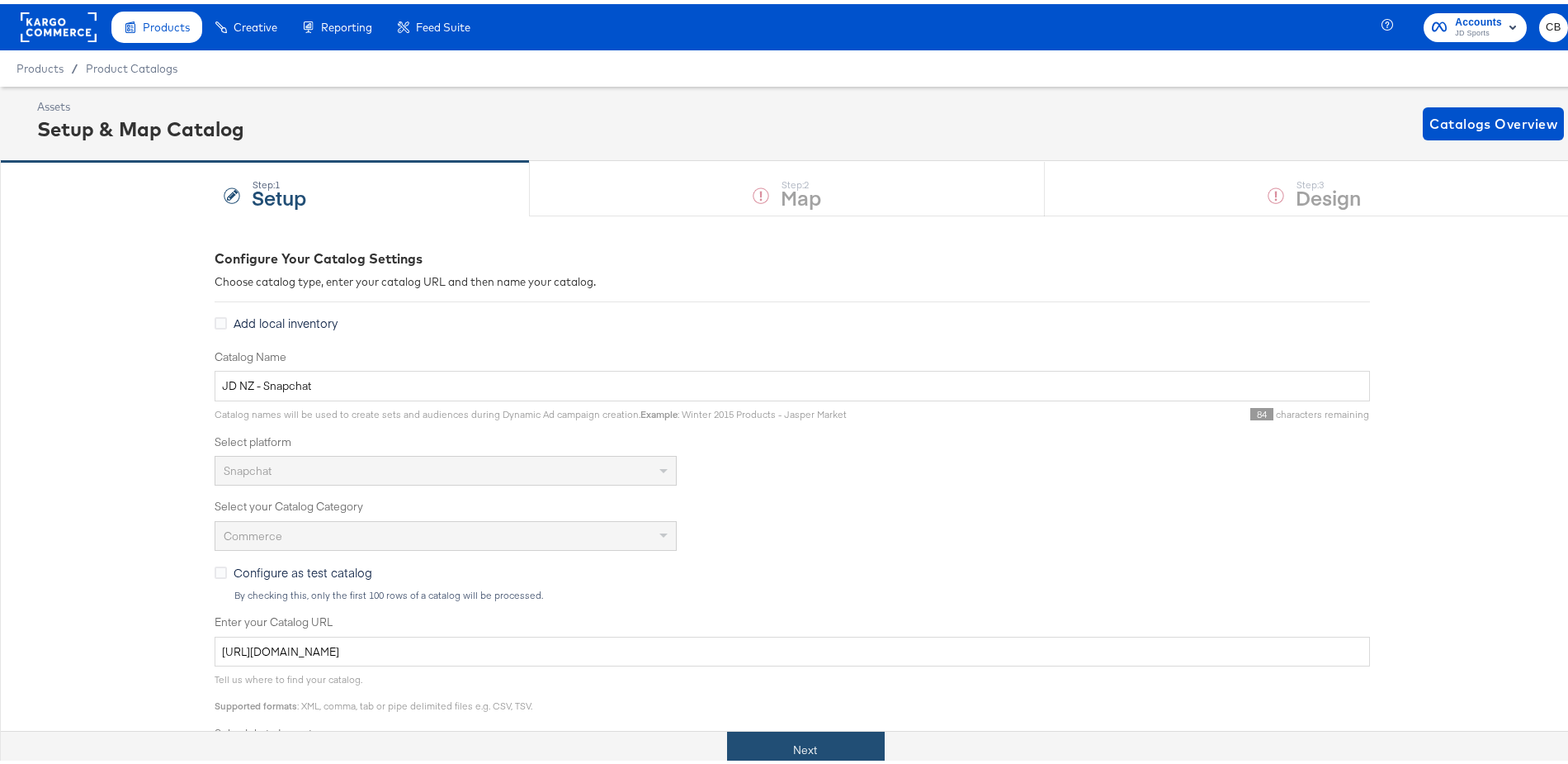
click at [761, 730] on button "Next" at bounding box center [805, 746] width 158 height 37
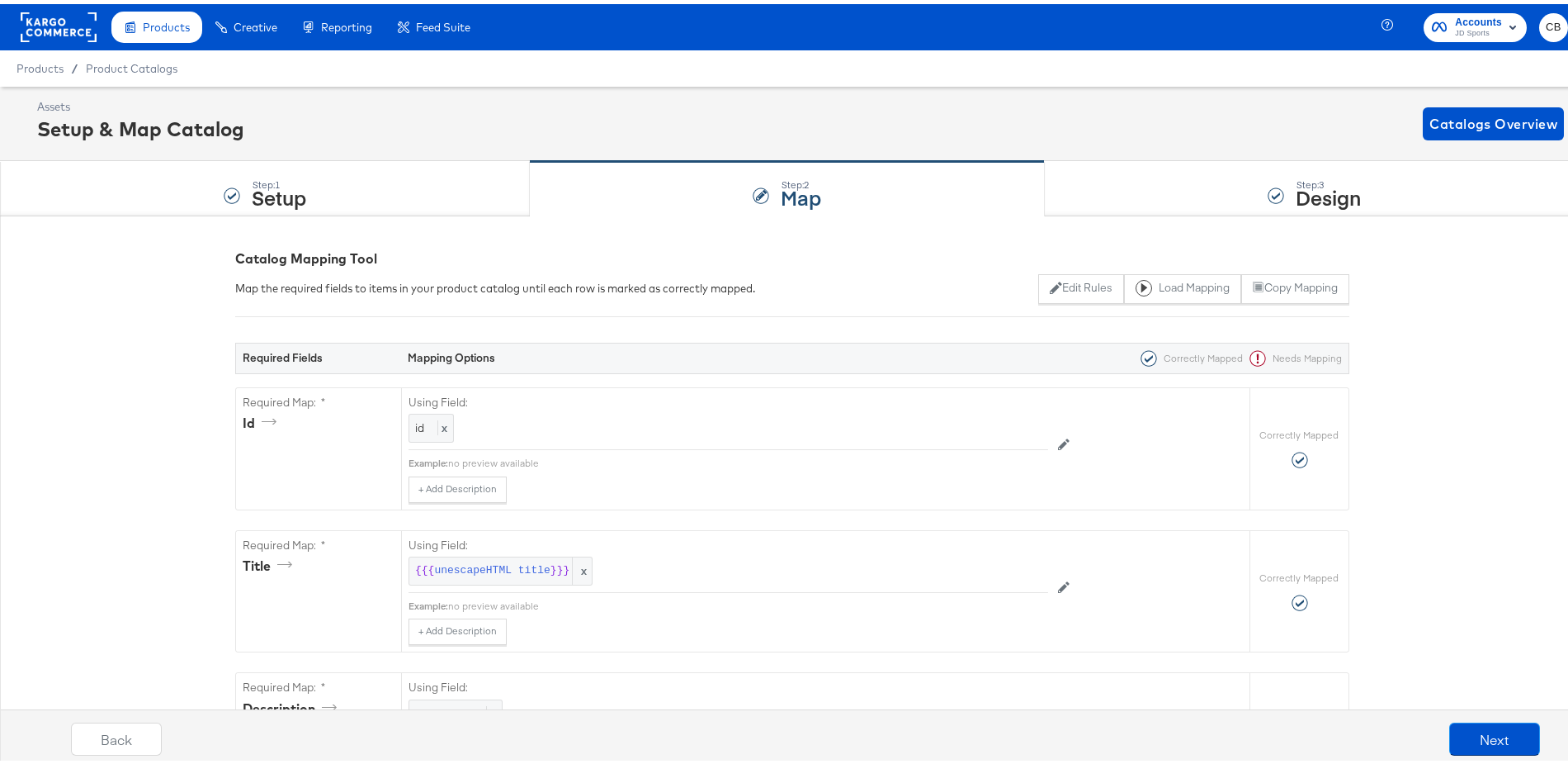
click at [1157, 187] on div "Step: 3 Design" at bounding box center [1314, 185] width 540 height 54
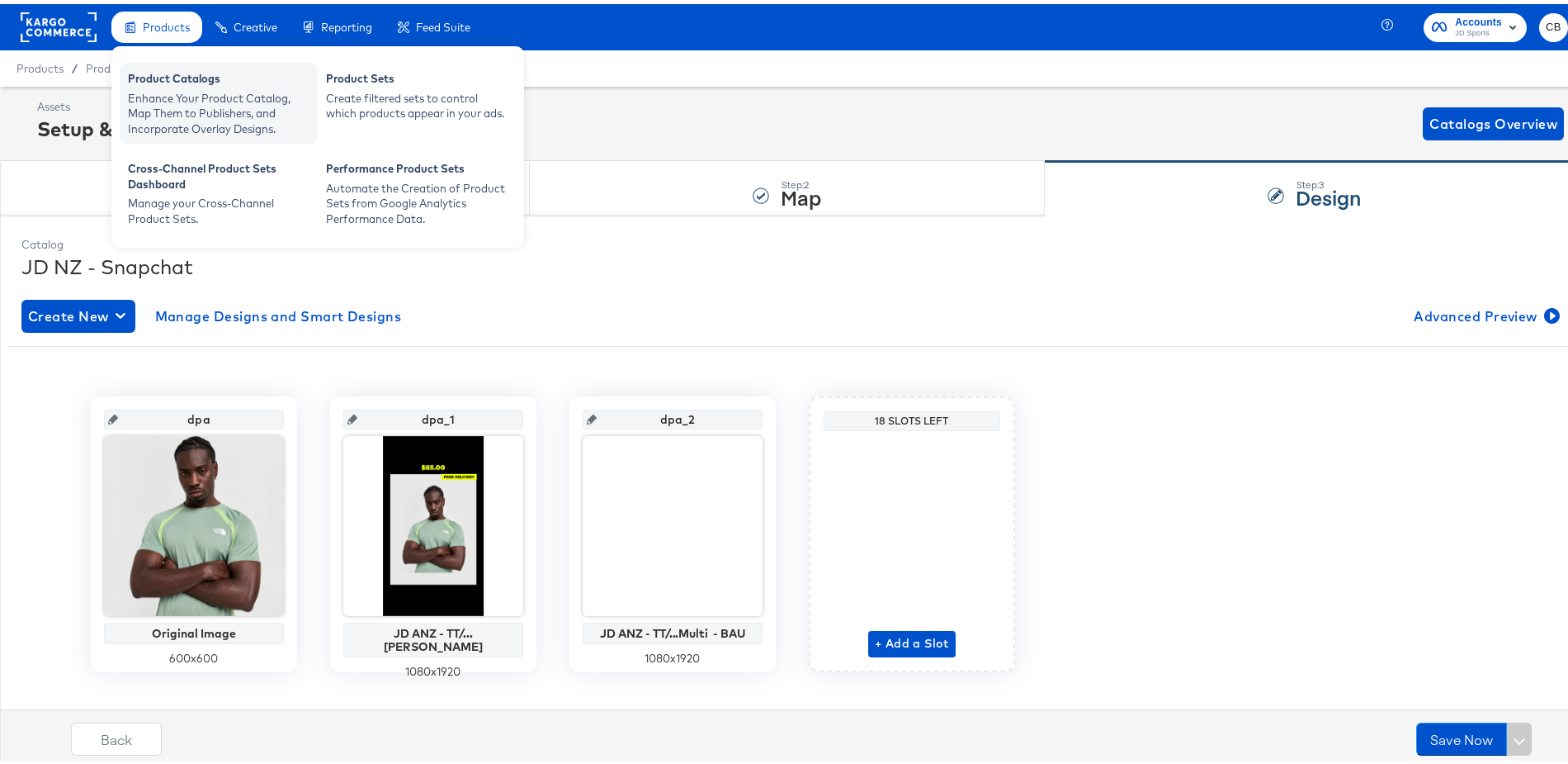
click at [179, 114] on div "Enhance Your Product Catalog, Map Them to Publishers, and Incorporate Overlay D…" at bounding box center [218, 110] width 181 height 47
